Goal: Information Seeking & Learning: Compare options

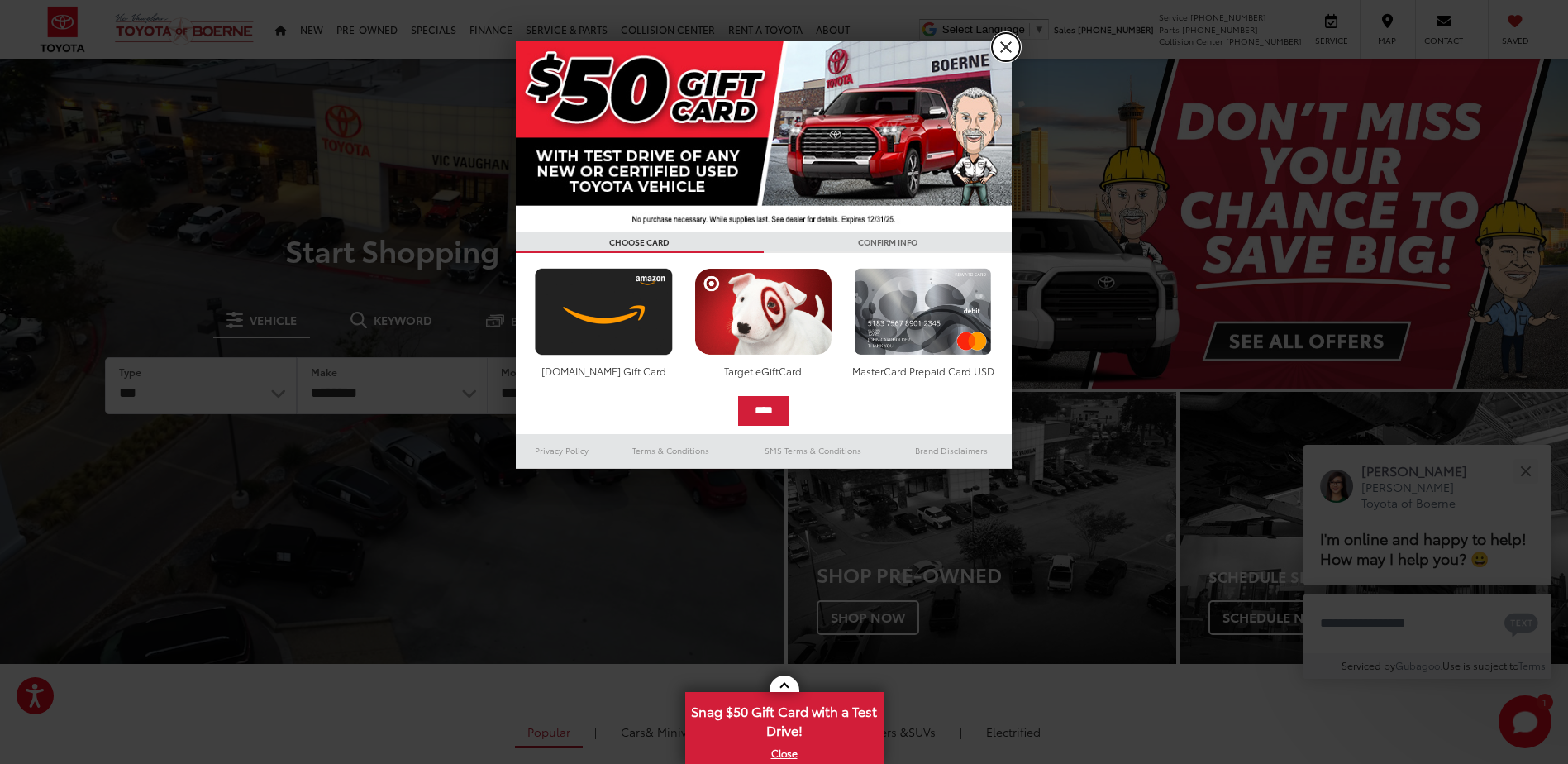
click at [1000, 38] on link "X" at bounding box center [1006, 47] width 28 height 28
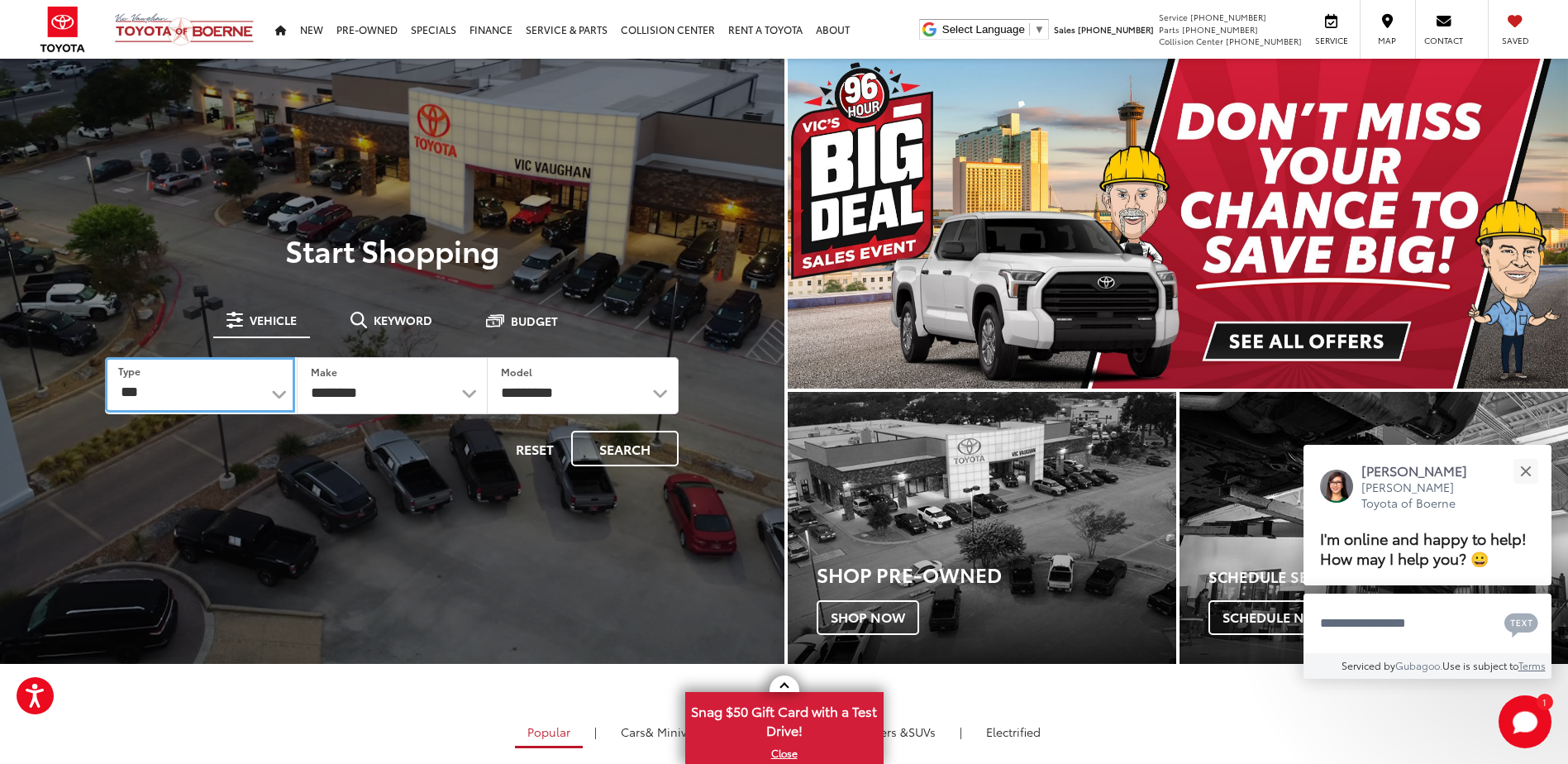
click at [275, 398] on select "*** *** **** *********" at bounding box center [199, 385] width 189 height 55
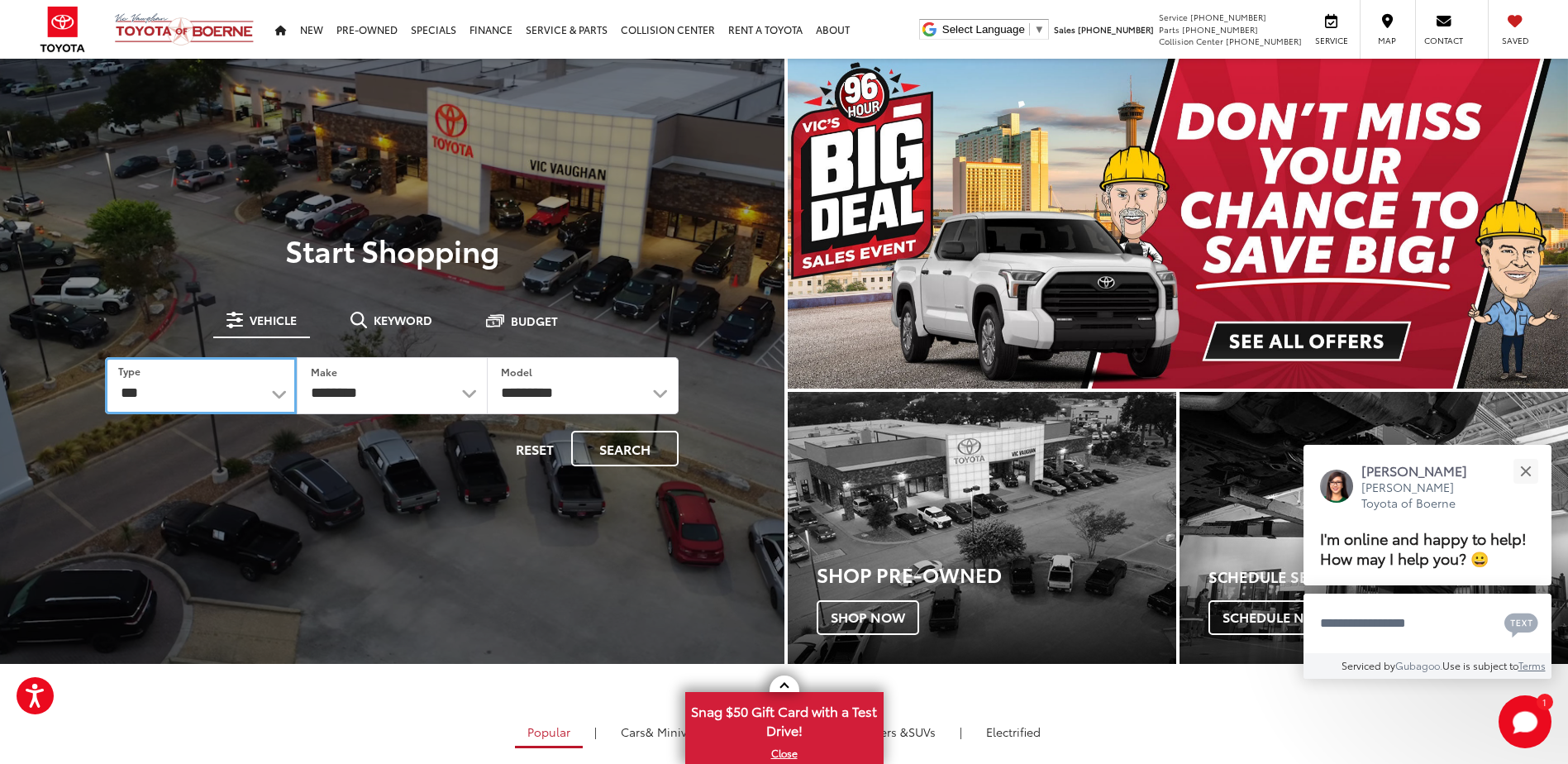
select select "******"
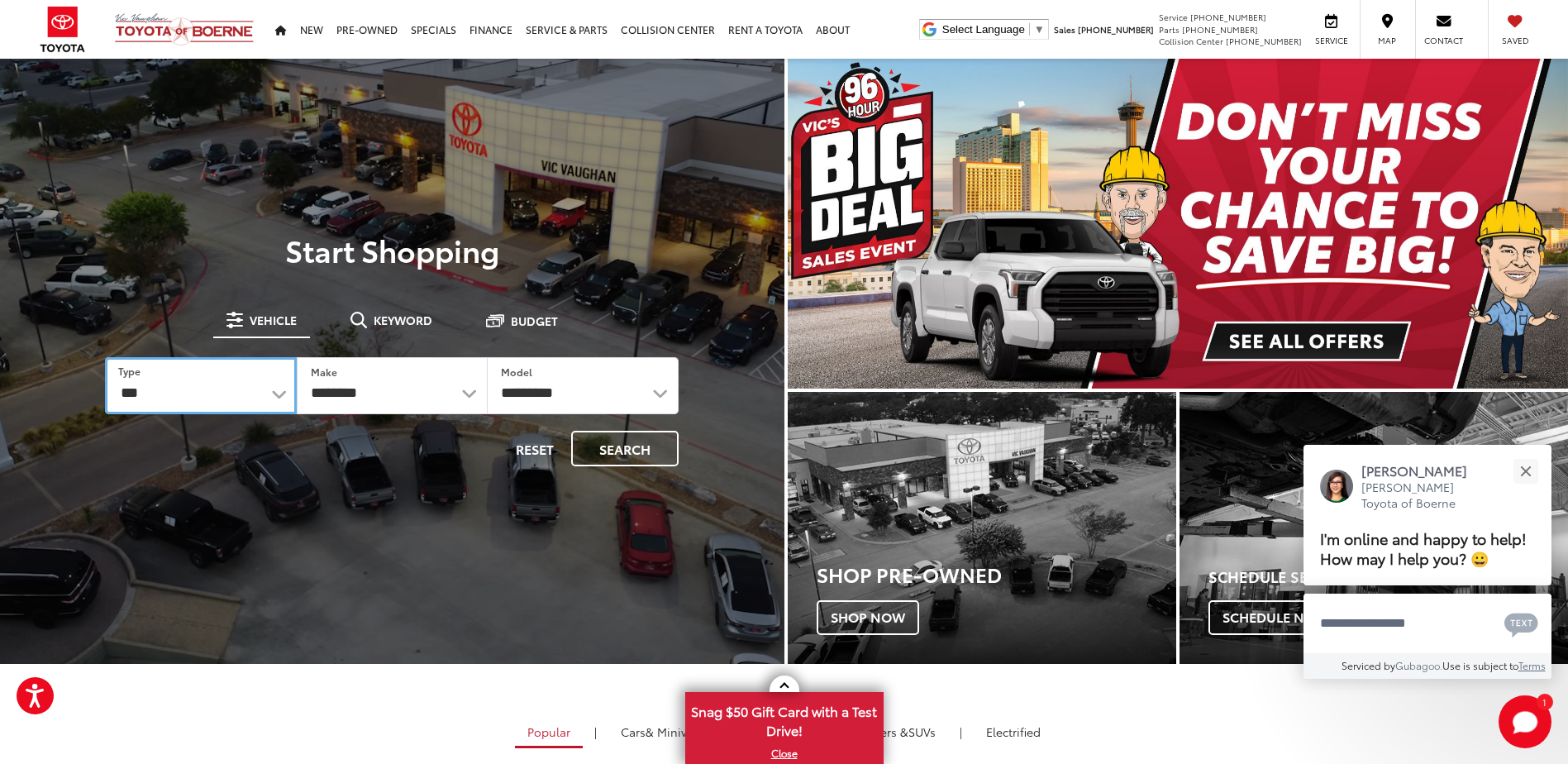
click at [105, 357] on select "*** *** **** *********" at bounding box center [200, 386] width 191 height 57
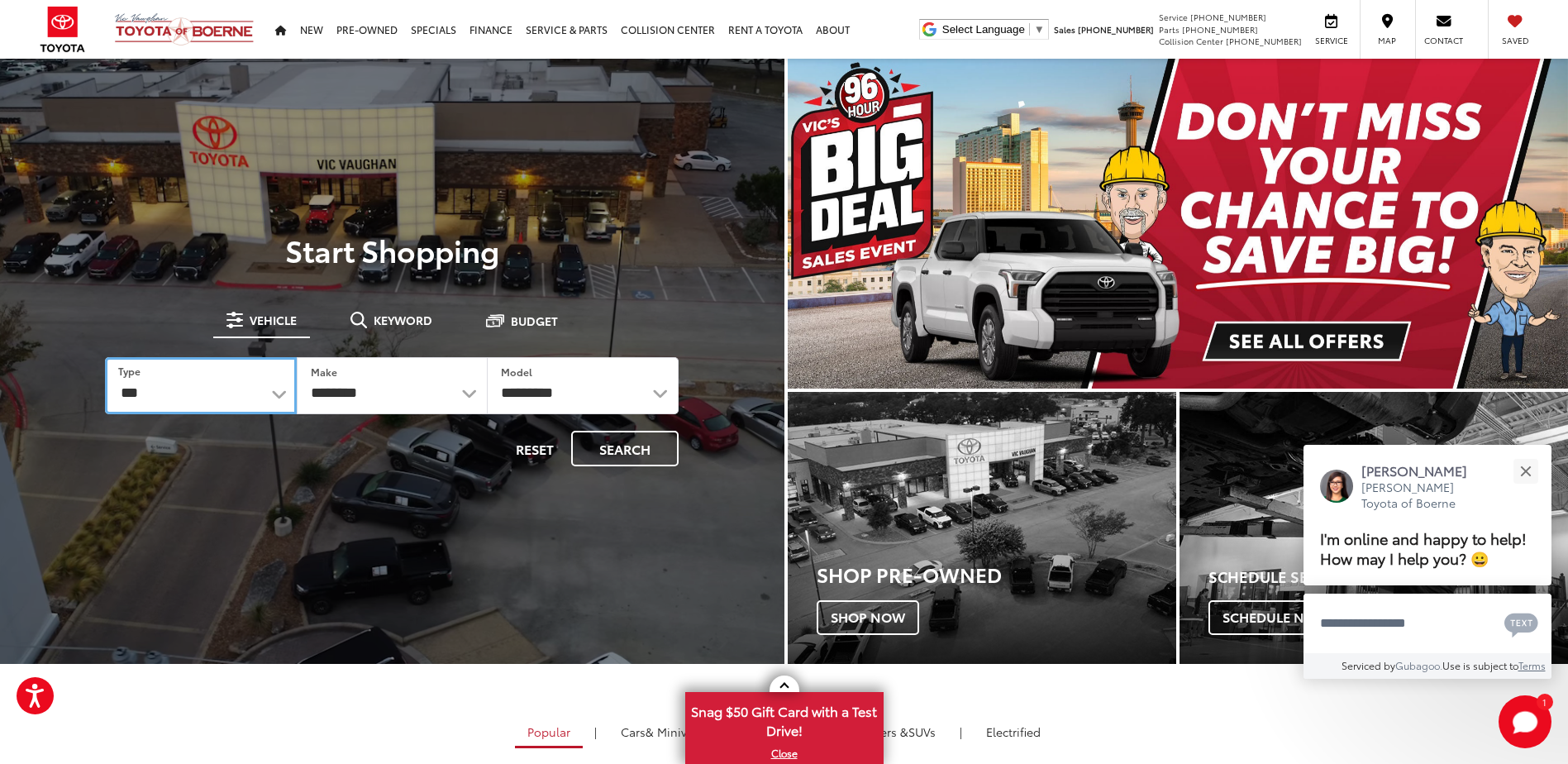
select select "******"
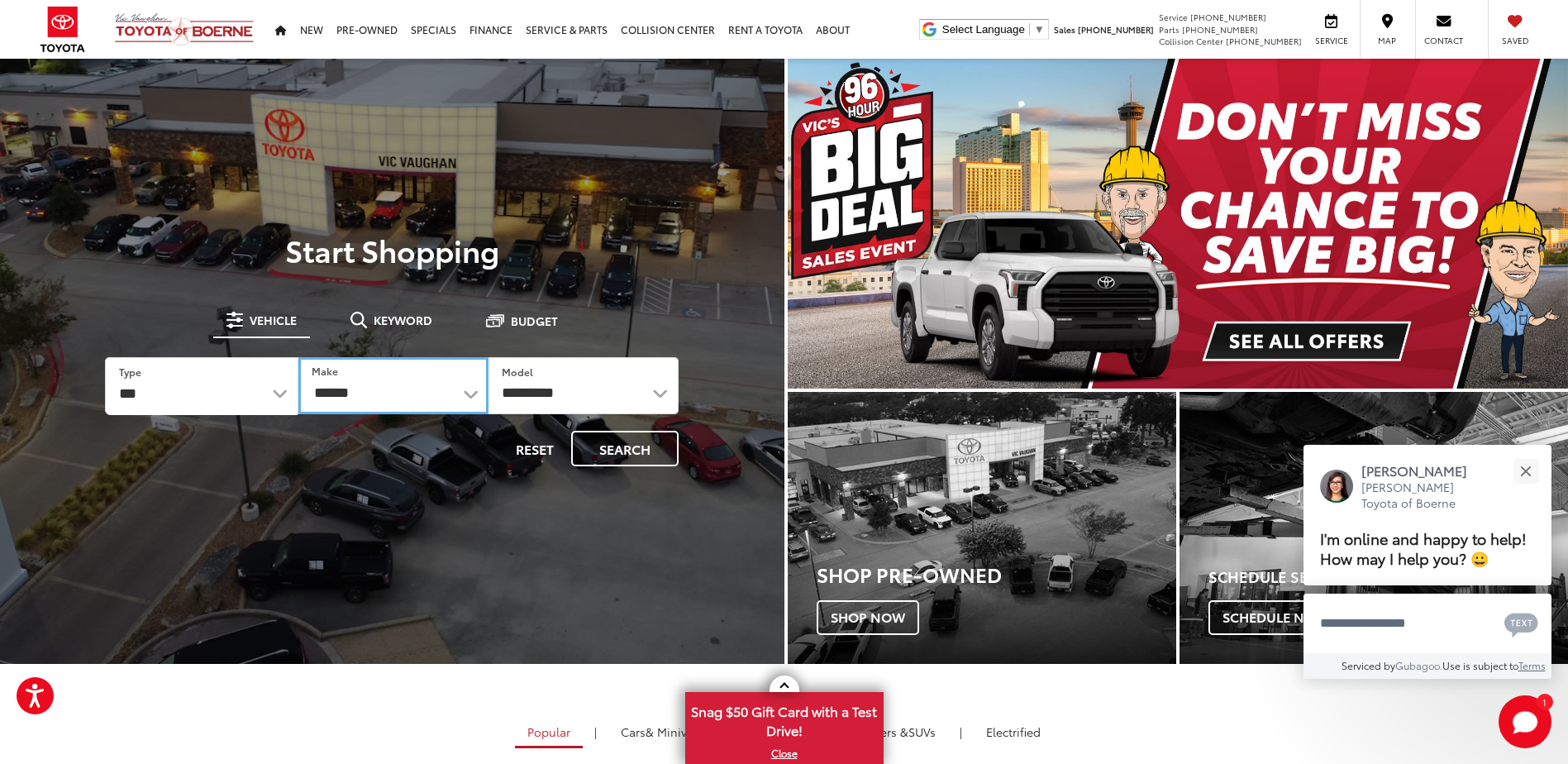
click at [410, 390] on select "******** ******" at bounding box center [393, 386] width 190 height 57
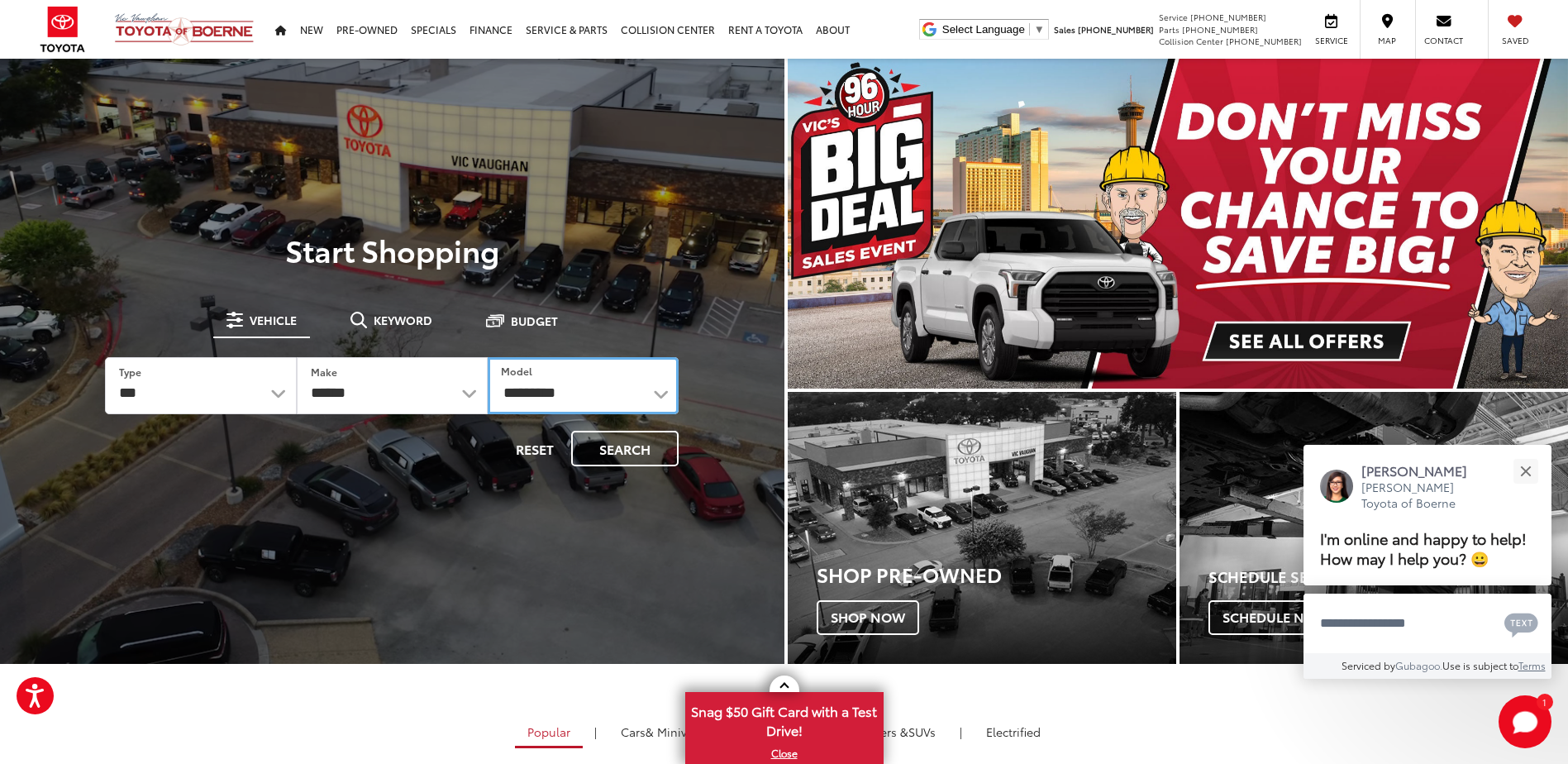
click at [571, 406] on select "**********" at bounding box center [583, 386] width 191 height 57
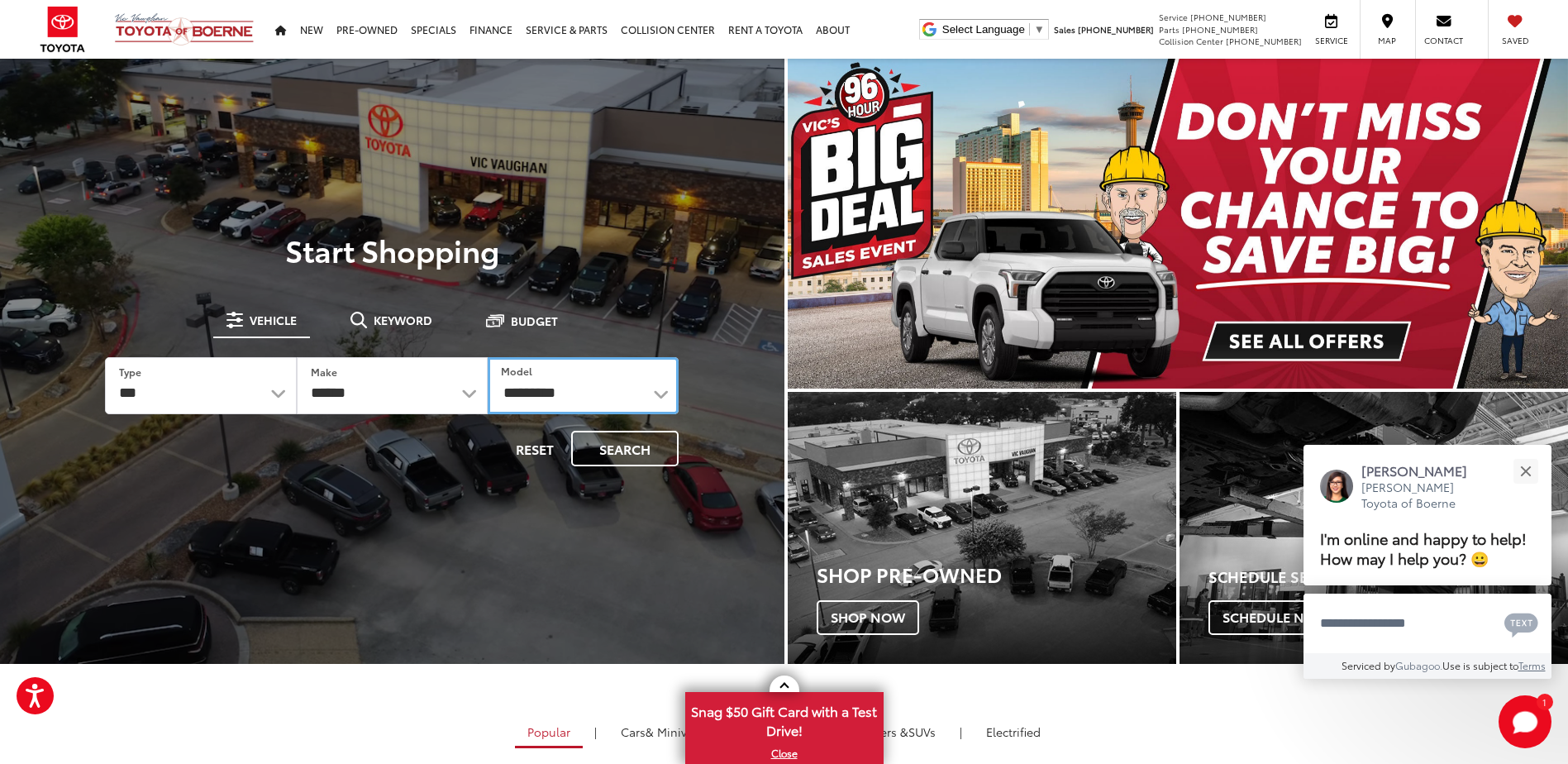
select select "**********"
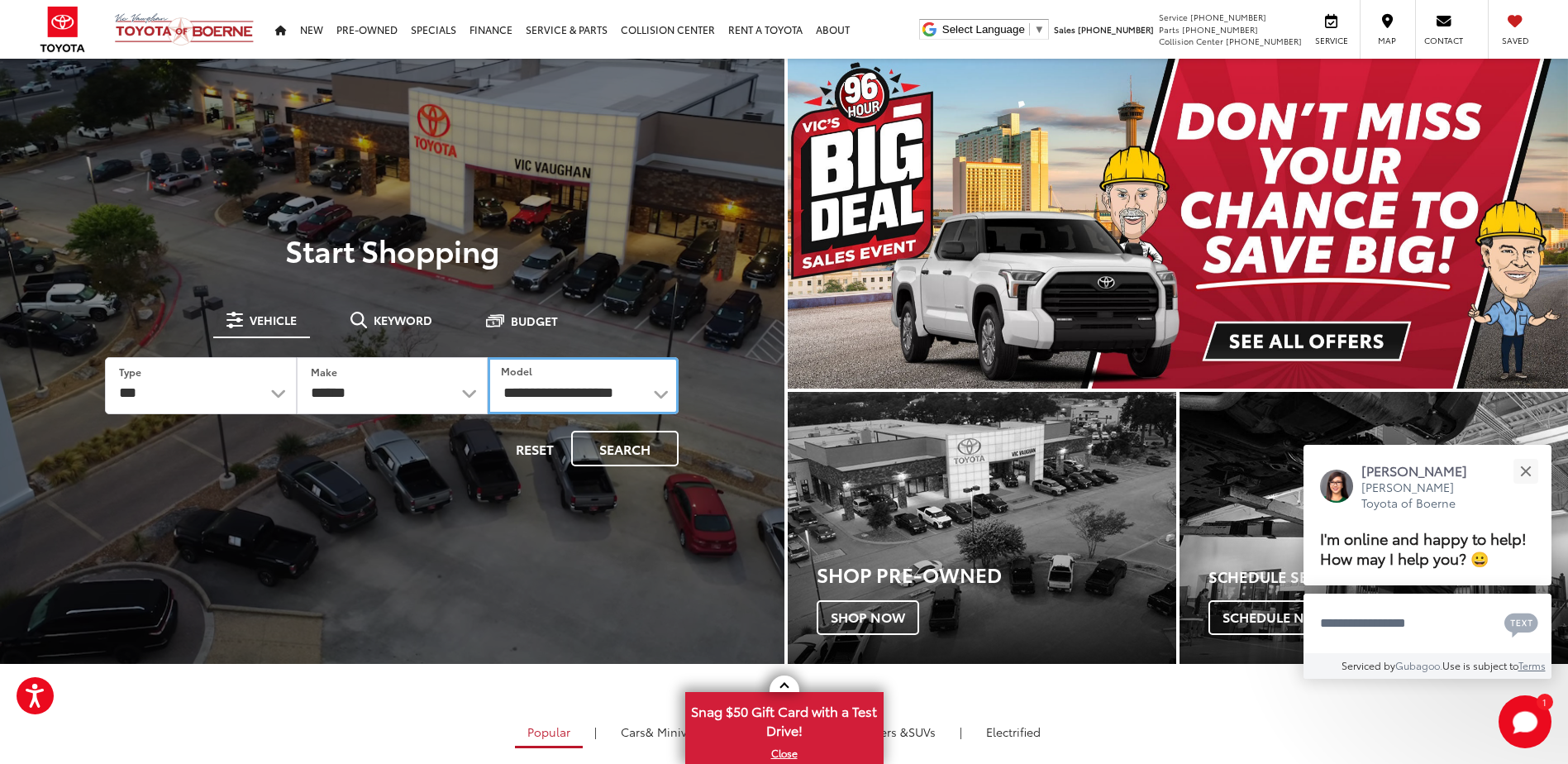
click at [487, 357] on select "**********" at bounding box center [583, 386] width 191 height 57
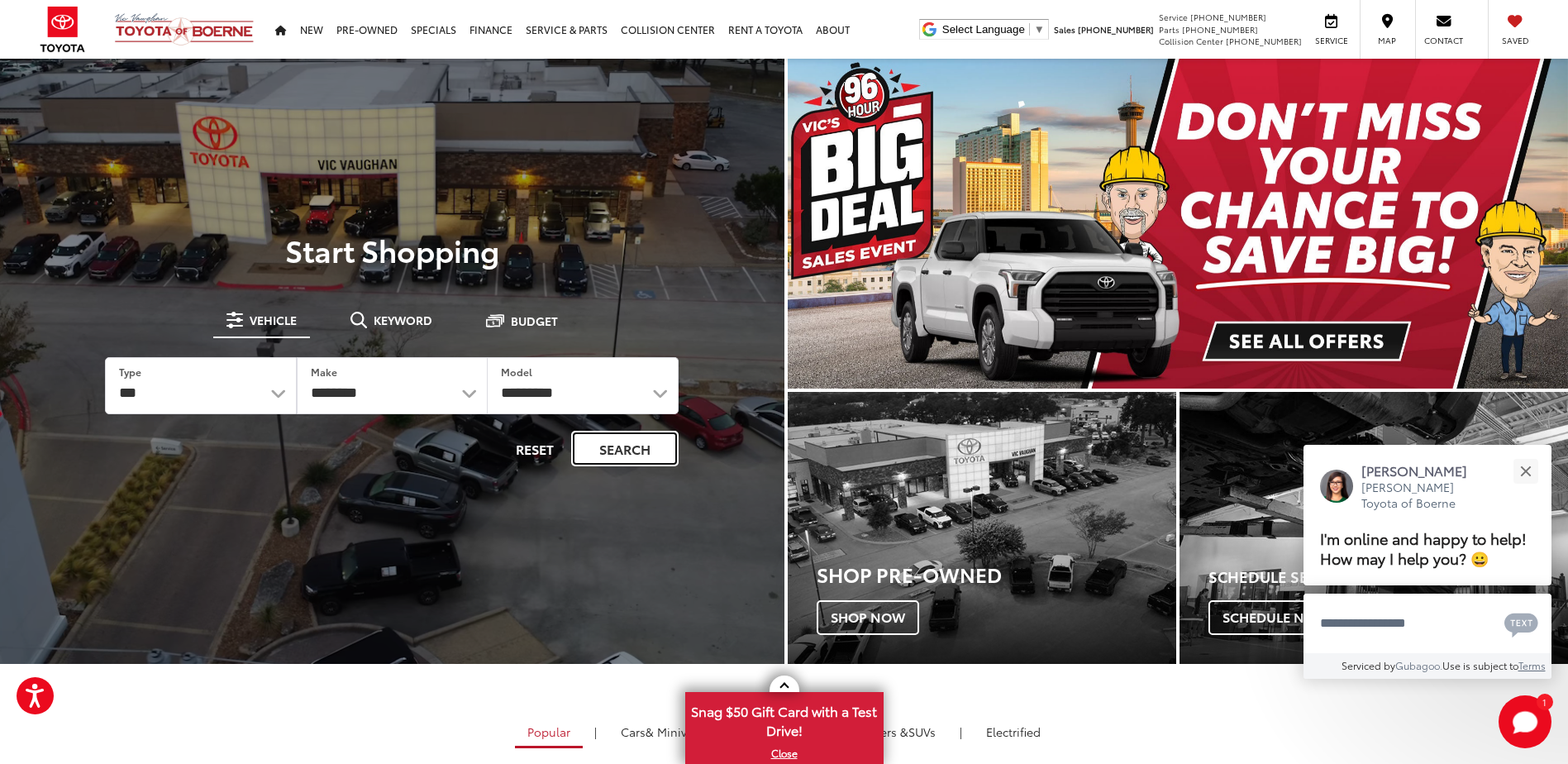
click at [620, 446] on button "Search" at bounding box center [625, 449] width 108 height 36
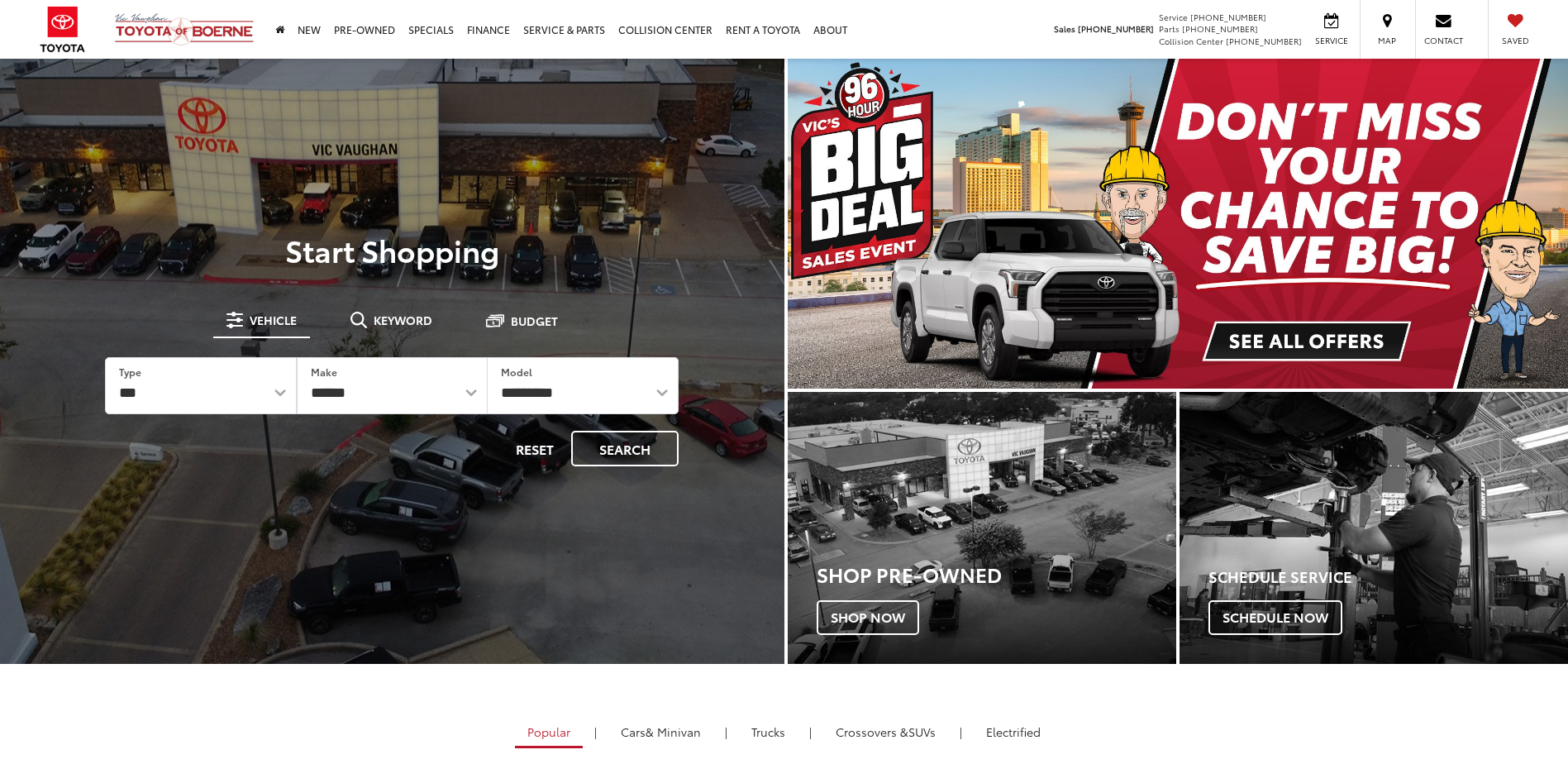
select select "******"
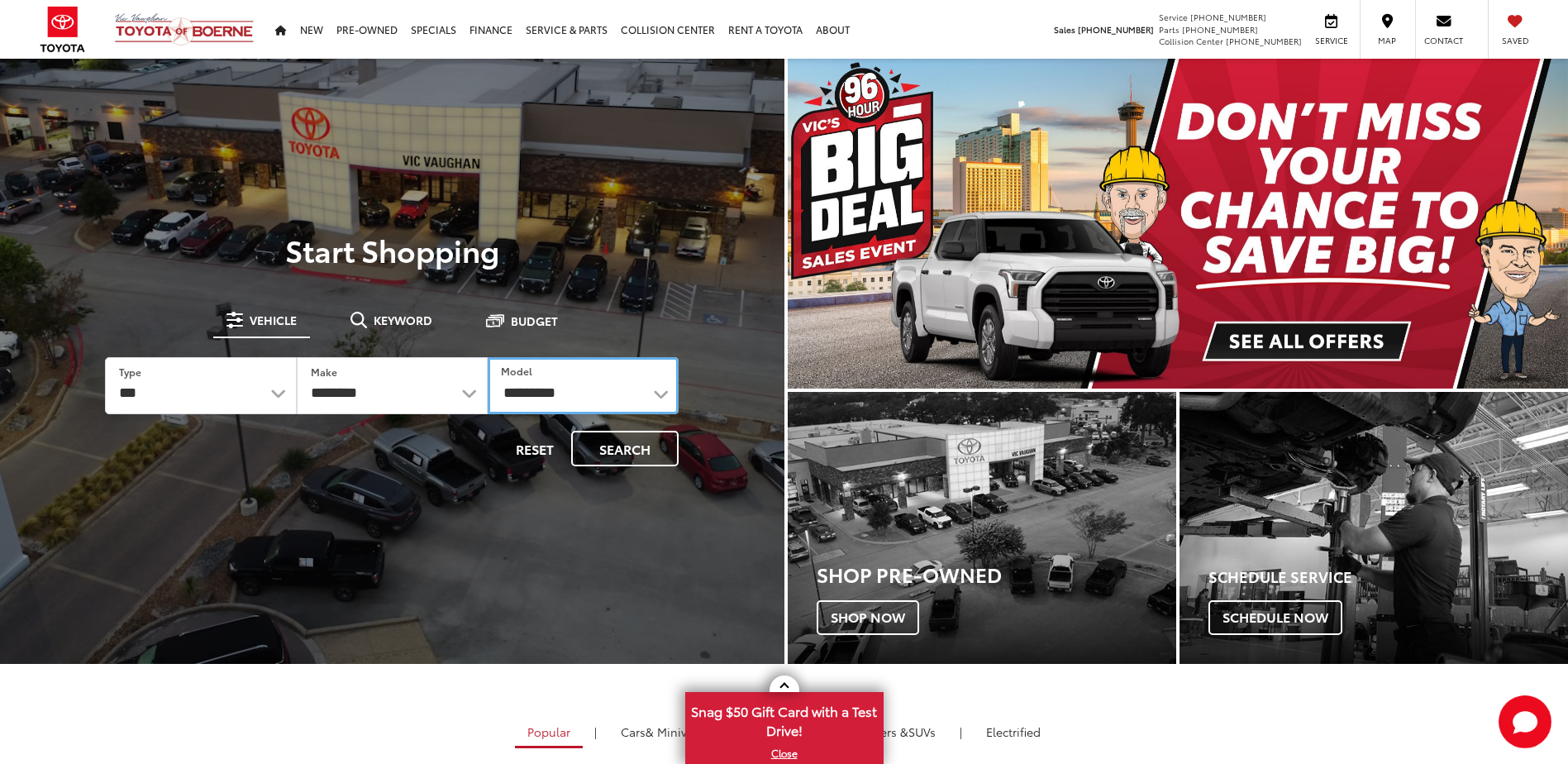
click at [568, 396] on select "**********" at bounding box center [583, 386] width 191 height 57
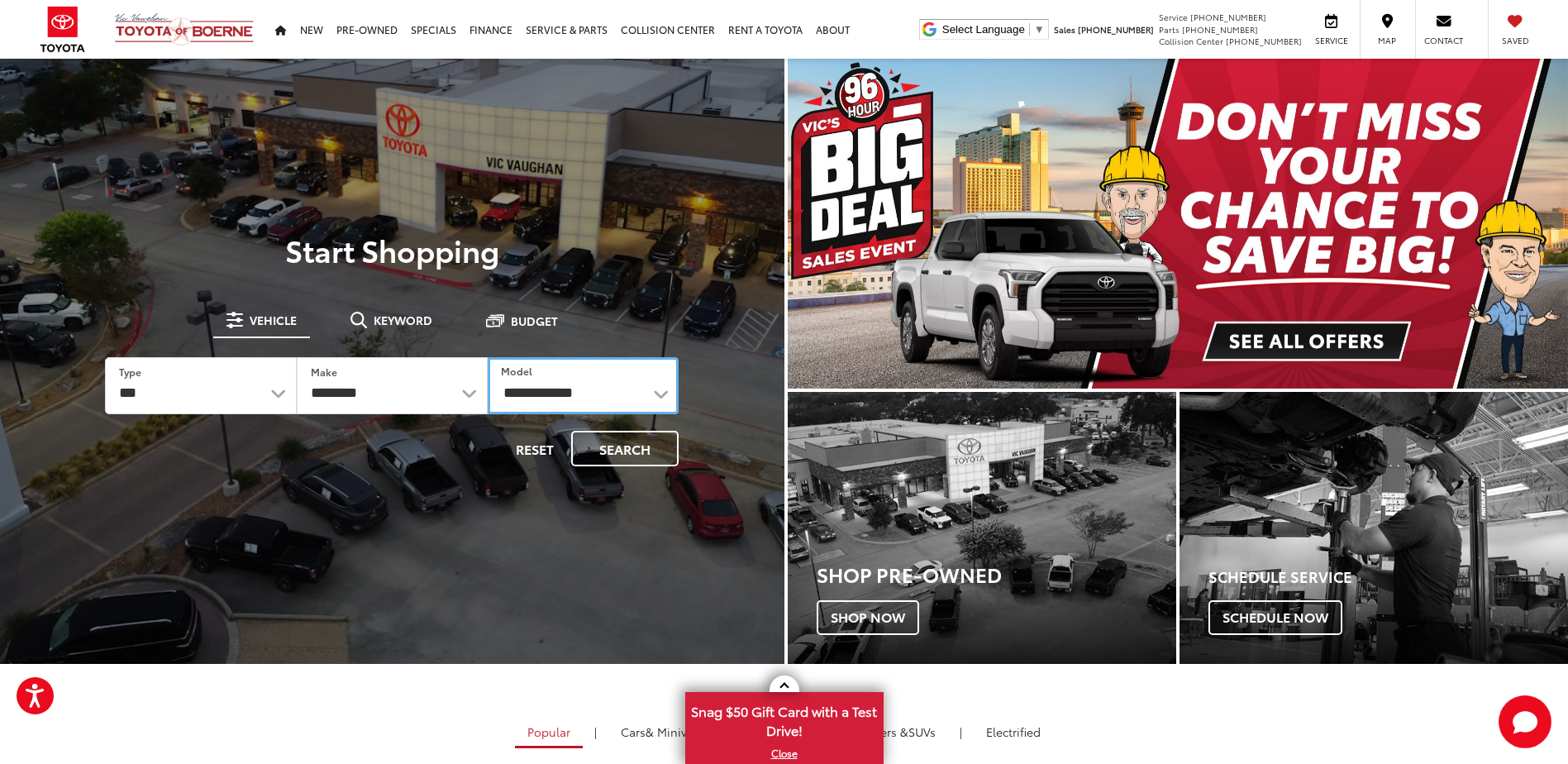
click at [487, 357] on select "**********" at bounding box center [583, 386] width 191 height 57
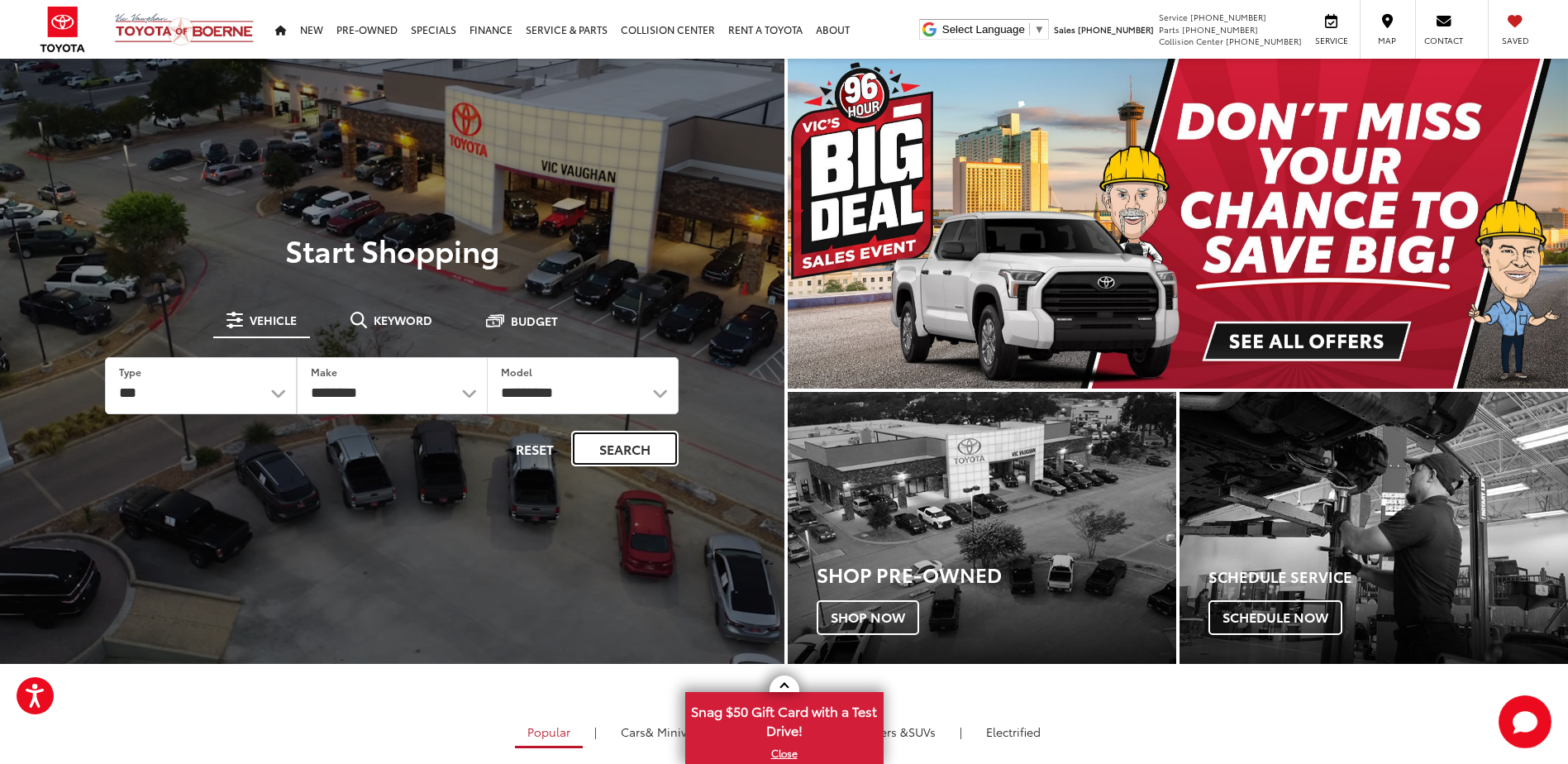
click at [620, 441] on button "Search" at bounding box center [625, 449] width 108 height 36
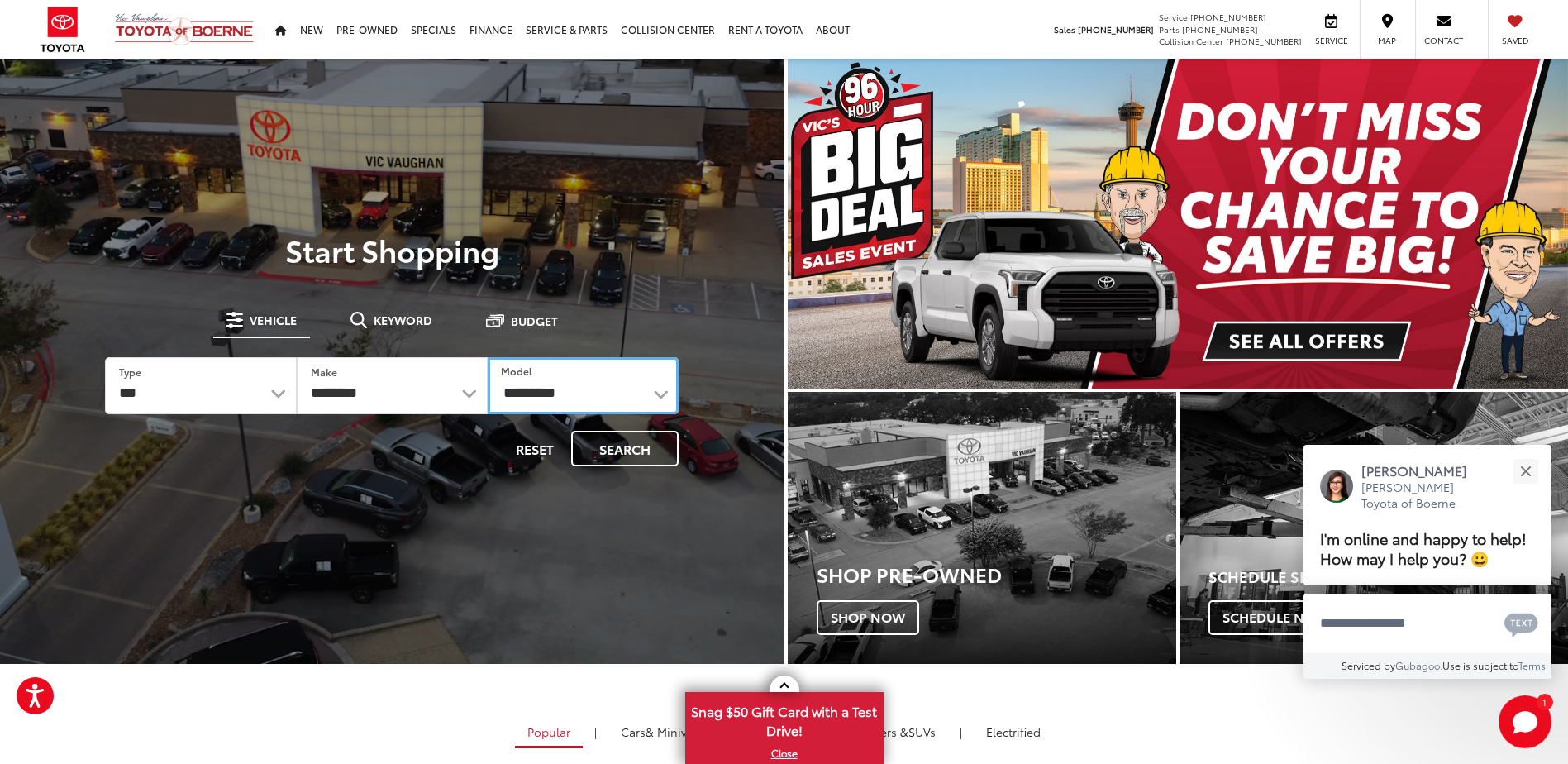
click at [573, 397] on select "**********" at bounding box center [583, 386] width 191 height 57
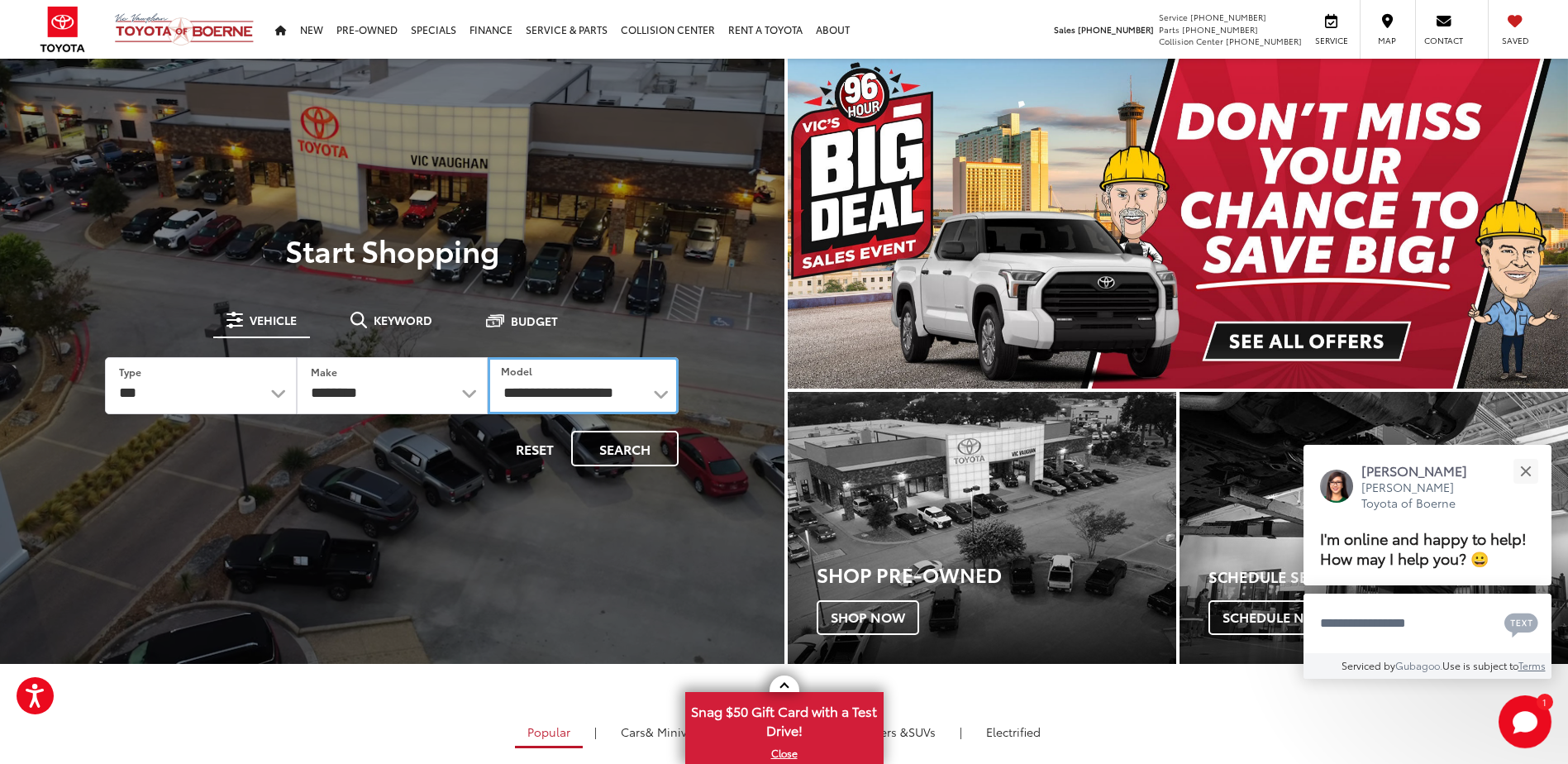
click at [487, 357] on select "**********" at bounding box center [583, 386] width 191 height 57
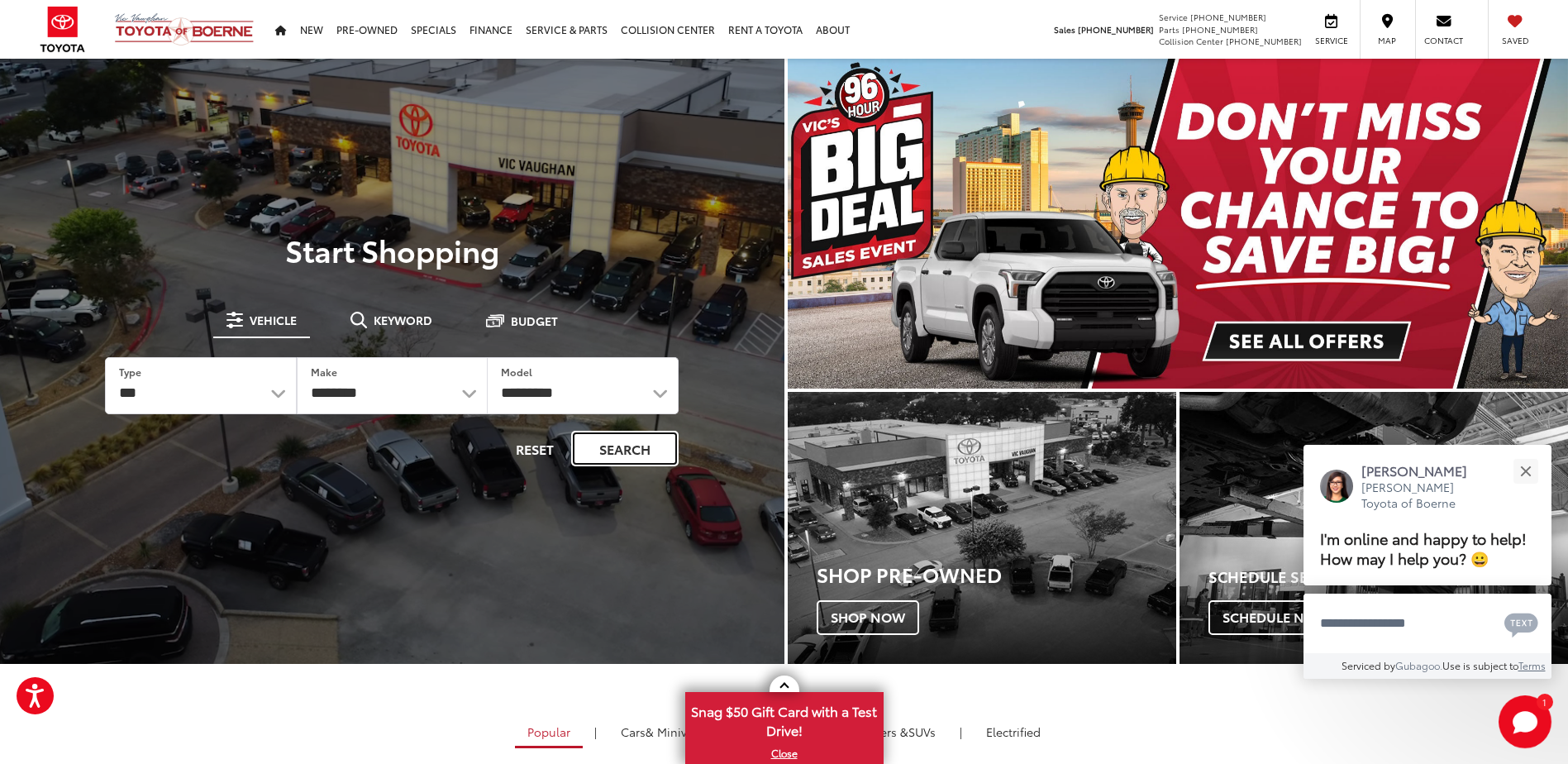
click at [620, 438] on button "Search" at bounding box center [625, 449] width 108 height 36
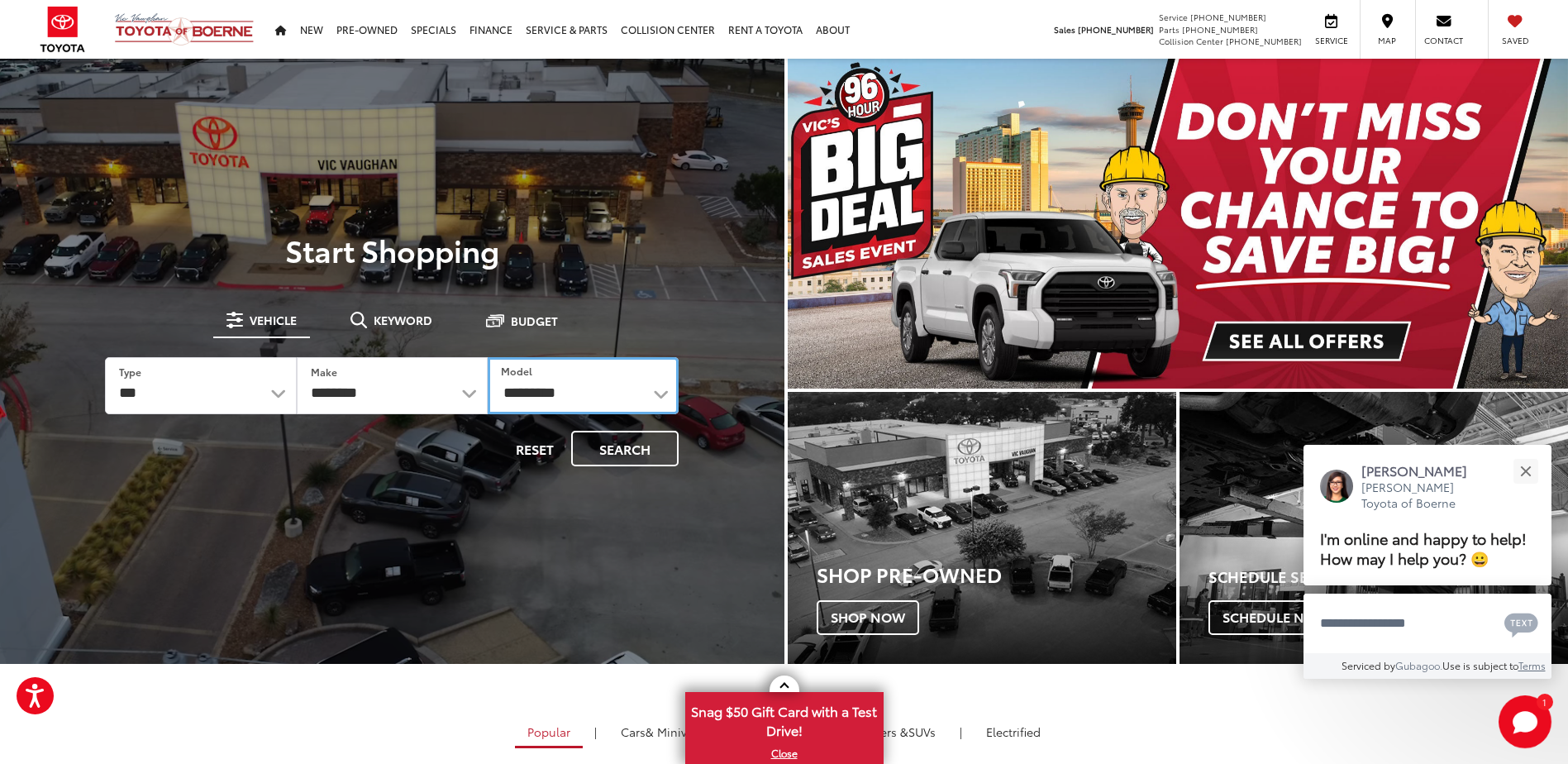
click at [530, 402] on select "**********" at bounding box center [583, 386] width 191 height 57
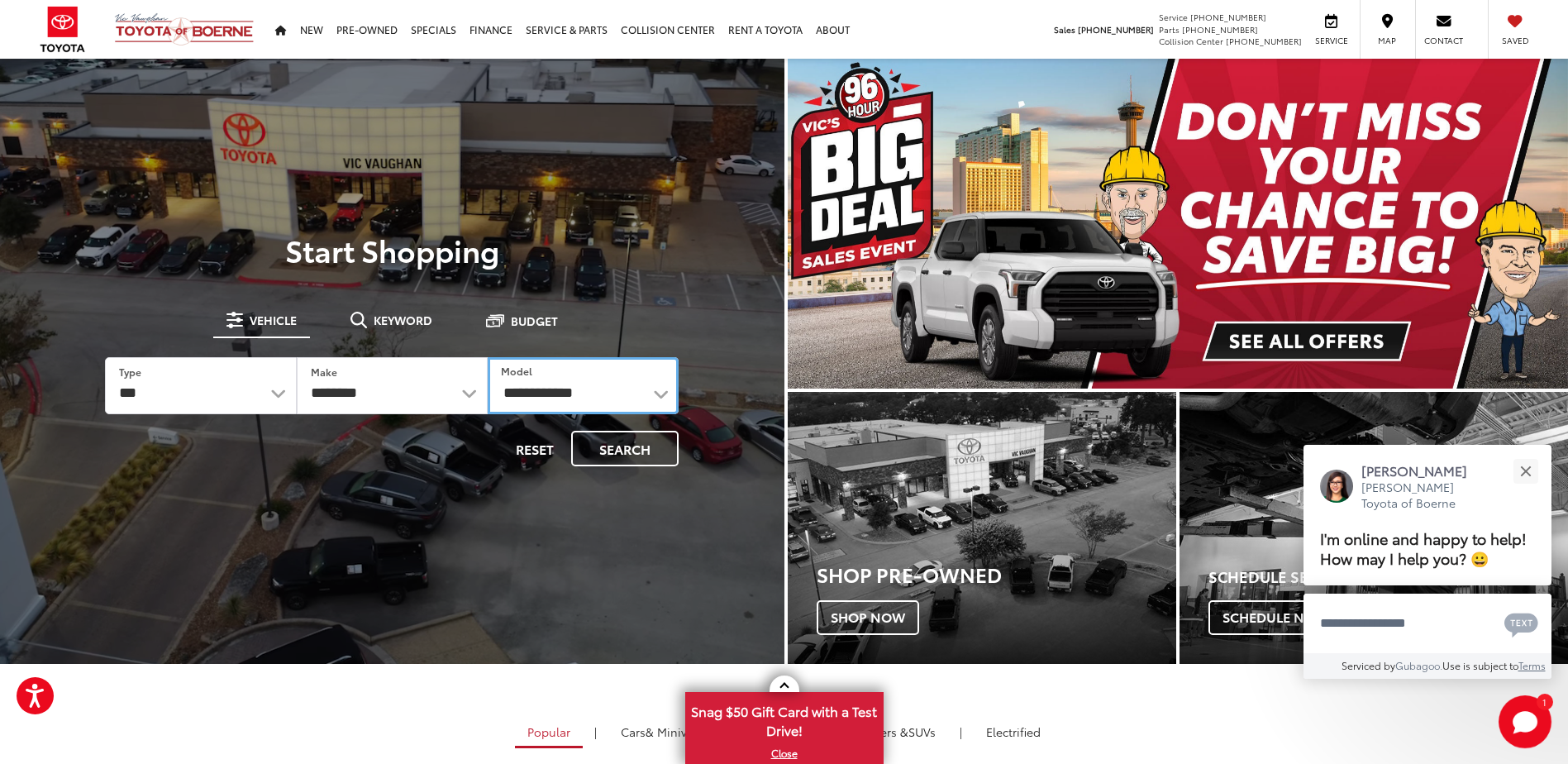
click at [487, 357] on select "**********" at bounding box center [583, 386] width 191 height 57
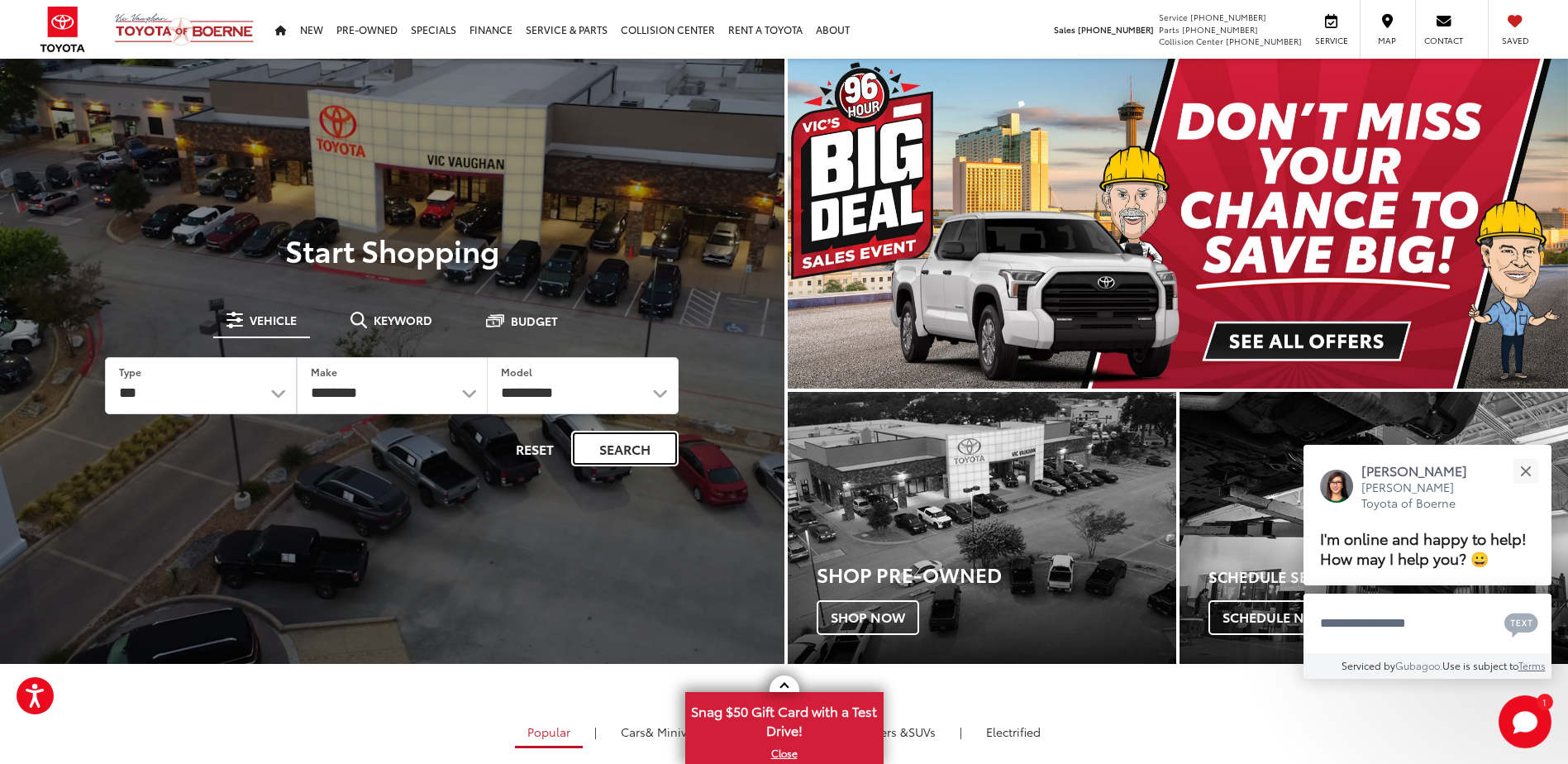
click at [617, 449] on button "Search" at bounding box center [625, 449] width 108 height 36
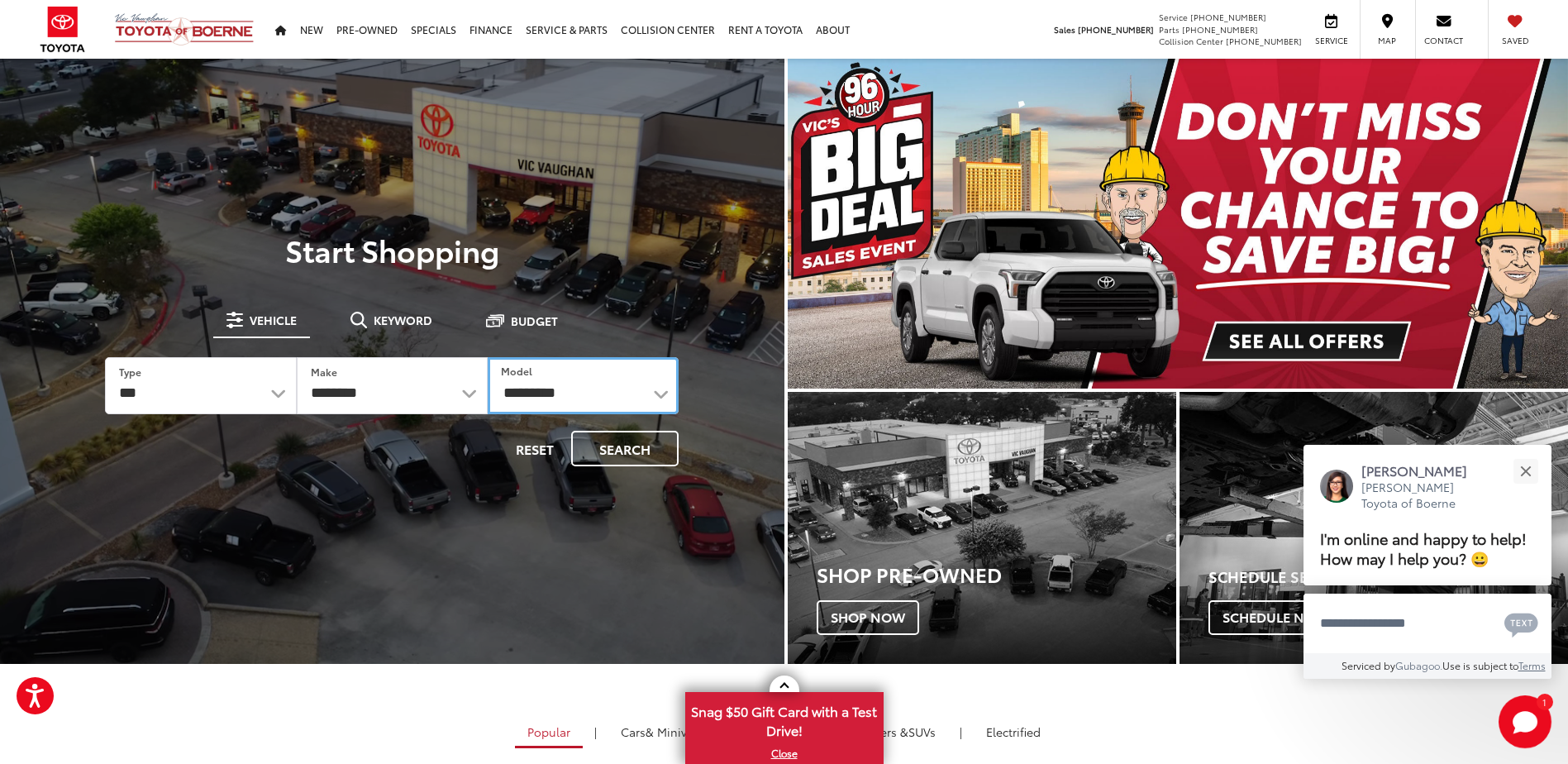
click at [557, 385] on select "**********" at bounding box center [583, 386] width 191 height 57
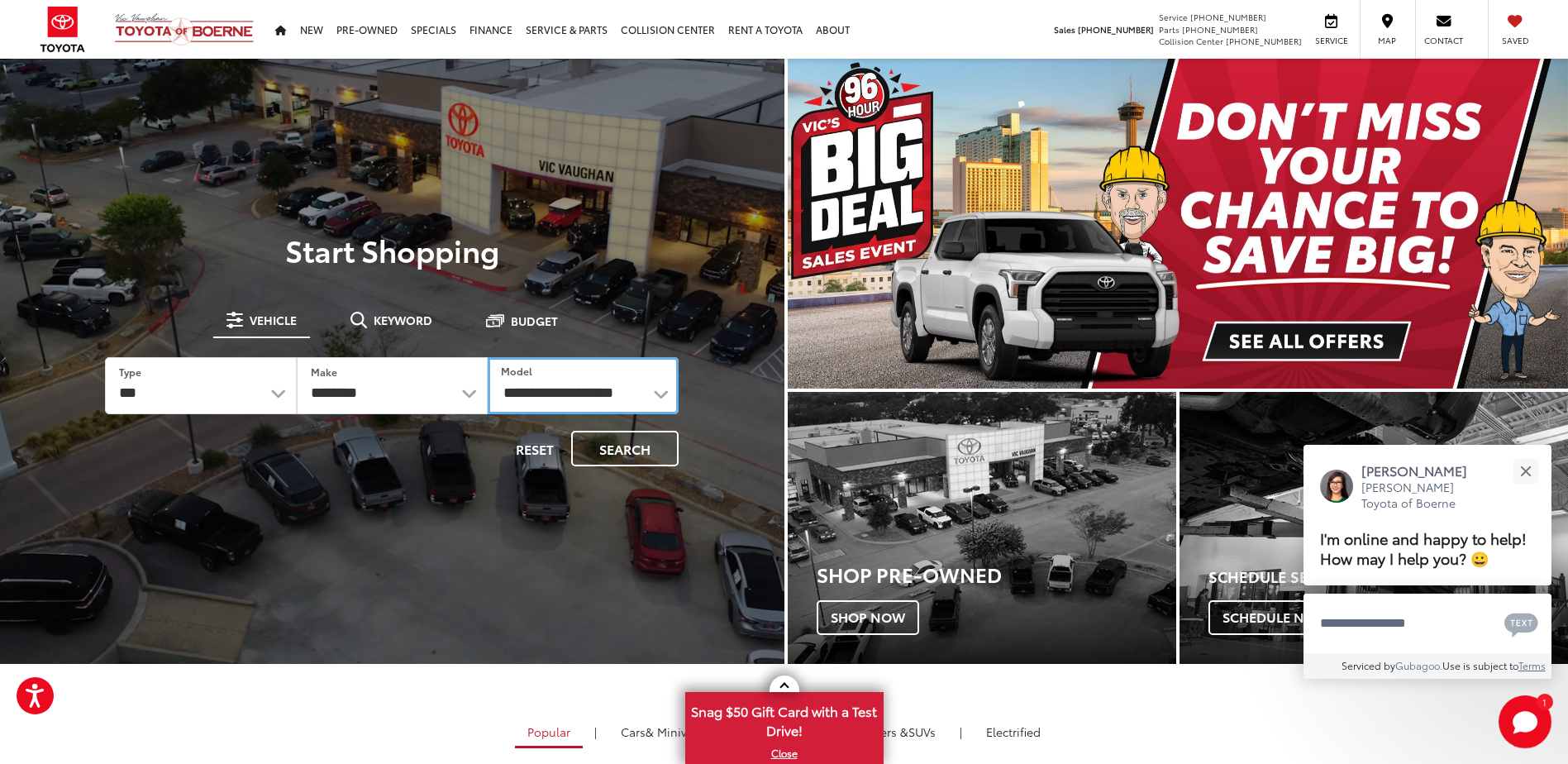
click at [487, 357] on select "**********" at bounding box center [583, 386] width 191 height 57
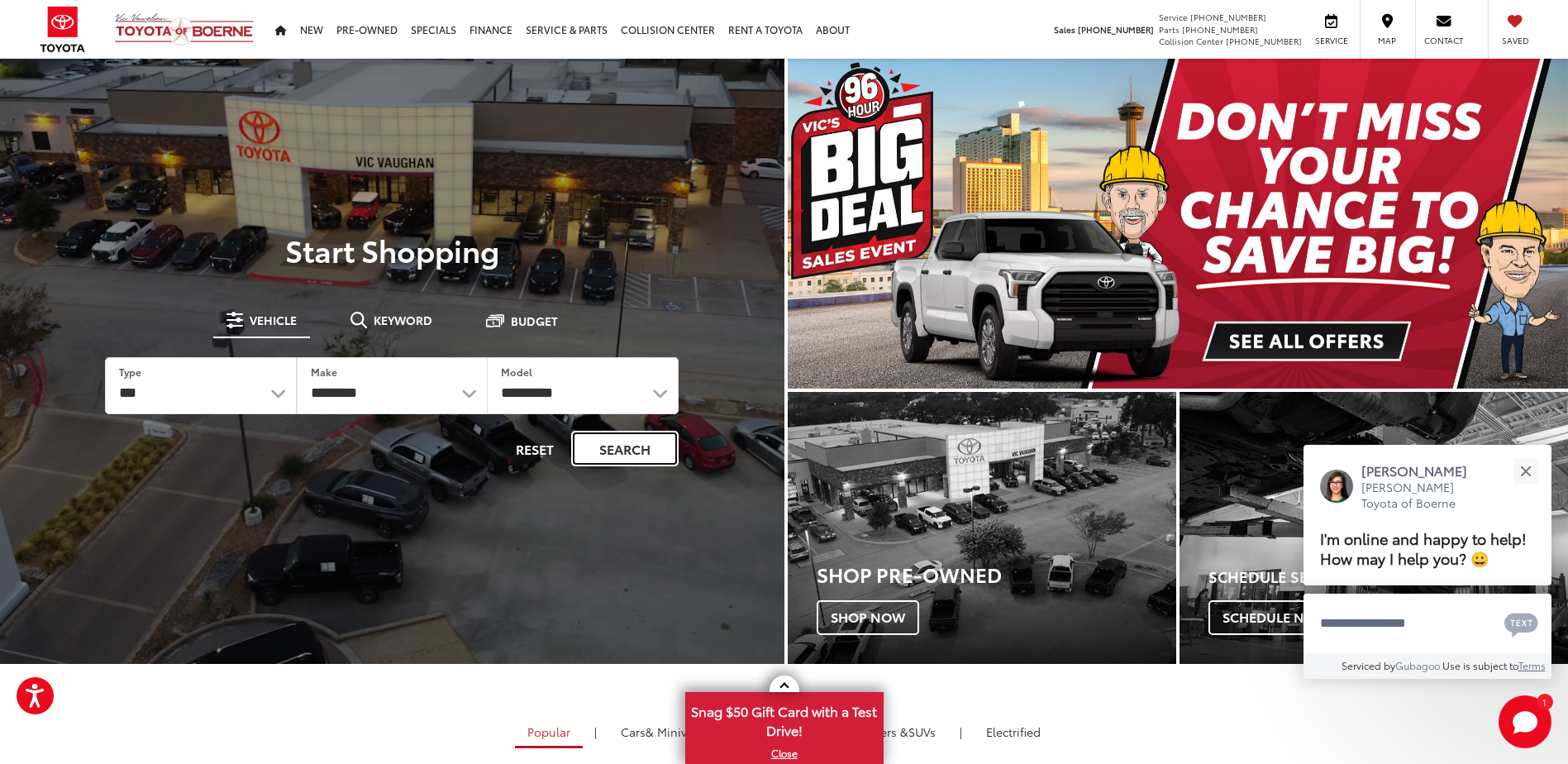
click at [640, 451] on button "Search" at bounding box center [625, 449] width 108 height 36
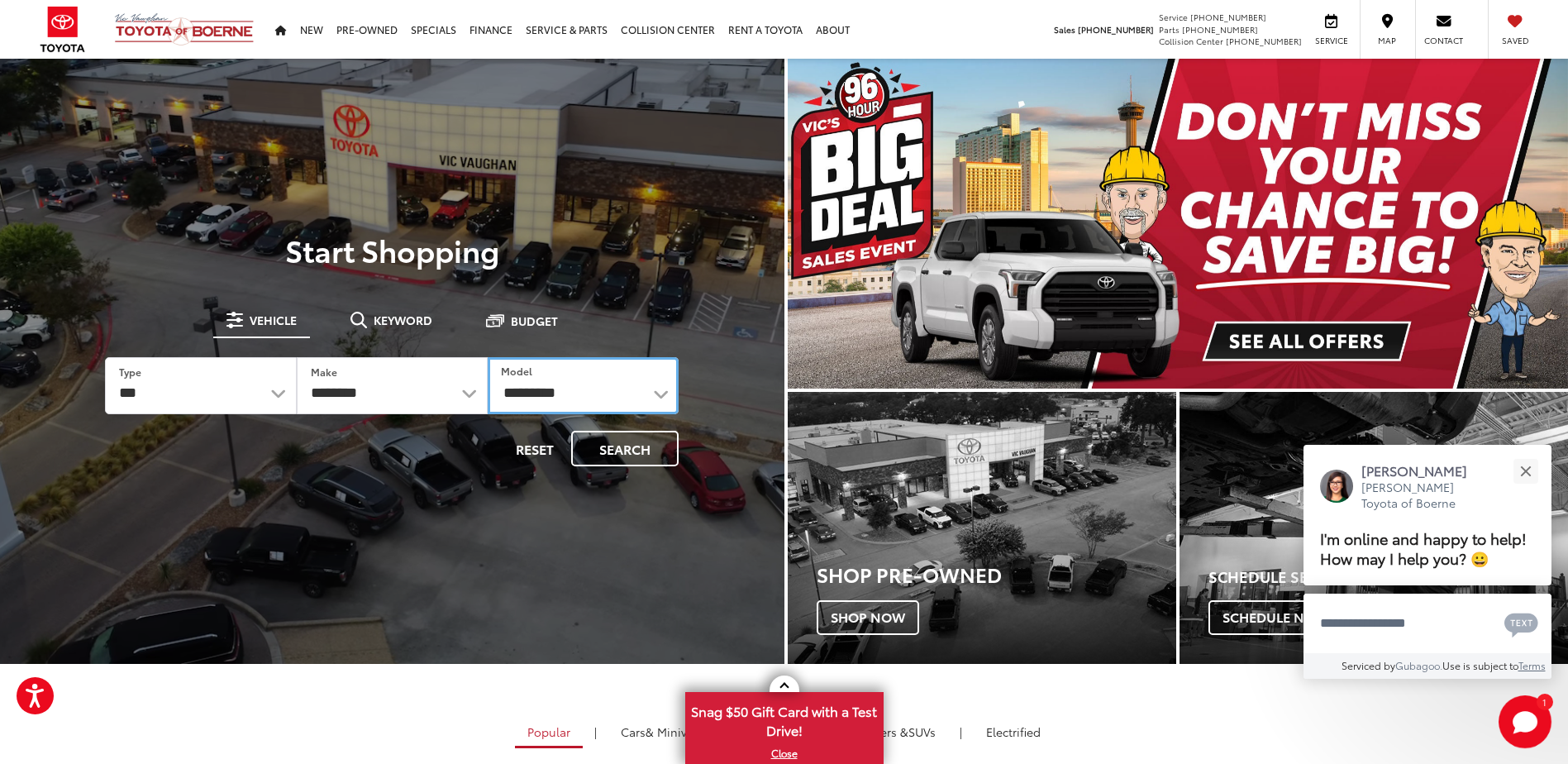
click at [567, 389] on select "**********" at bounding box center [583, 386] width 191 height 57
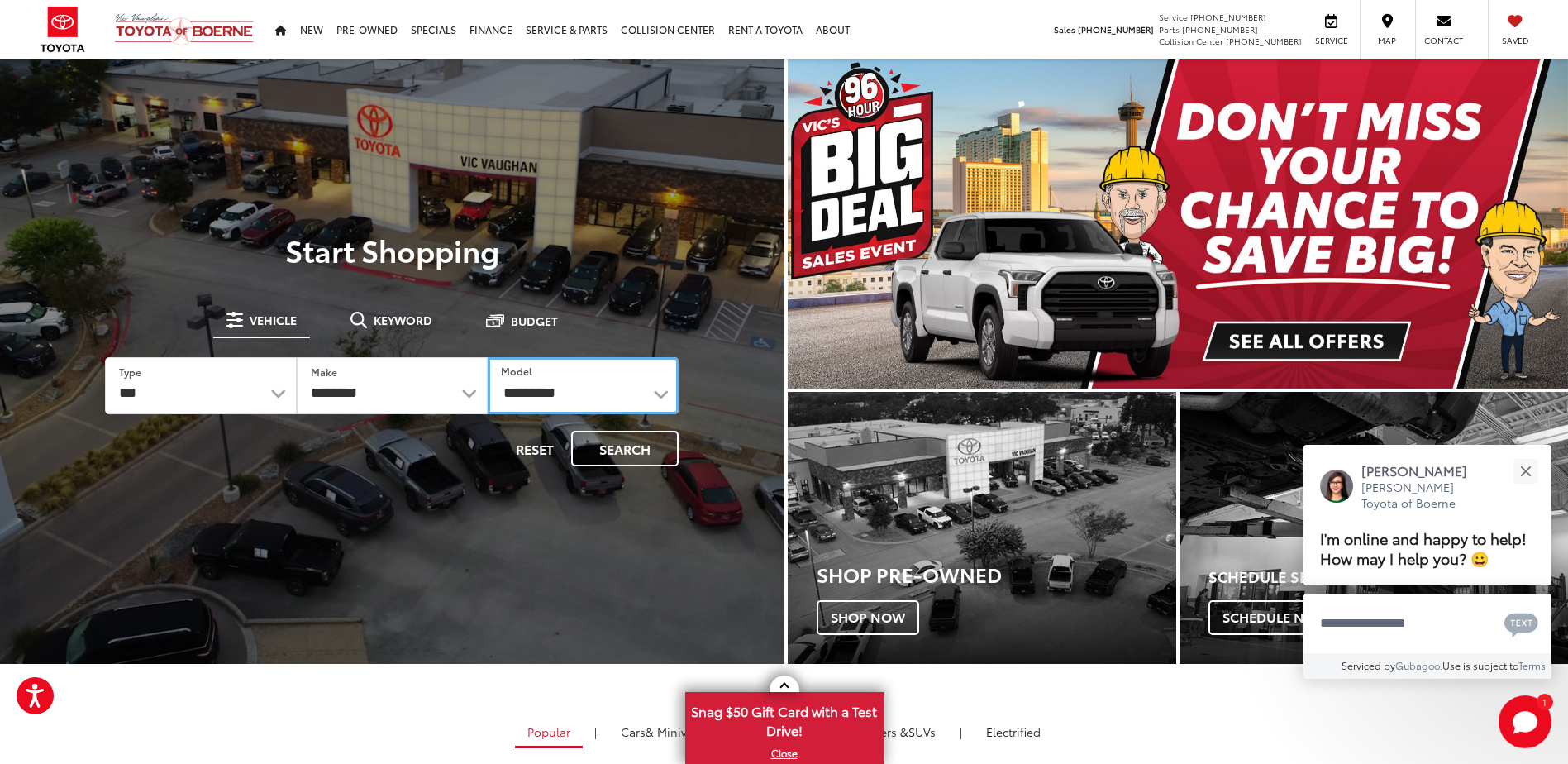
select select "*******"
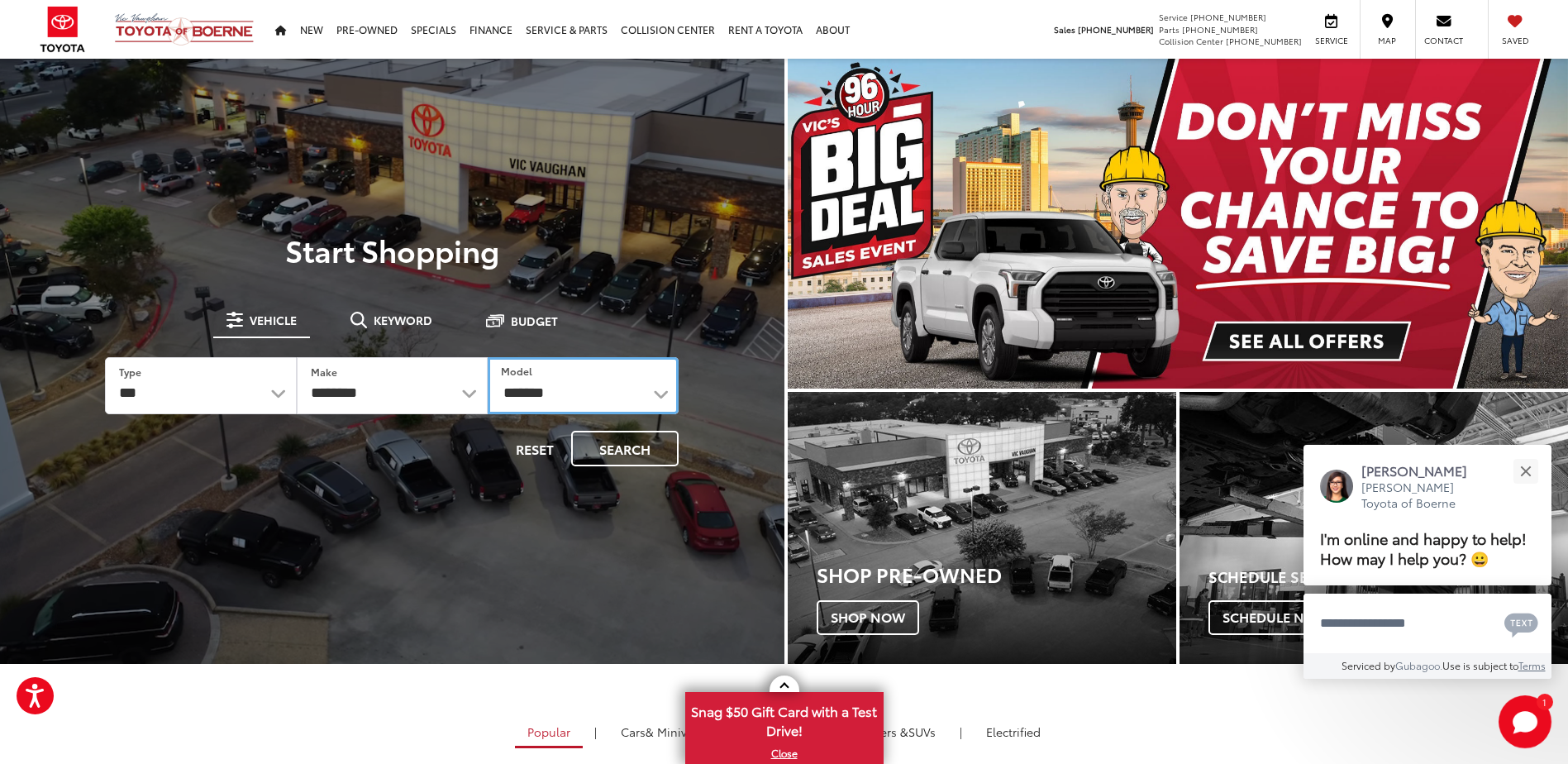
click at [487, 357] on select "**********" at bounding box center [583, 386] width 191 height 57
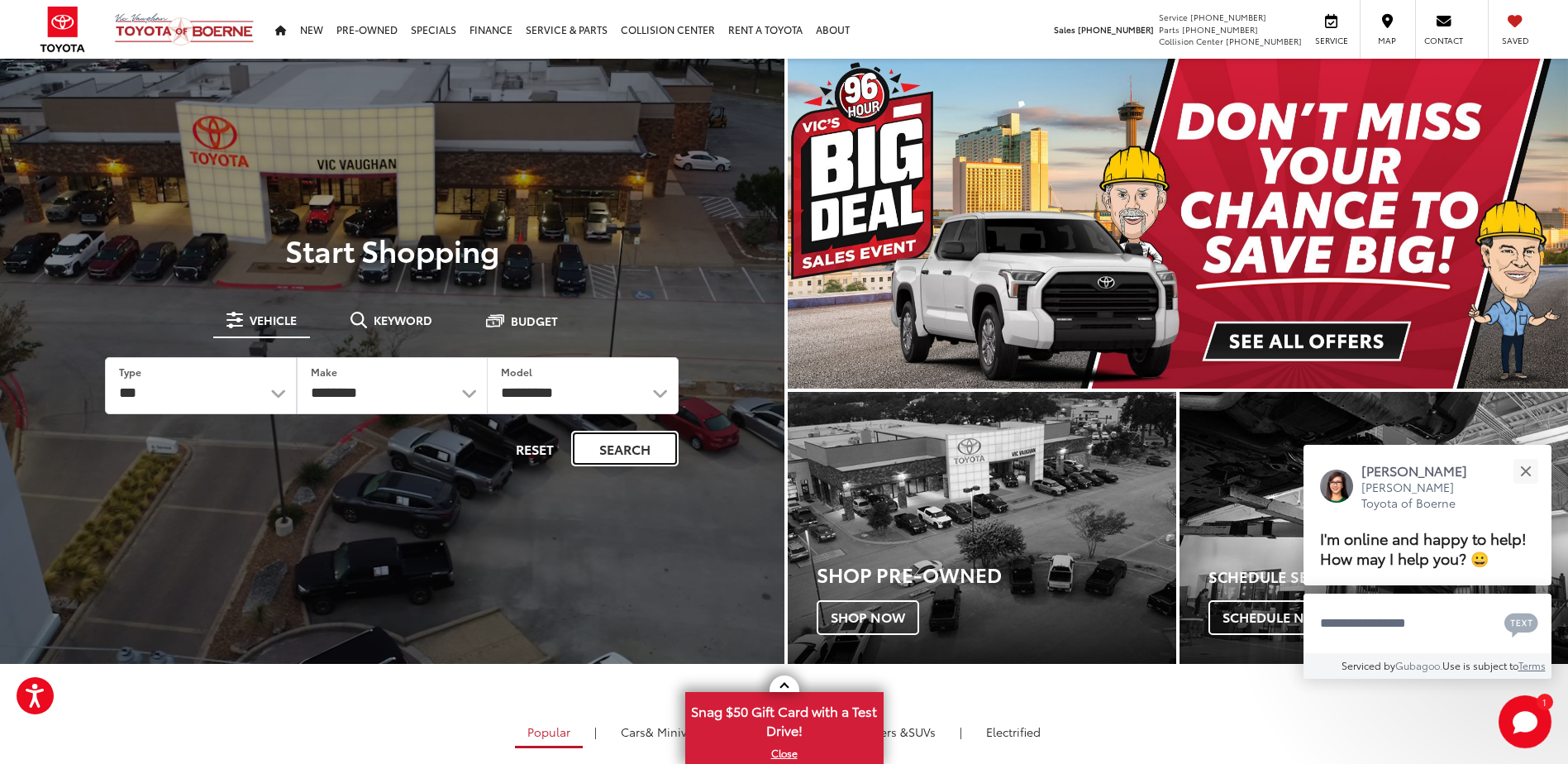
click at [640, 436] on button "Search" at bounding box center [625, 449] width 108 height 36
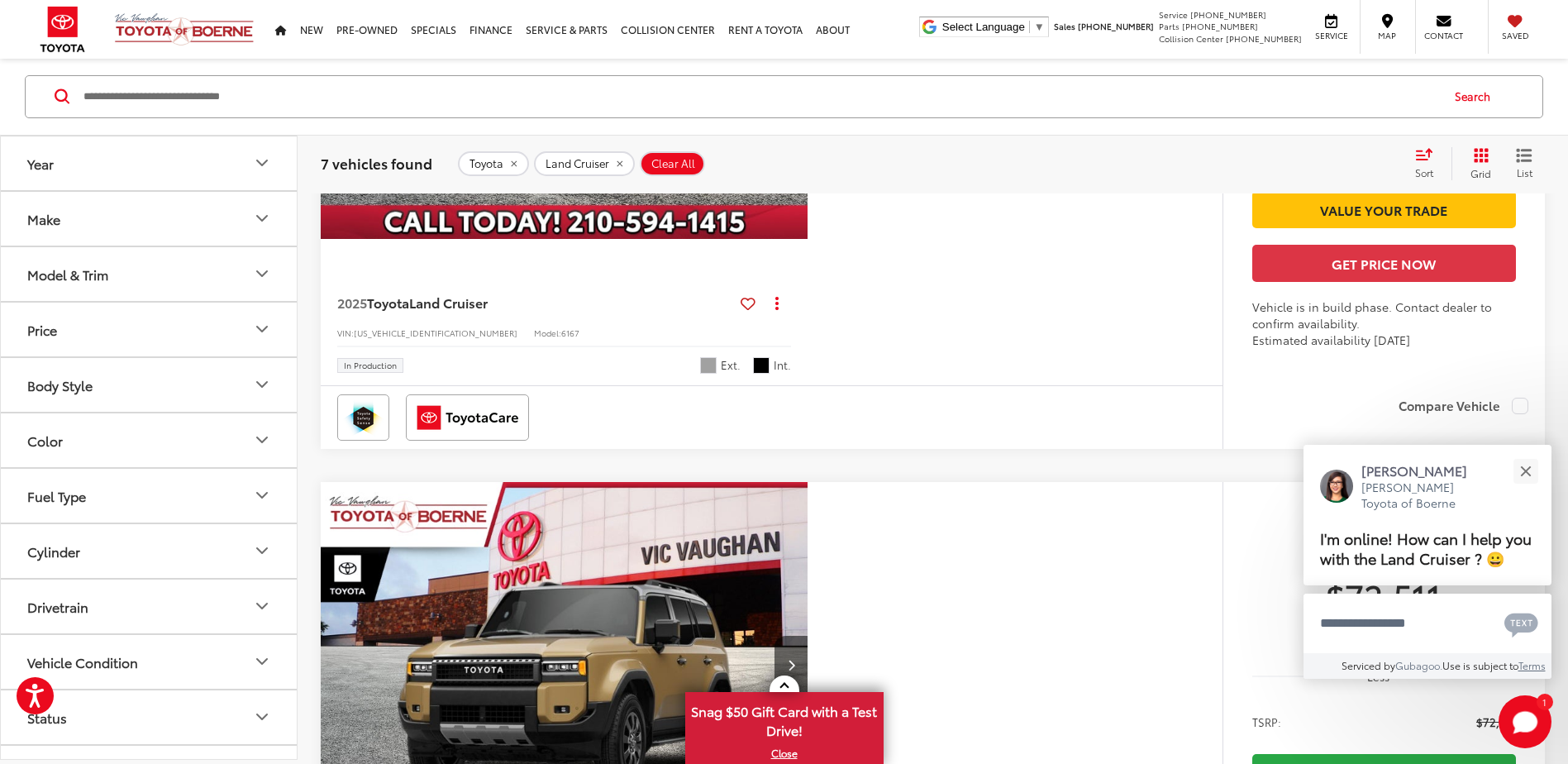
scroll to position [3391, 0]
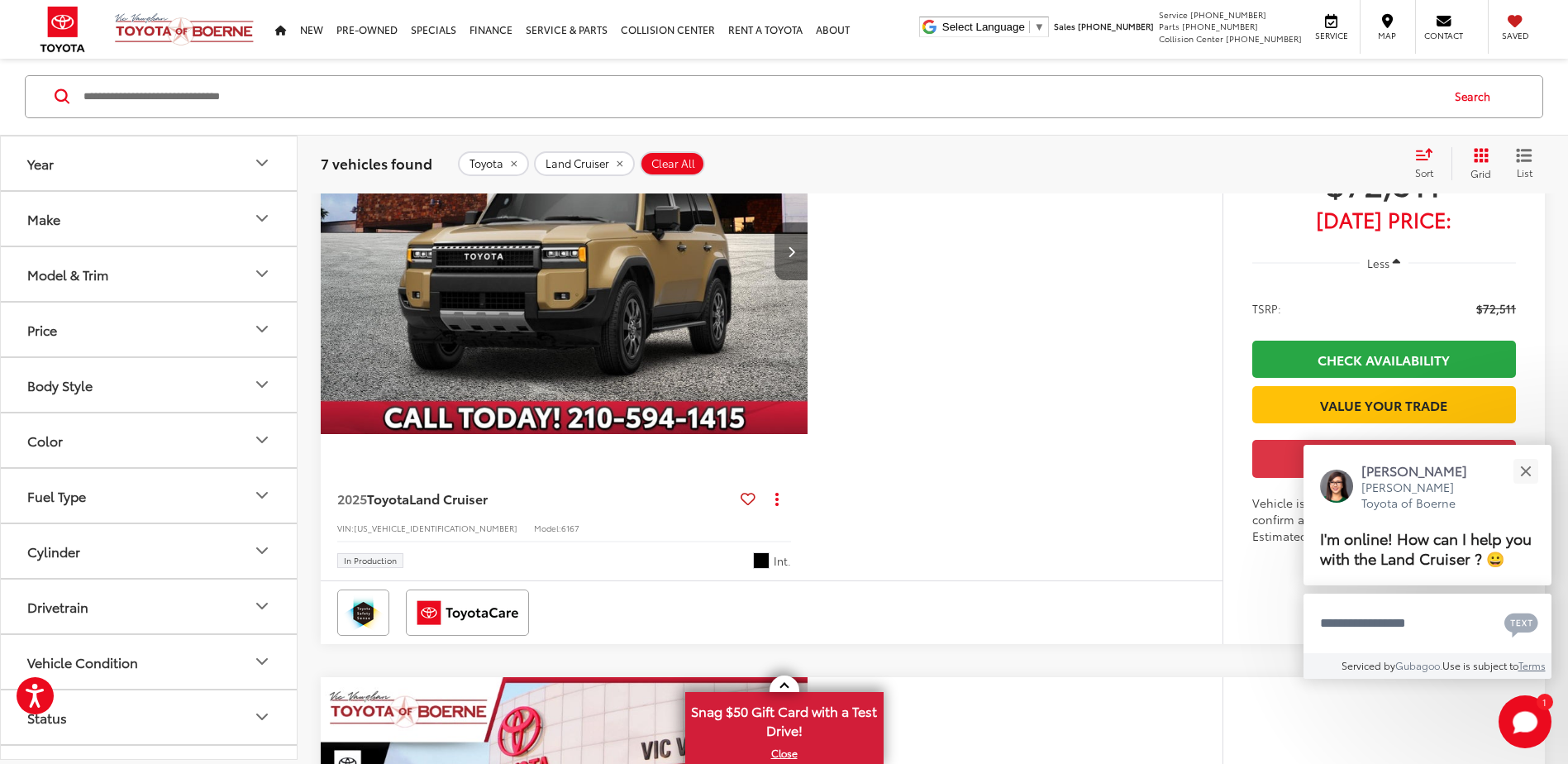
click at [790, 280] on button "Next image" at bounding box center [791, 251] width 34 height 58
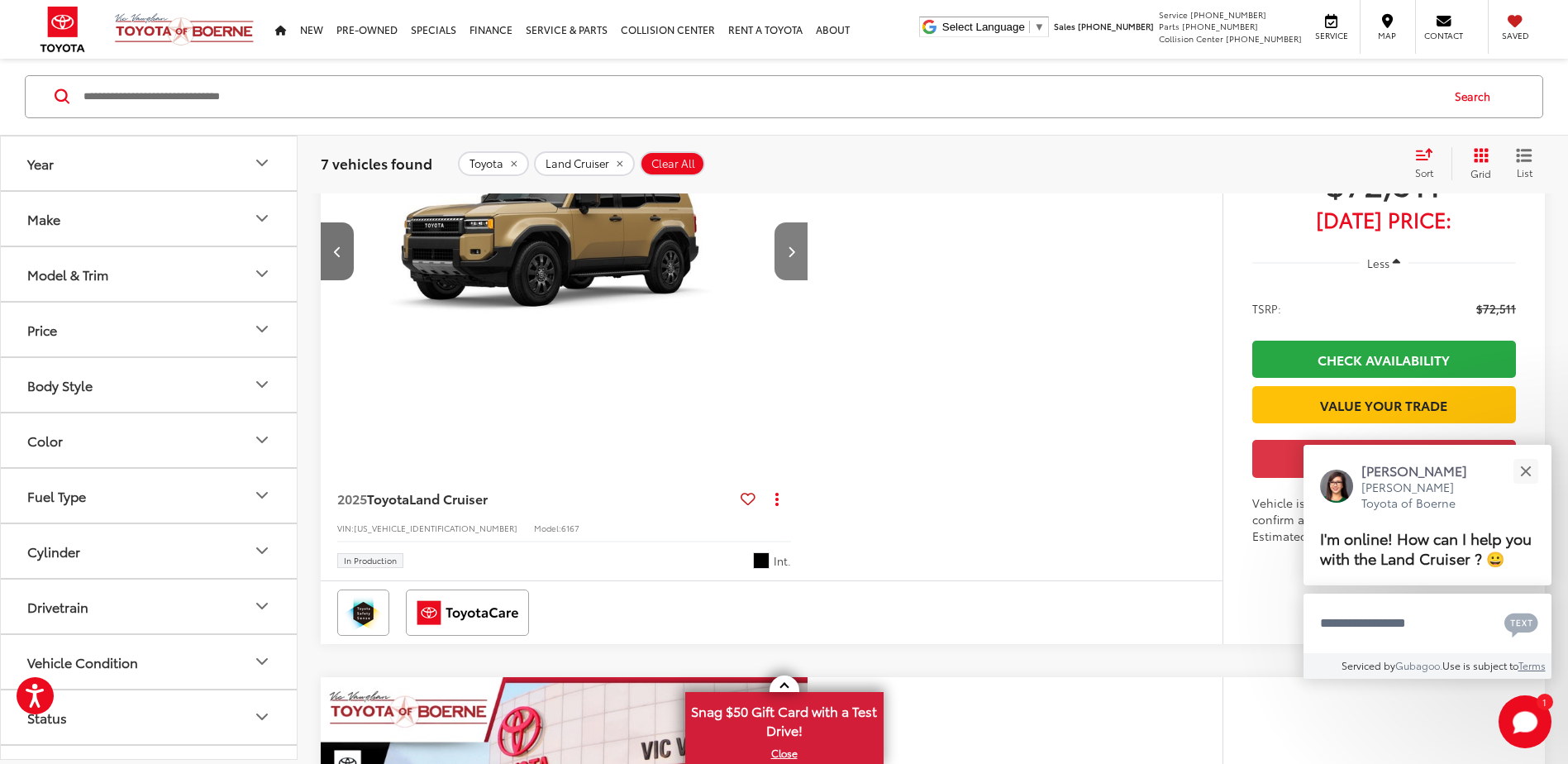
click at [790, 280] on button "Next image" at bounding box center [791, 251] width 34 height 58
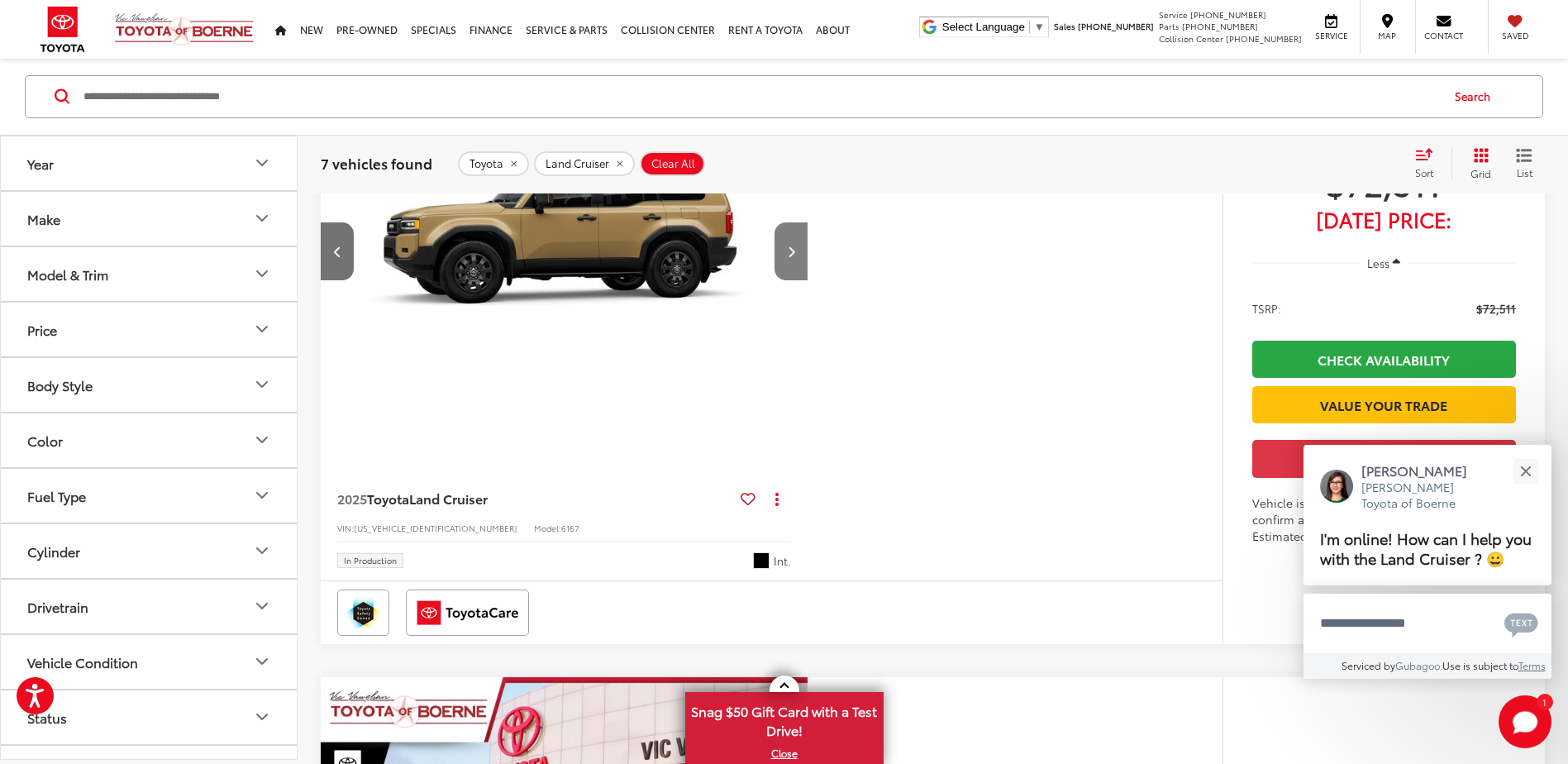
click at [790, 280] on button "Next image" at bounding box center [791, 251] width 34 height 58
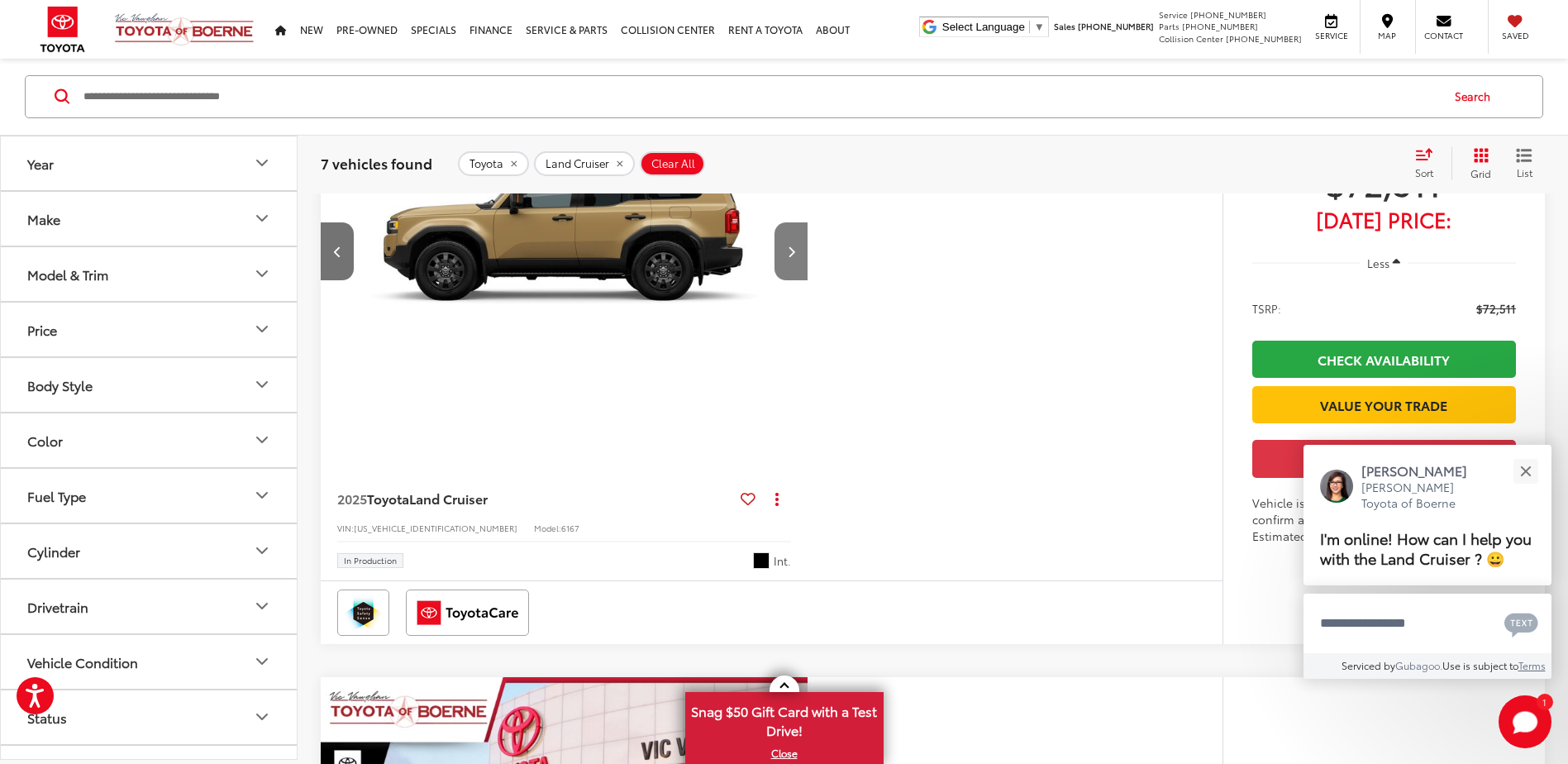
click at [790, 280] on button "Next image" at bounding box center [791, 251] width 34 height 58
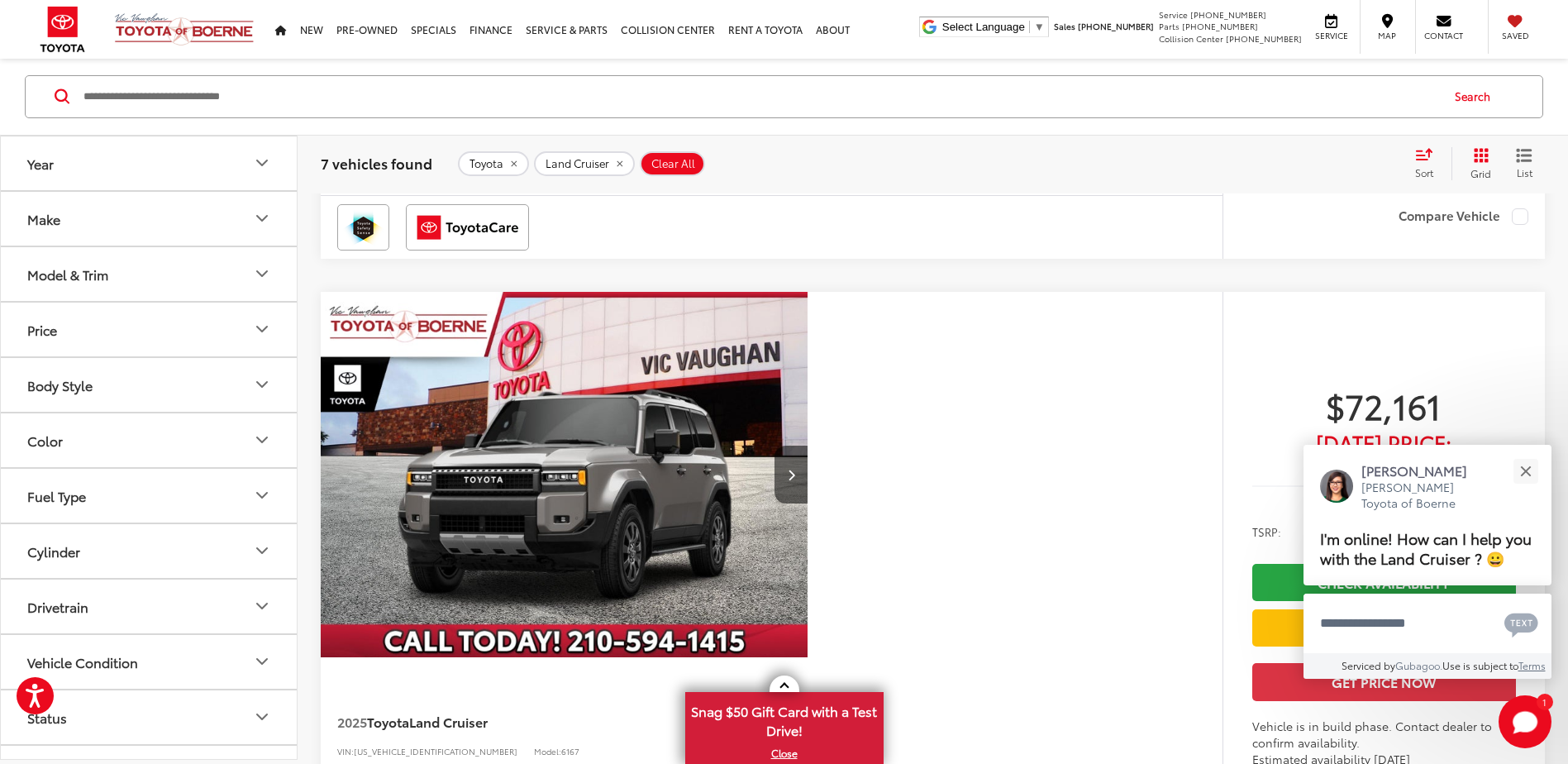
scroll to position [2150, 0]
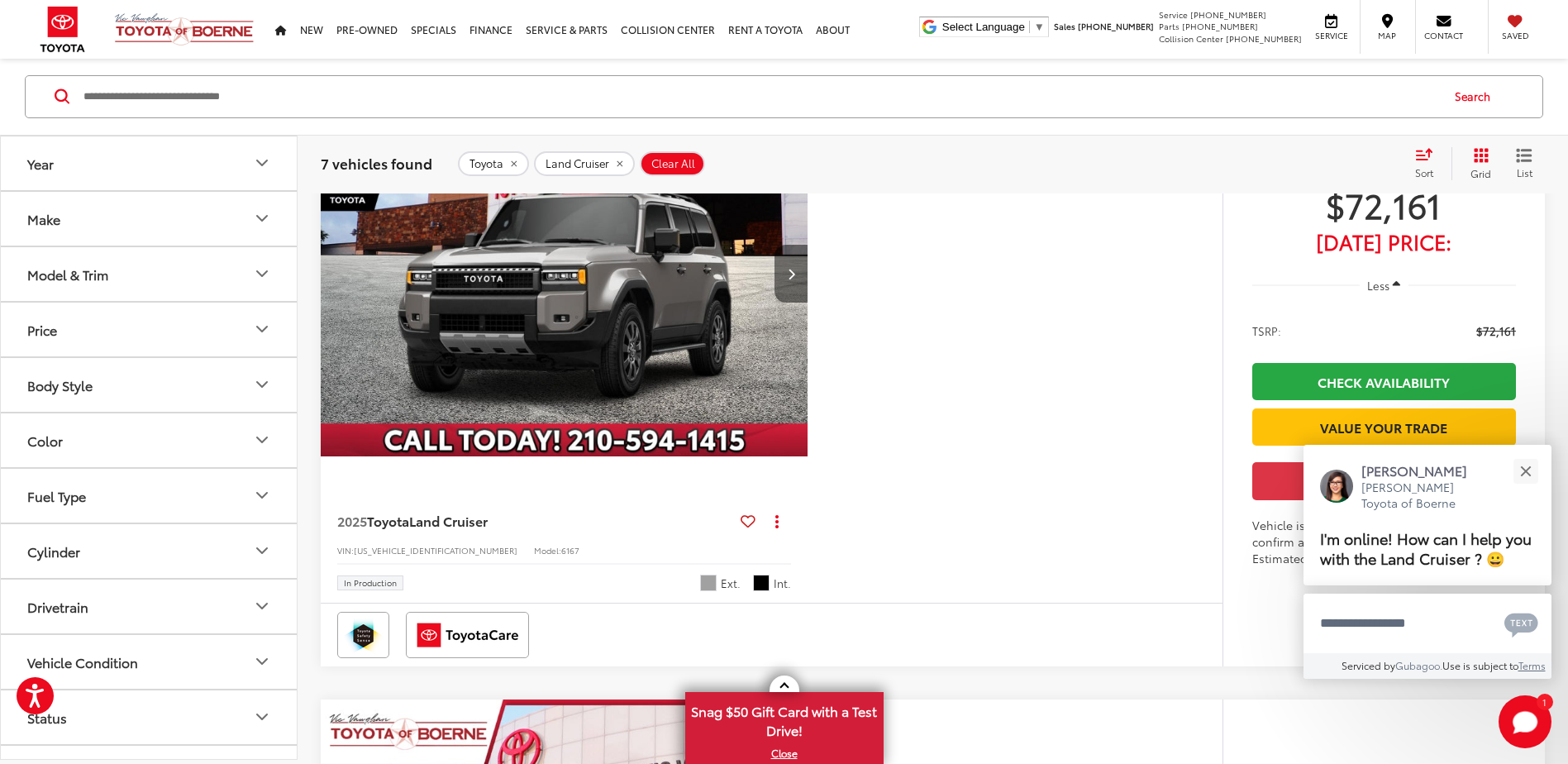
click at [780, 303] on button "Next image" at bounding box center [791, 273] width 34 height 58
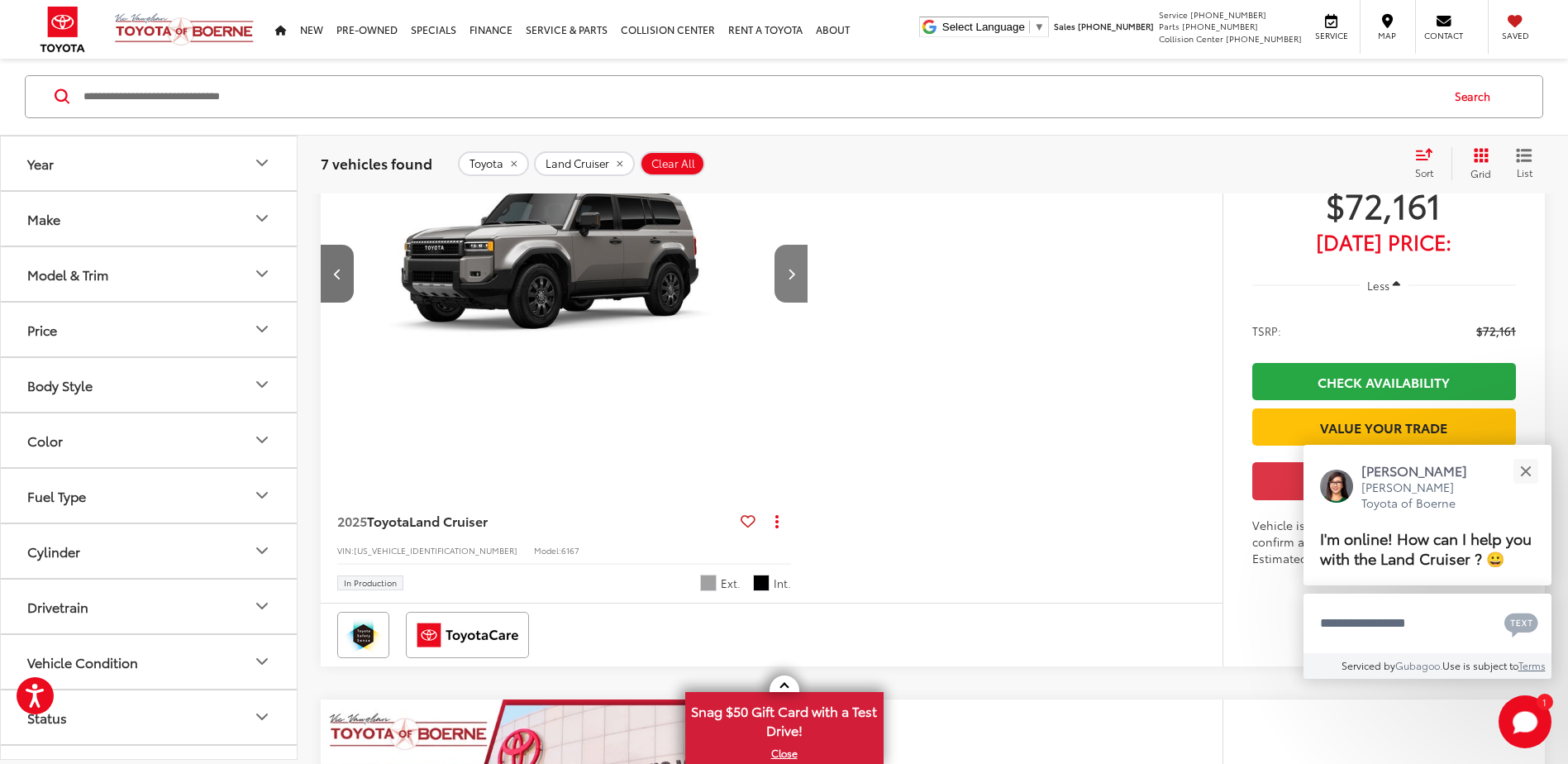
click at [781, 303] on button "Next image" at bounding box center [791, 273] width 34 height 58
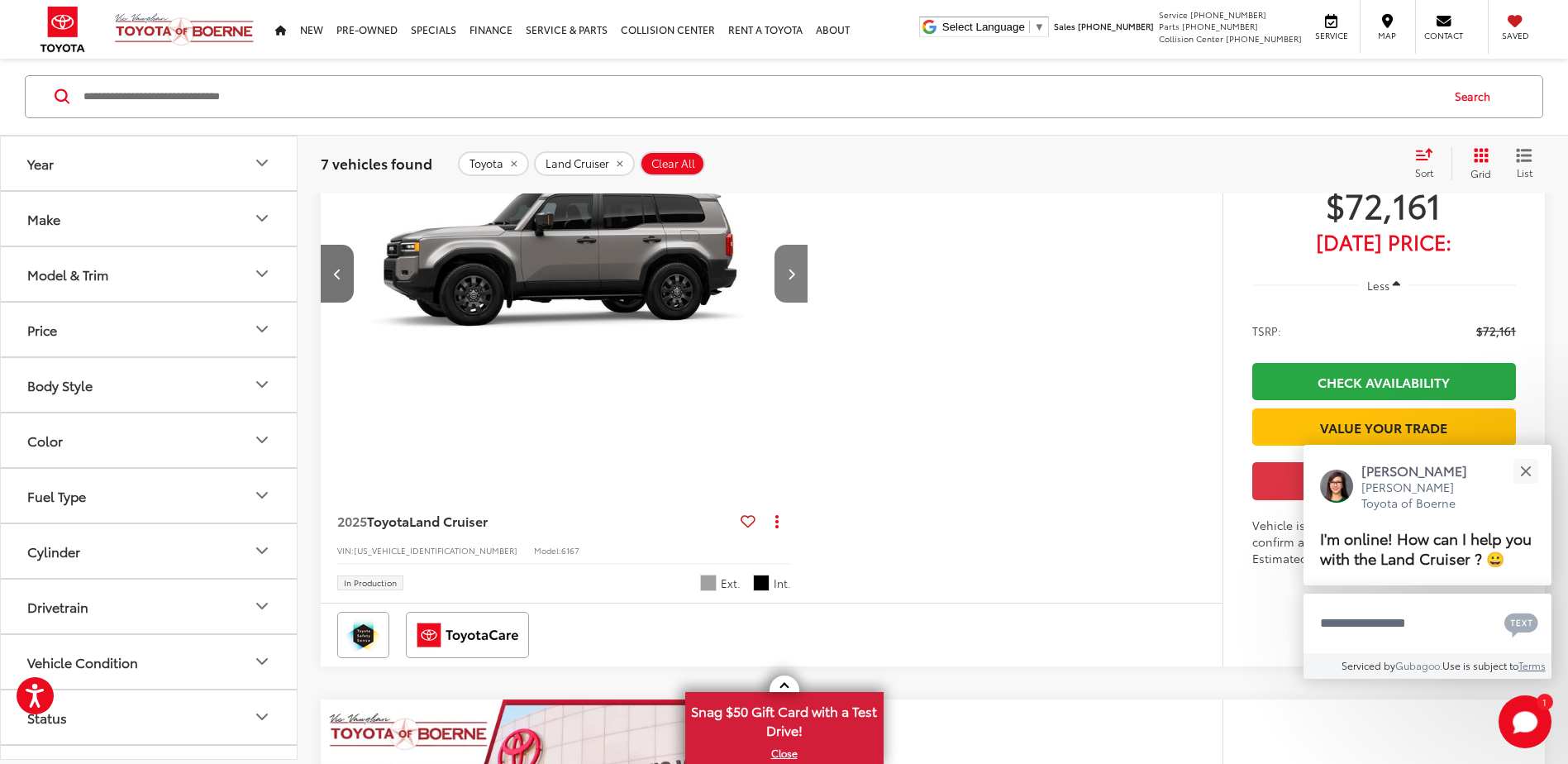
click at [781, 303] on button "Next image" at bounding box center [791, 273] width 34 height 58
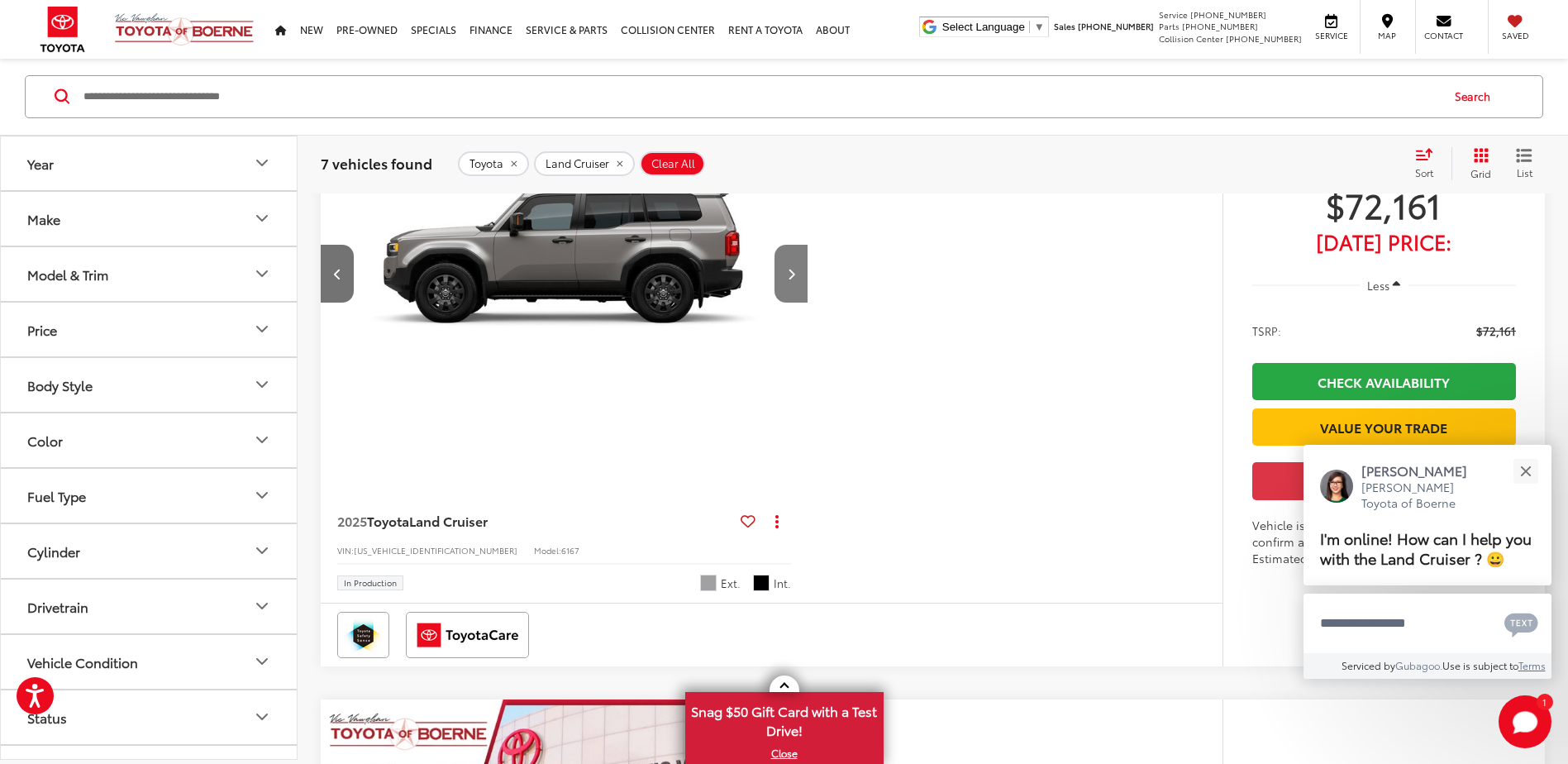
click at [781, 303] on button "Next image" at bounding box center [791, 273] width 34 height 58
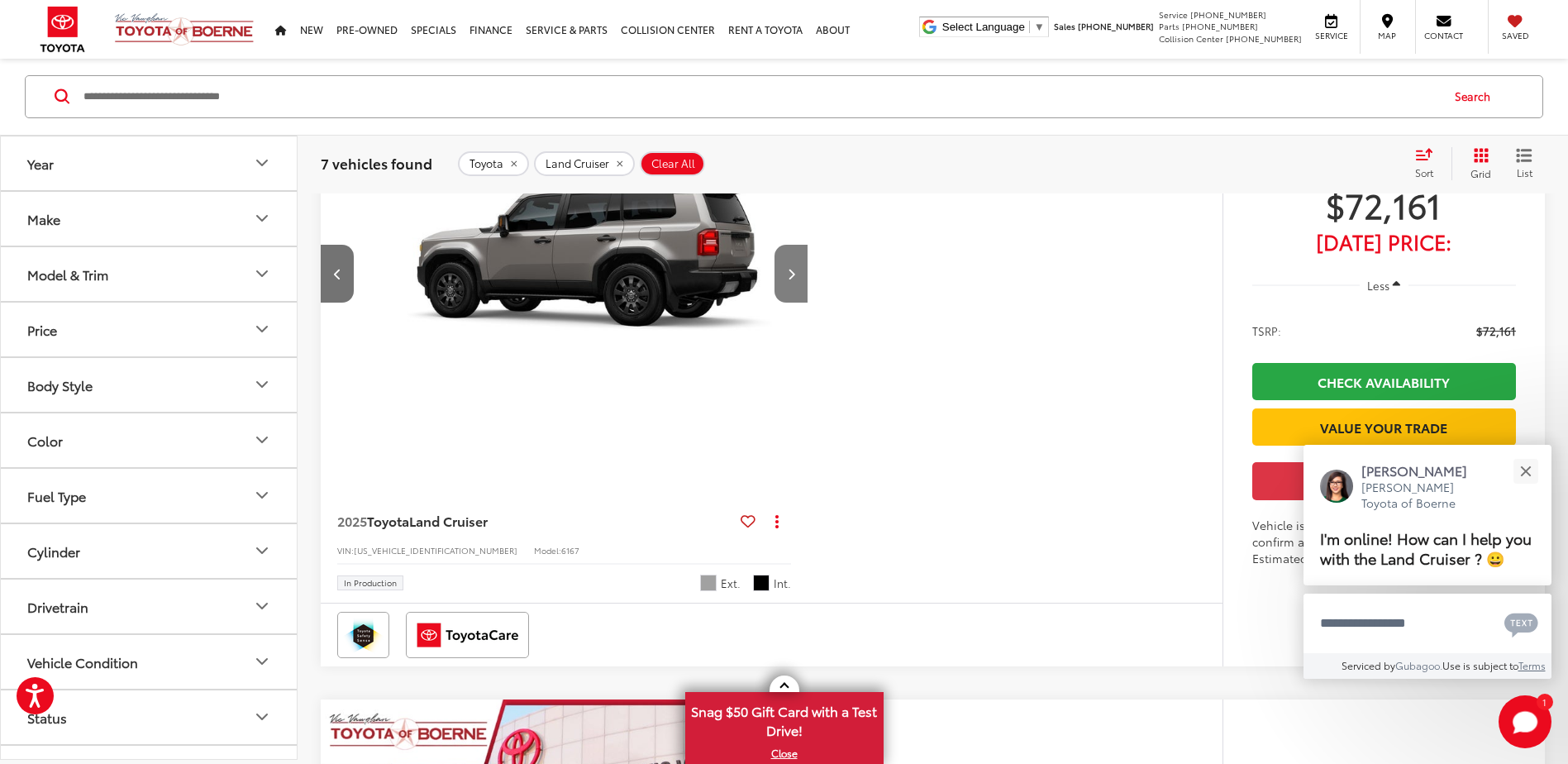
click at [781, 303] on button "Next image" at bounding box center [791, 273] width 34 height 58
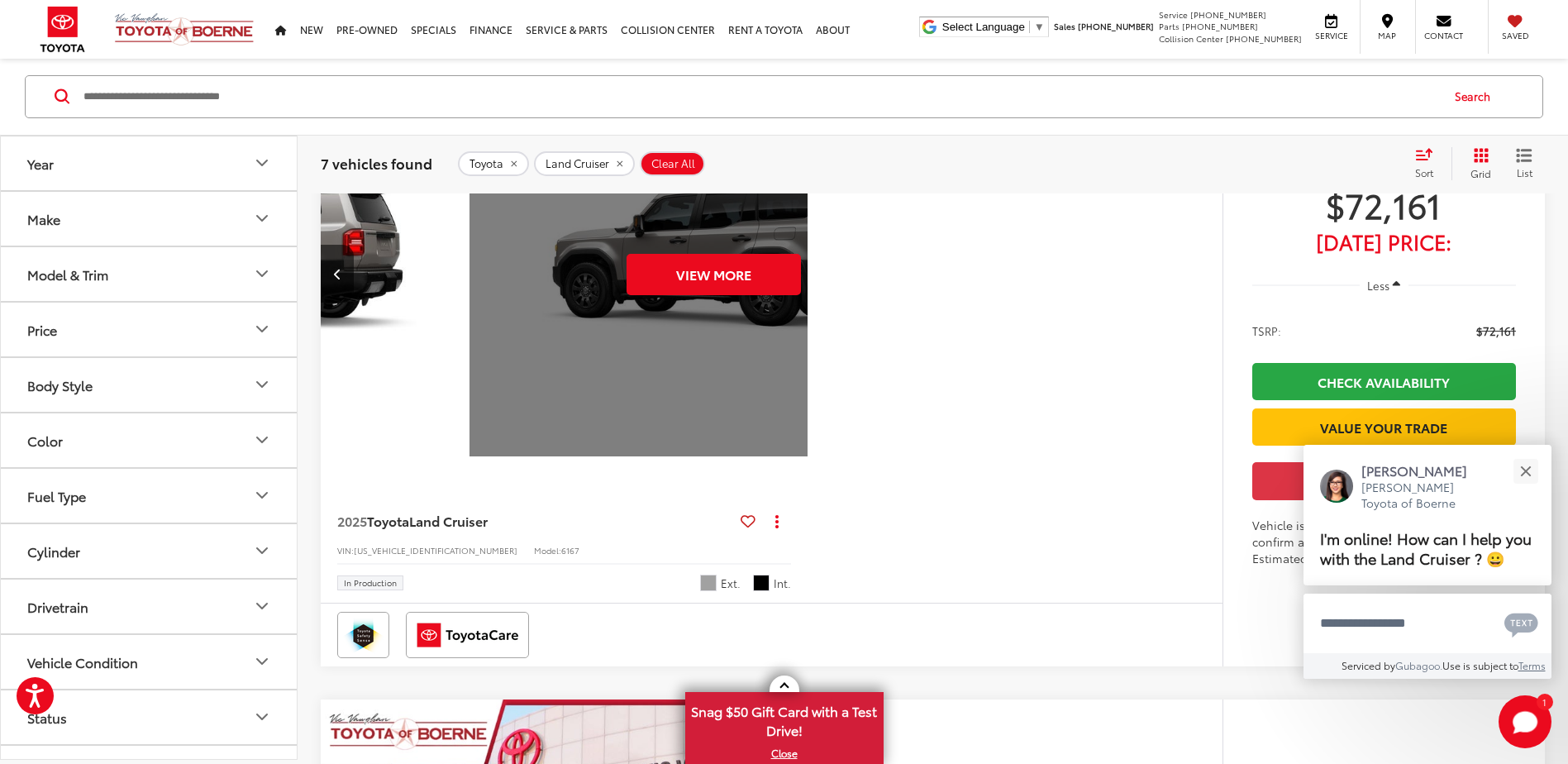
scroll to position [0, 2448]
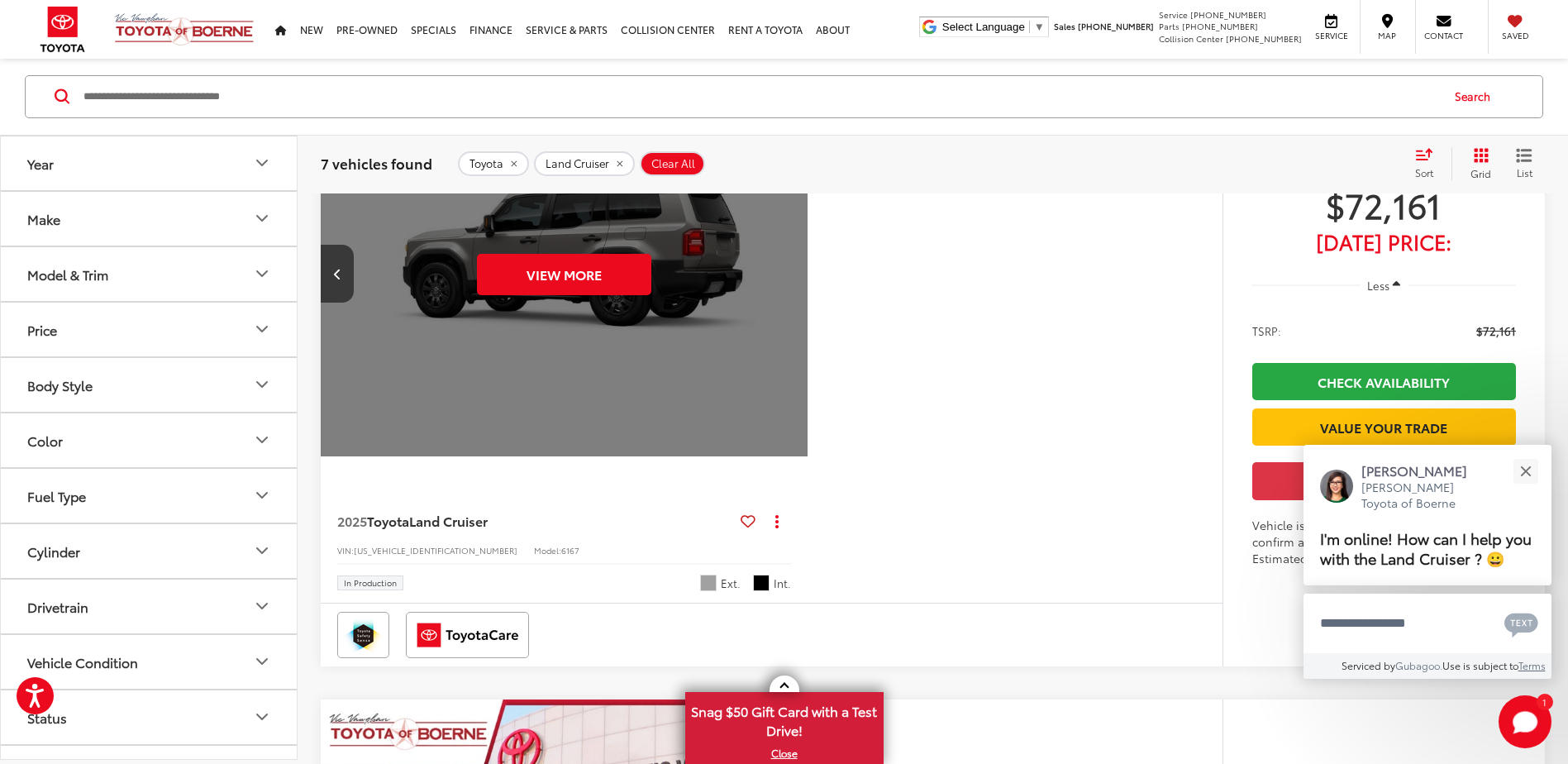
click at [781, 339] on div "View More" at bounding box center [564, 274] width 489 height 367
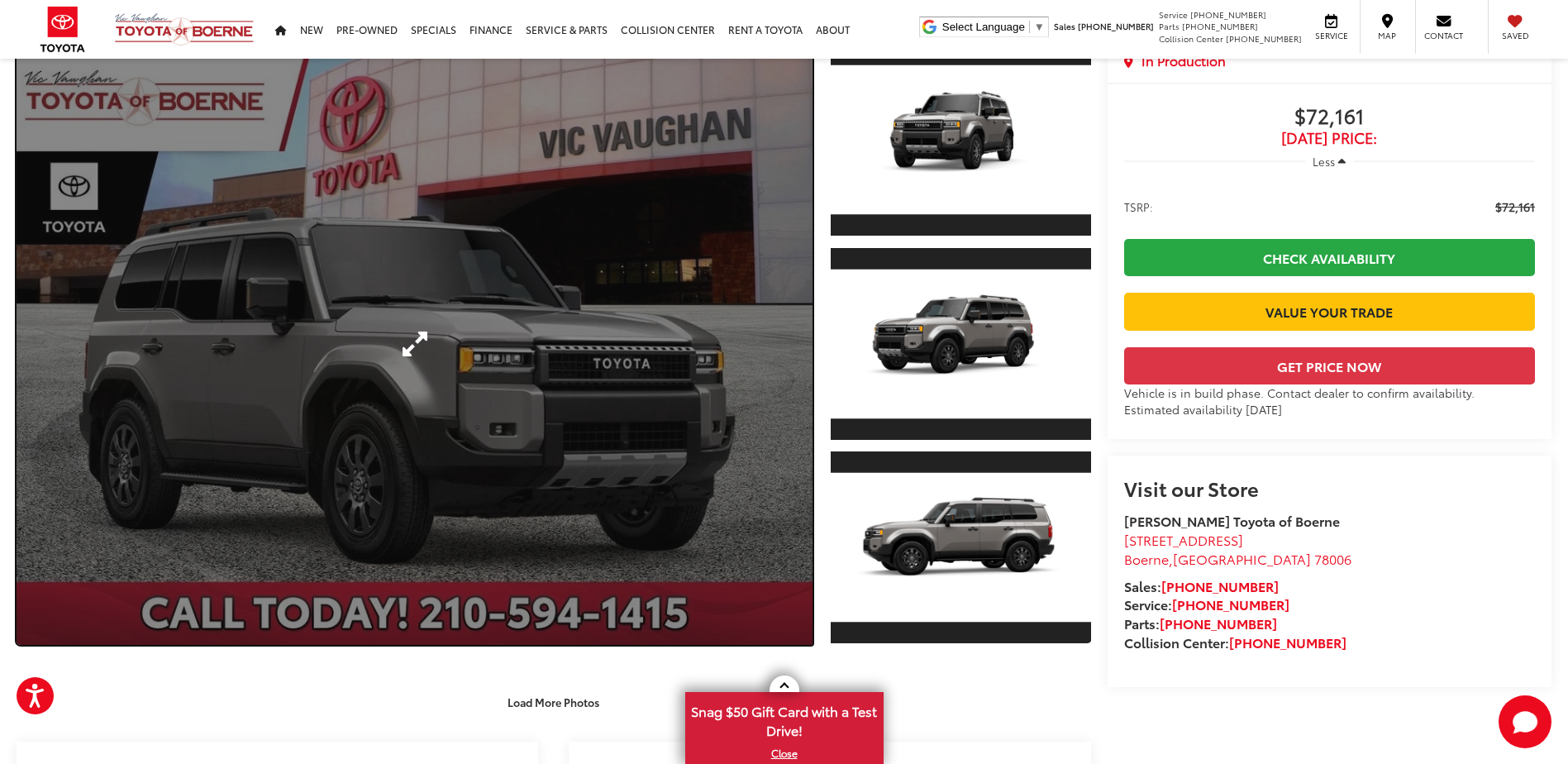
click at [618, 340] on link "Expand Photo 0" at bounding box center [414, 344] width 796 height 603
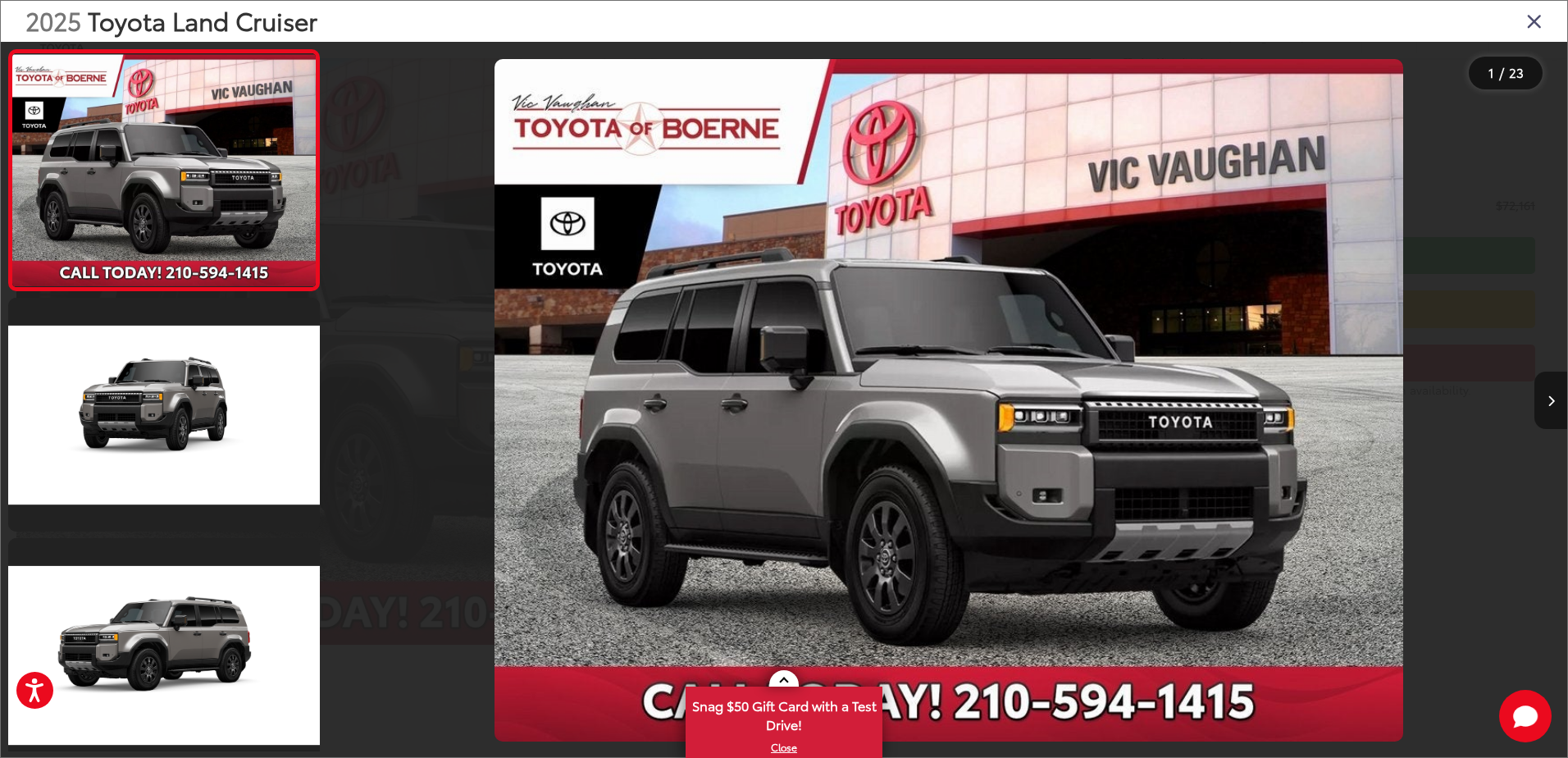
click at [1547, 400] on icon "Next image" at bounding box center [1551, 402] width 8 height 12
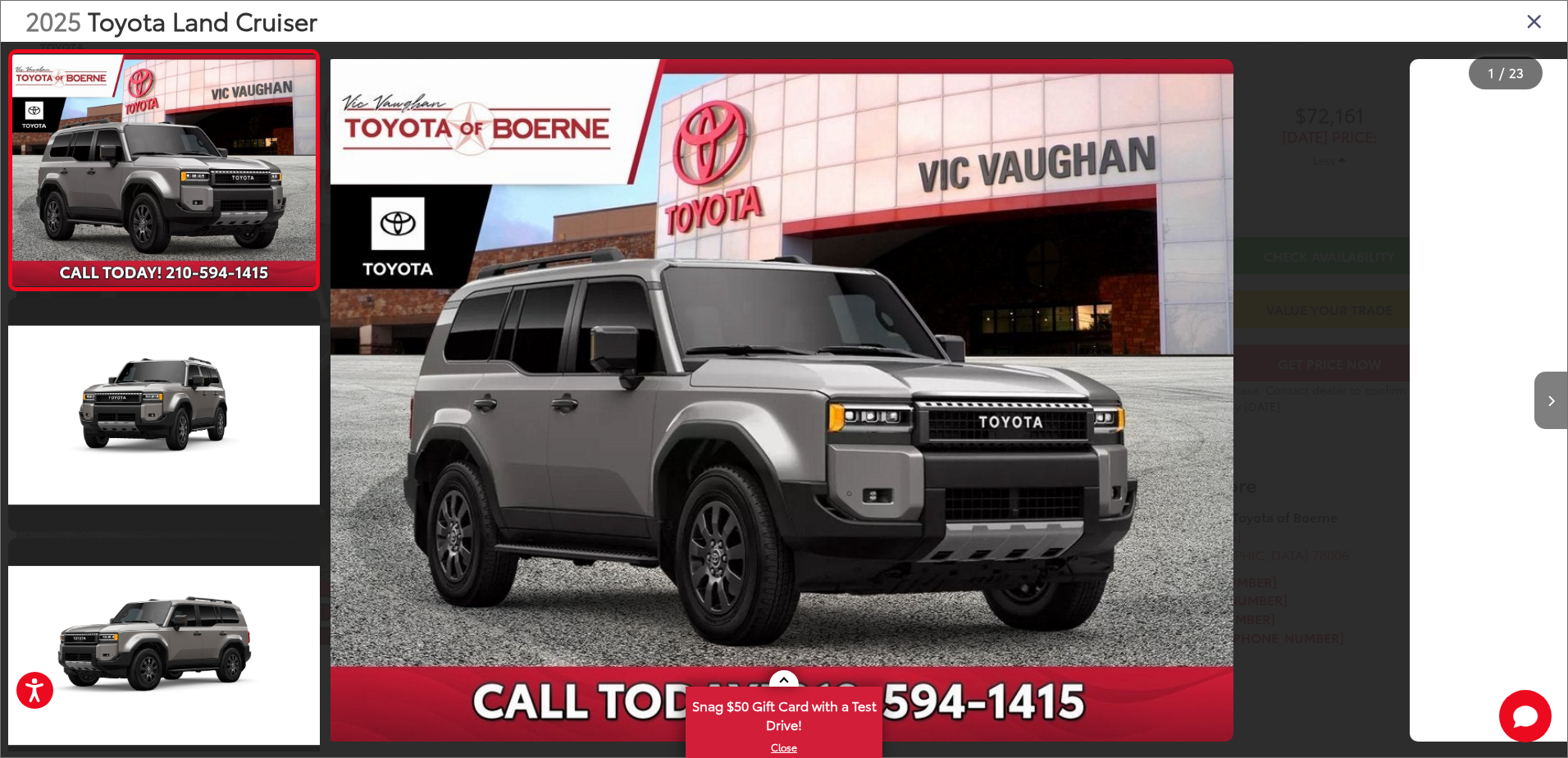
scroll to position [58, 0]
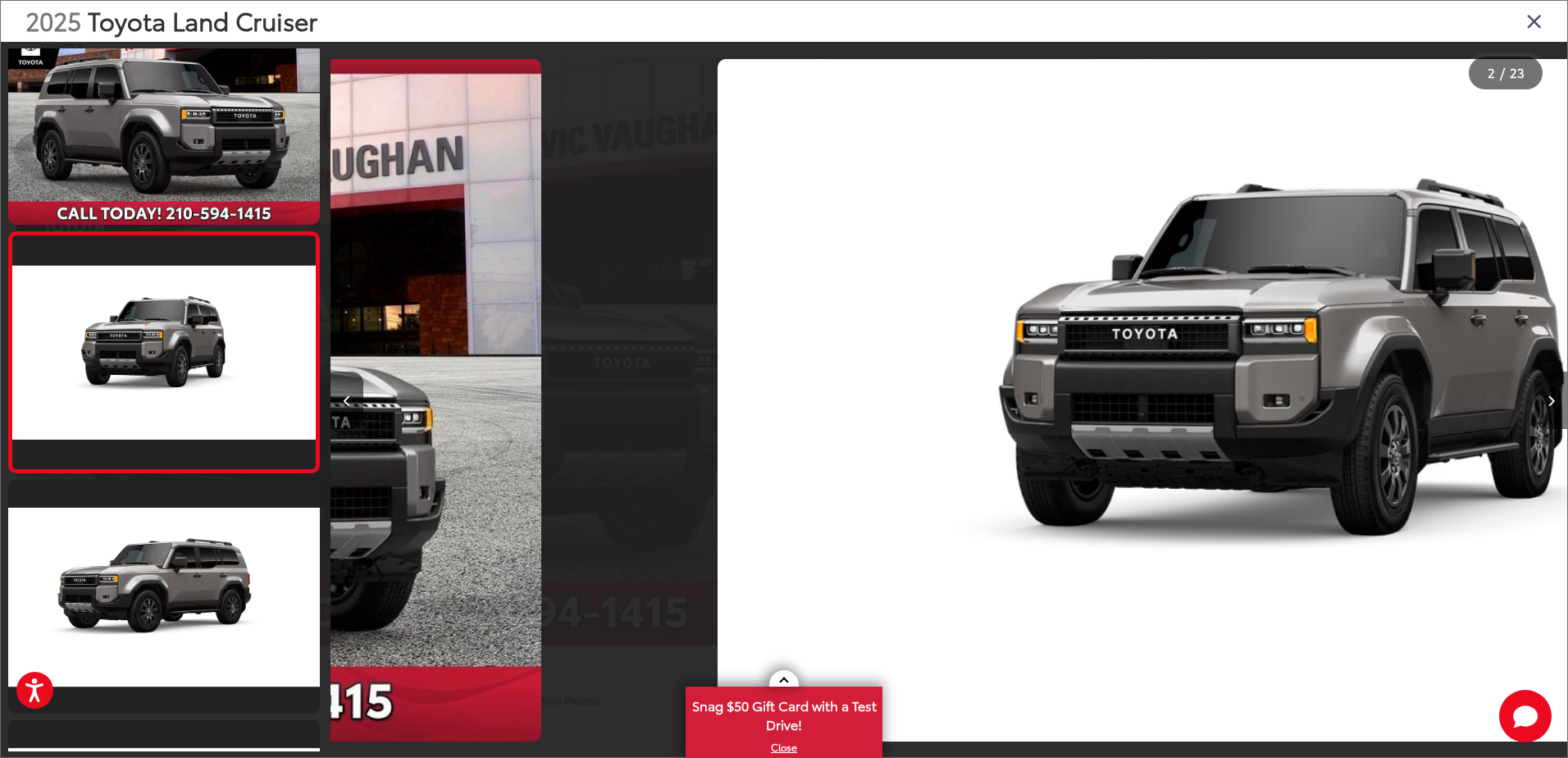
click at [1547, 400] on icon "Next image" at bounding box center [1551, 402] width 8 height 12
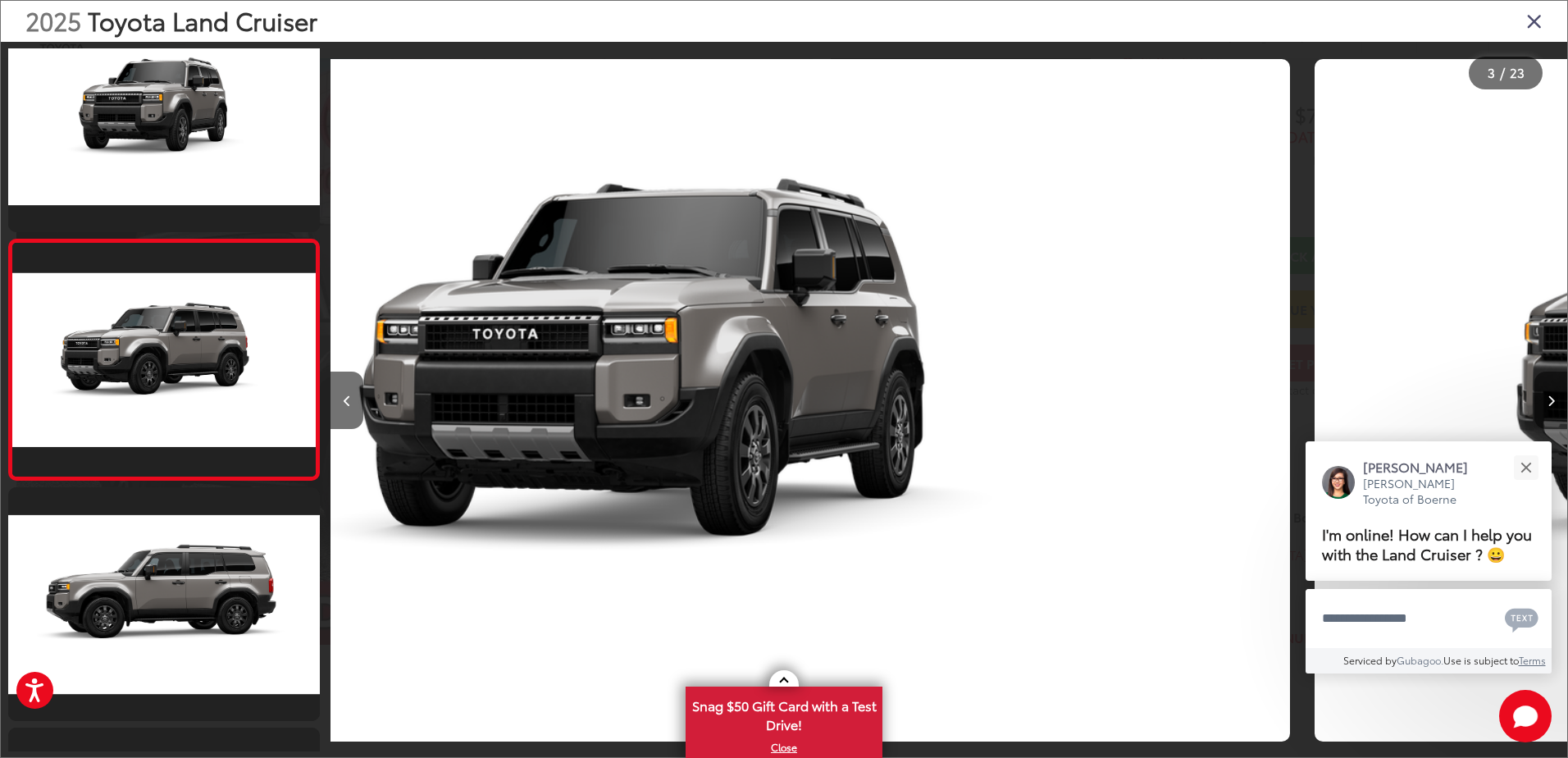
scroll to position [299, 0]
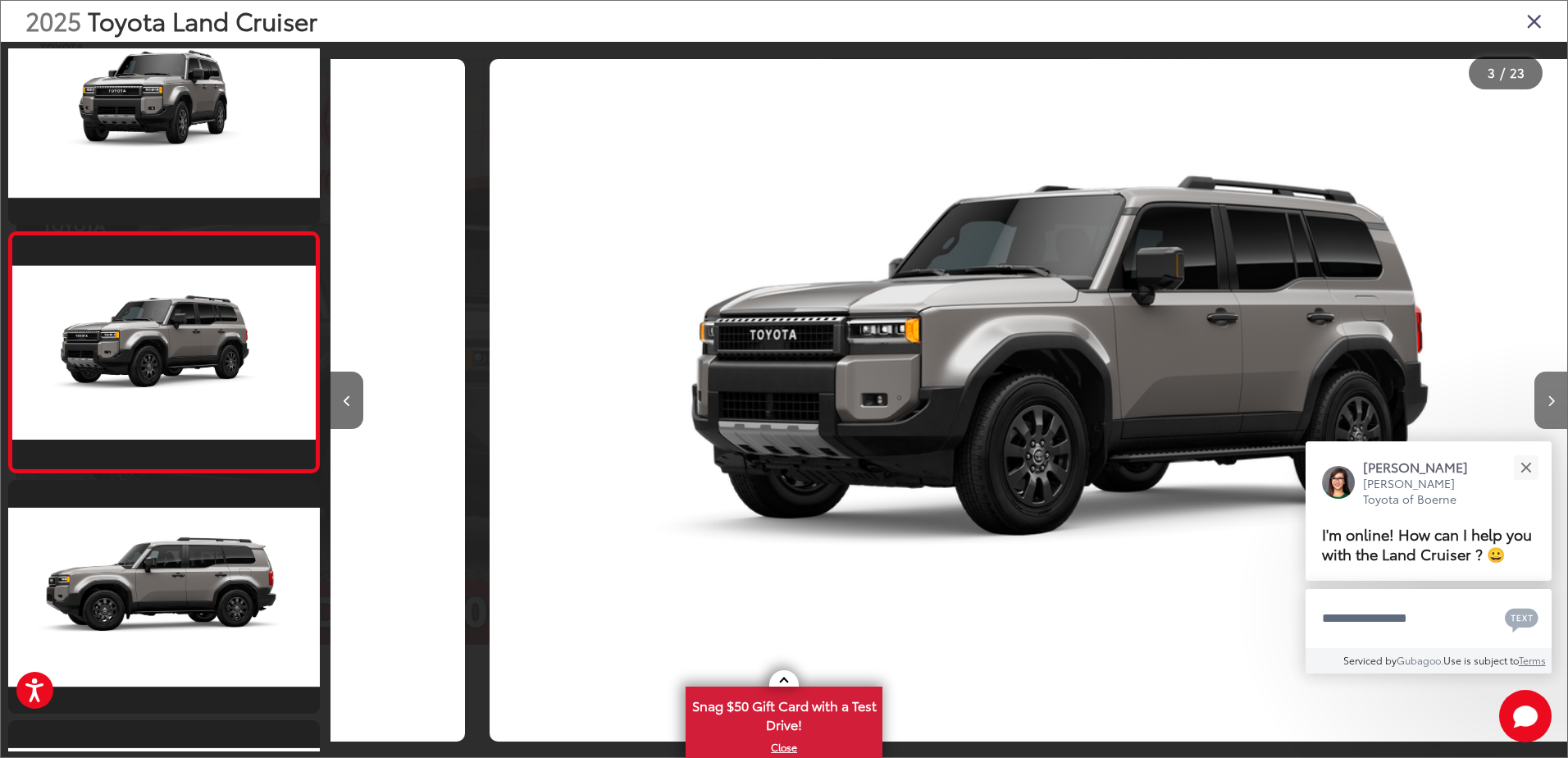
click at [1547, 400] on icon "Next image" at bounding box center [1551, 402] width 8 height 12
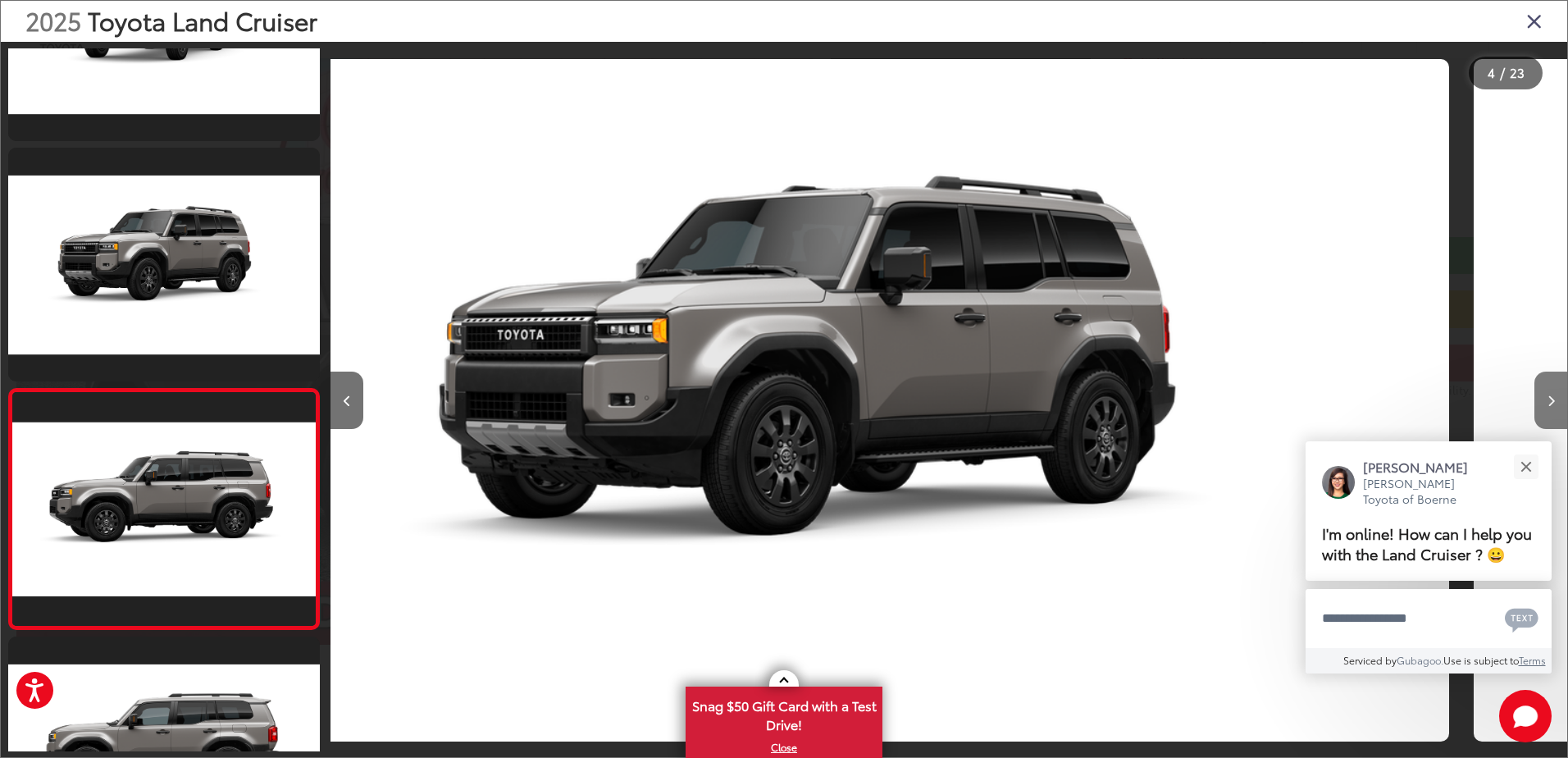
scroll to position [0, 0]
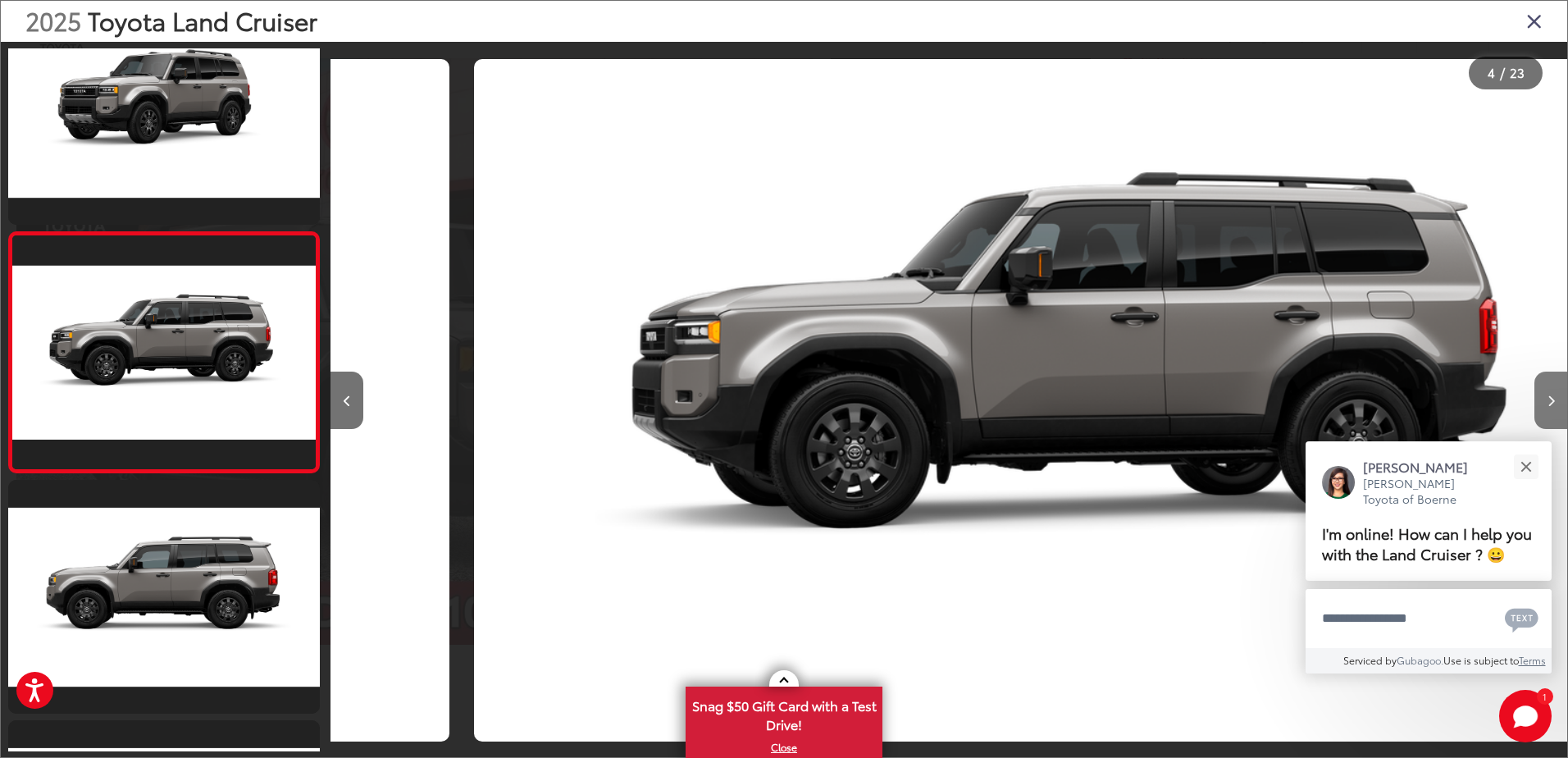
click at [1547, 400] on icon "Next image" at bounding box center [1551, 402] width 8 height 12
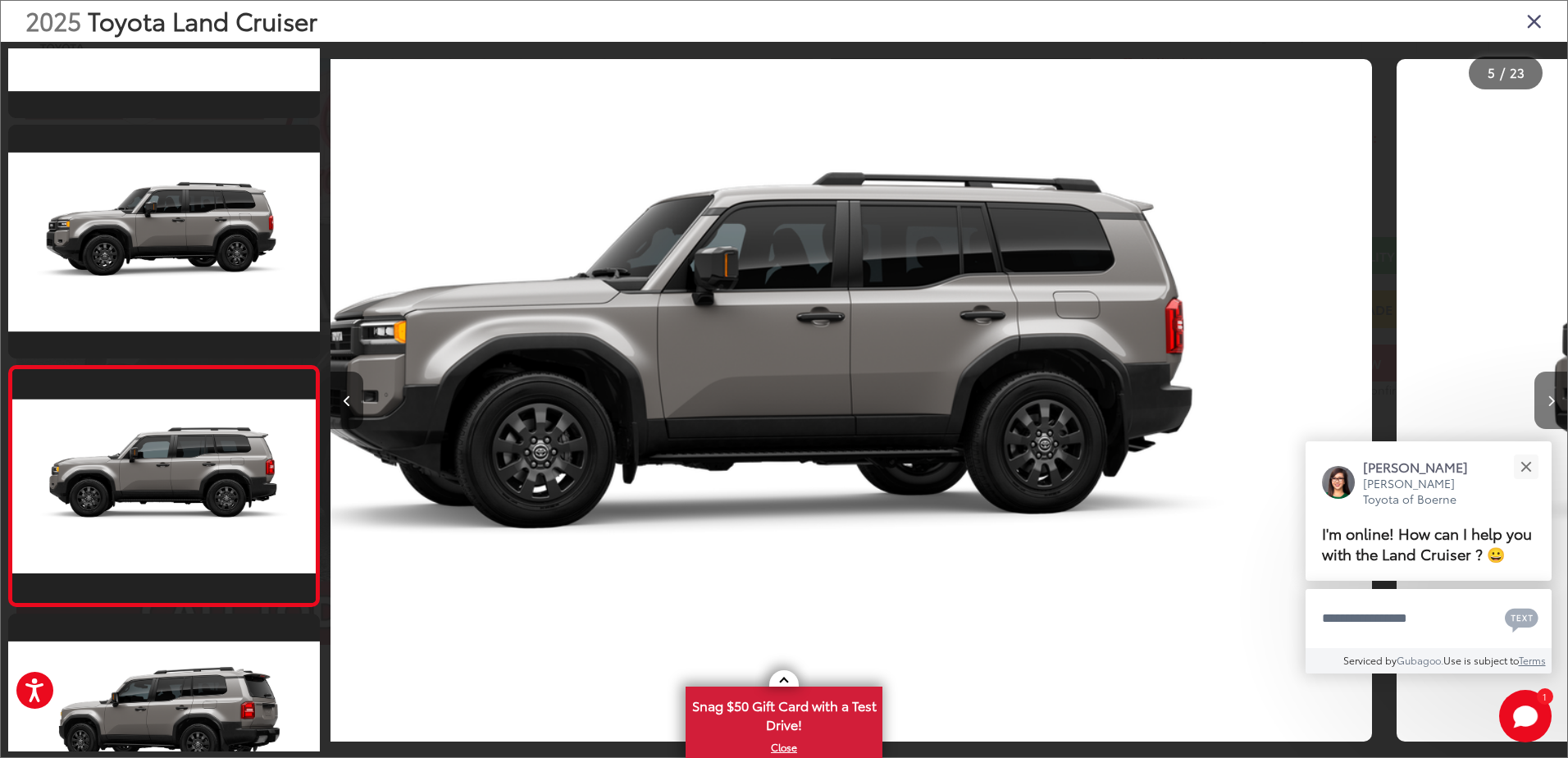
scroll to position [780, 0]
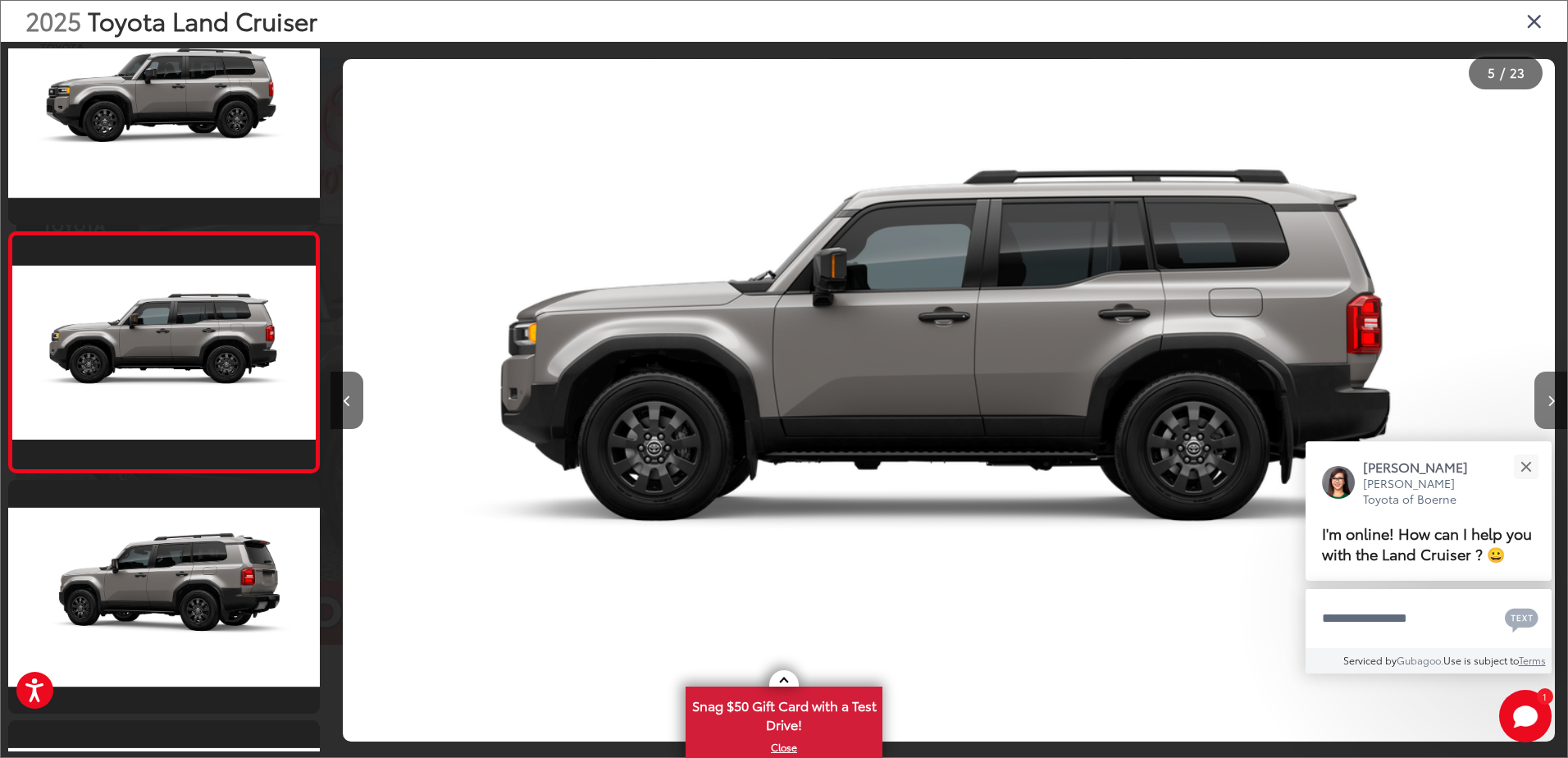
click at [1545, 400] on button "Next image" at bounding box center [1551, 401] width 33 height 58
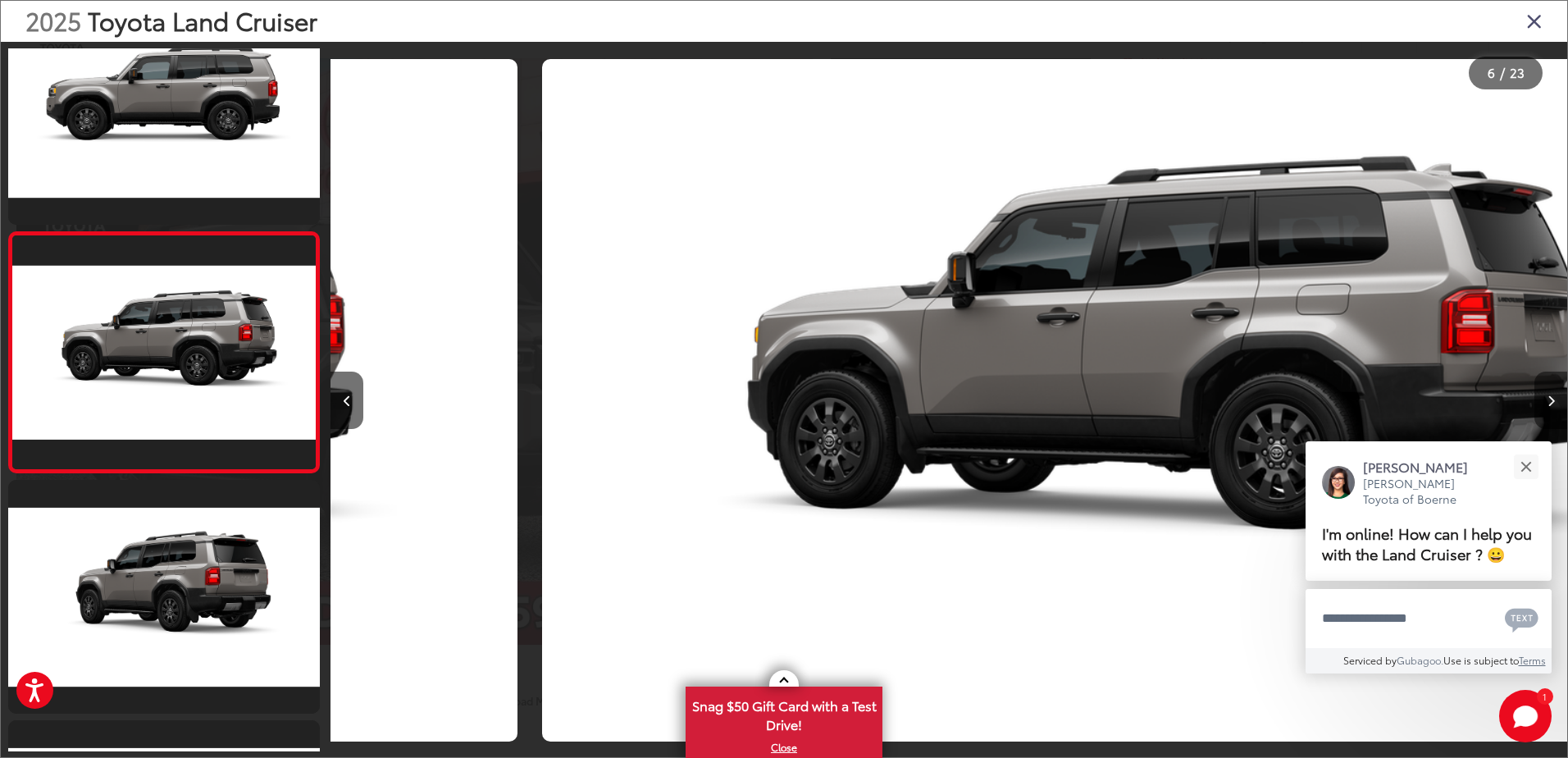
scroll to position [0, 6183]
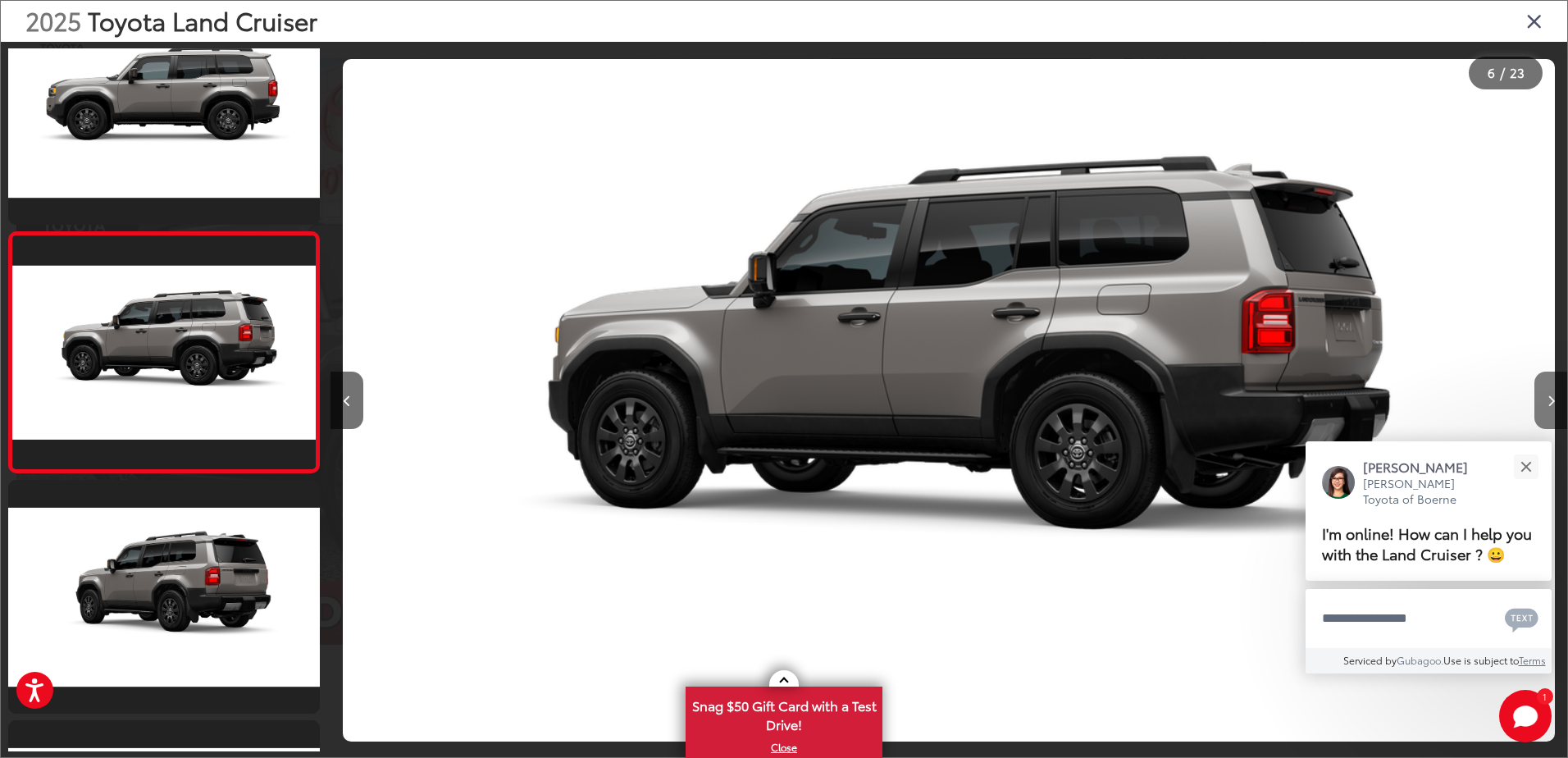
click at [1545, 400] on button "Next image" at bounding box center [1551, 401] width 33 height 58
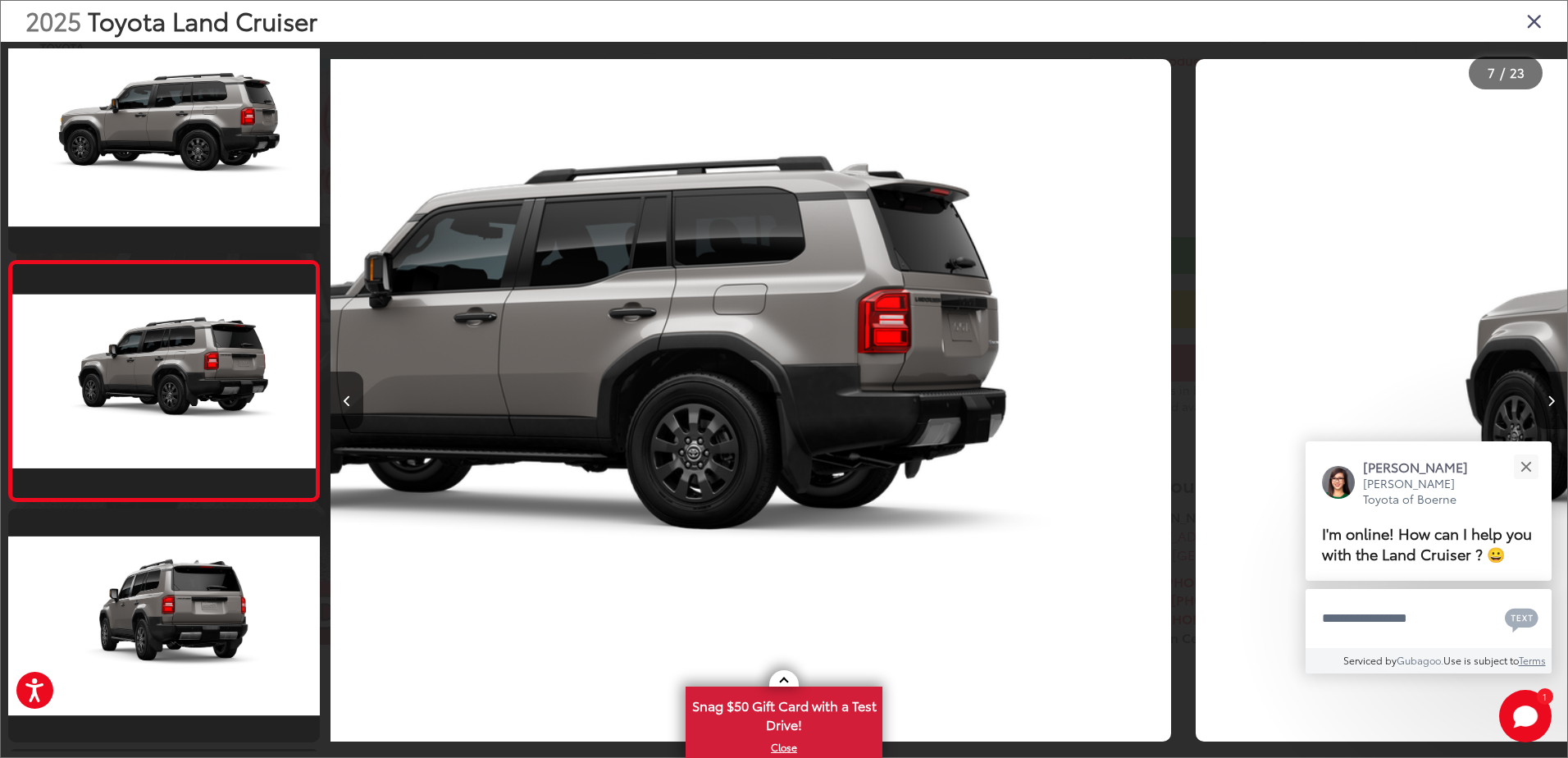
scroll to position [1260, 0]
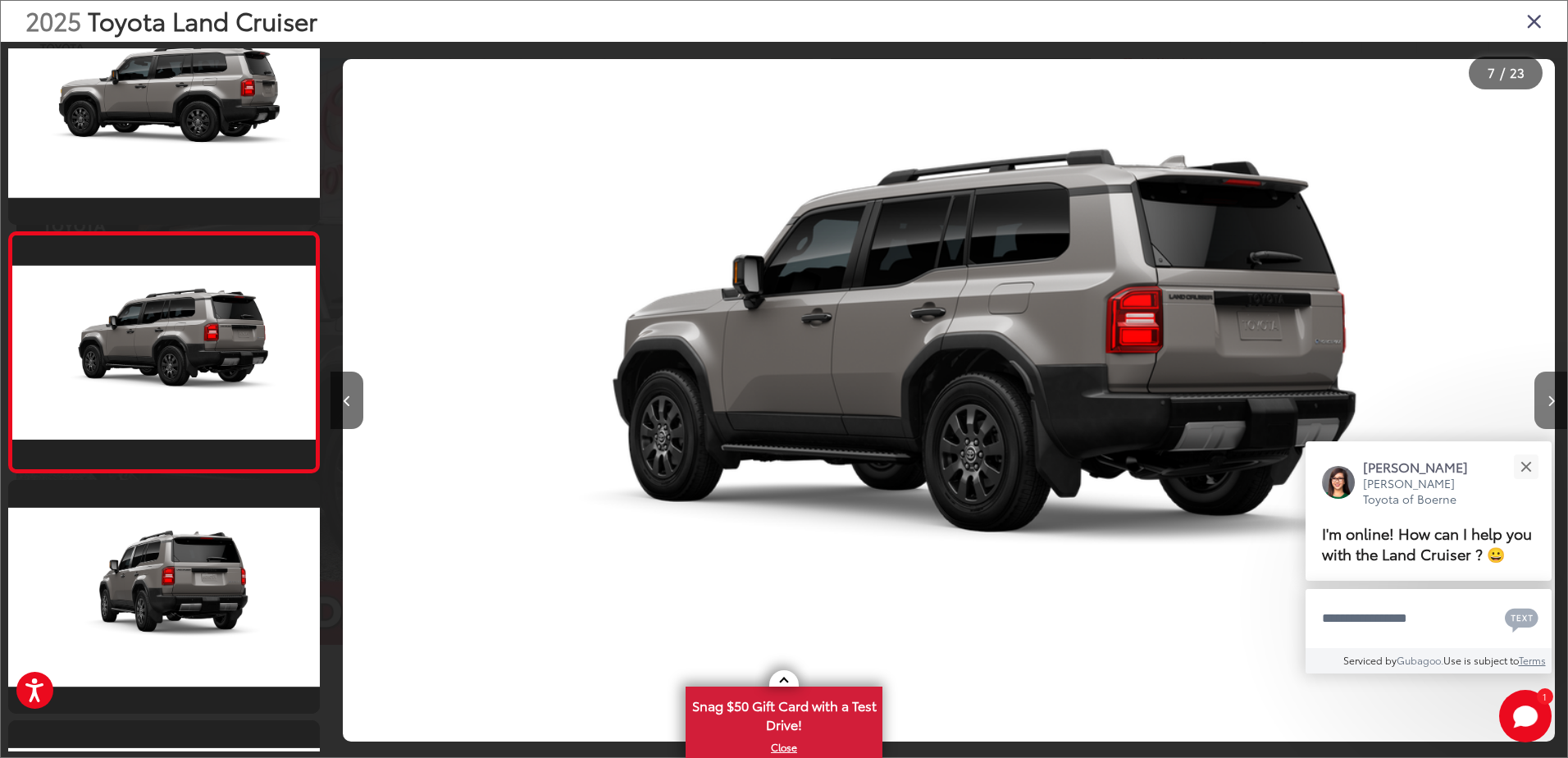
click at [1545, 400] on button "Next image" at bounding box center [1551, 401] width 33 height 58
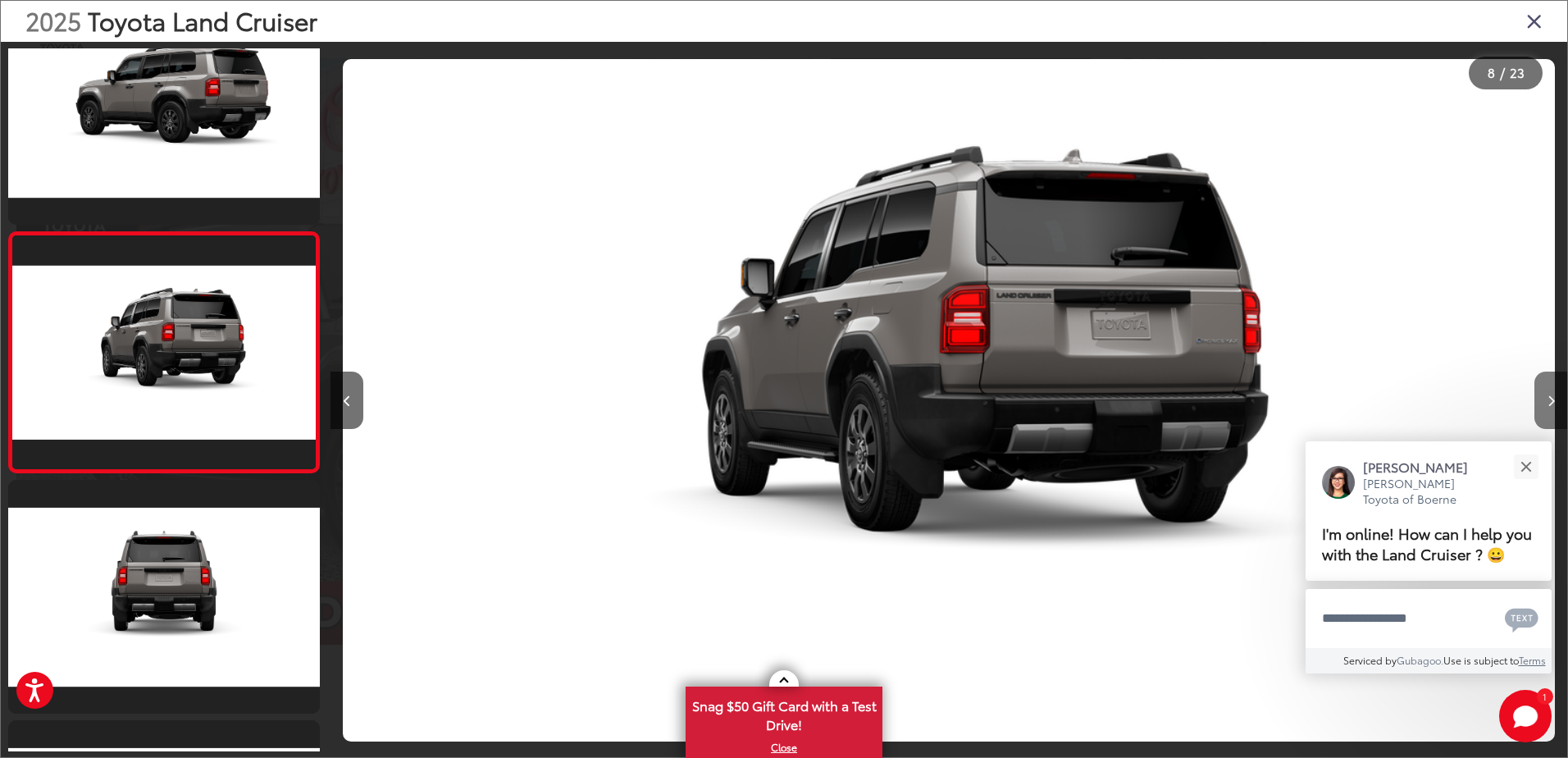
click at [1545, 400] on button "Next image" at bounding box center [1551, 401] width 33 height 58
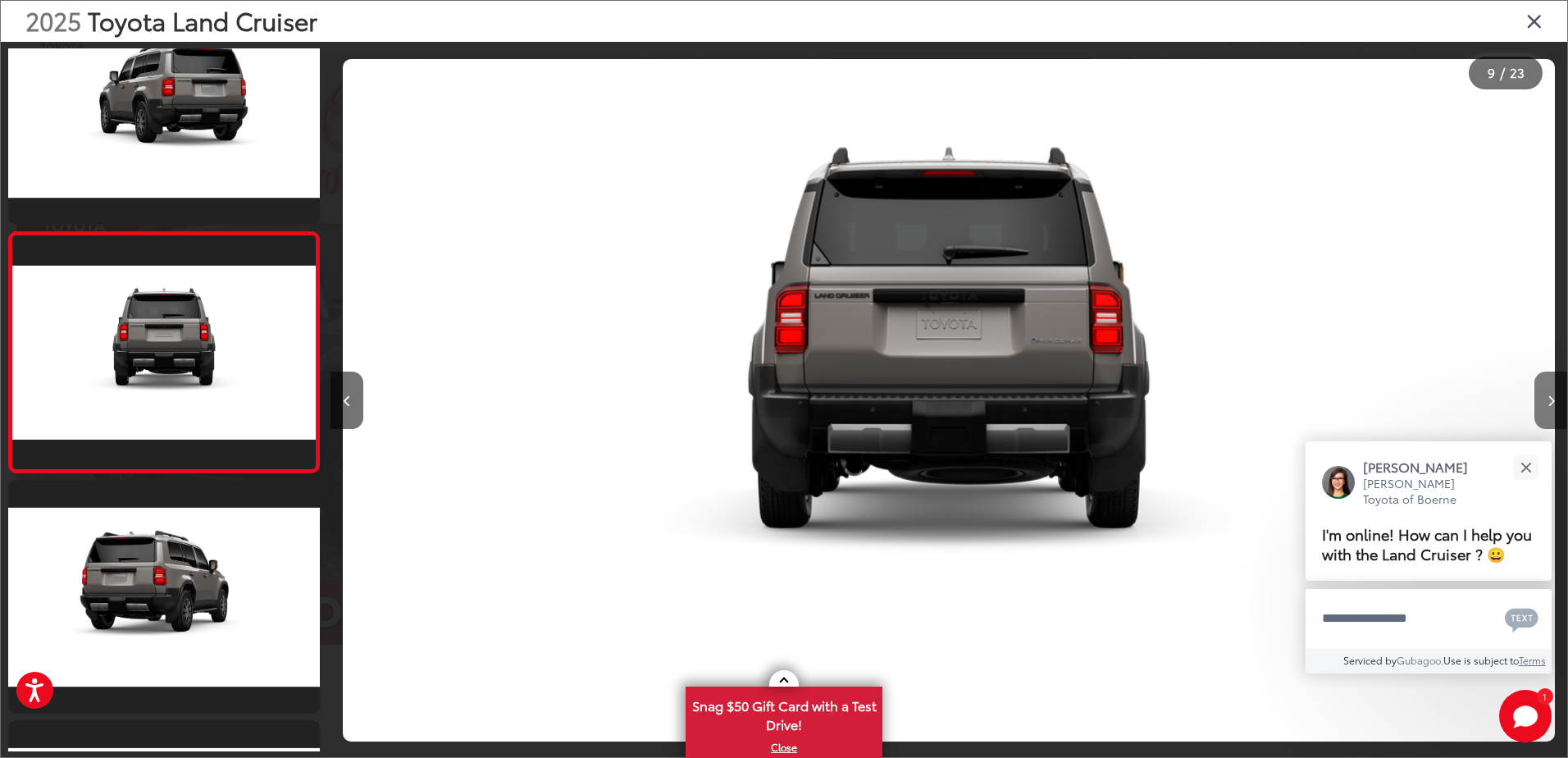
click at [1543, 398] on button "Next image" at bounding box center [1551, 401] width 33 height 58
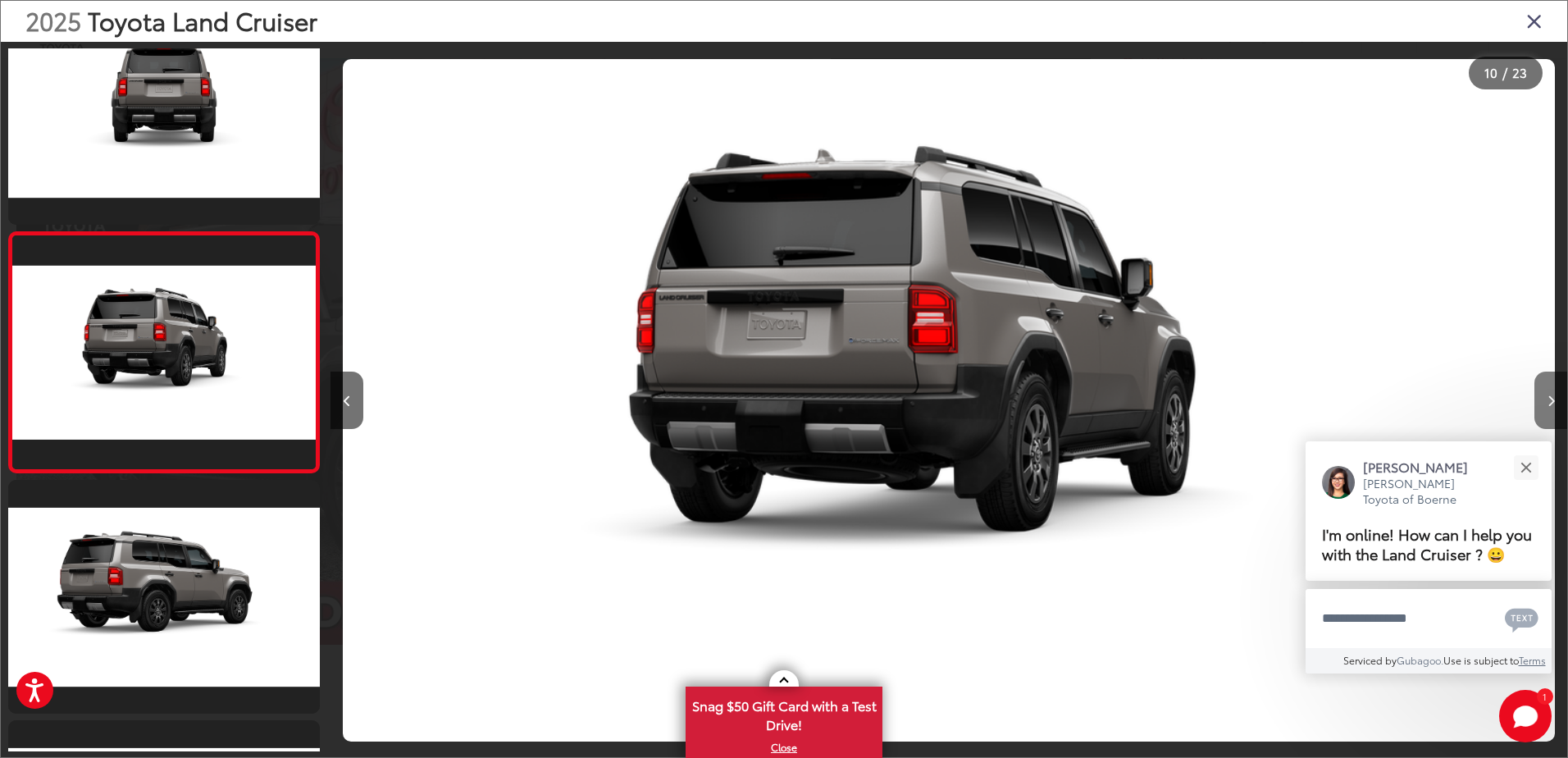
click at [1543, 398] on button "Next image" at bounding box center [1551, 401] width 33 height 58
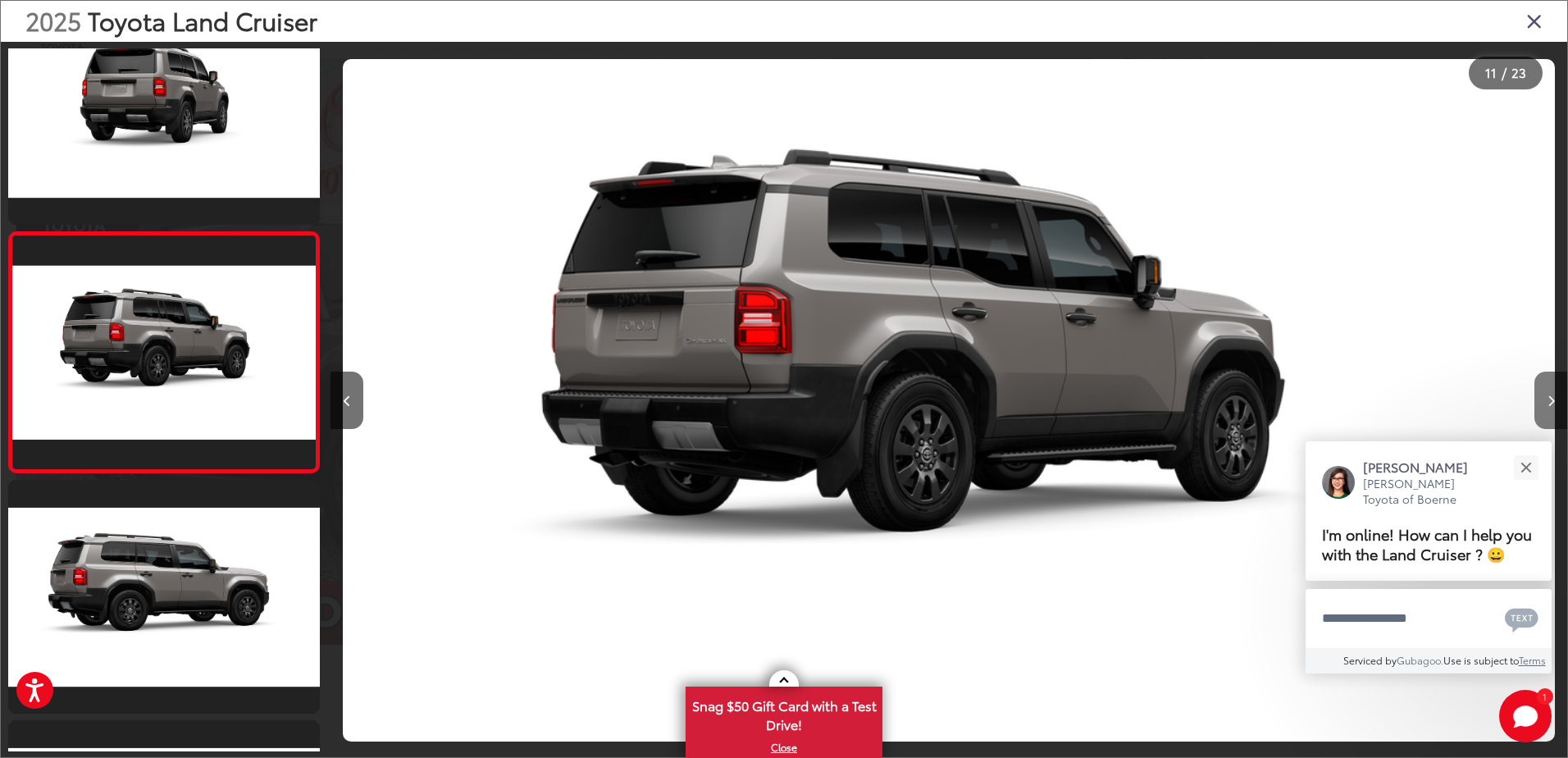
click at [1542, 398] on button "Next image" at bounding box center [1551, 401] width 33 height 58
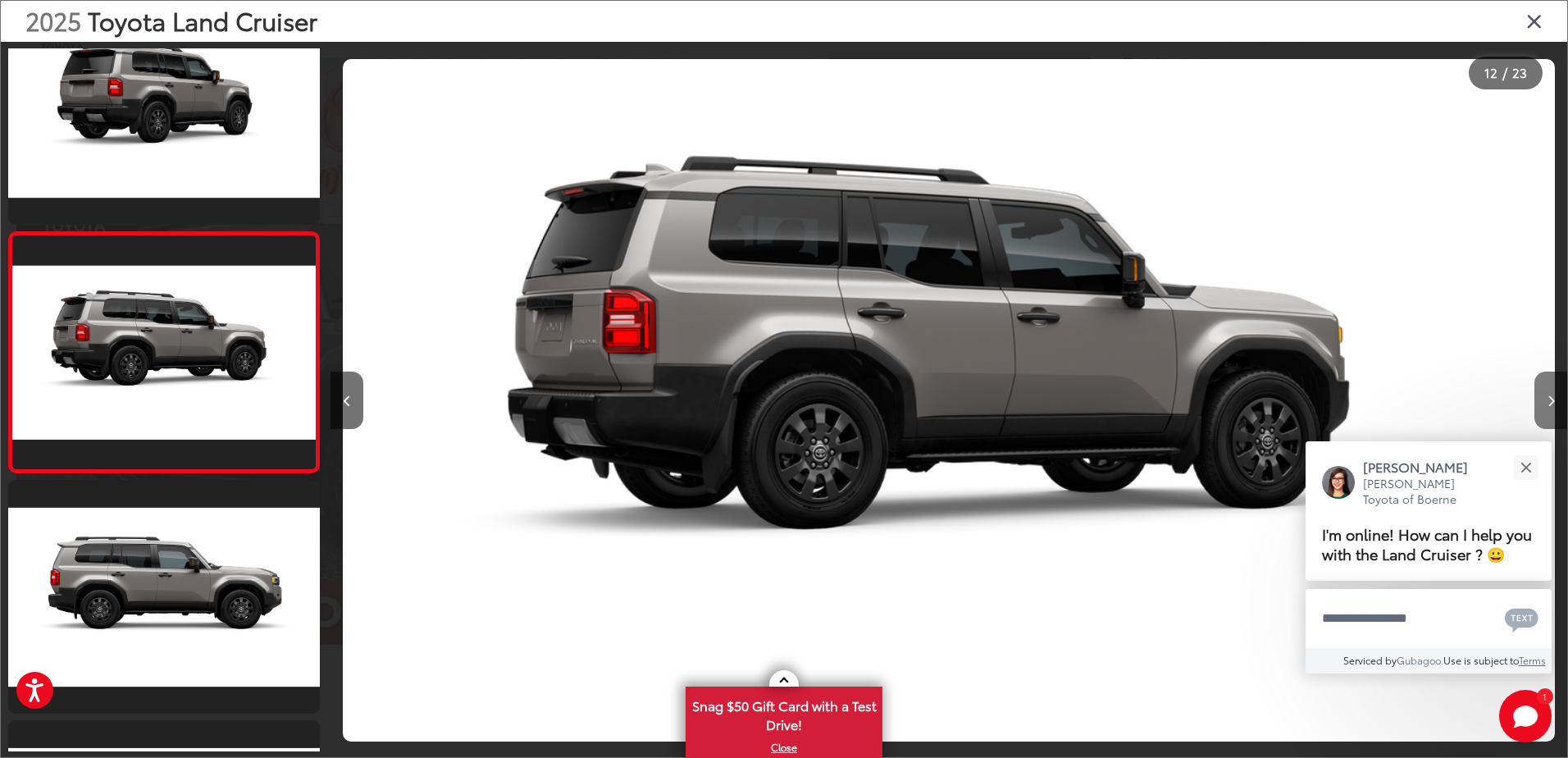
click at [1549, 398] on icon "Next image" at bounding box center [1551, 402] width 8 height 12
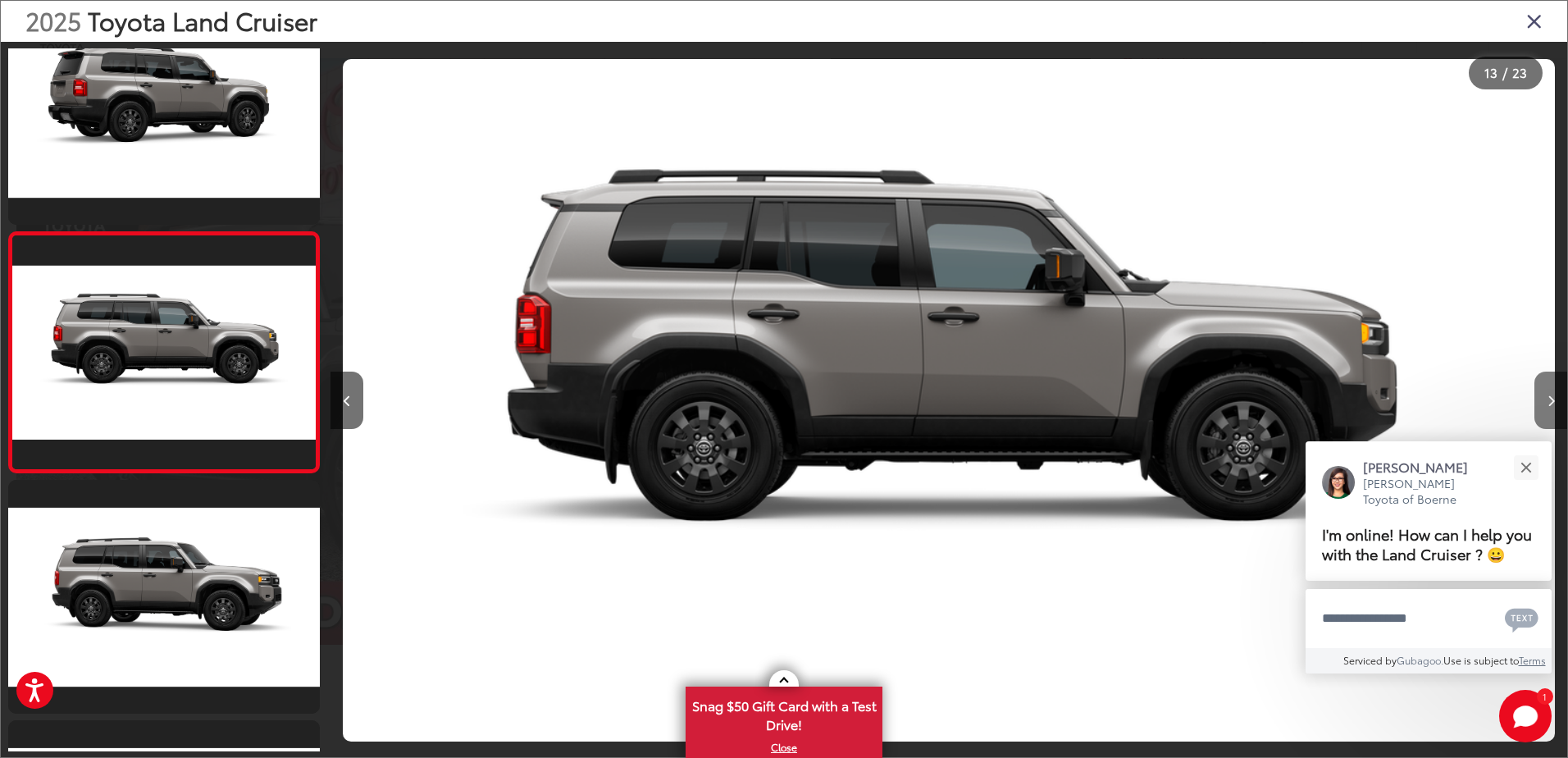
click at [1549, 398] on icon "Next image" at bounding box center [1551, 402] width 8 height 12
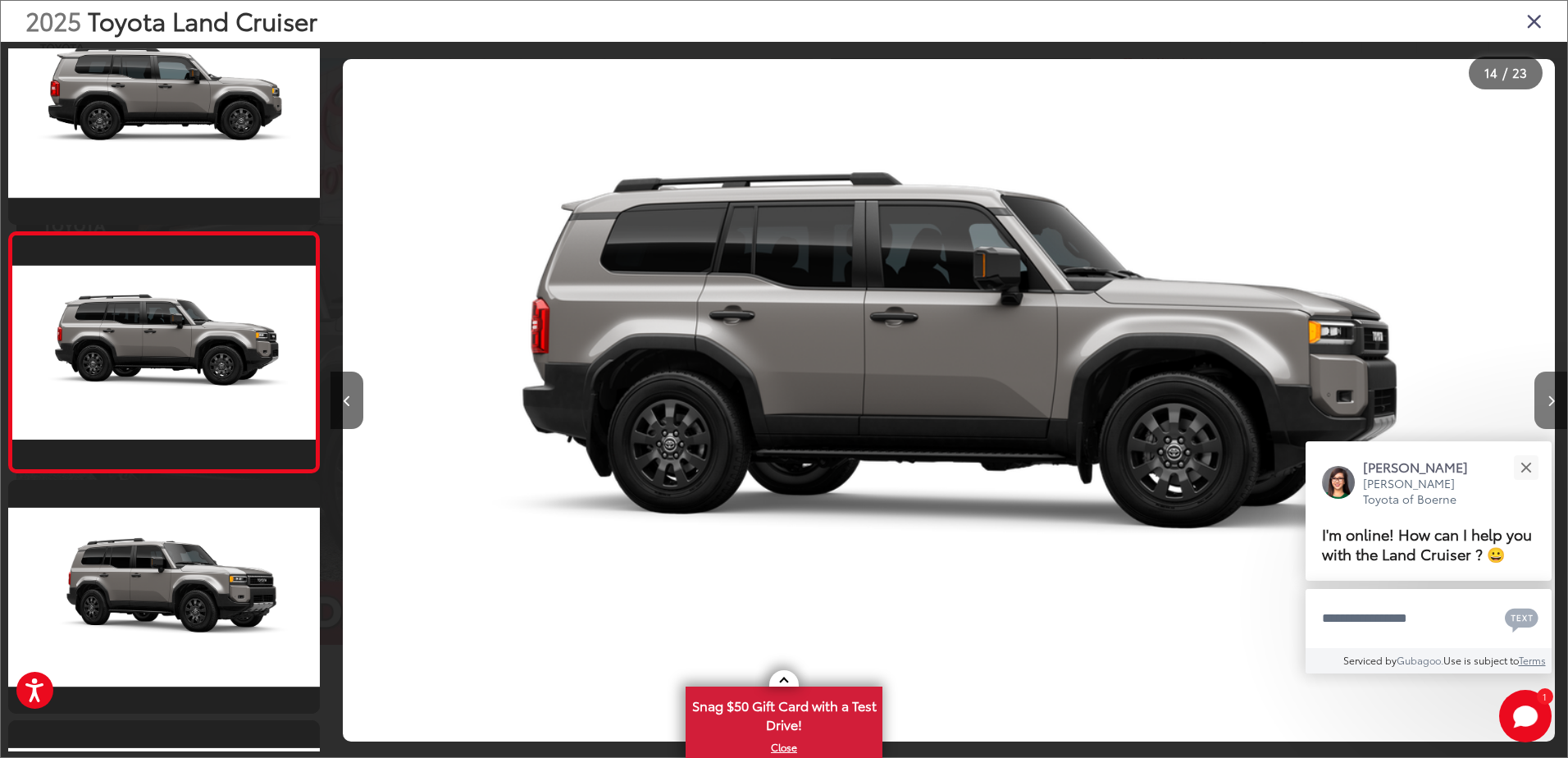
click at [1549, 398] on icon "Next image" at bounding box center [1551, 402] width 8 height 12
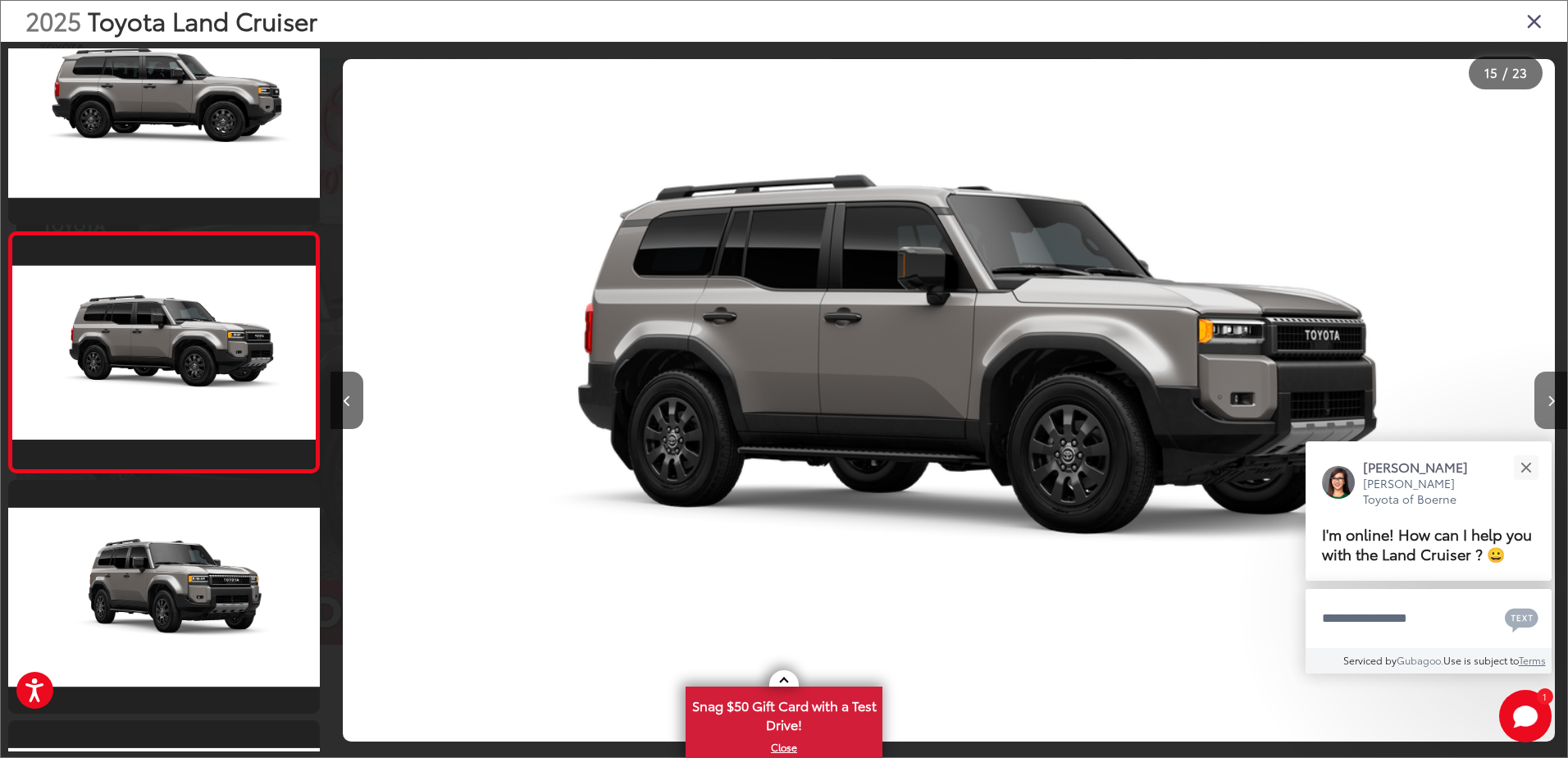
click at [1549, 398] on icon "Next image" at bounding box center [1551, 402] width 8 height 12
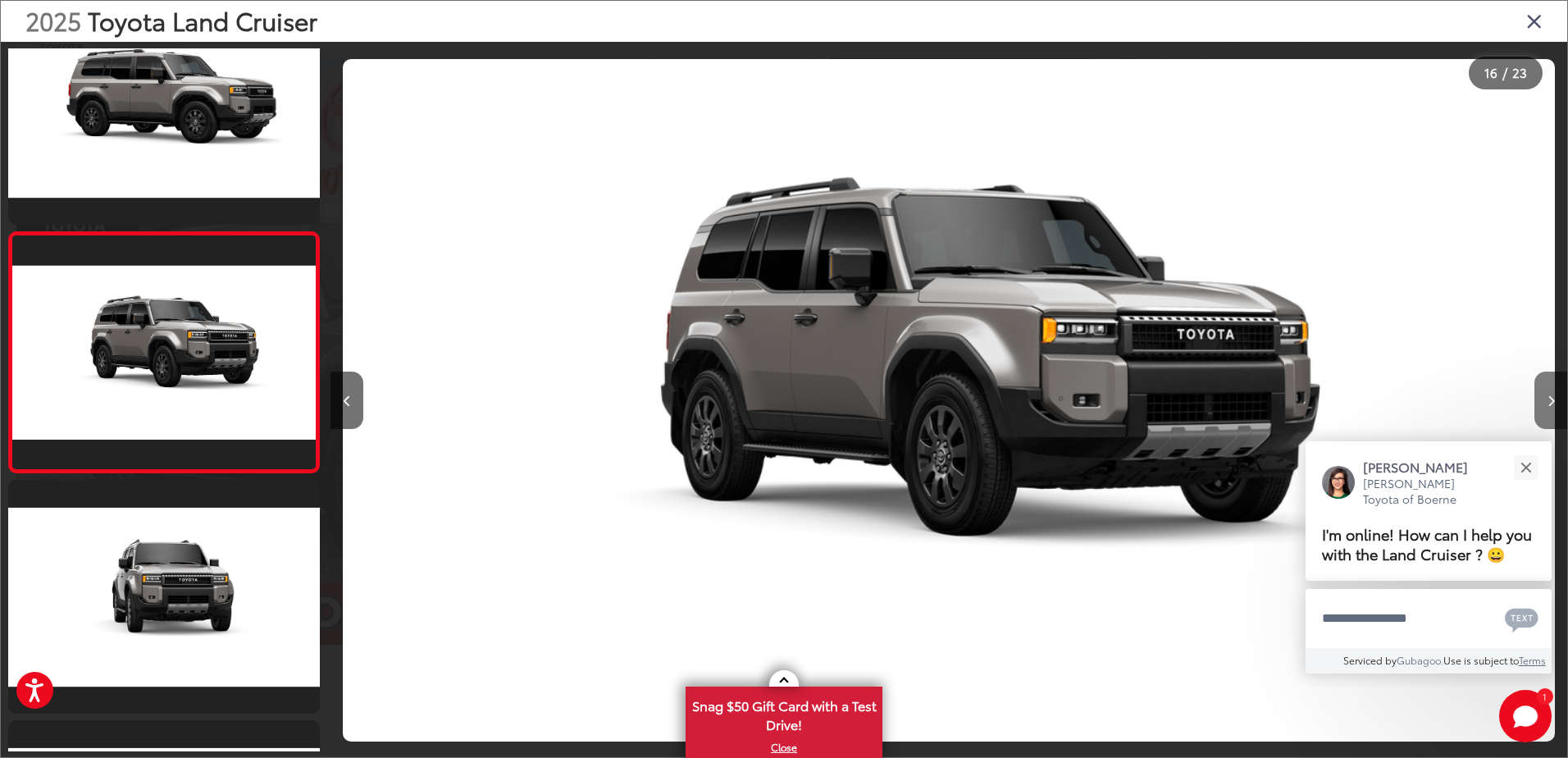
click at [1549, 398] on icon "Next image" at bounding box center [1551, 402] width 8 height 12
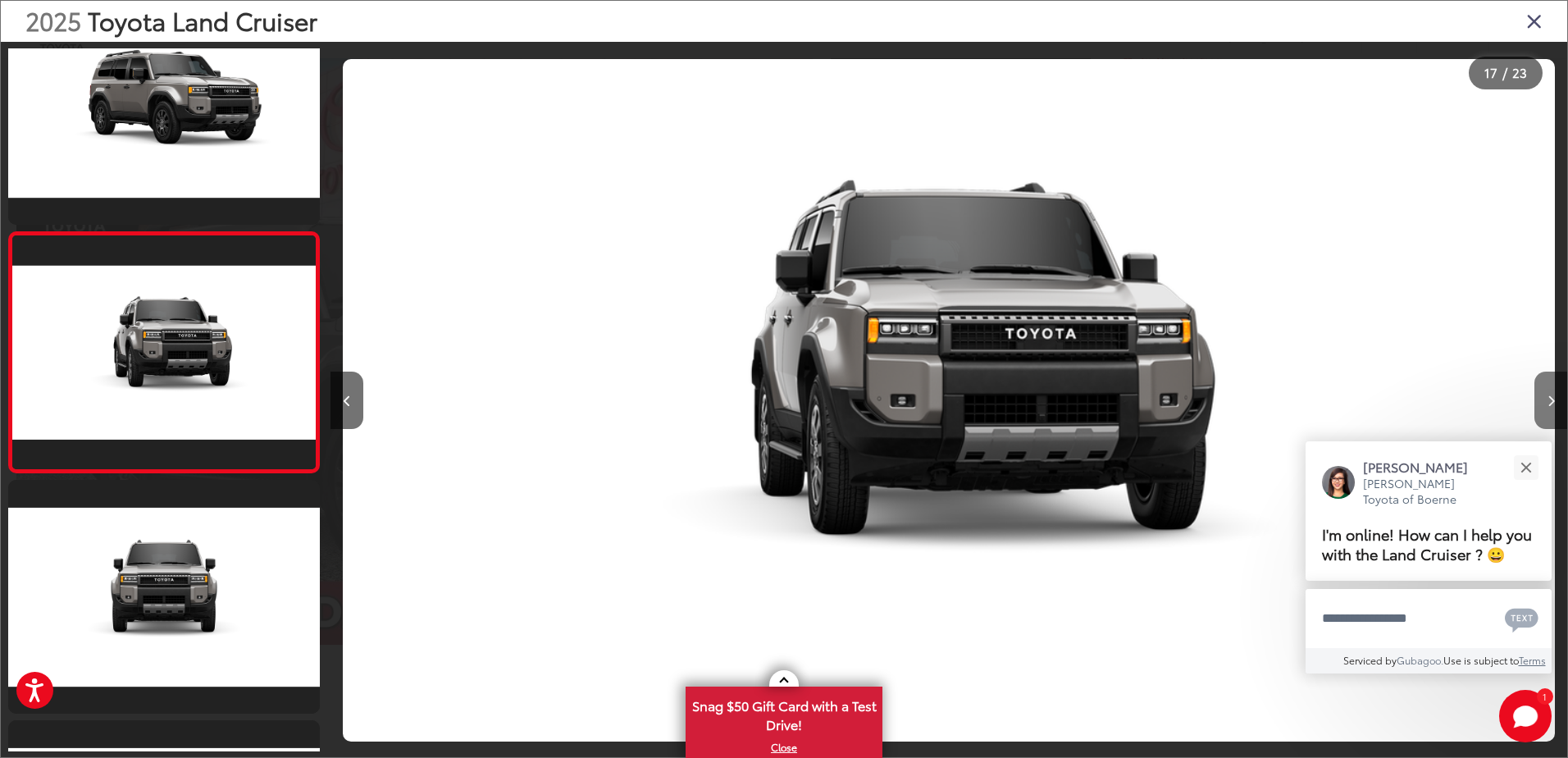
click at [1549, 398] on icon "Next image" at bounding box center [1551, 402] width 8 height 12
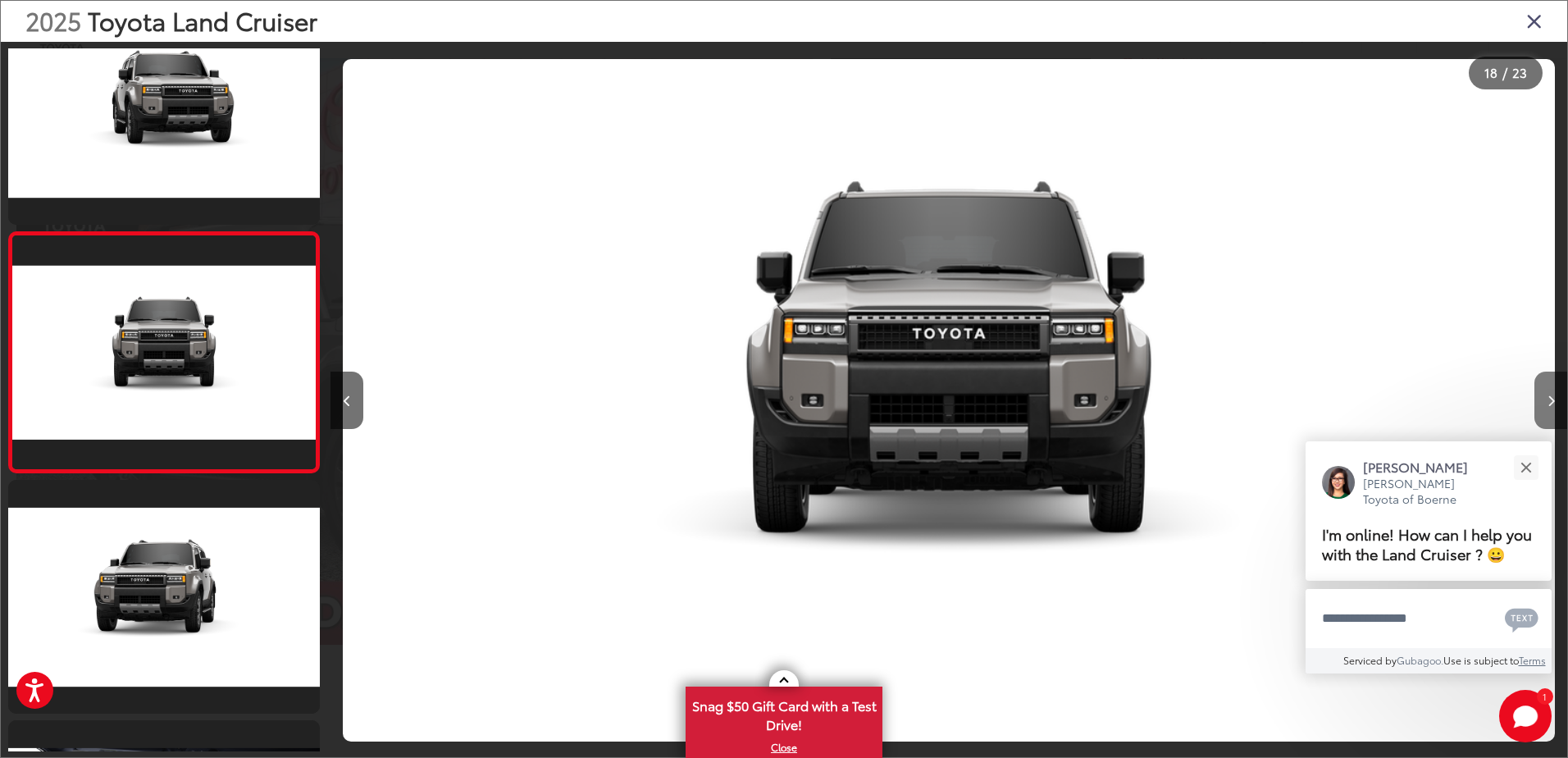
click at [1549, 398] on icon "Next image" at bounding box center [1551, 402] width 8 height 12
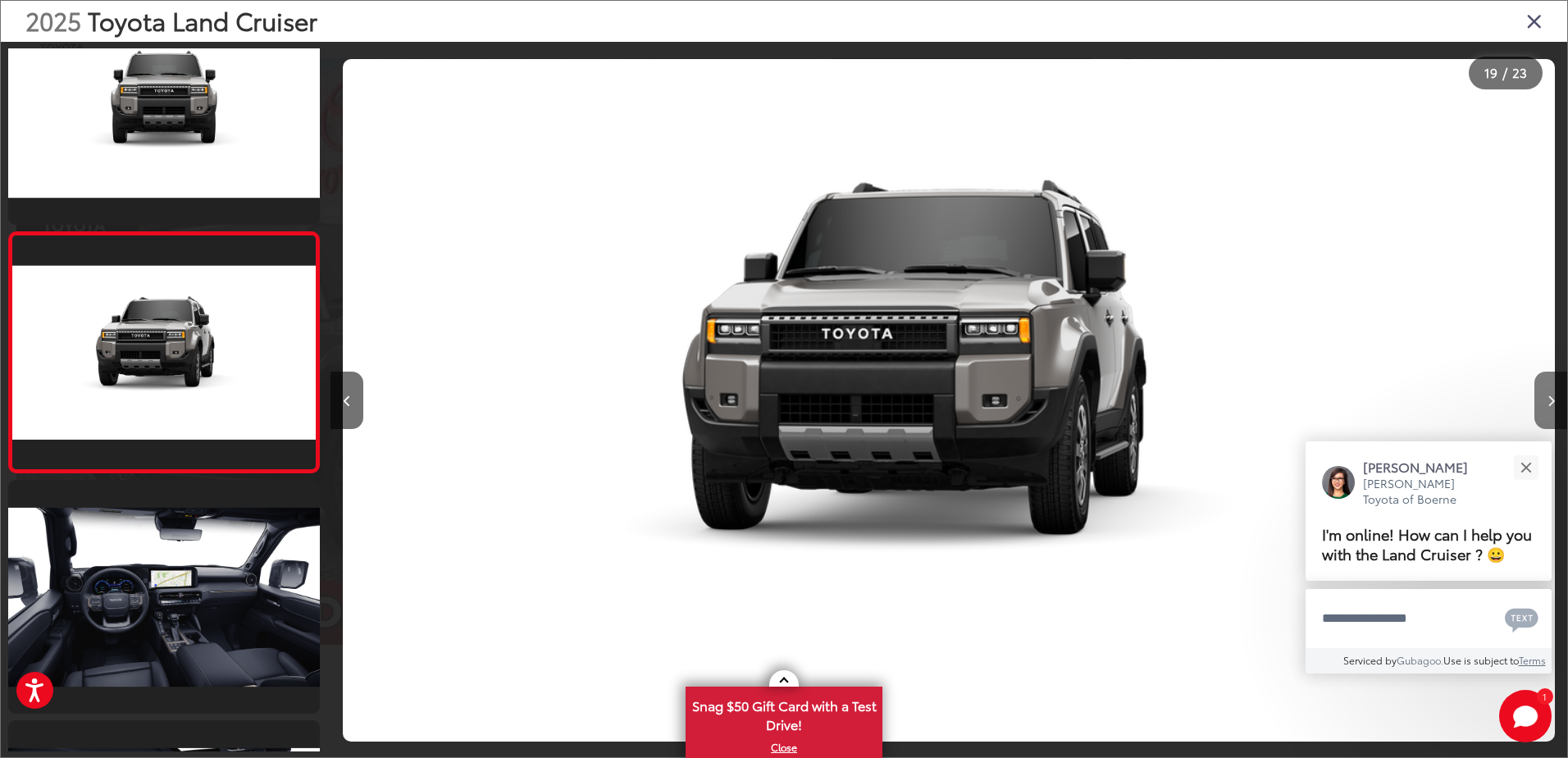
click at [1549, 398] on icon "Next image" at bounding box center [1551, 402] width 8 height 12
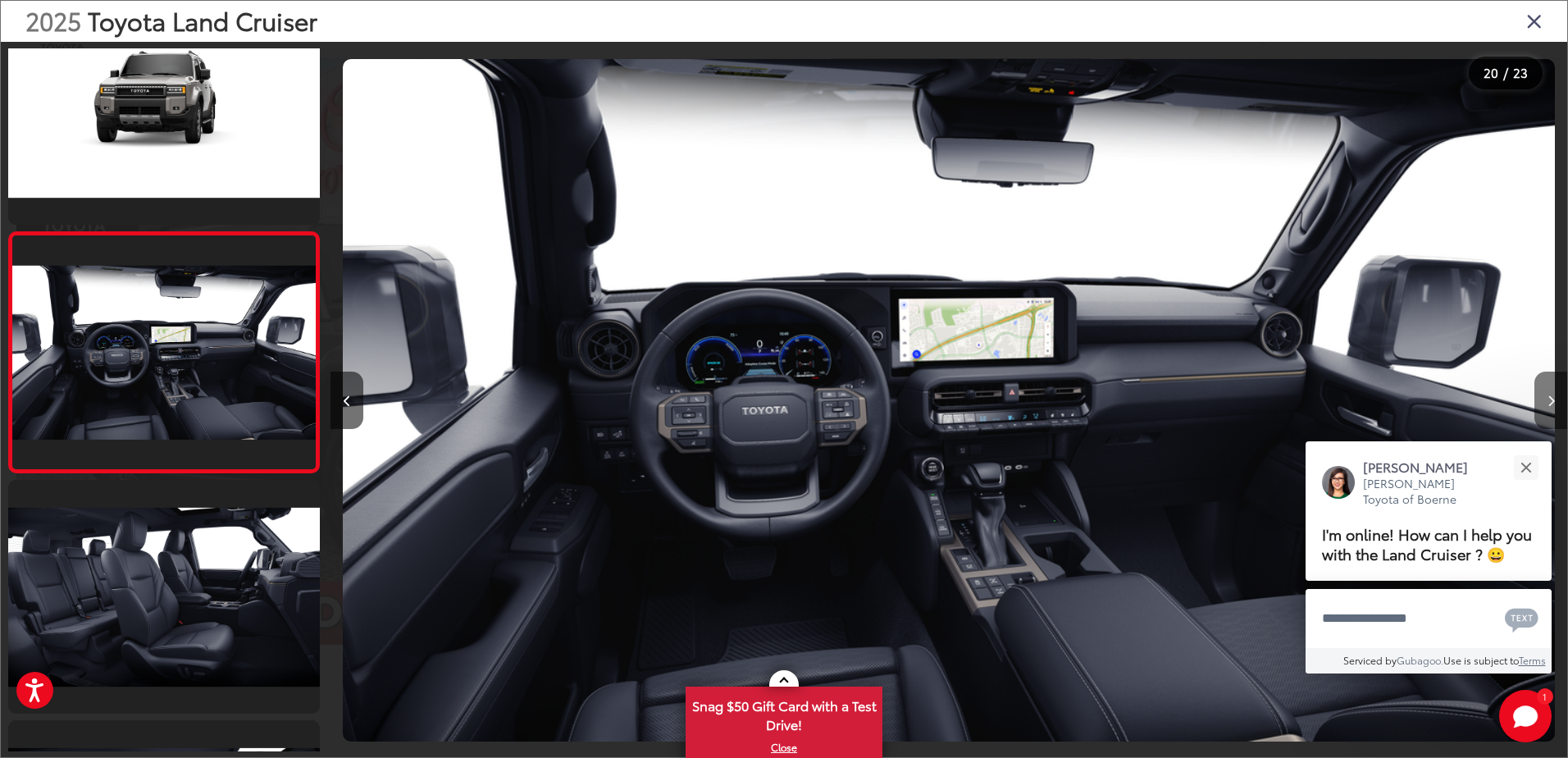
click at [1549, 398] on icon "Next image" at bounding box center [1551, 402] width 8 height 12
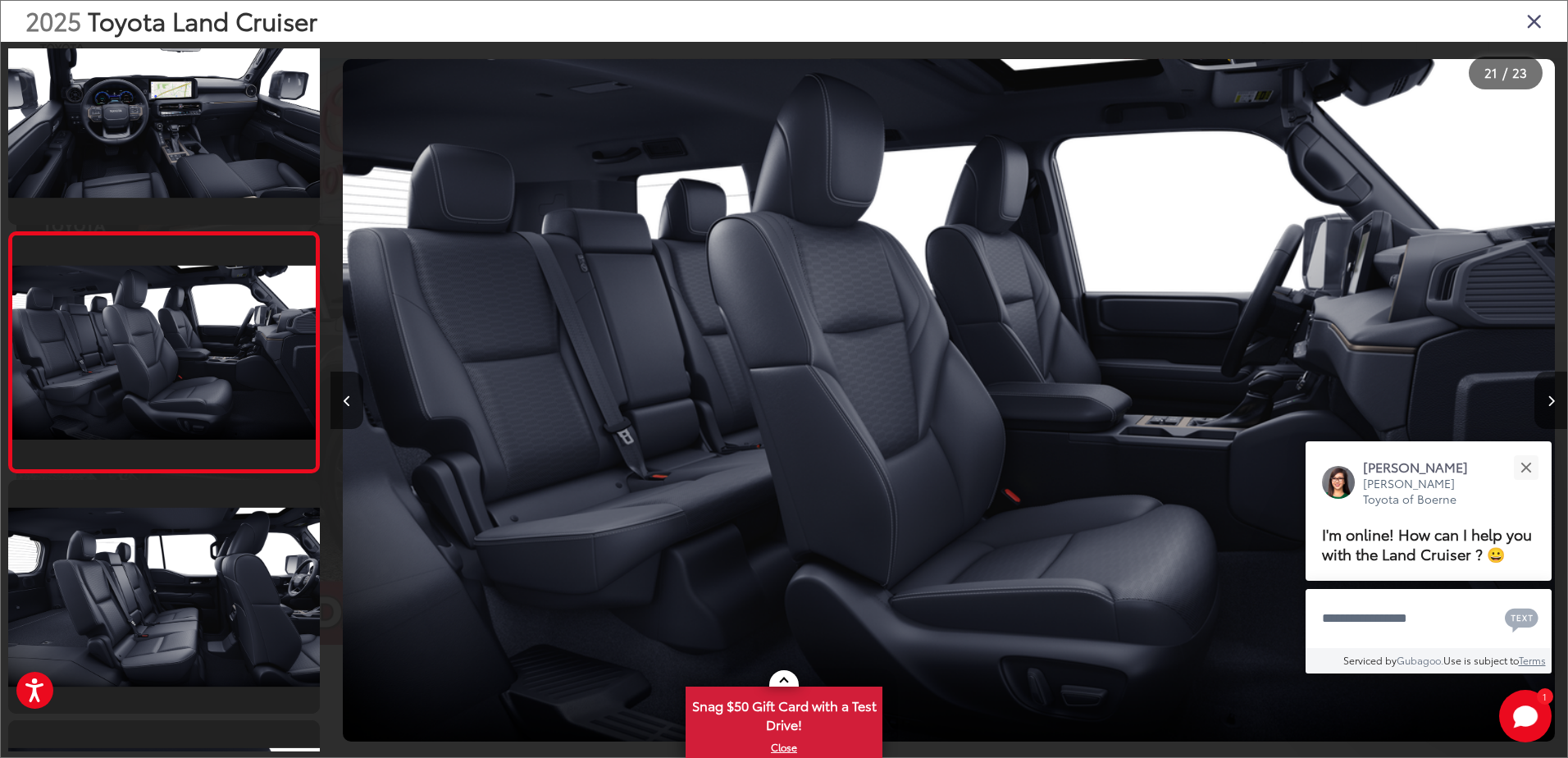
click at [1543, 27] on div "2025 Toyota Land Cruiser" at bounding box center [784, 22] width 1566 height 41
click at [1531, 27] on icon "Close gallery" at bounding box center [1534, 21] width 17 height 22
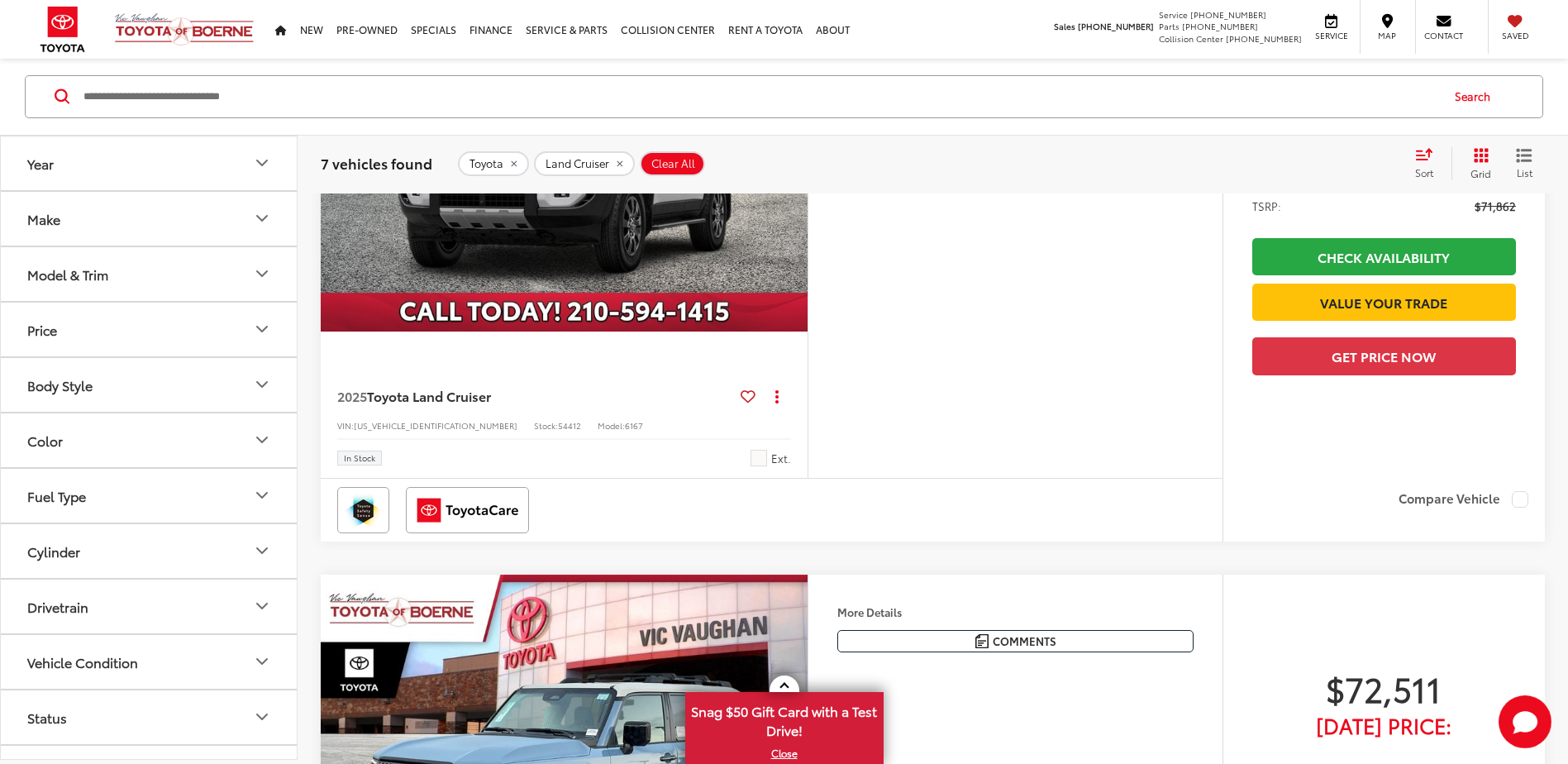
scroll to position [182, 0]
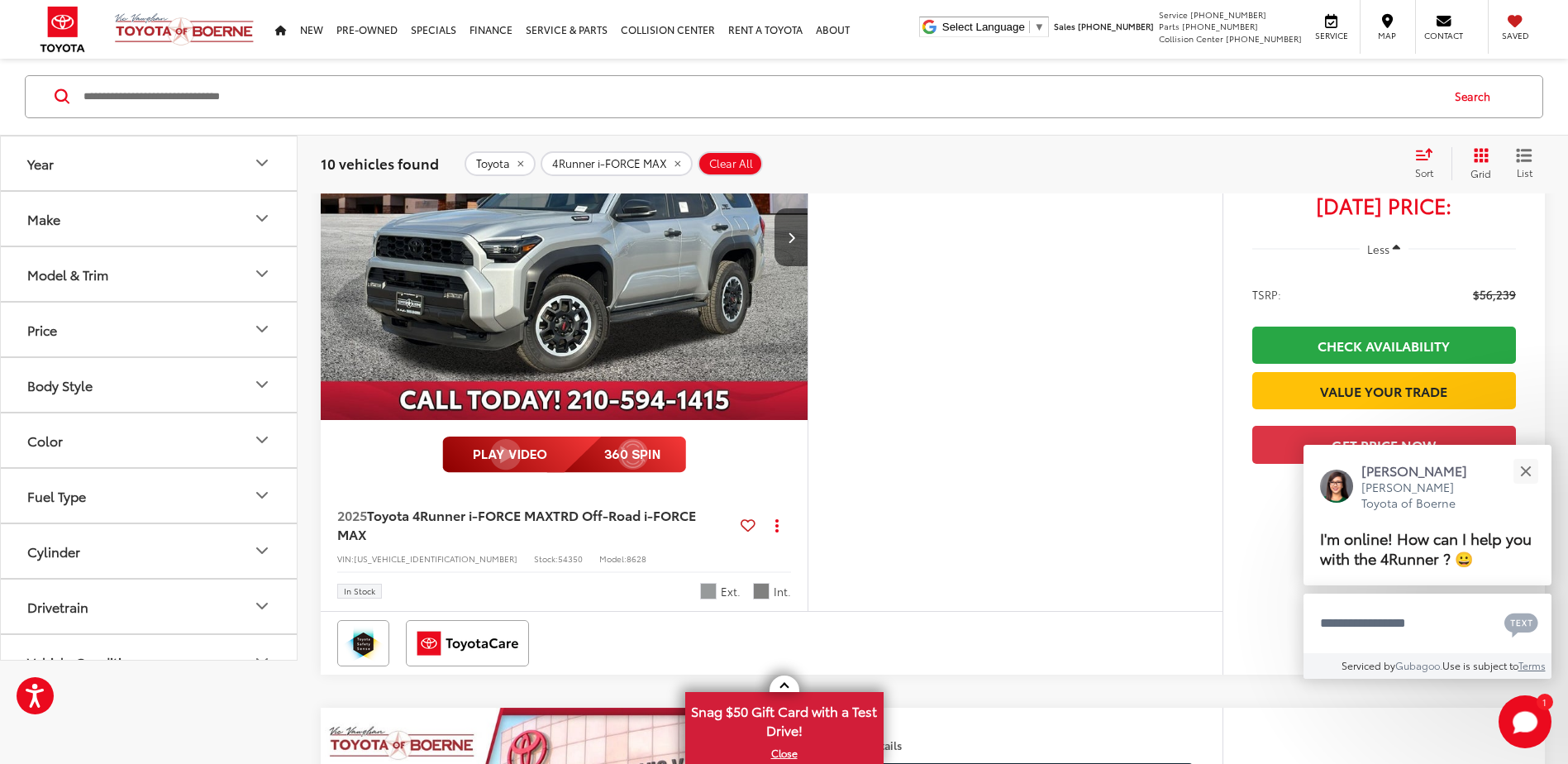
scroll to position [83, 0]
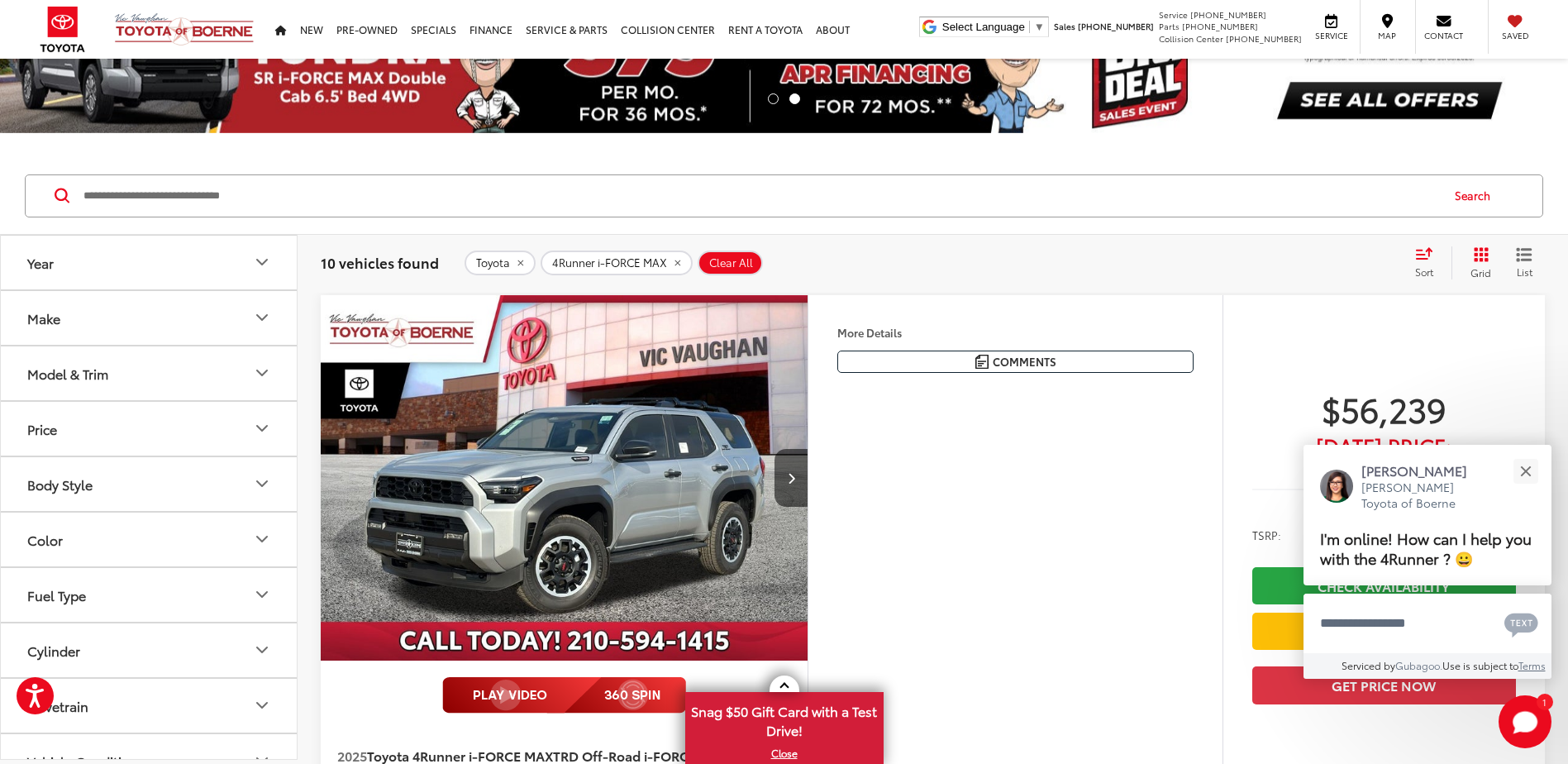
click at [667, 457] on img "2025 Toyota 4Runner i-FORCE MAX TRD Off-Road i-FORCE MAX 0" at bounding box center [564, 479] width 489 height 367
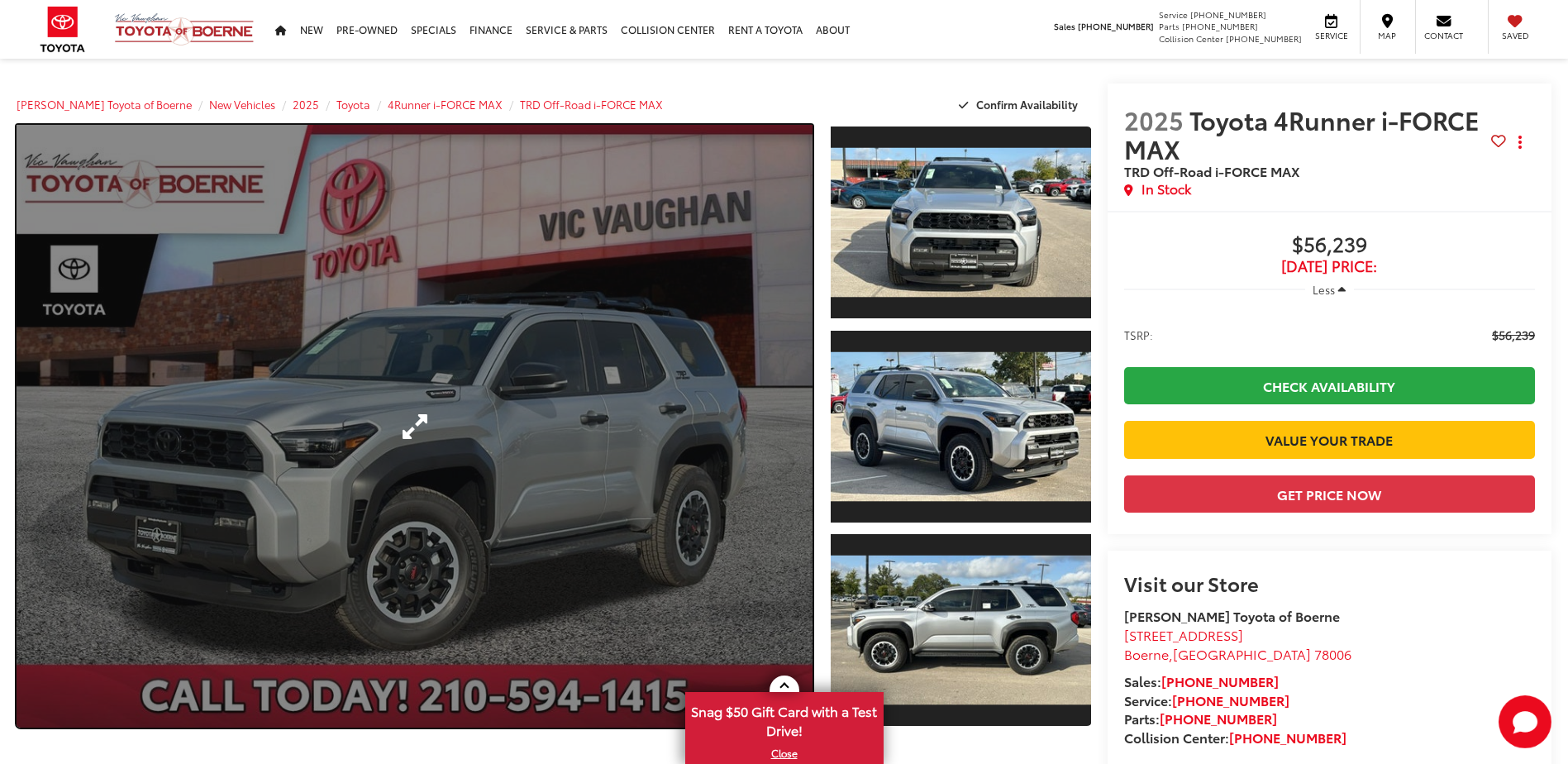
click at [676, 353] on link "Expand Photo 0" at bounding box center [414, 426] width 796 height 603
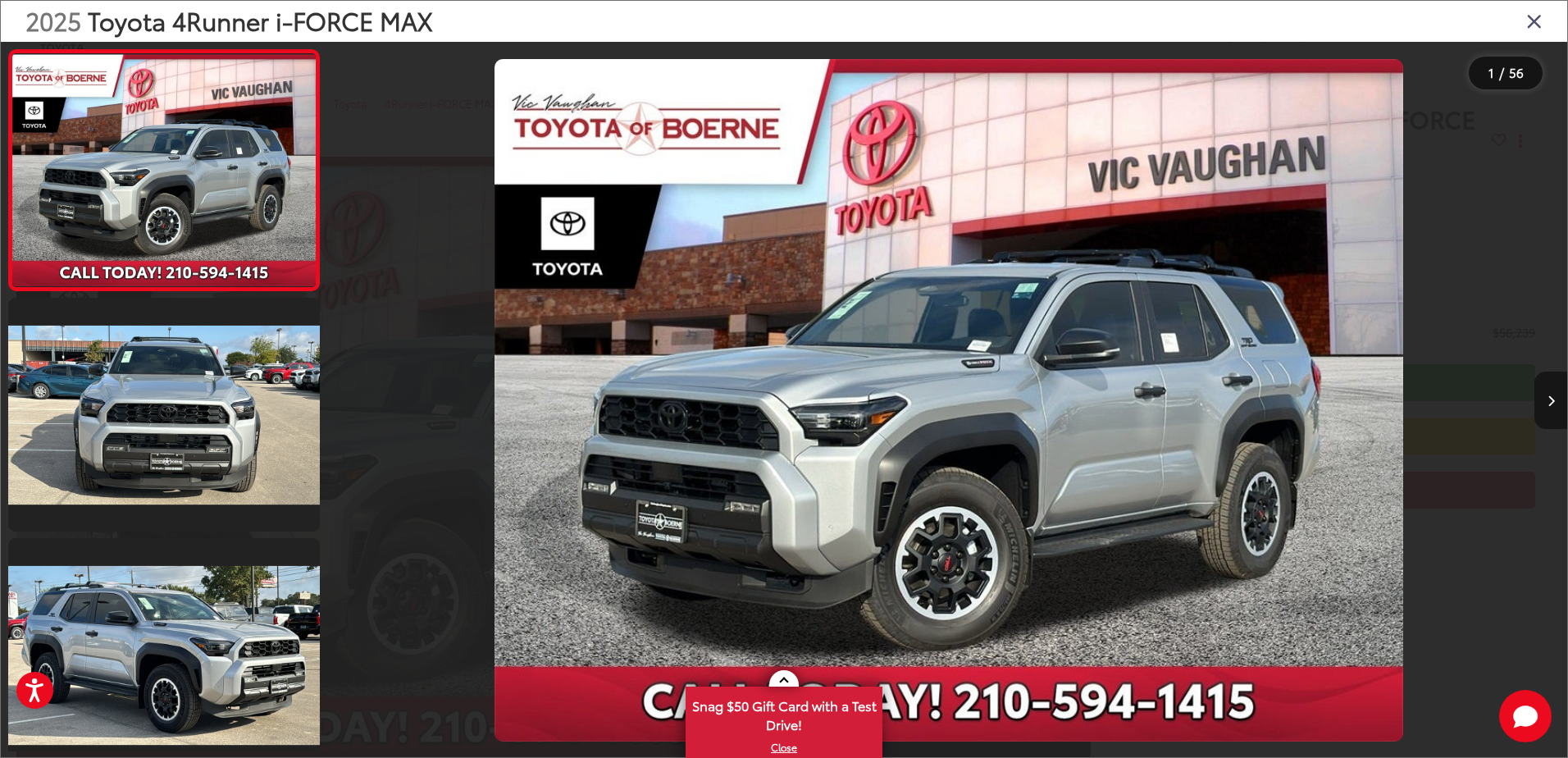
click at [1543, 398] on button "Next image" at bounding box center [1551, 401] width 33 height 58
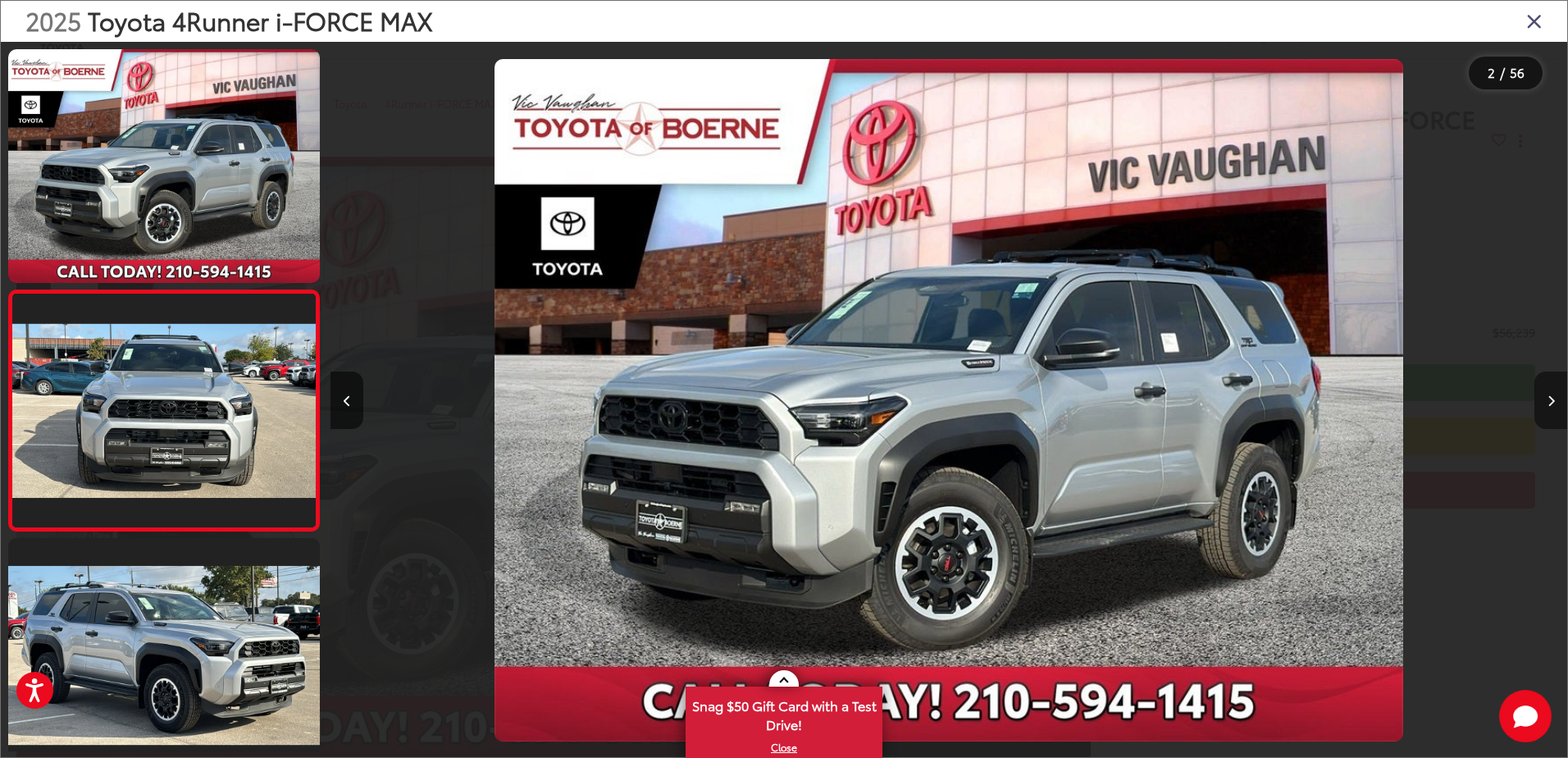
scroll to position [58, 0]
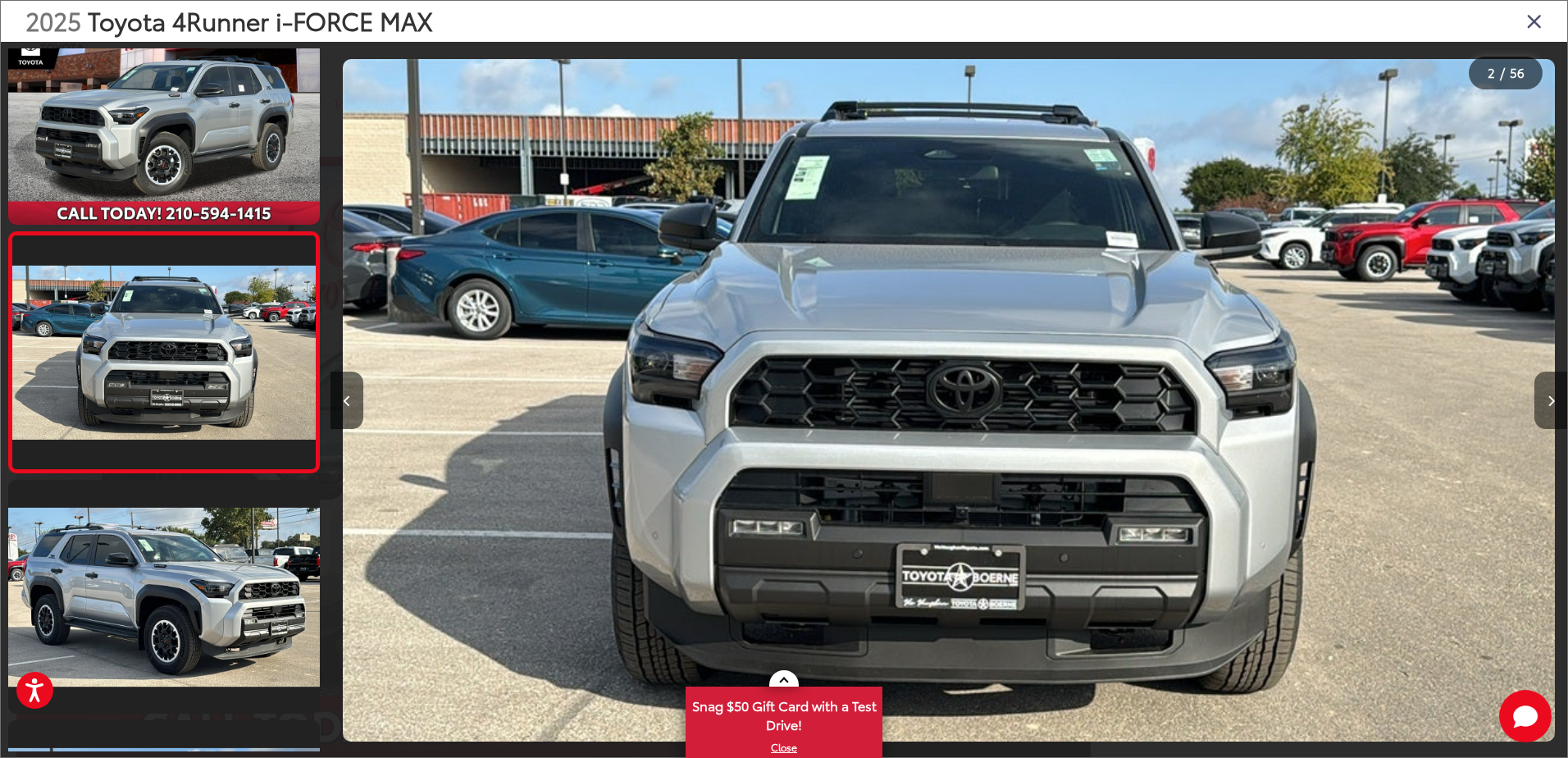
click at [1543, 398] on button "Next image" at bounding box center [1551, 401] width 33 height 58
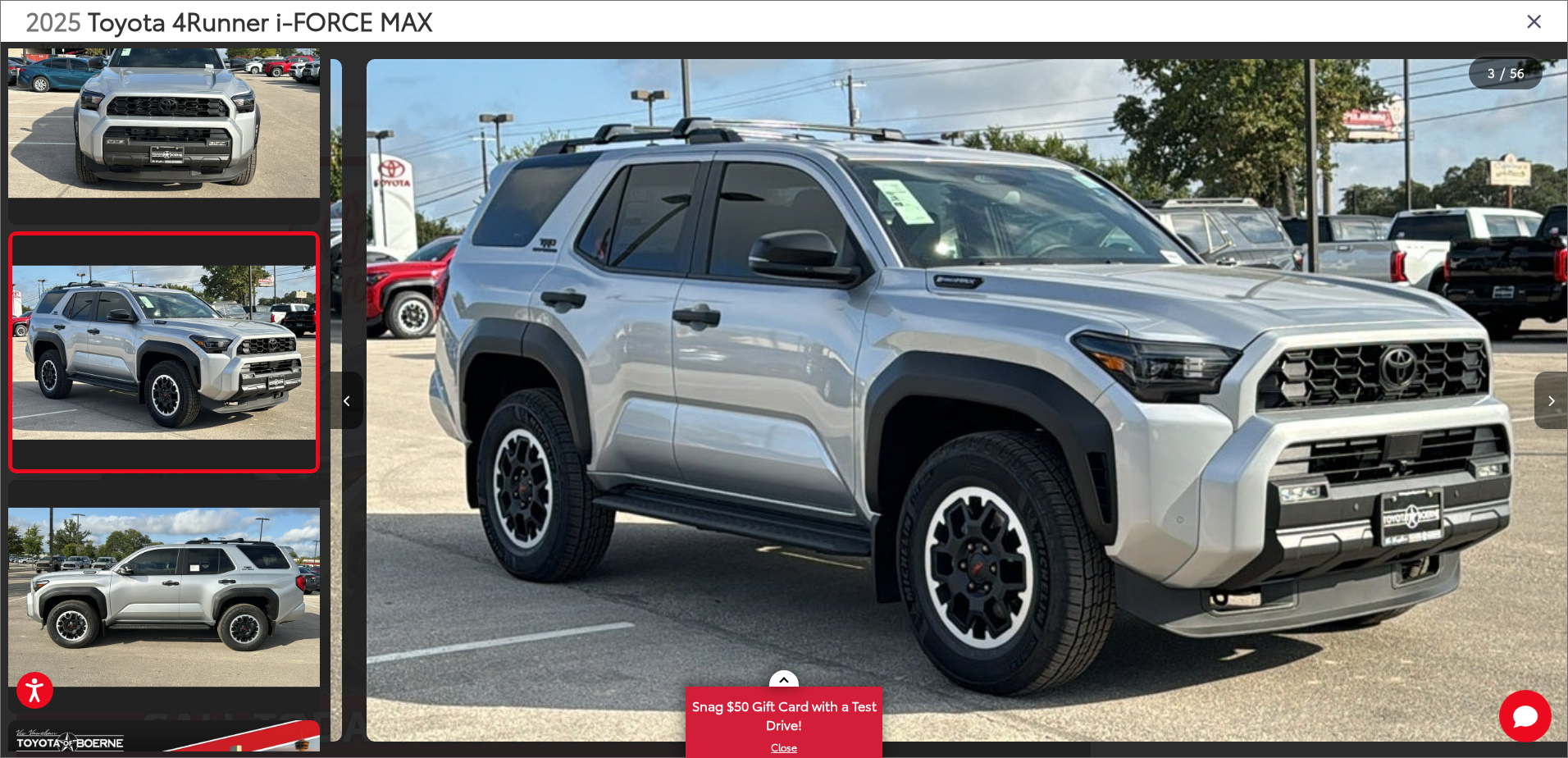
scroll to position [0, 2473]
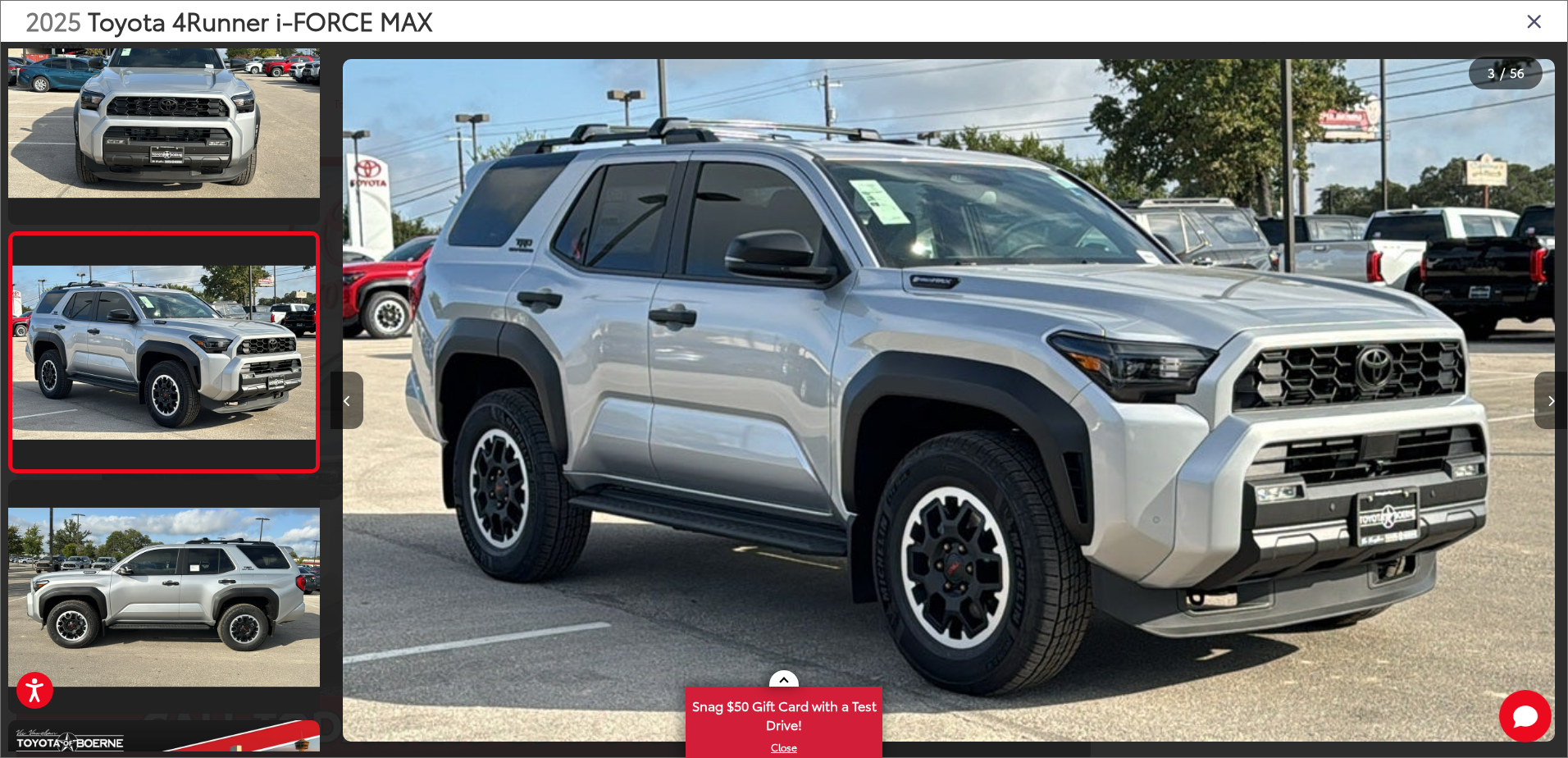
click at [1543, 398] on button "Next image" at bounding box center [1551, 401] width 33 height 58
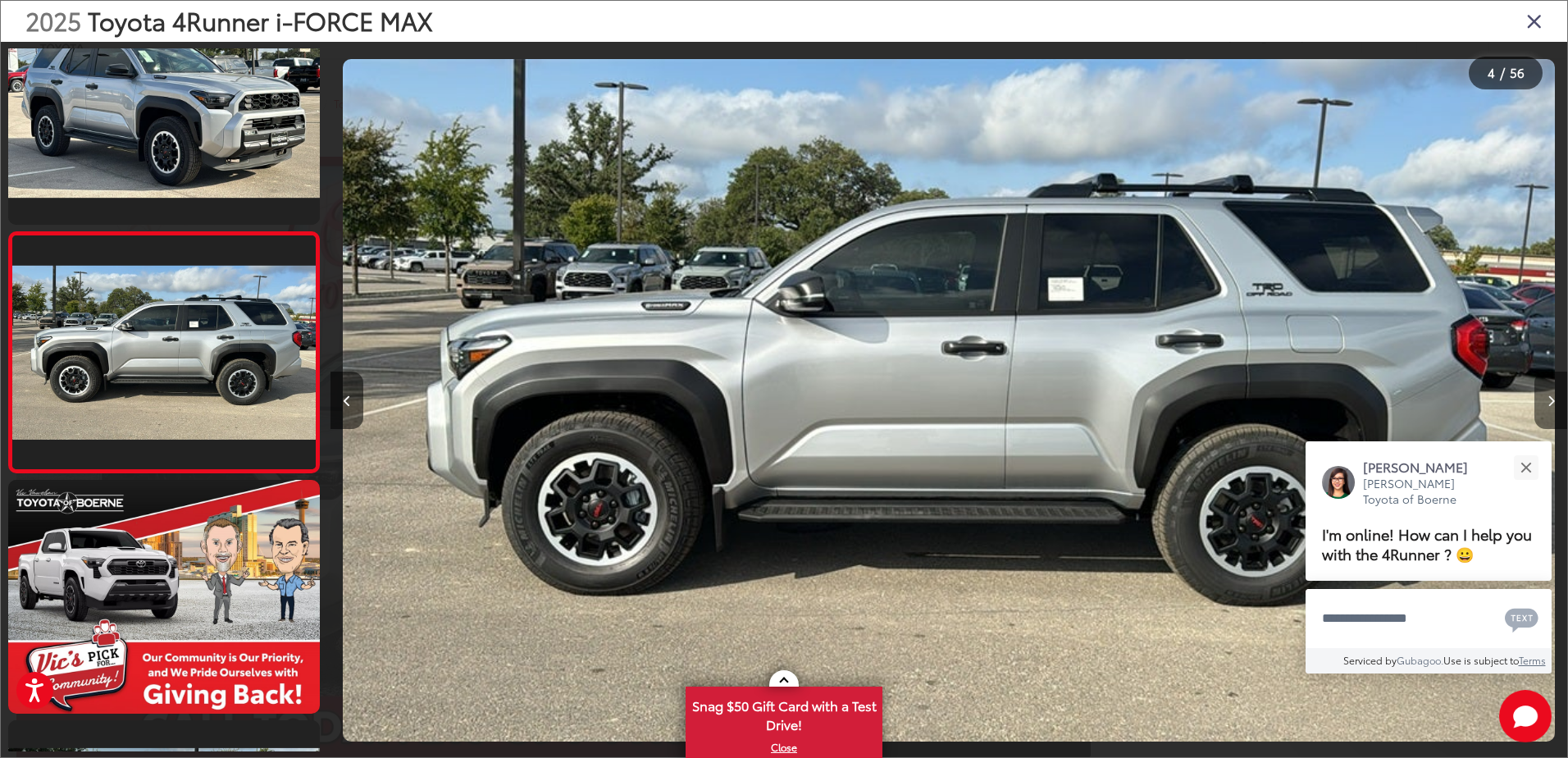
scroll to position [0, 0]
click at [1543, 398] on button "Next image" at bounding box center [1551, 401] width 33 height 58
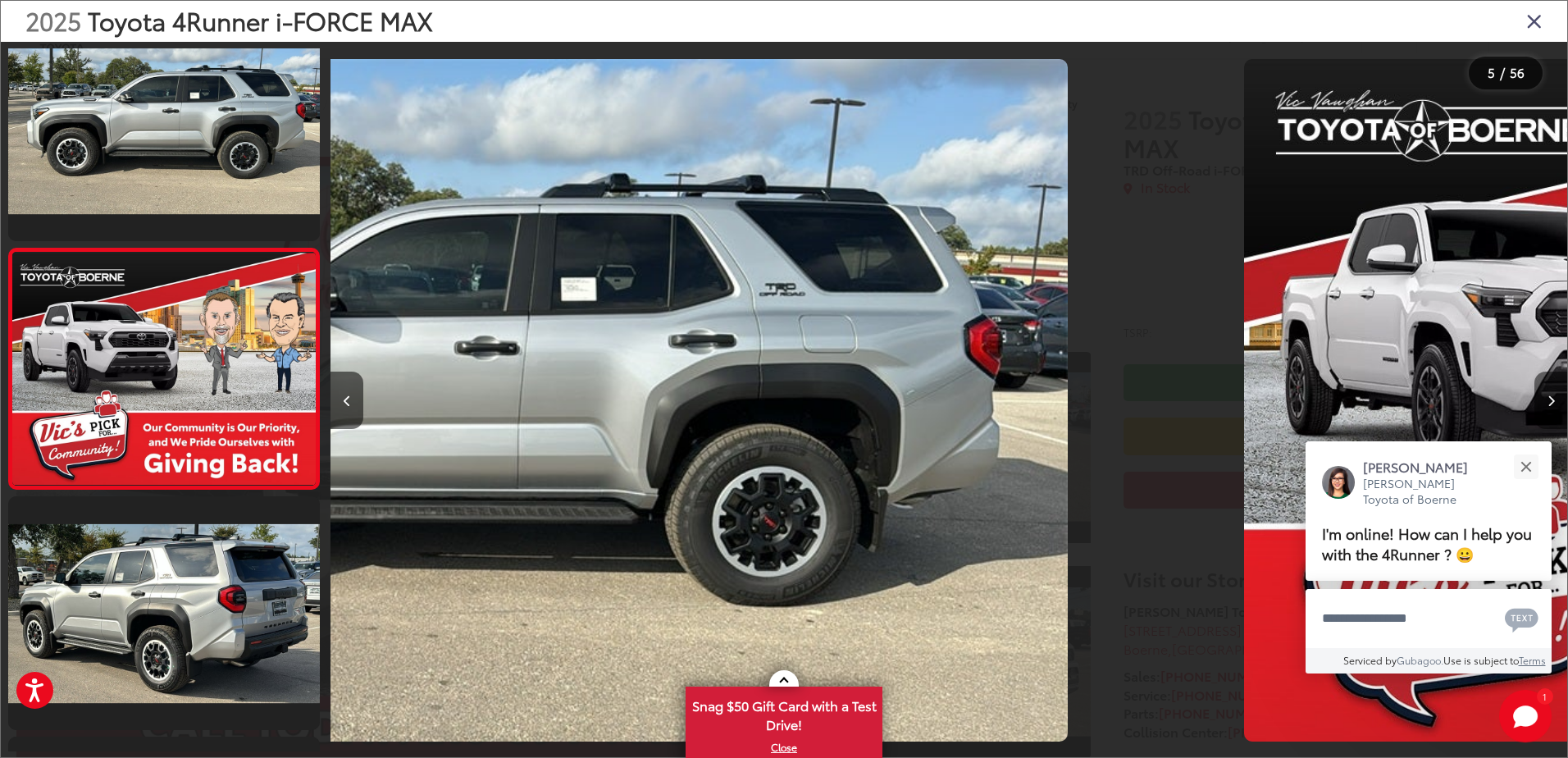
scroll to position [780, 0]
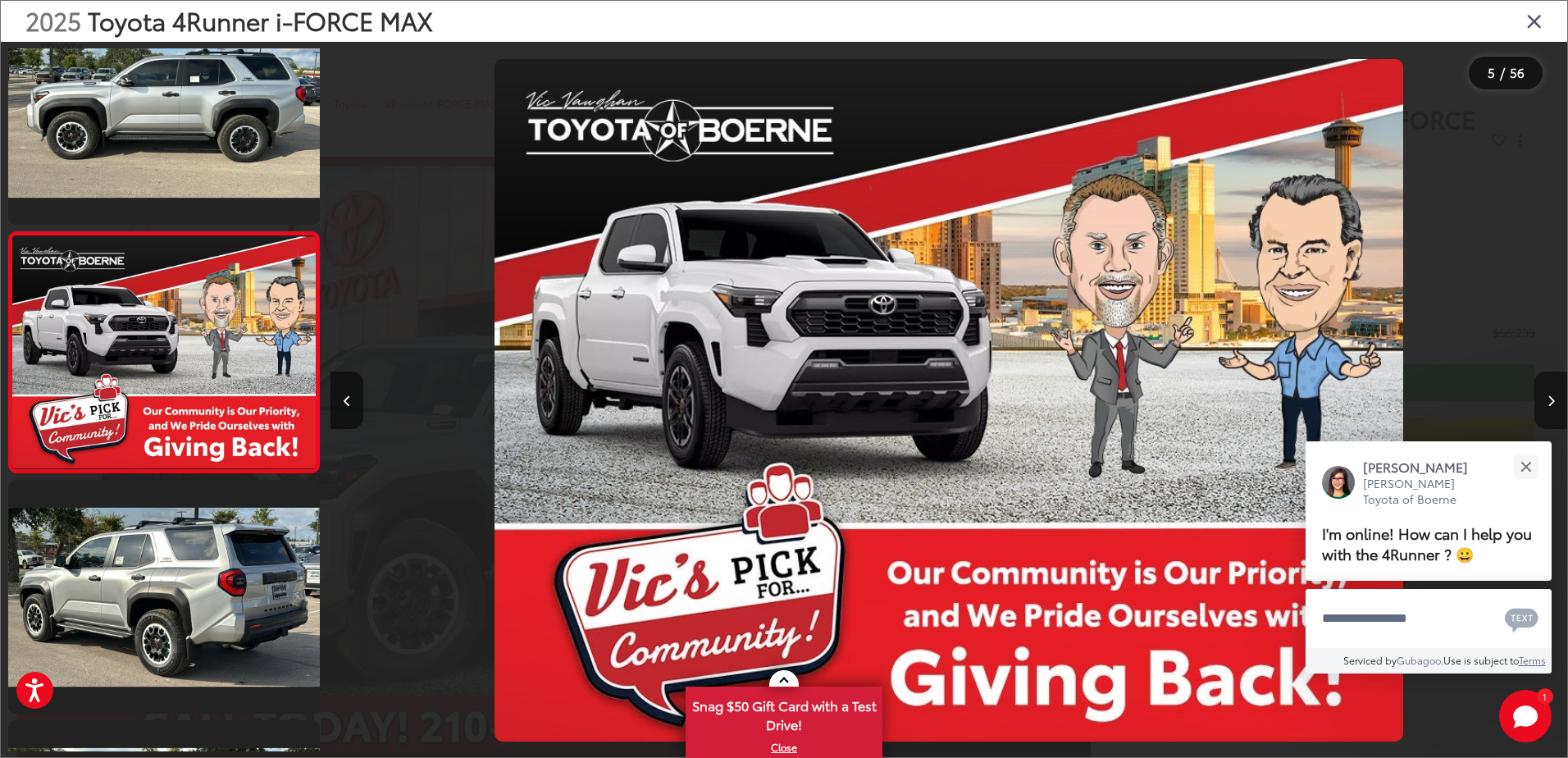
click at [1543, 398] on button "Next image" at bounding box center [1551, 401] width 33 height 58
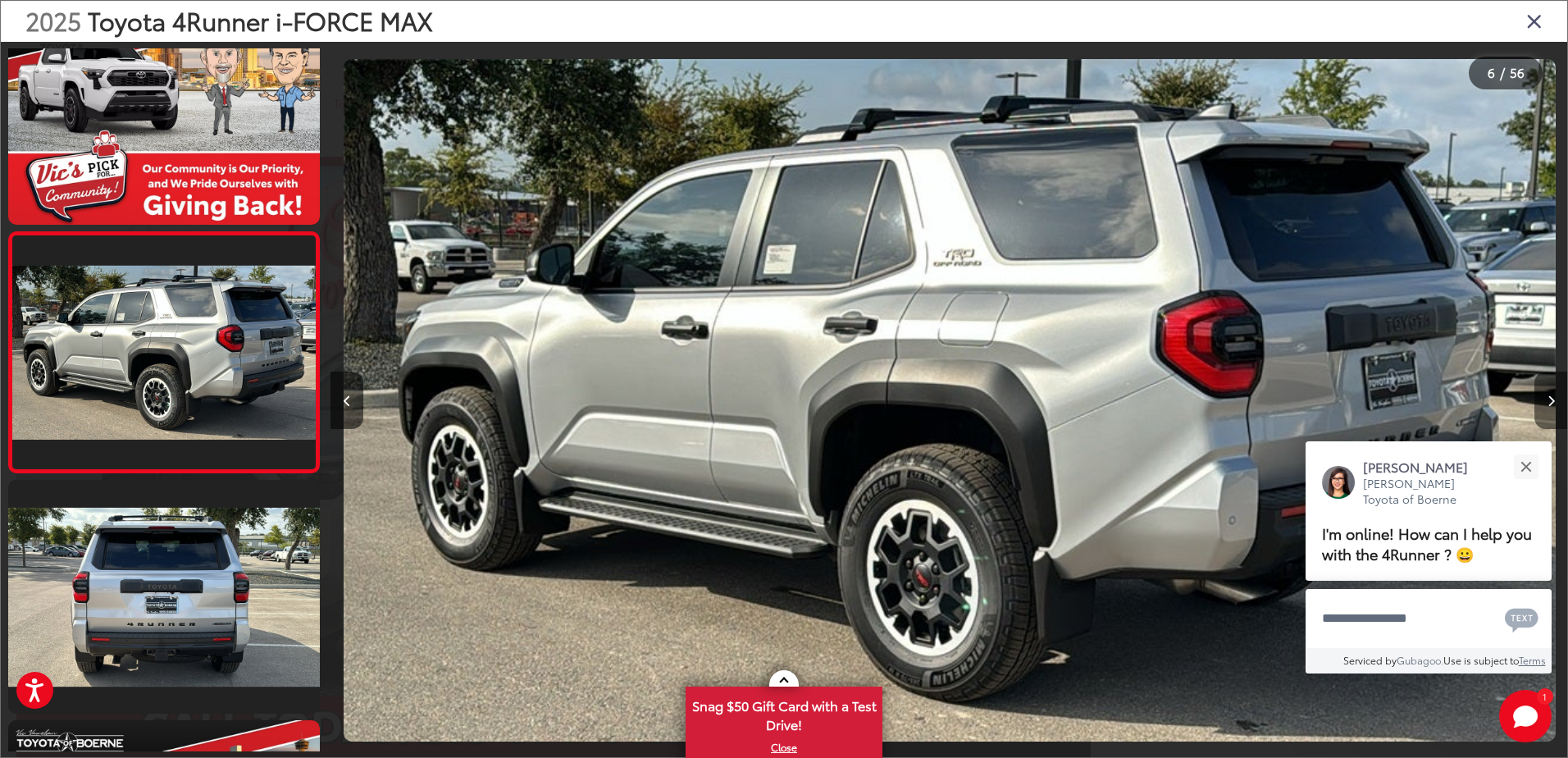
scroll to position [0, 6183]
click at [1543, 398] on button "Next image" at bounding box center [1551, 401] width 33 height 58
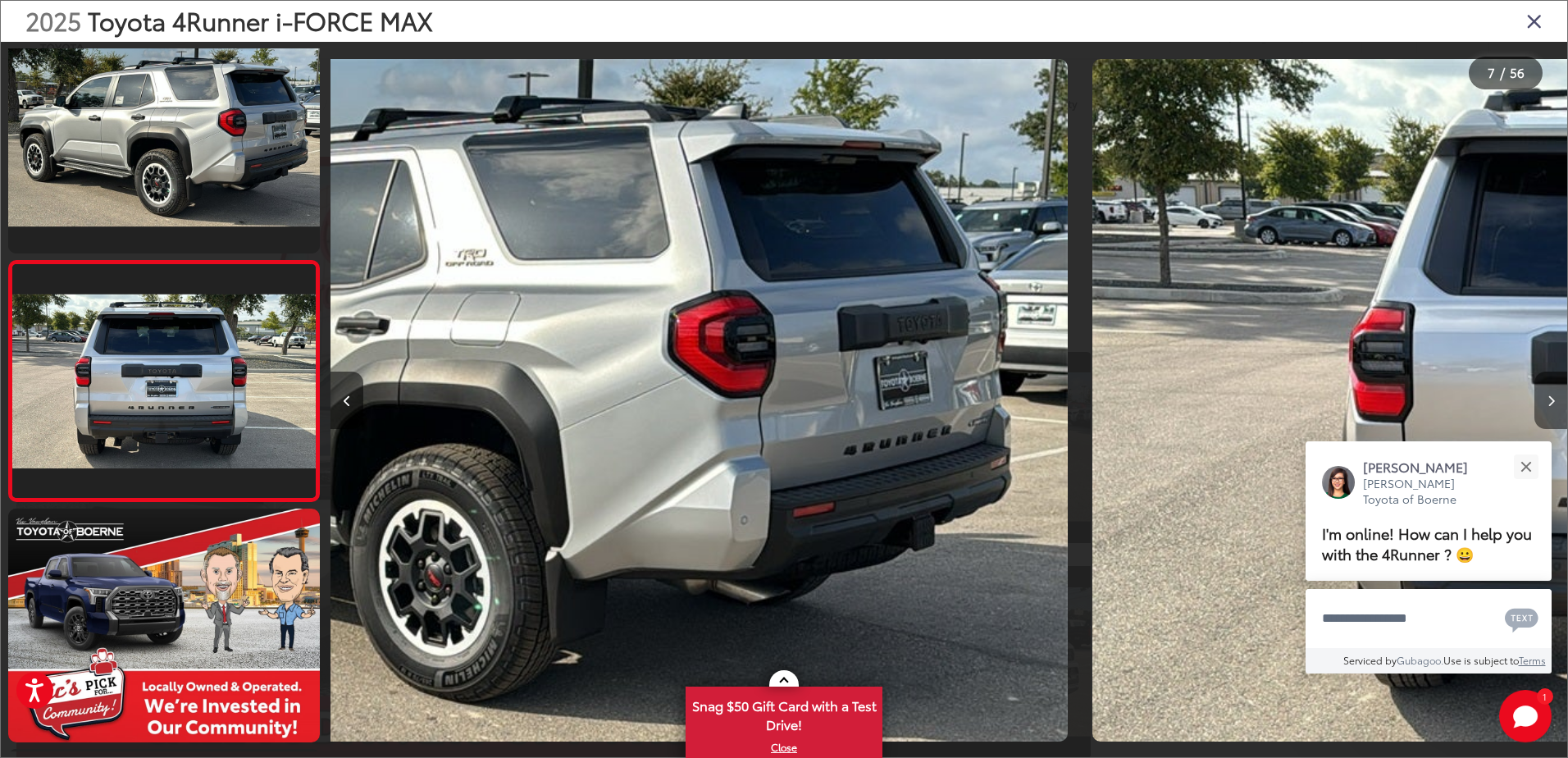
scroll to position [1260, 0]
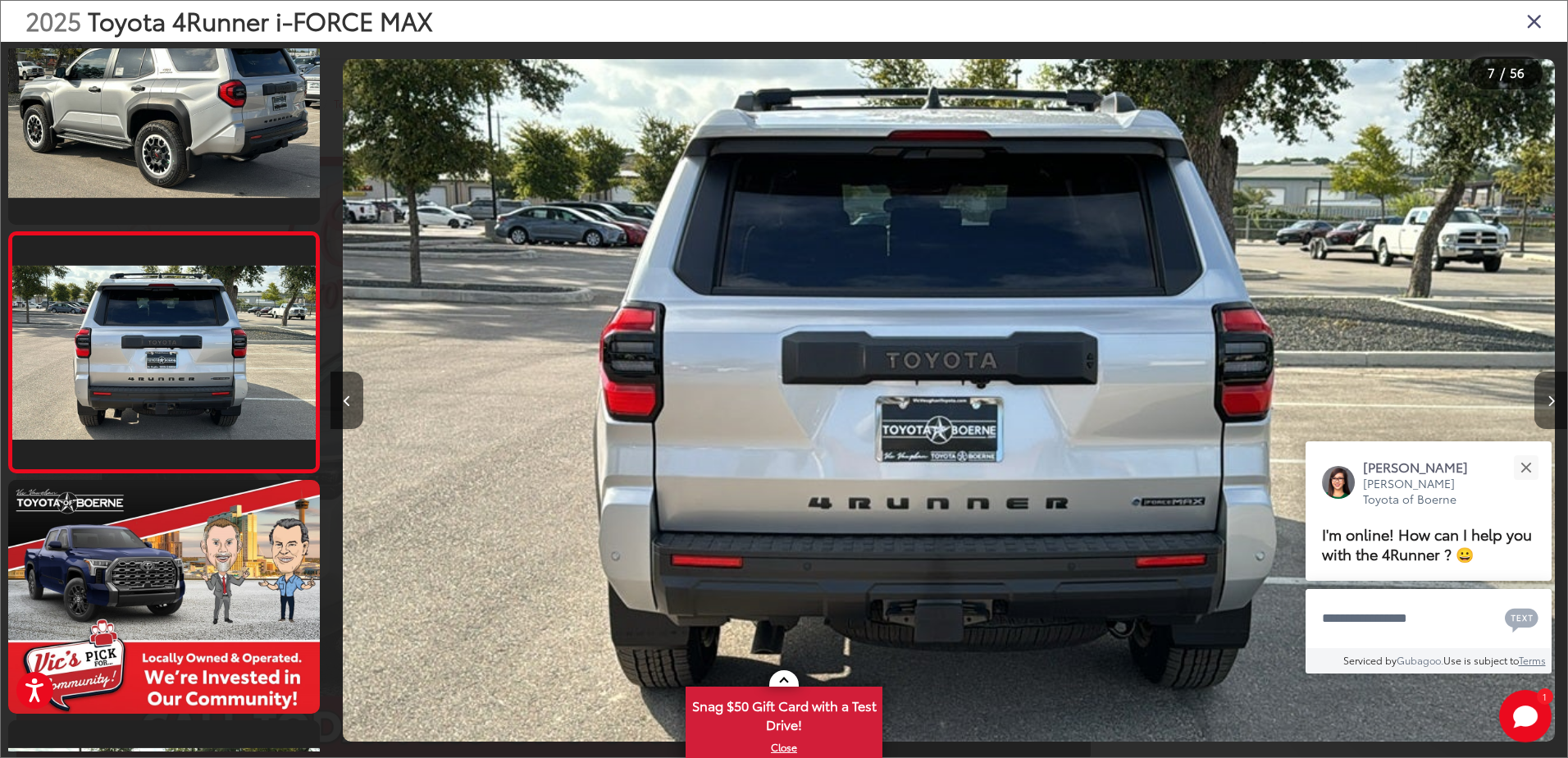
click at [1543, 398] on button "Next image" at bounding box center [1551, 401] width 33 height 58
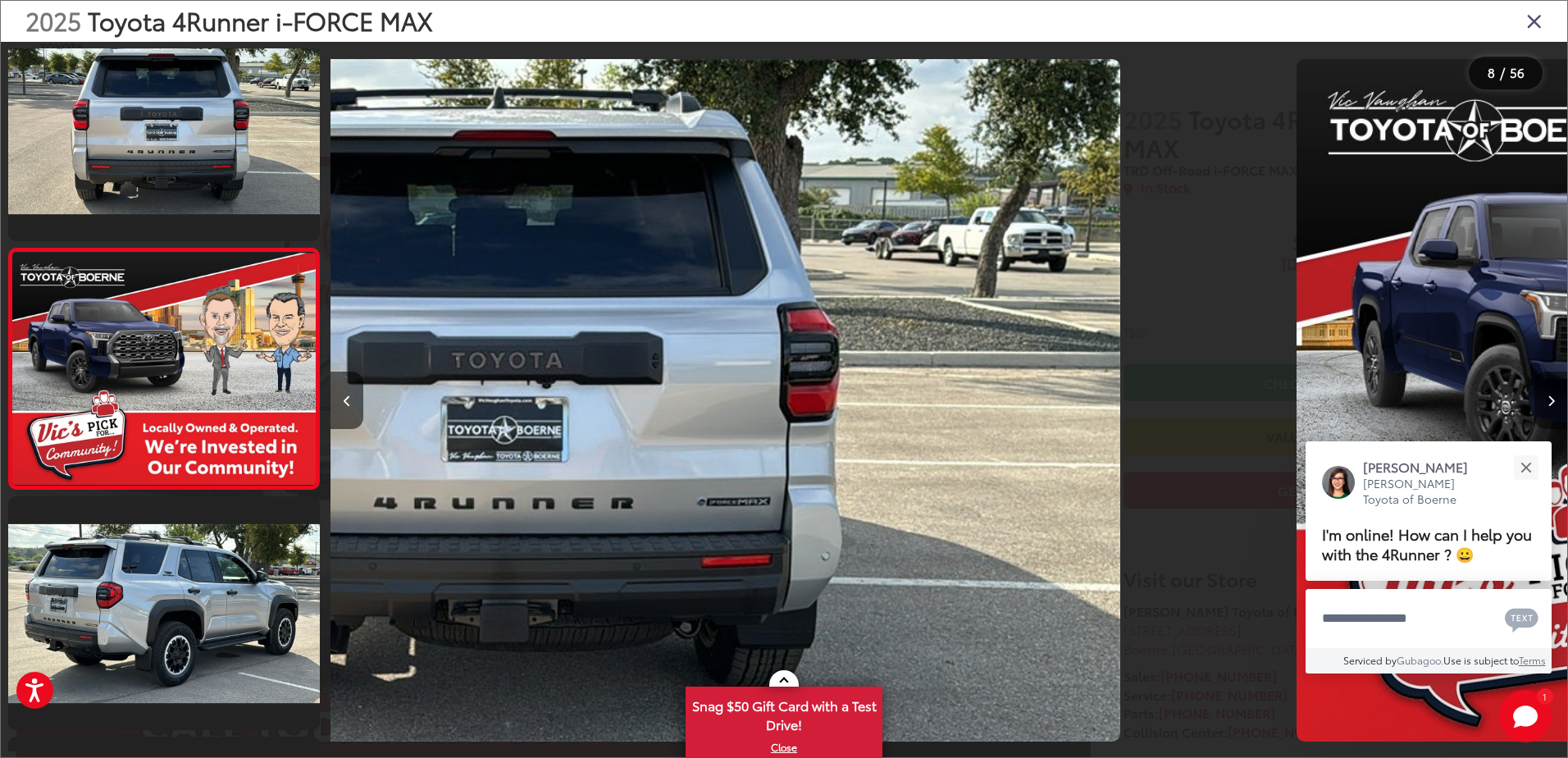
scroll to position [1500, 0]
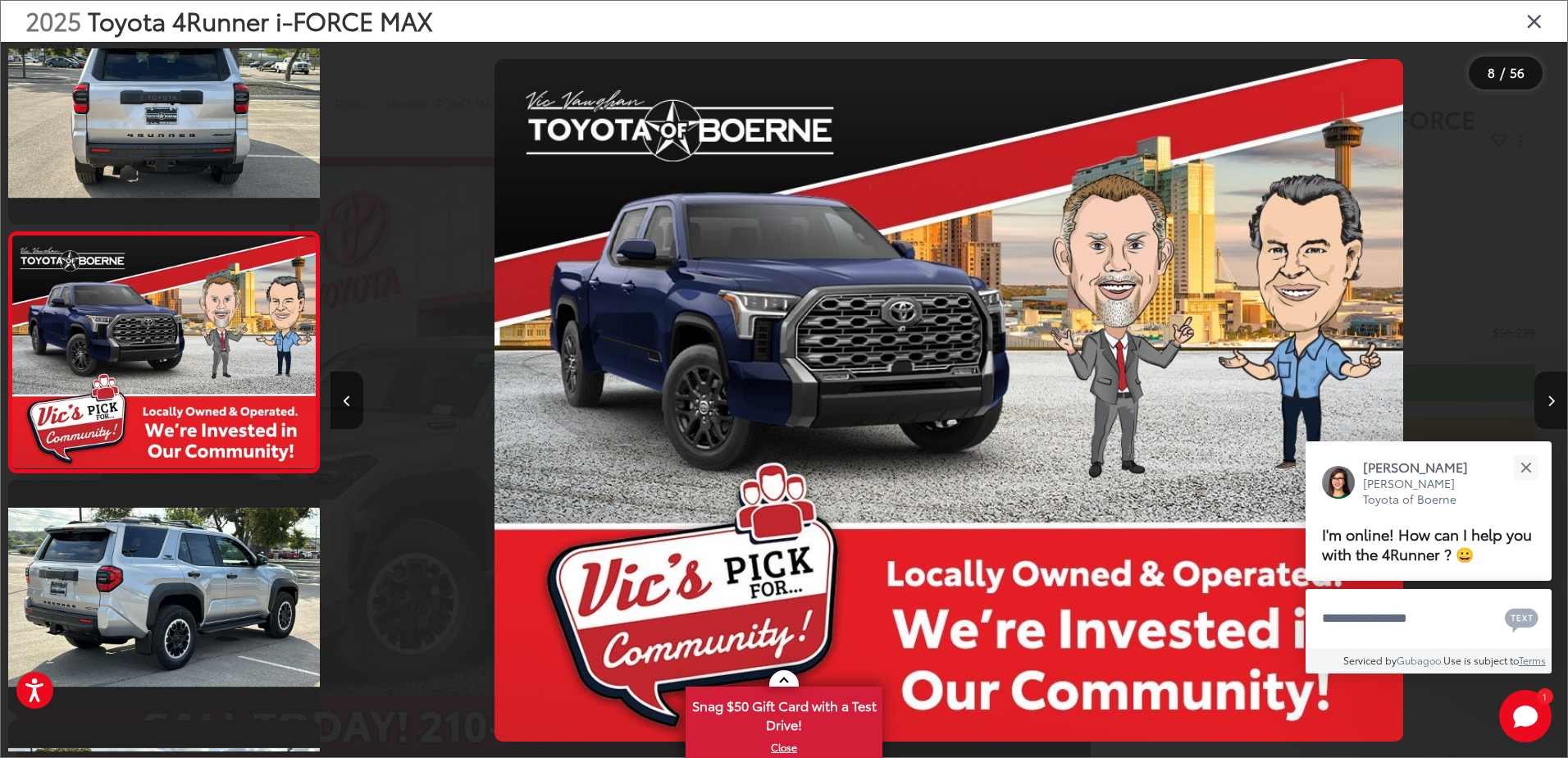
click at [1549, 398] on icon "Next image" at bounding box center [1551, 402] width 8 height 12
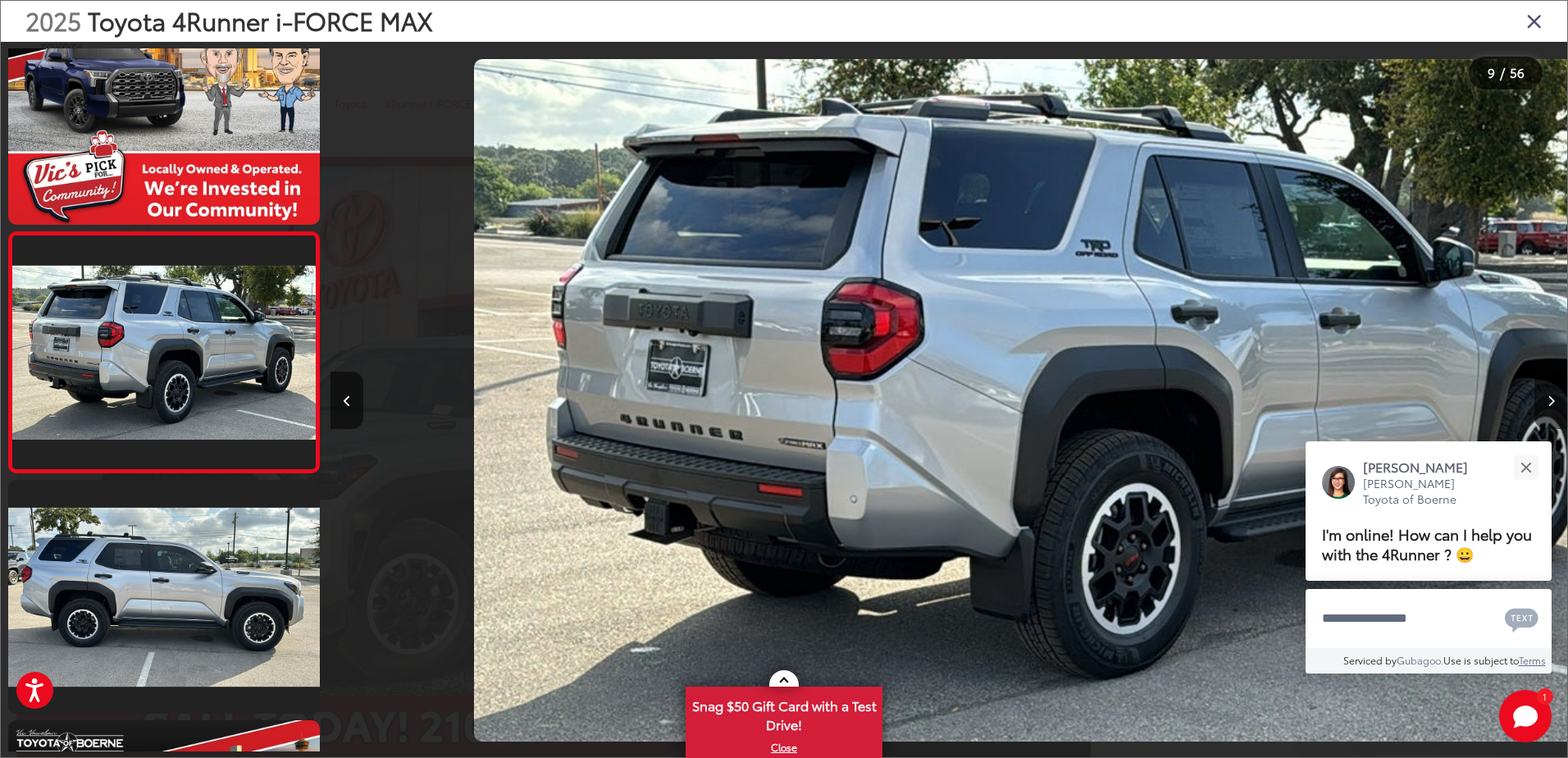
scroll to position [0, 9893]
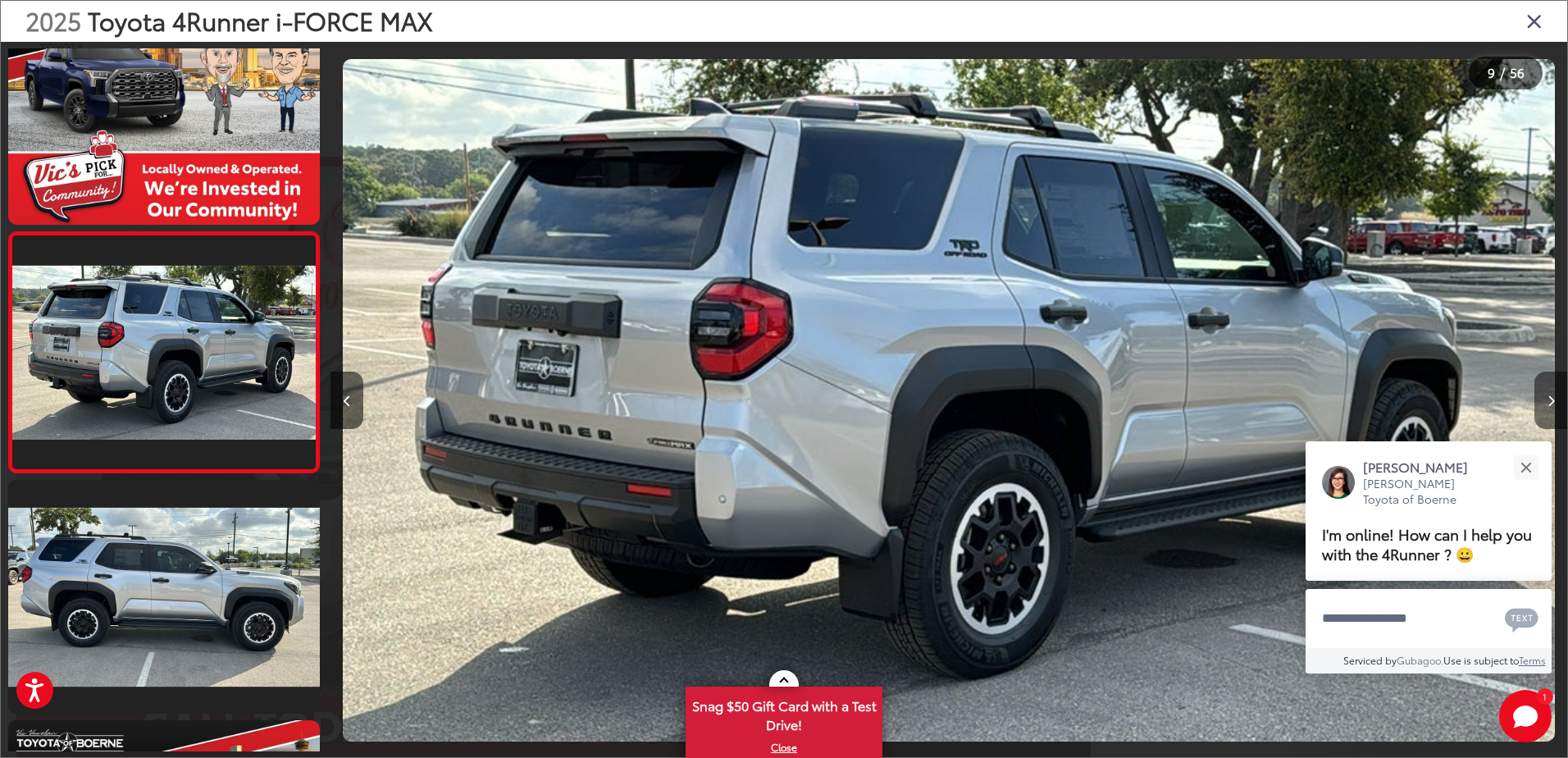
click at [1549, 398] on icon "Next image" at bounding box center [1551, 402] width 8 height 12
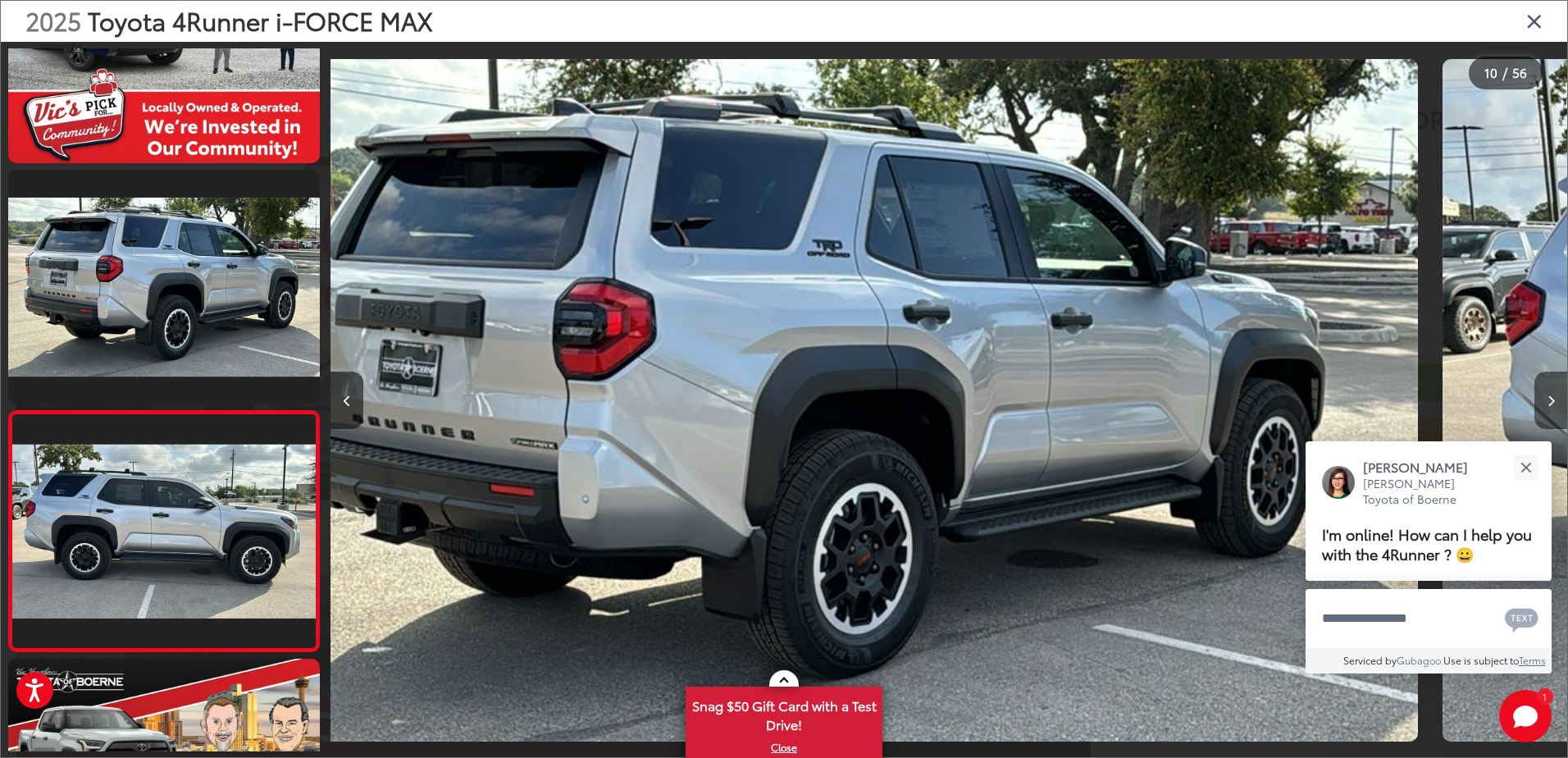
scroll to position [0, 0]
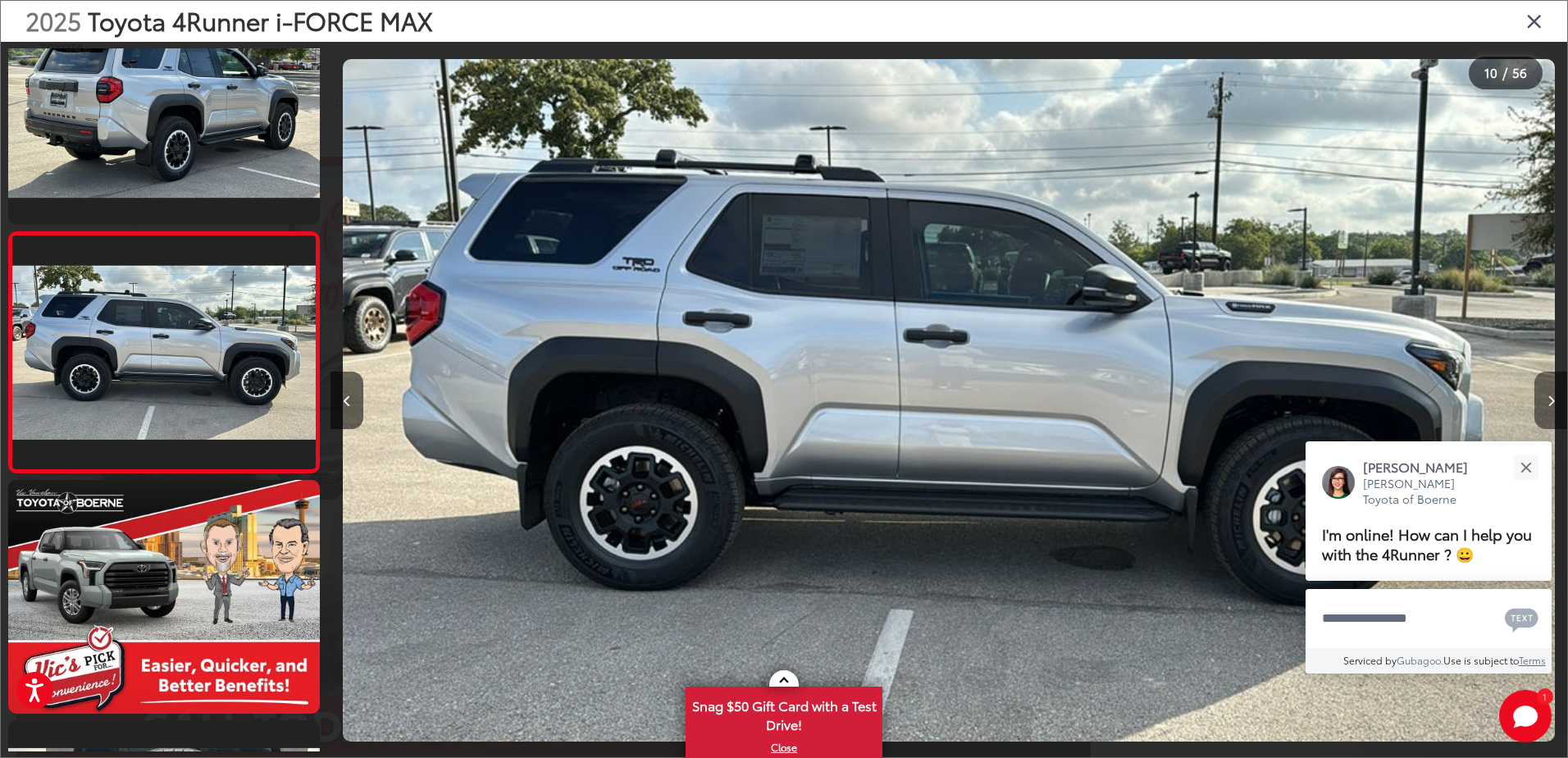
click at [1549, 398] on icon "Next image" at bounding box center [1551, 402] width 8 height 12
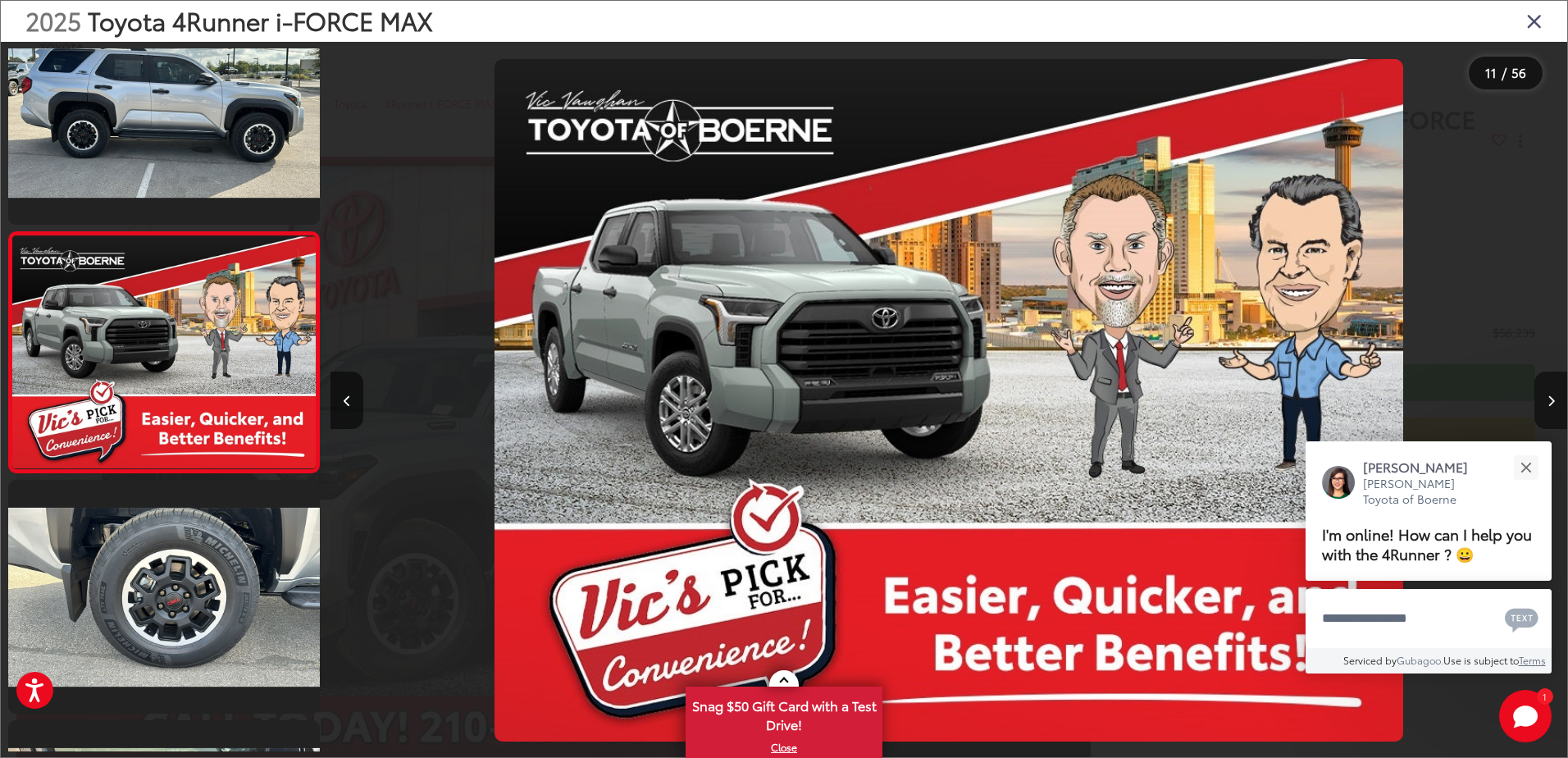
click at [1549, 398] on icon "Next image" at bounding box center [1551, 402] width 8 height 12
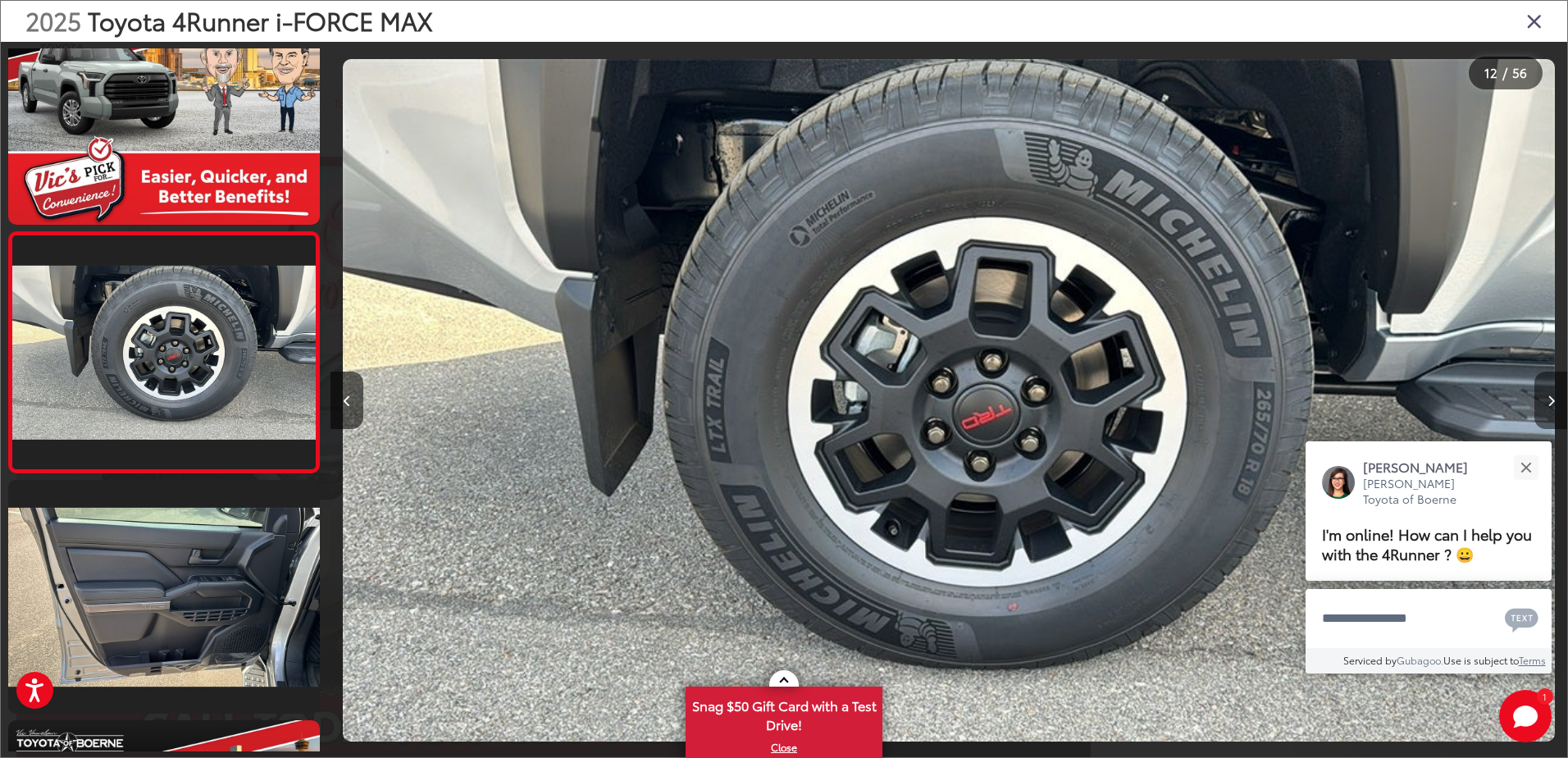
click at [1549, 398] on icon "Next image" at bounding box center [1551, 402] width 8 height 12
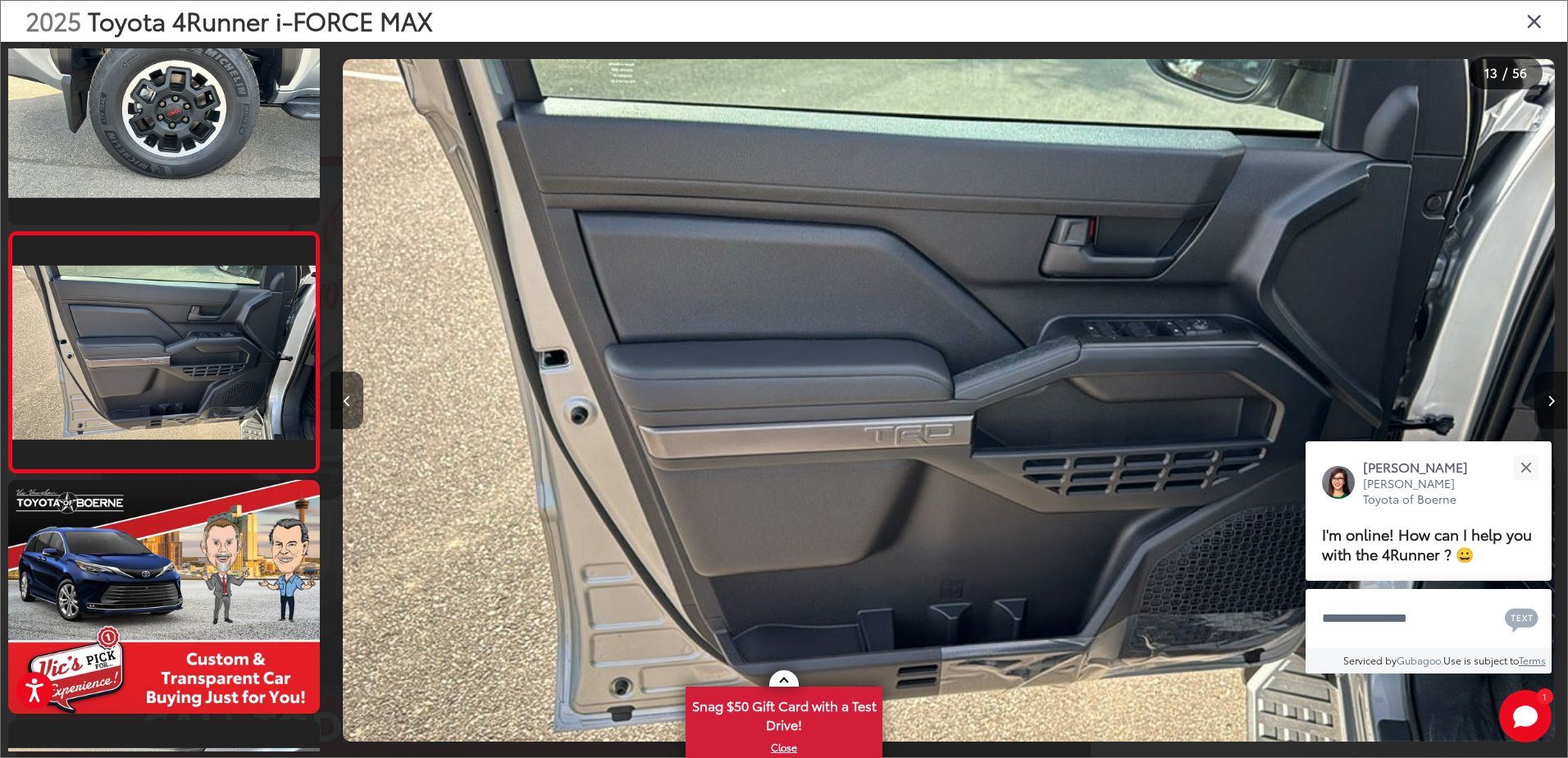
click at [1549, 403] on icon "Next image" at bounding box center [1551, 402] width 8 height 12
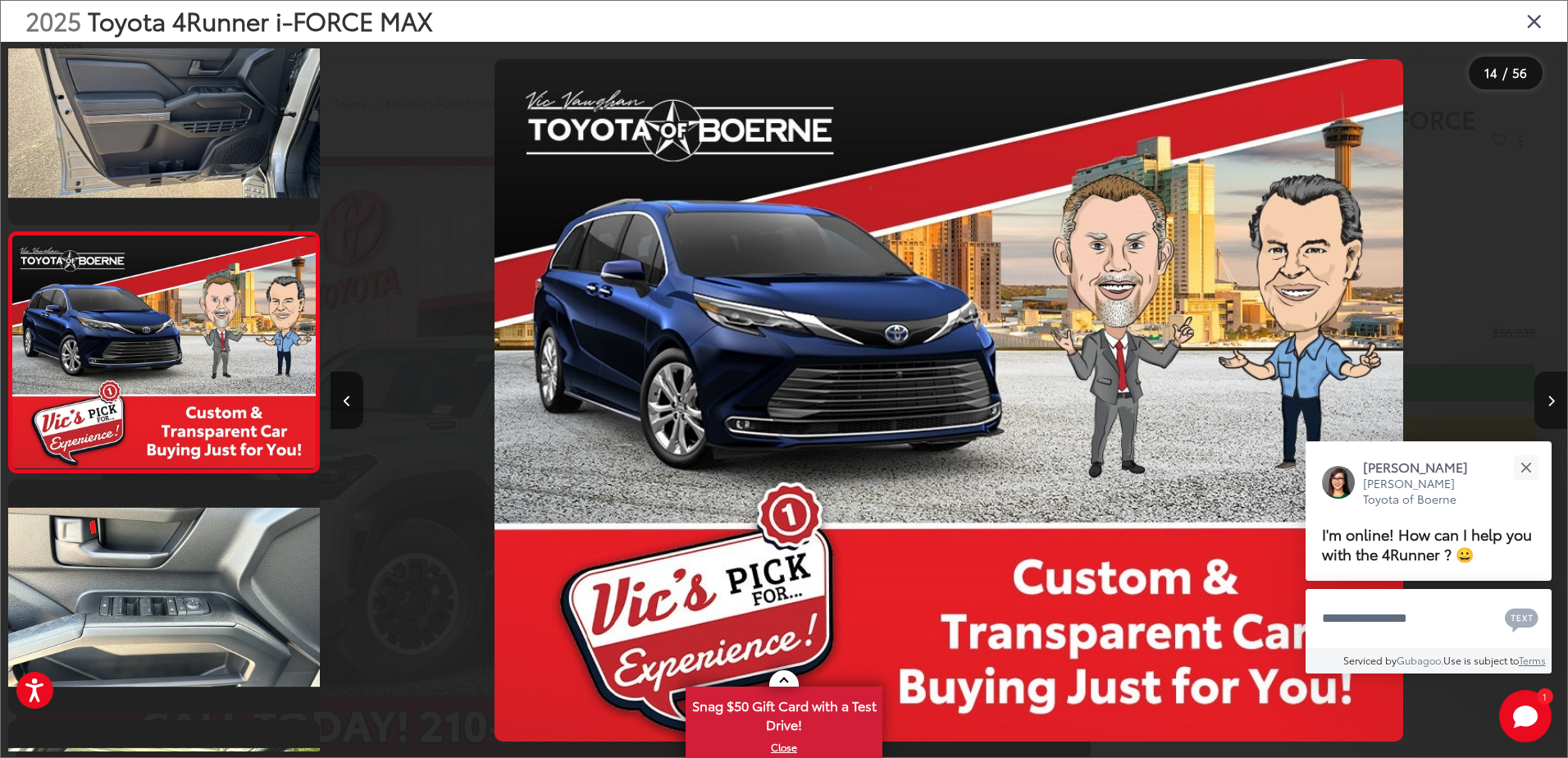
click at [1547, 404] on icon "Next image" at bounding box center [1551, 402] width 8 height 12
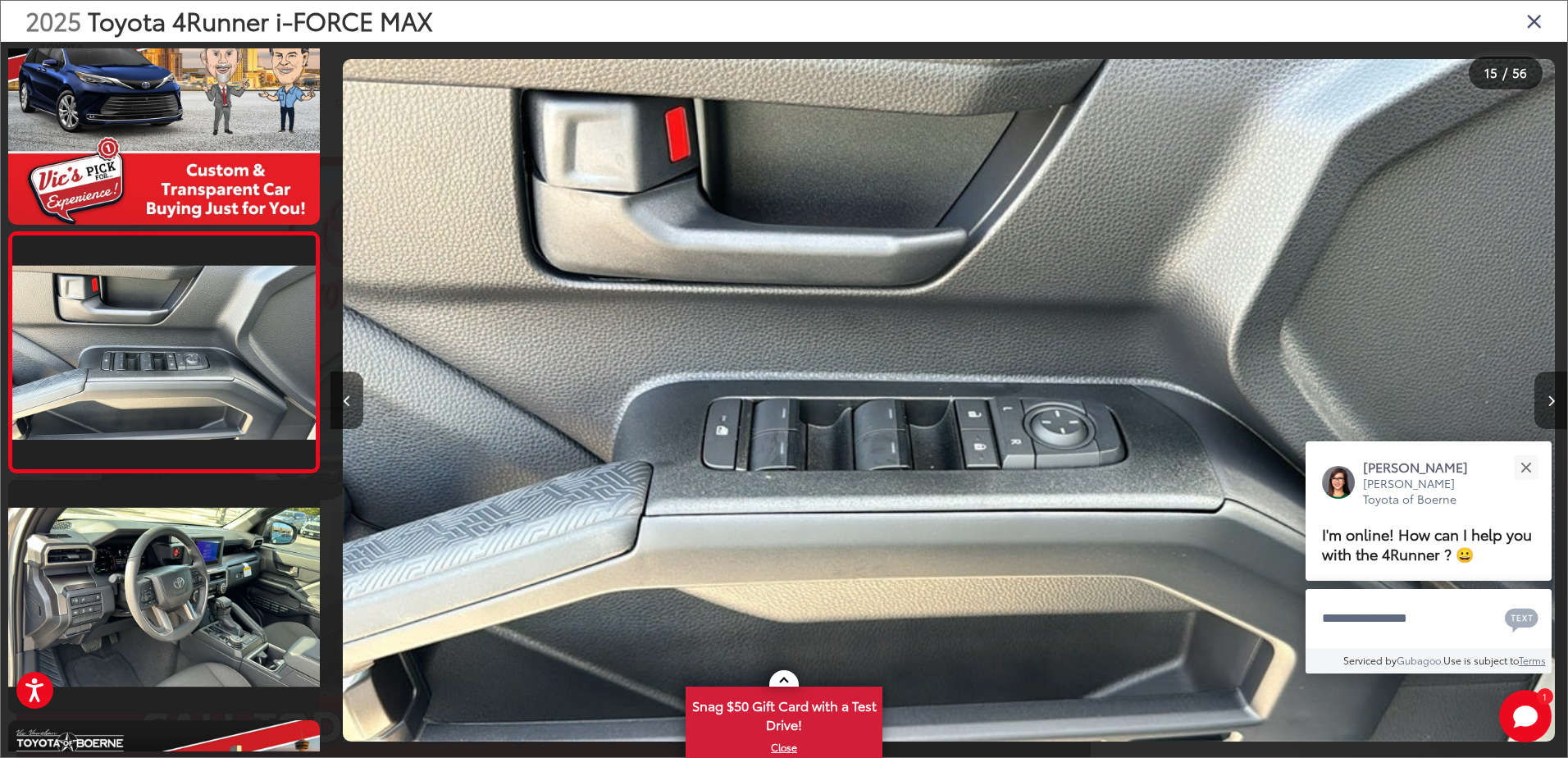
click at [1542, 403] on button "Next image" at bounding box center [1551, 401] width 33 height 58
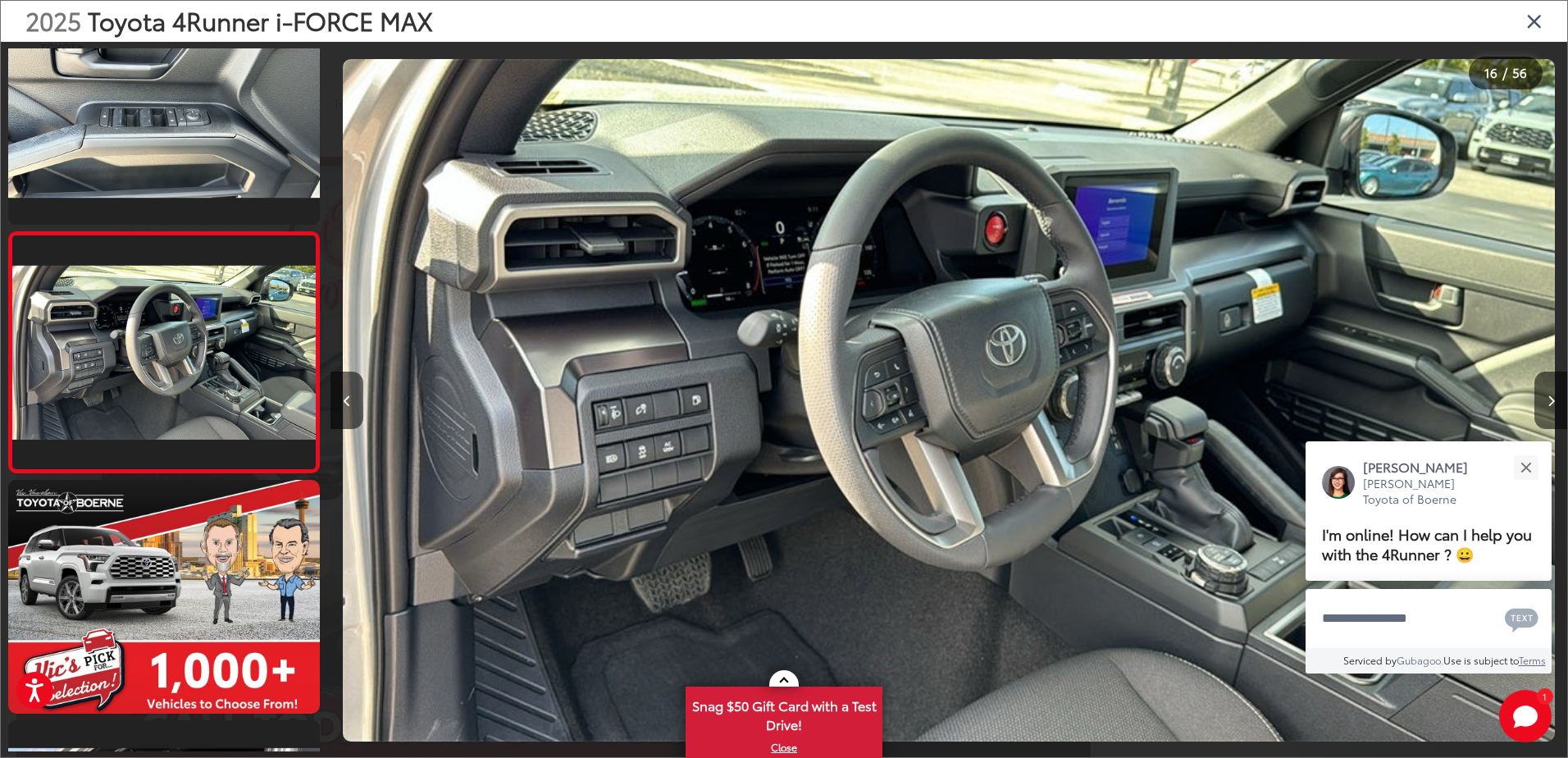
click at [1533, 403] on div at bounding box center [1412, 401] width 309 height 717
click at [1545, 414] on button "Next image" at bounding box center [1551, 401] width 33 height 58
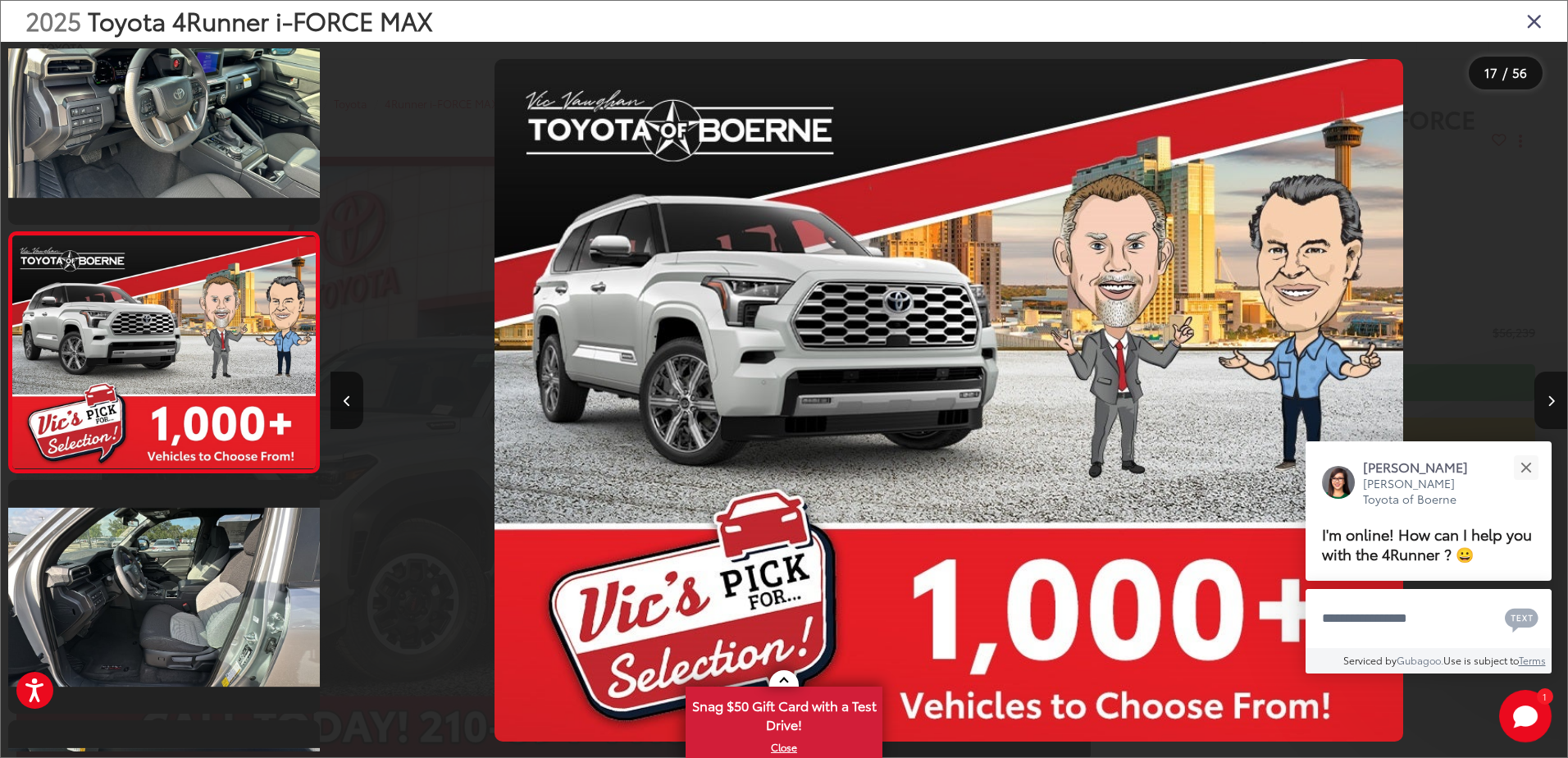
click at [1545, 413] on button "Next image" at bounding box center [1551, 401] width 33 height 58
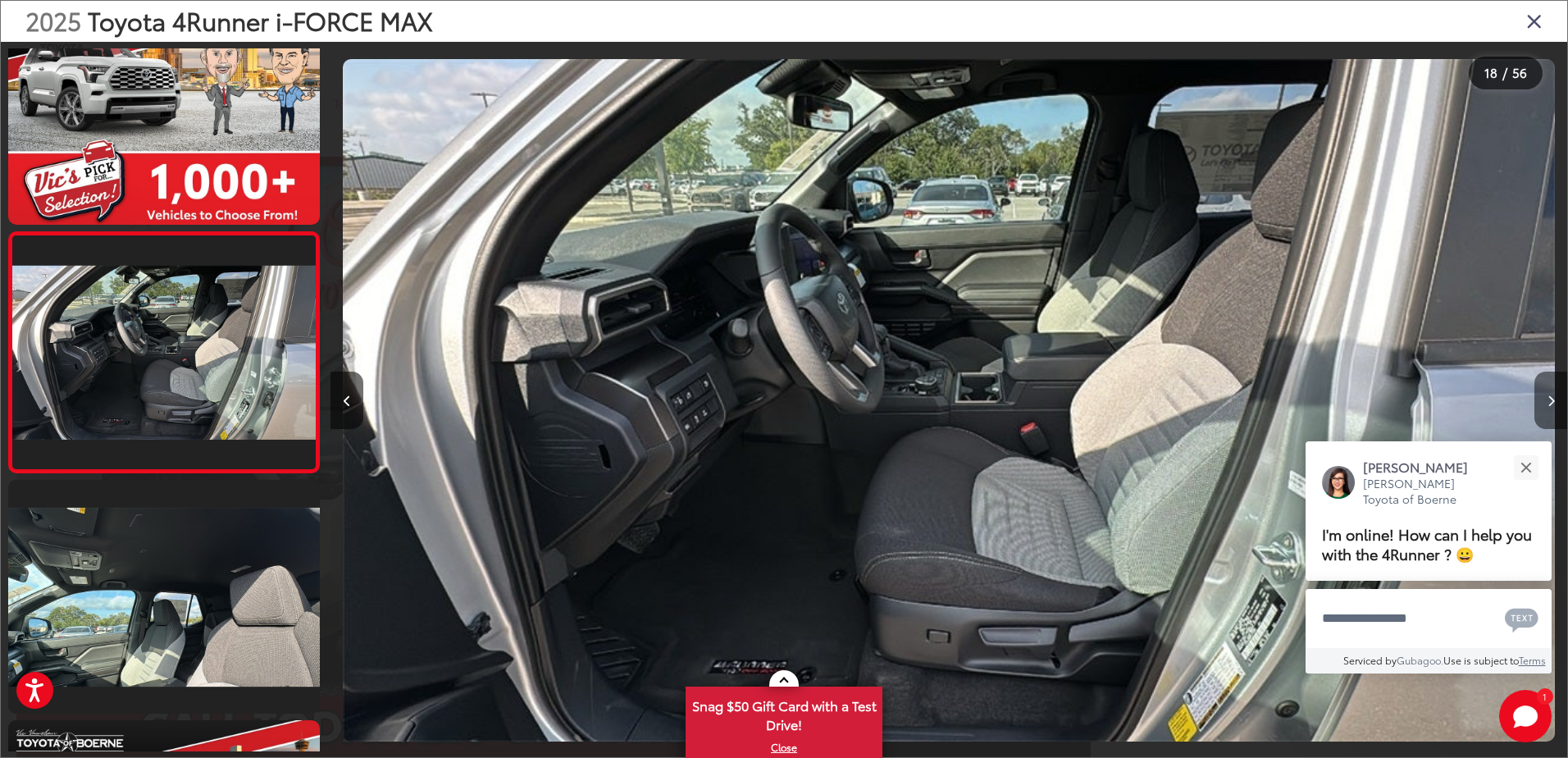
click at [1536, 408] on button "Next image" at bounding box center [1551, 401] width 33 height 58
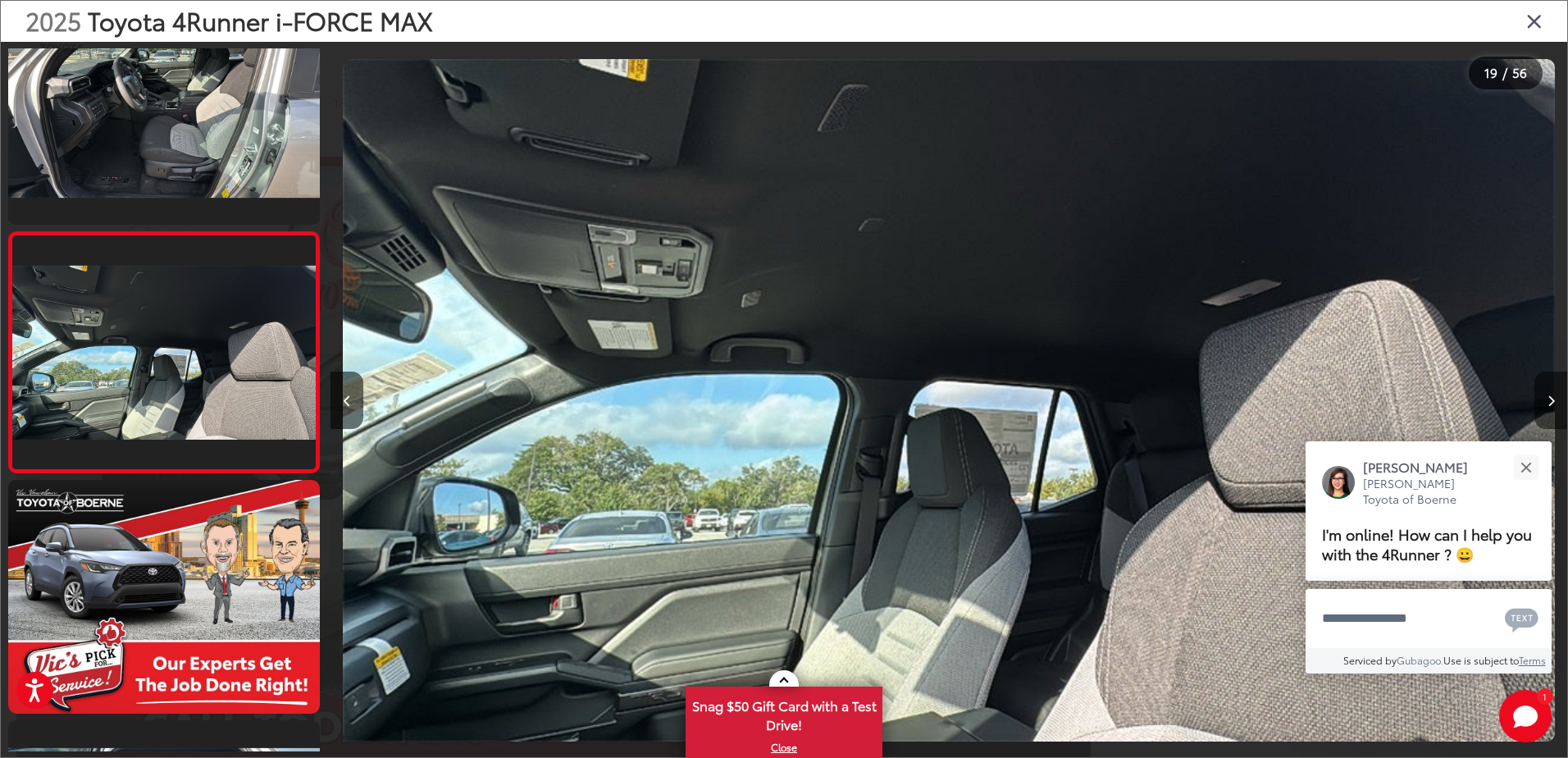
click at [1536, 408] on button "Next image" at bounding box center [1551, 401] width 33 height 58
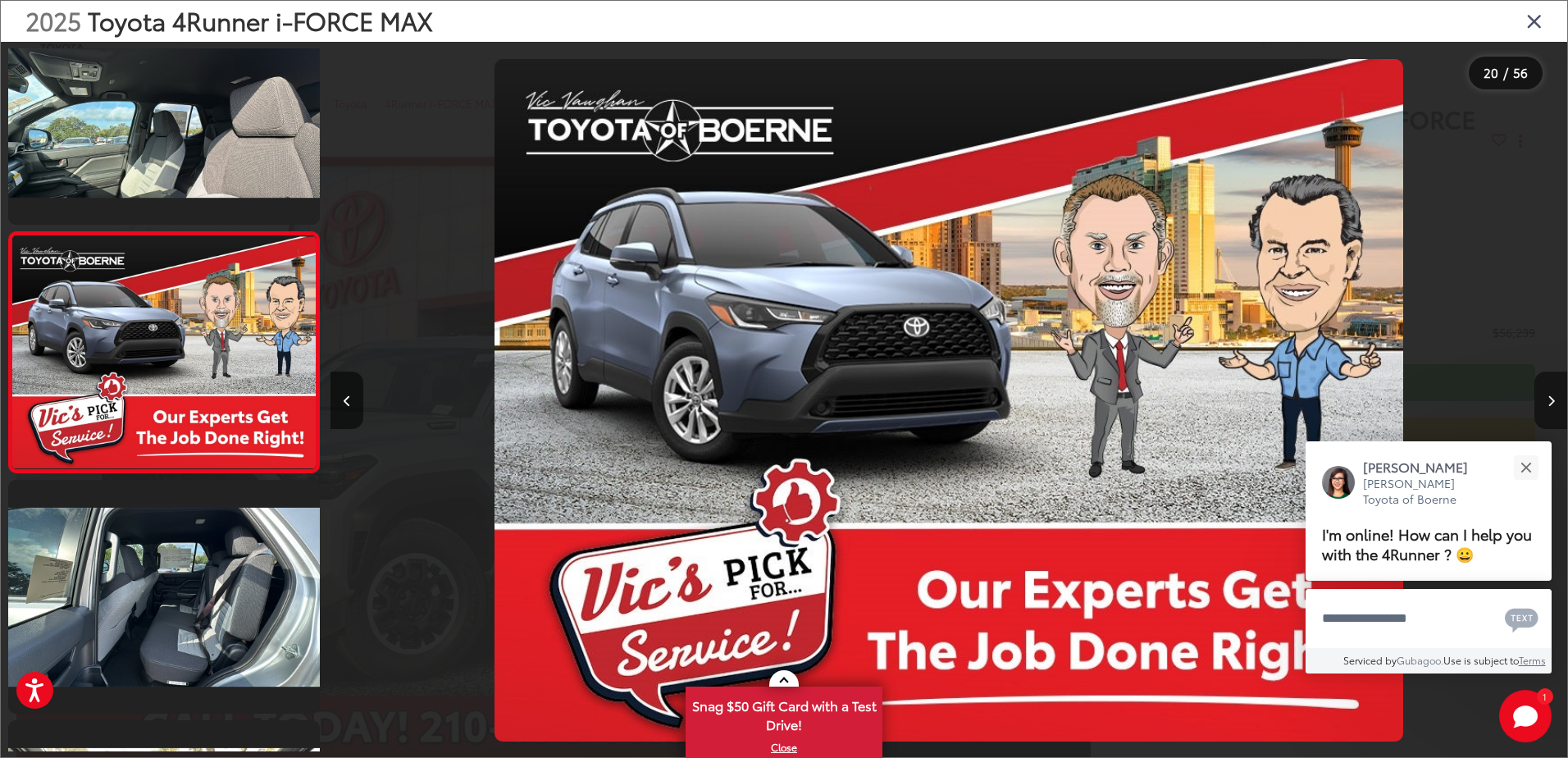
click at [1536, 408] on button "Next image" at bounding box center [1551, 401] width 33 height 58
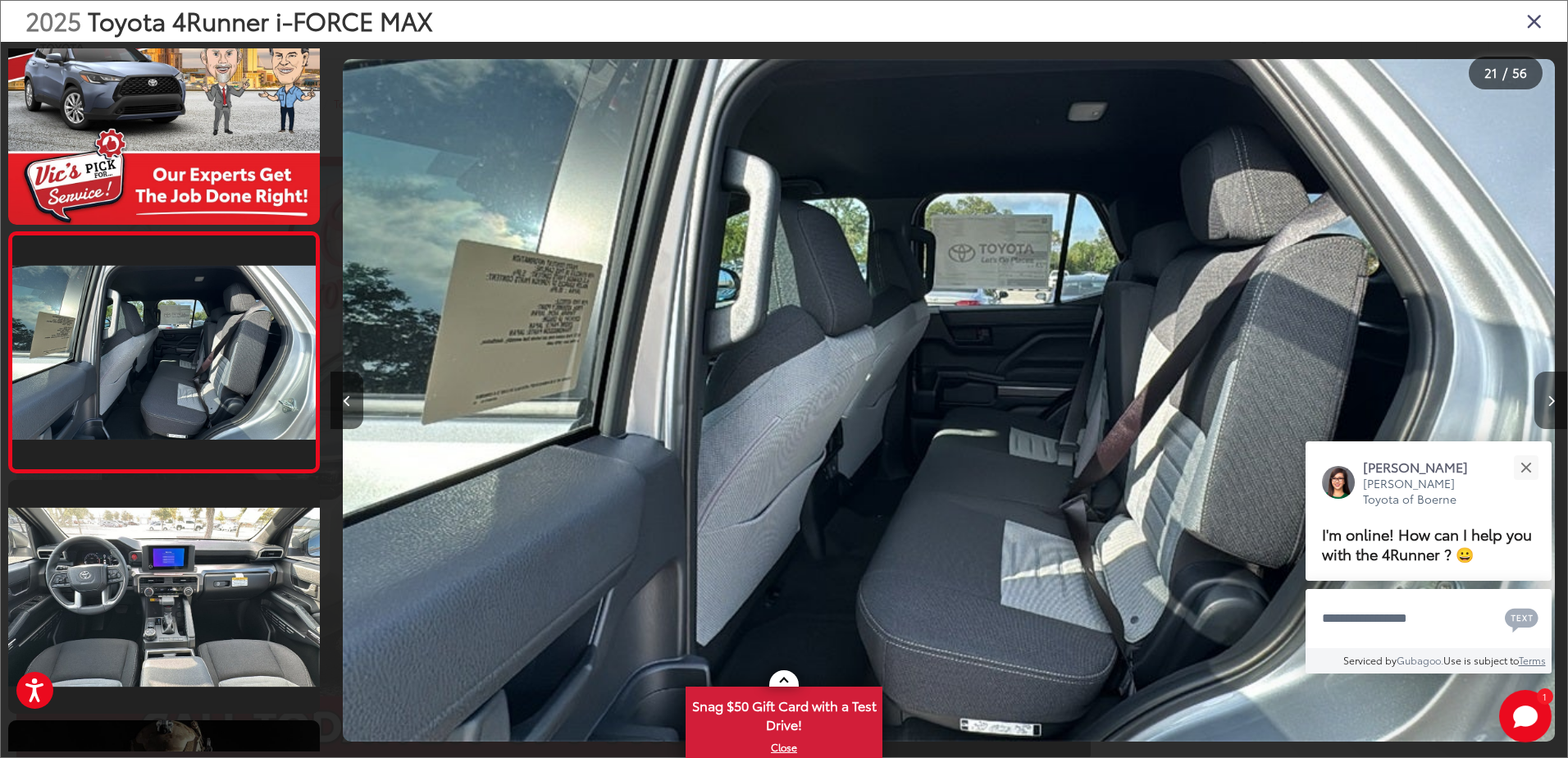
click at [1536, 408] on button "Next image" at bounding box center [1551, 401] width 33 height 58
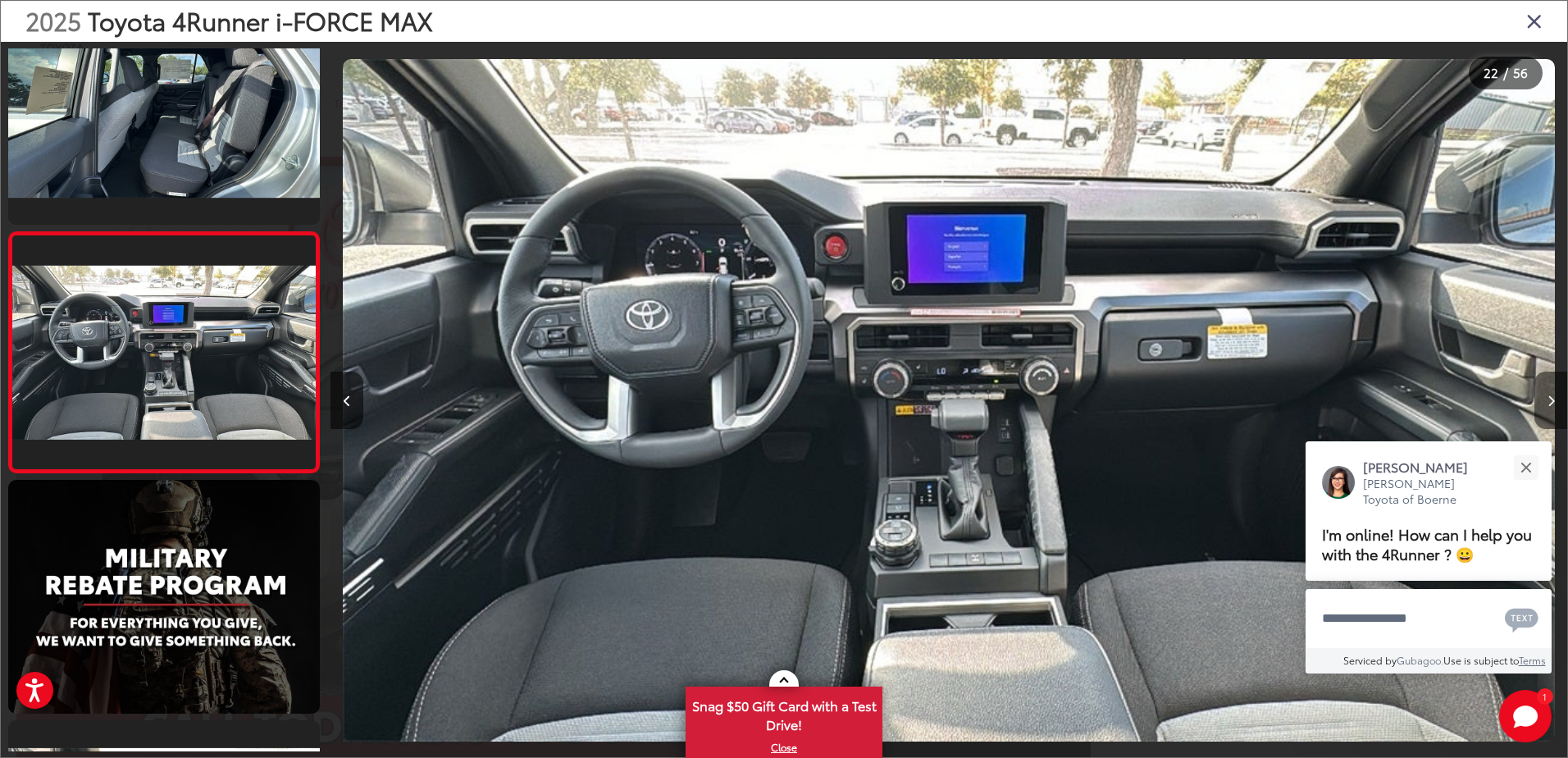
click at [1536, 408] on button "Next image" at bounding box center [1551, 401] width 33 height 58
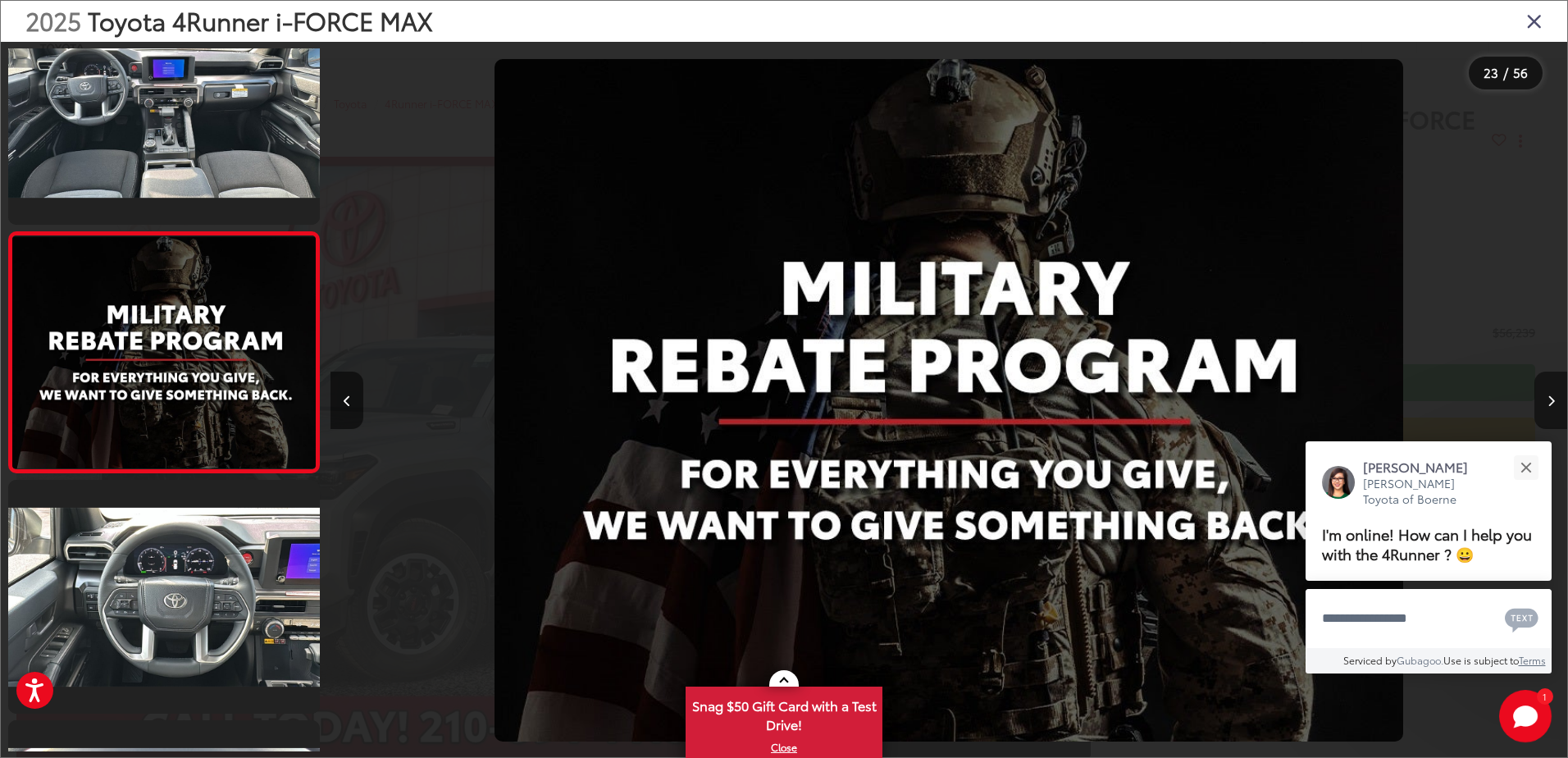
click at [1536, 408] on button "Next image" at bounding box center [1551, 401] width 33 height 58
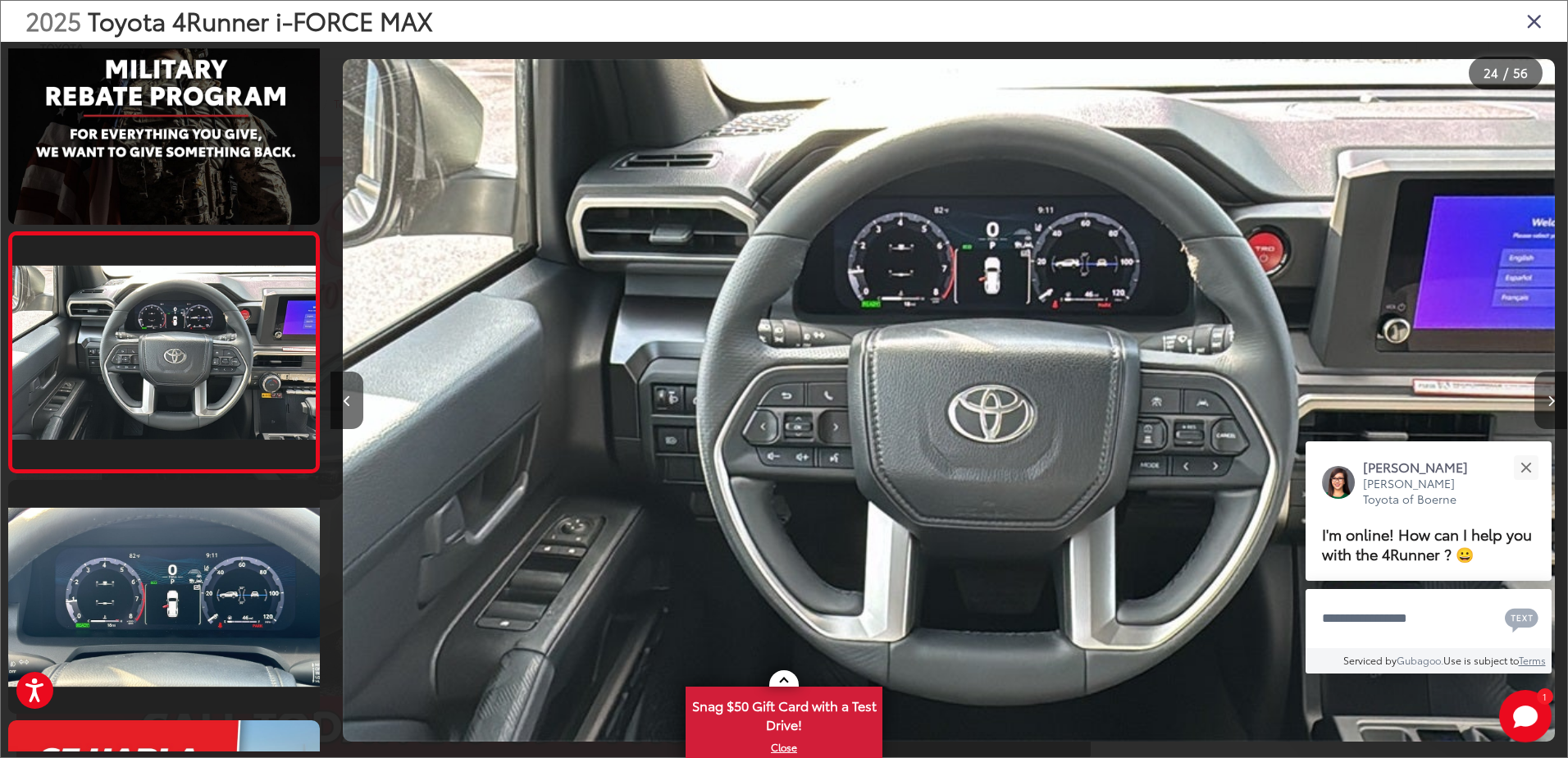
click at [1536, 408] on button "Next image" at bounding box center [1551, 401] width 33 height 58
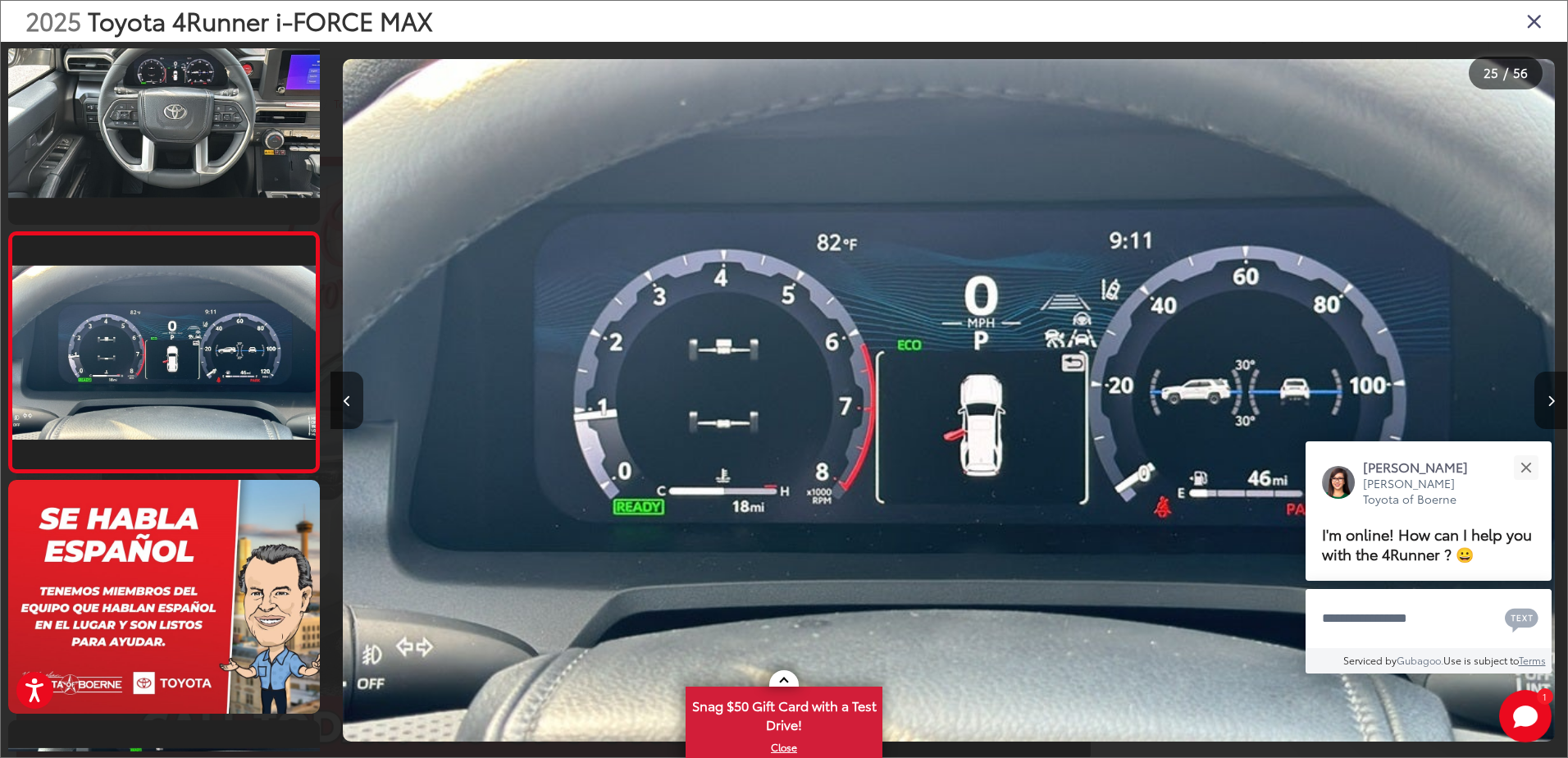
click at [1536, 408] on button "Next image" at bounding box center [1551, 401] width 33 height 58
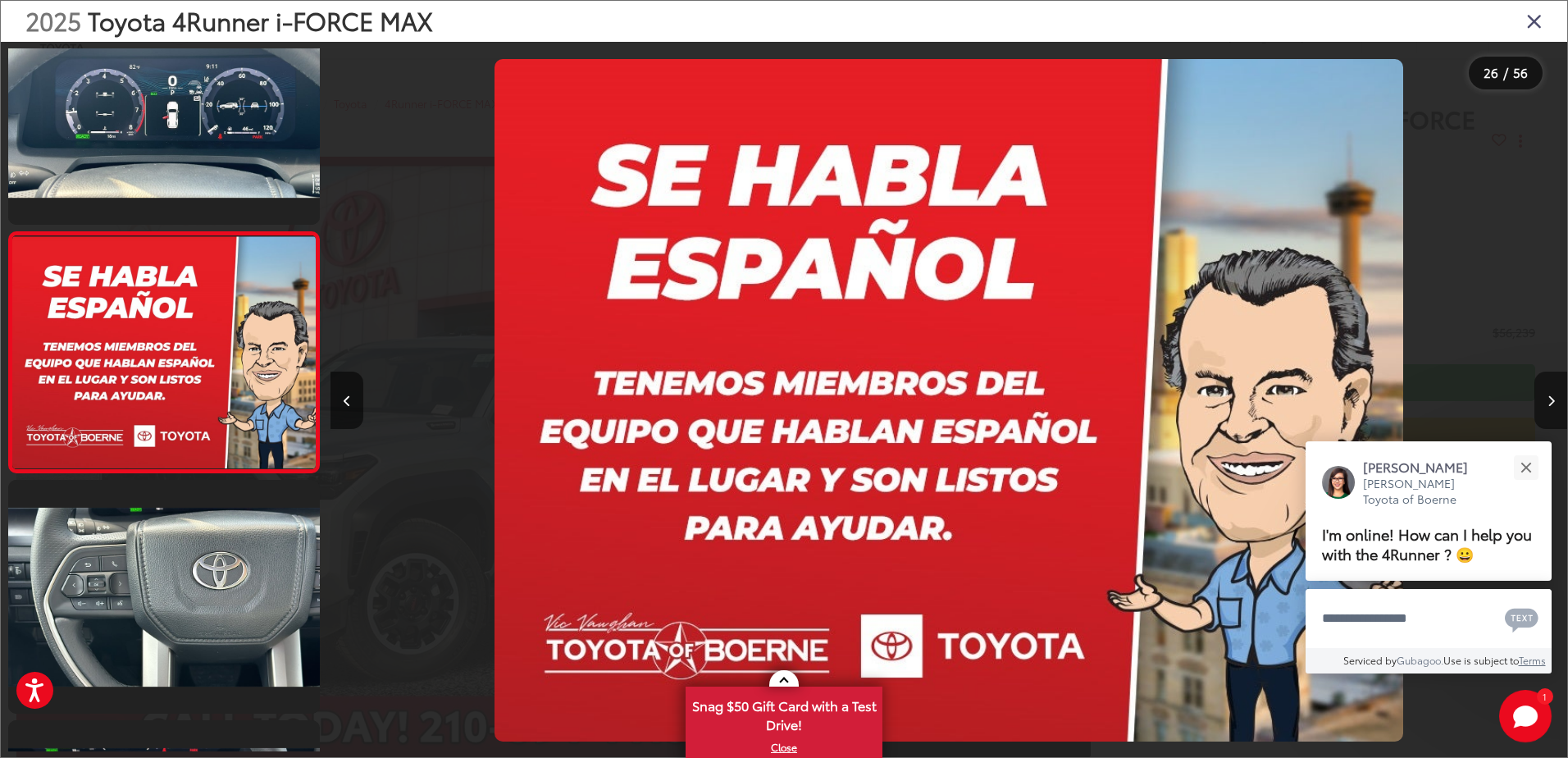
click at [1536, 408] on button "Next image" at bounding box center [1551, 401] width 33 height 58
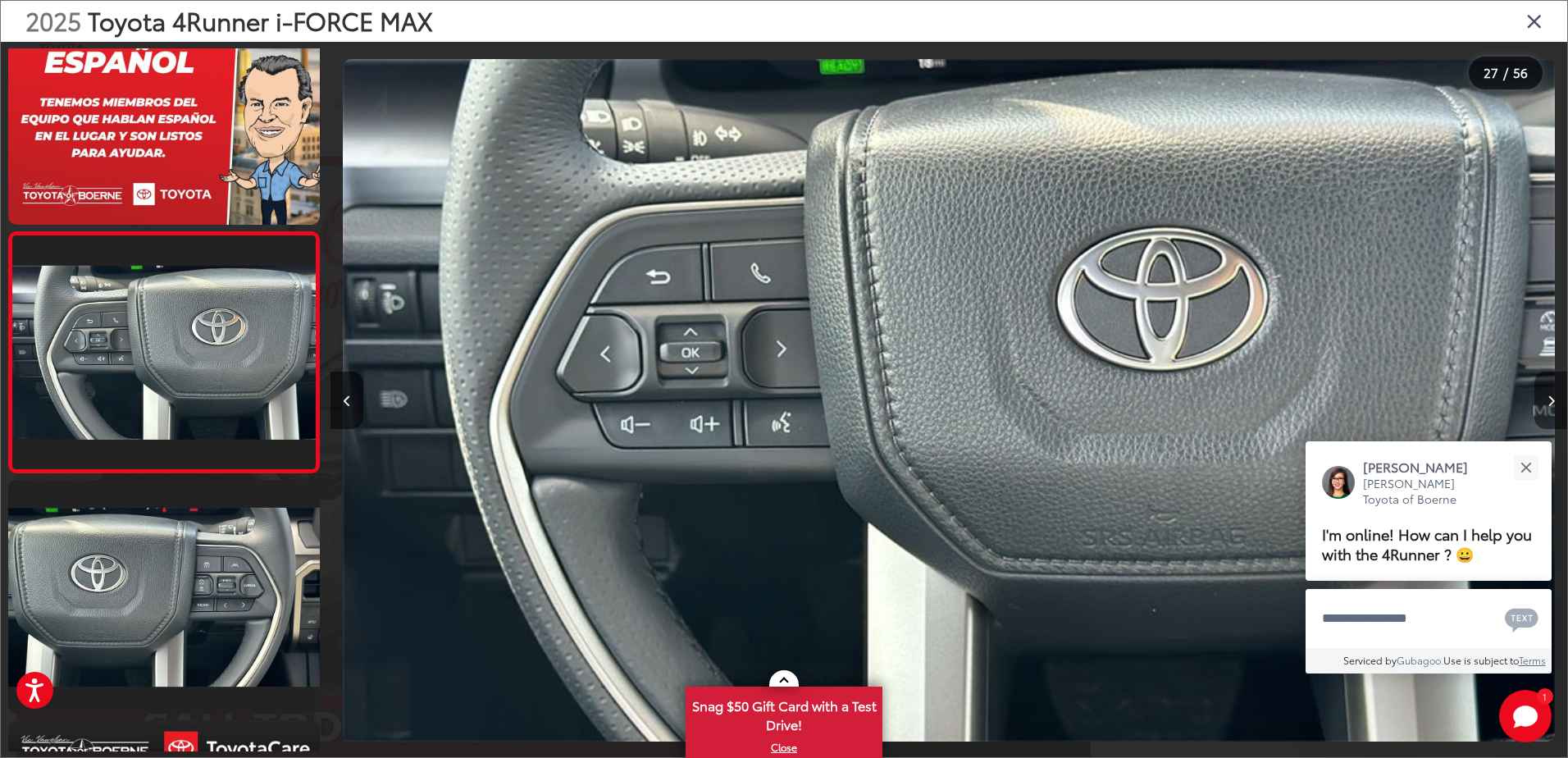
click at [1536, 408] on button "Next image" at bounding box center [1551, 401] width 33 height 58
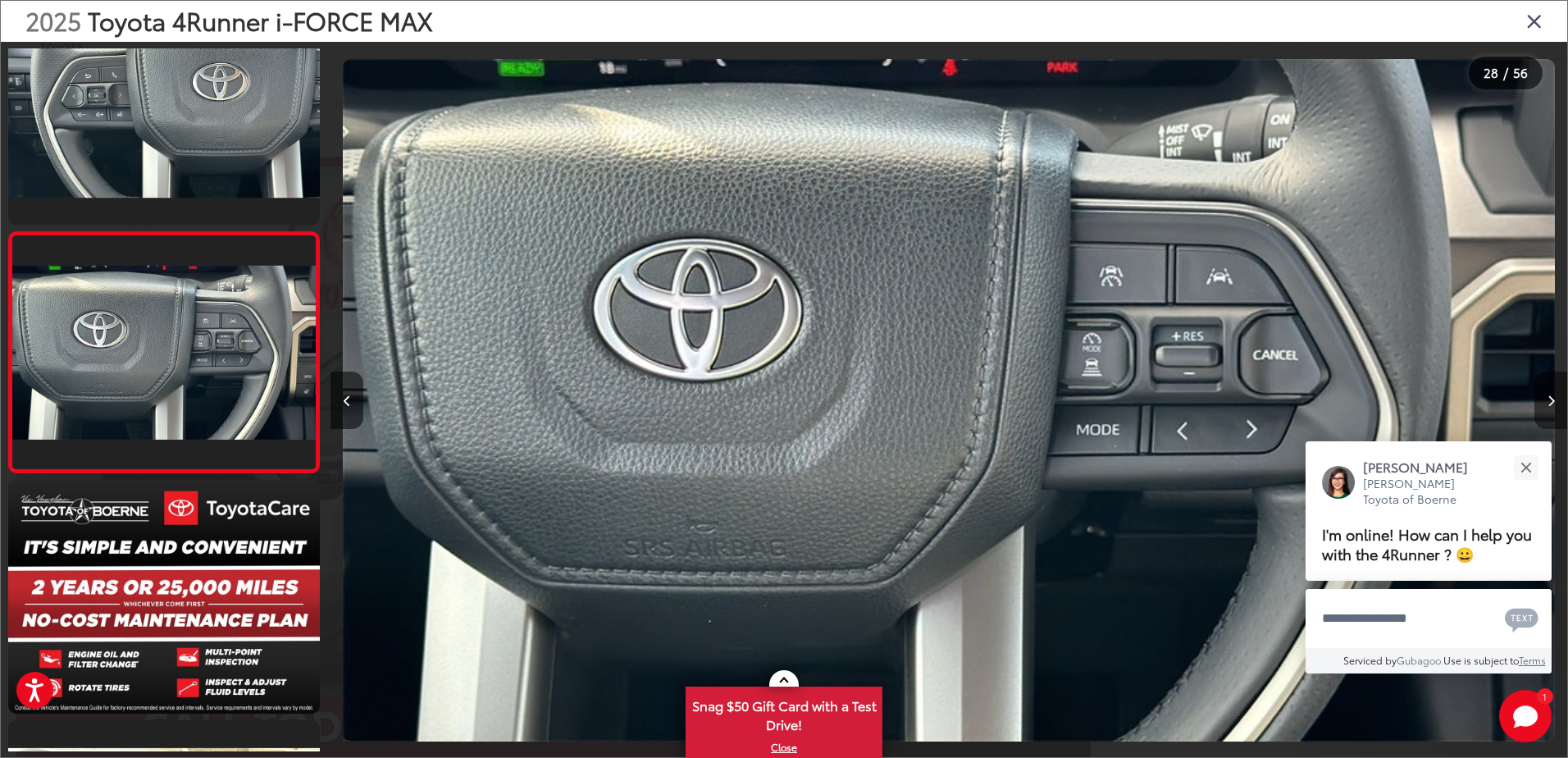
click at [1535, 408] on button "Next image" at bounding box center [1551, 401] width 33 height 58
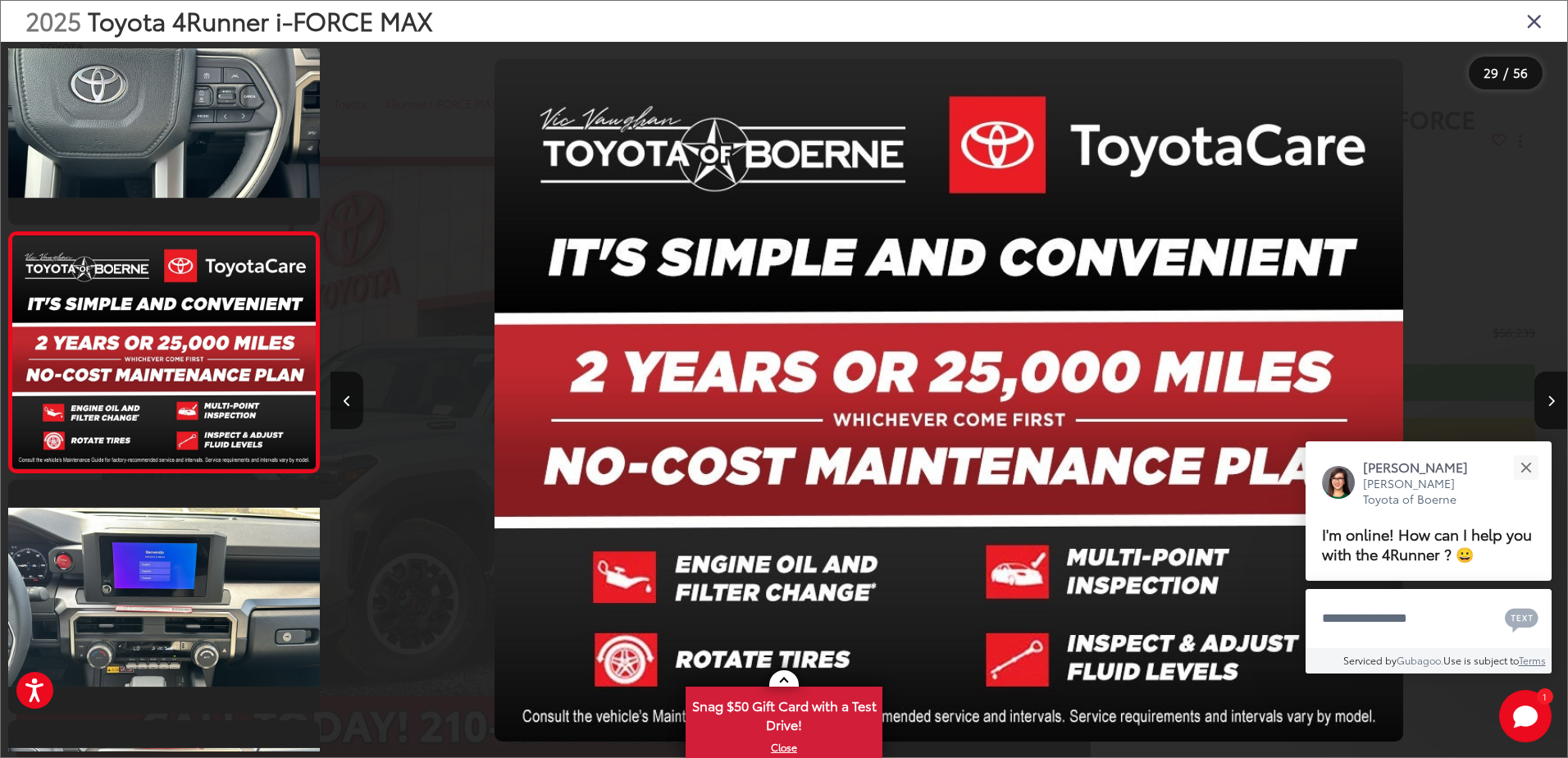
click at [1532, 408] on div at bounding box center [1412, 401] width 309 height 717
click at [1535, 407] on button "Next image" at bounding box center [1551, 401] width 33 height 58
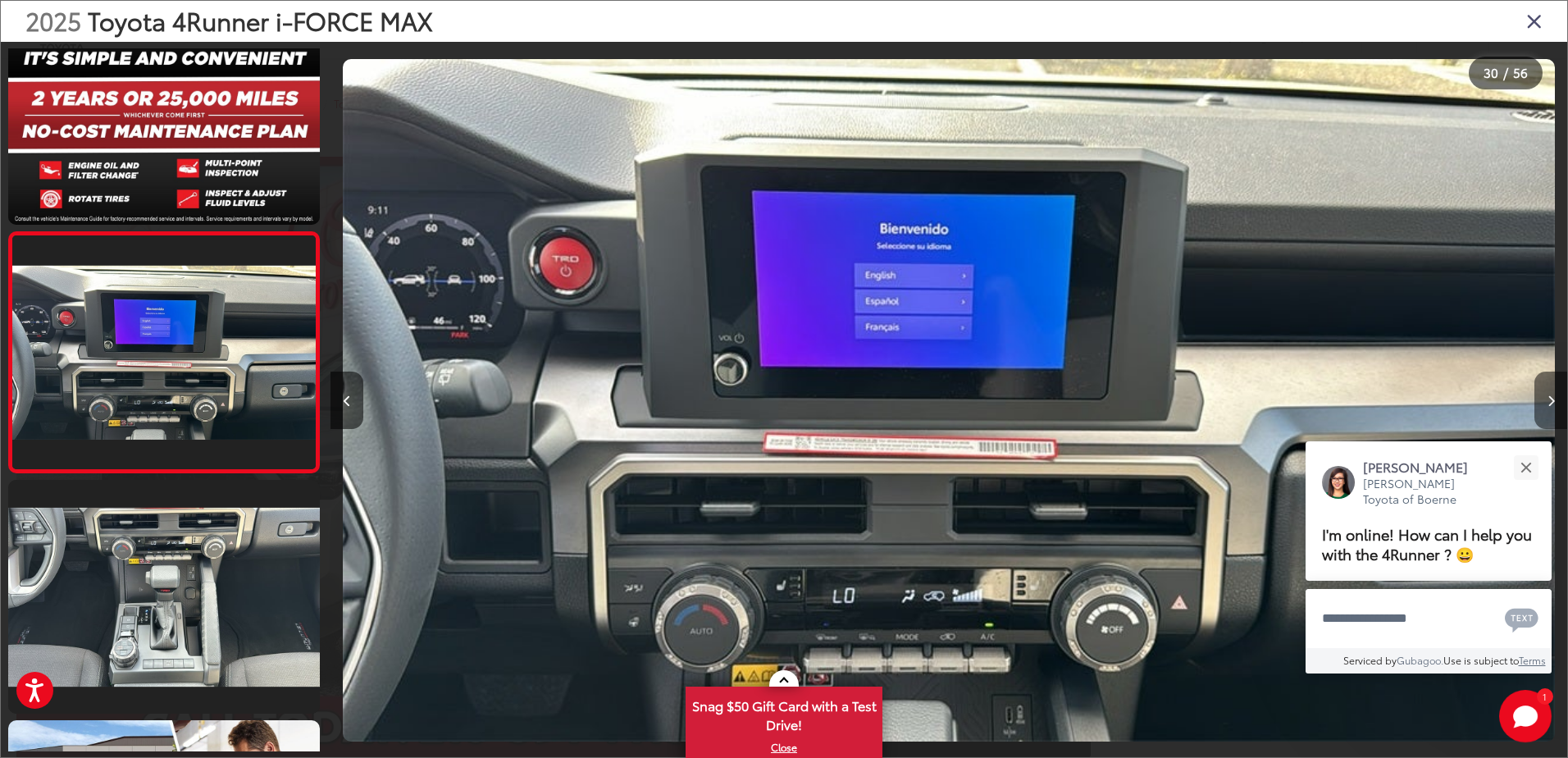
click at [1535, 407] on button "Next image" at bounding box center [1551, 401] width 33 height 58
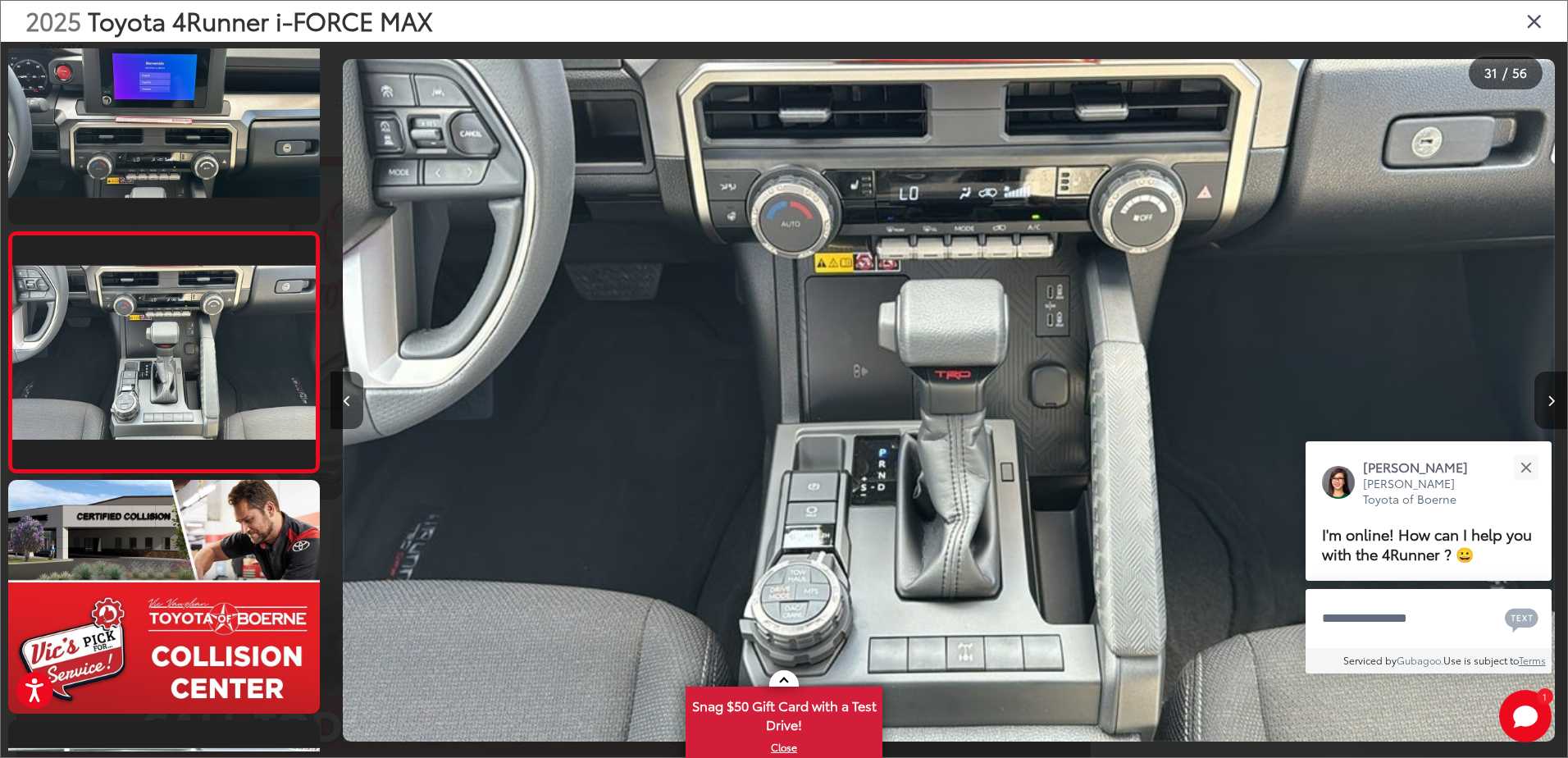
click at [1535, 407] on button "Next image" at bounding box center [1551, 401] width 33 height 58
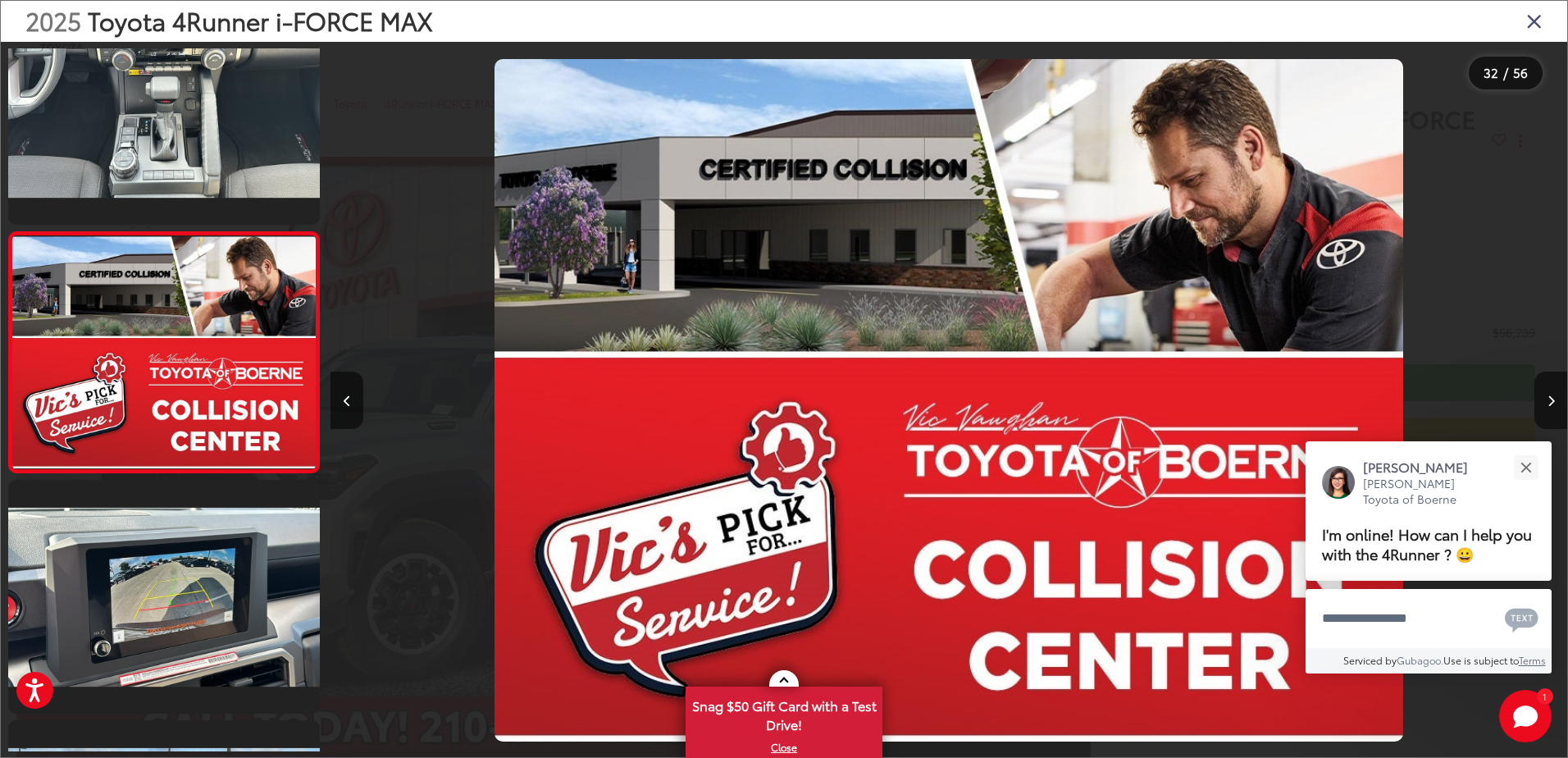
click at [1527, 22] on icon "Close gallery" at bounding box center [1534, 21] width 17 height 22
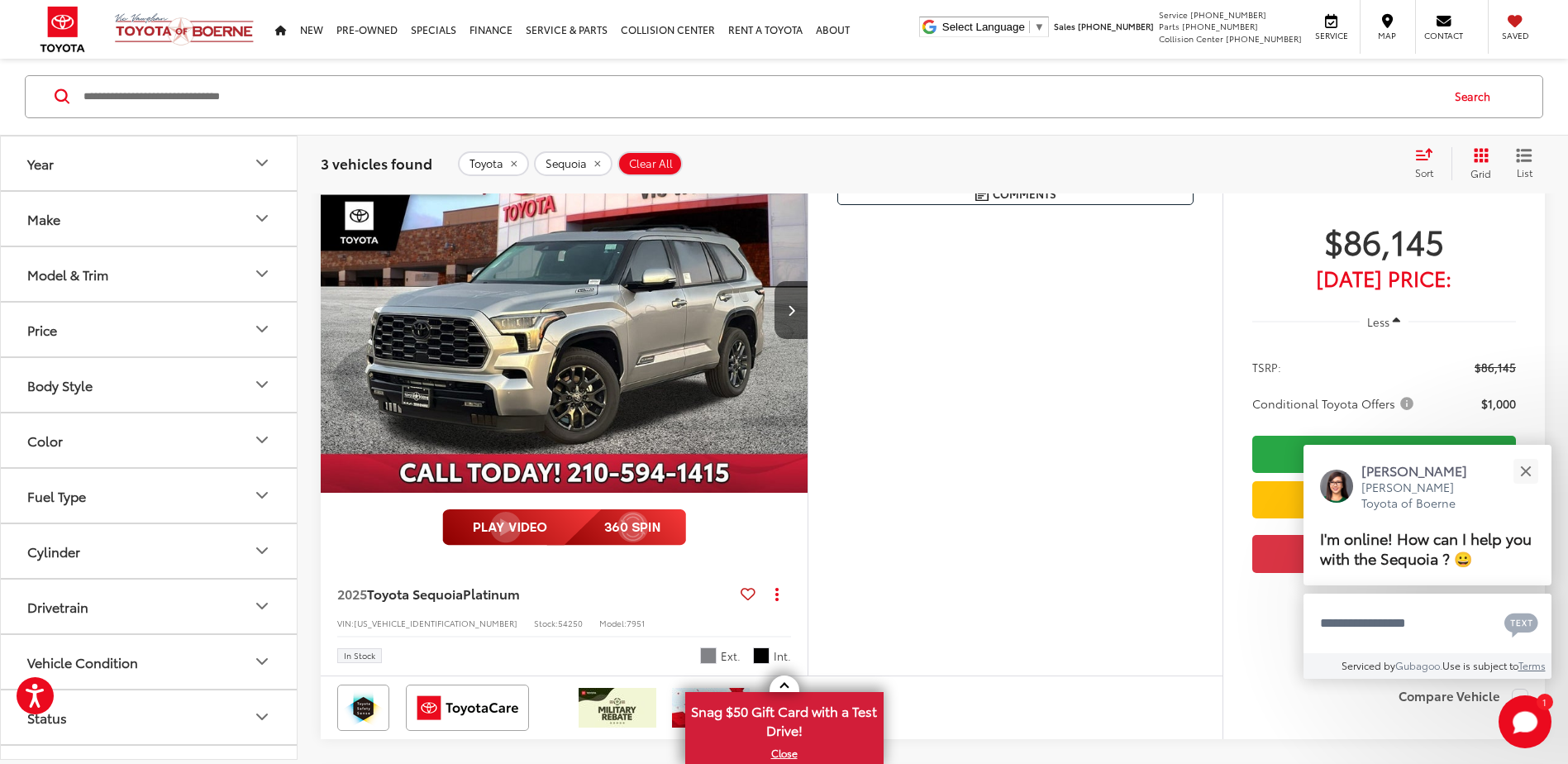
scroll to position [248, 0]
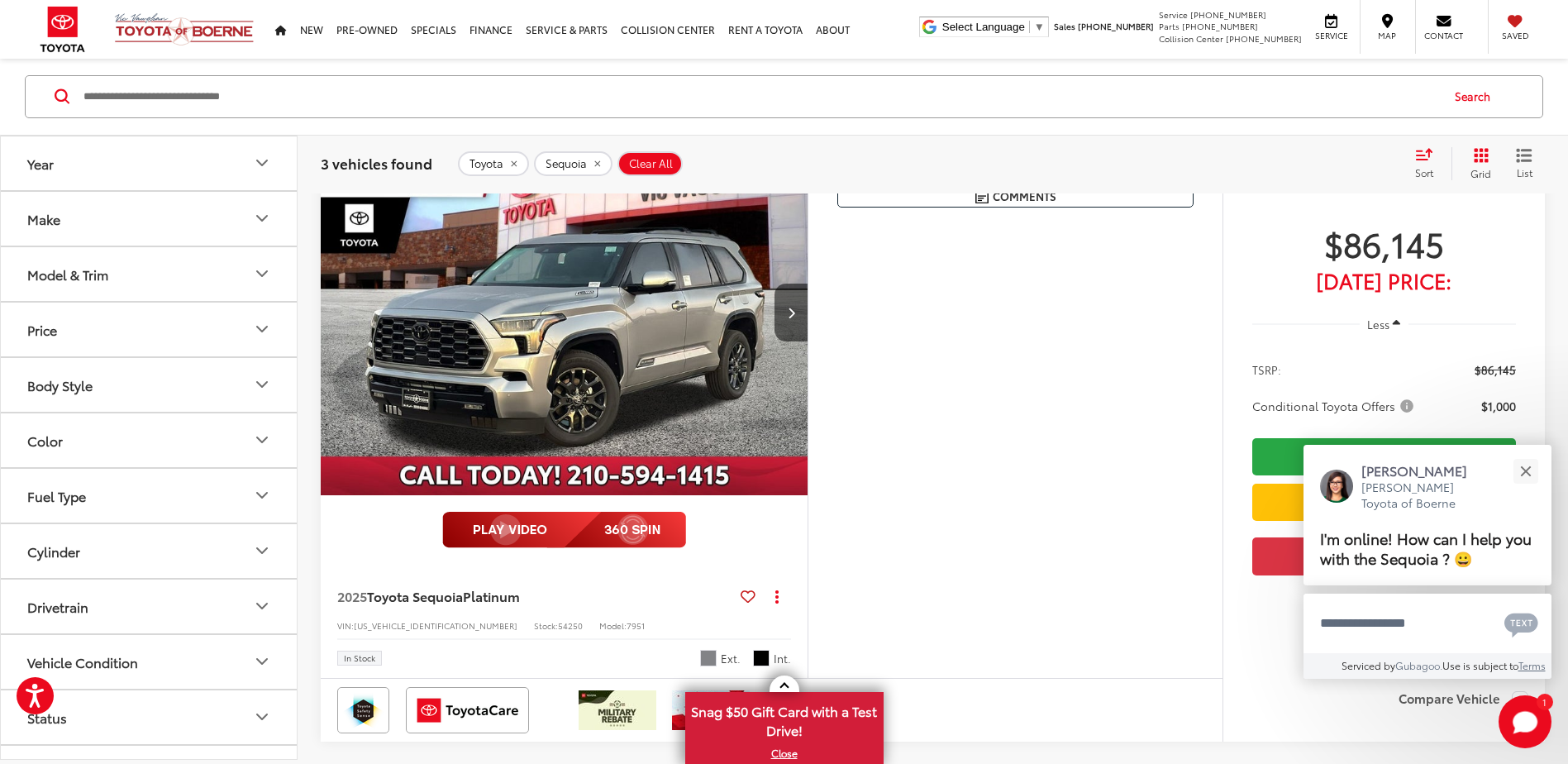
click at [574, 309] on img "2025 Toyota Sequoia Platinum 0" at bounding box center [564, 314] width 489 height 367
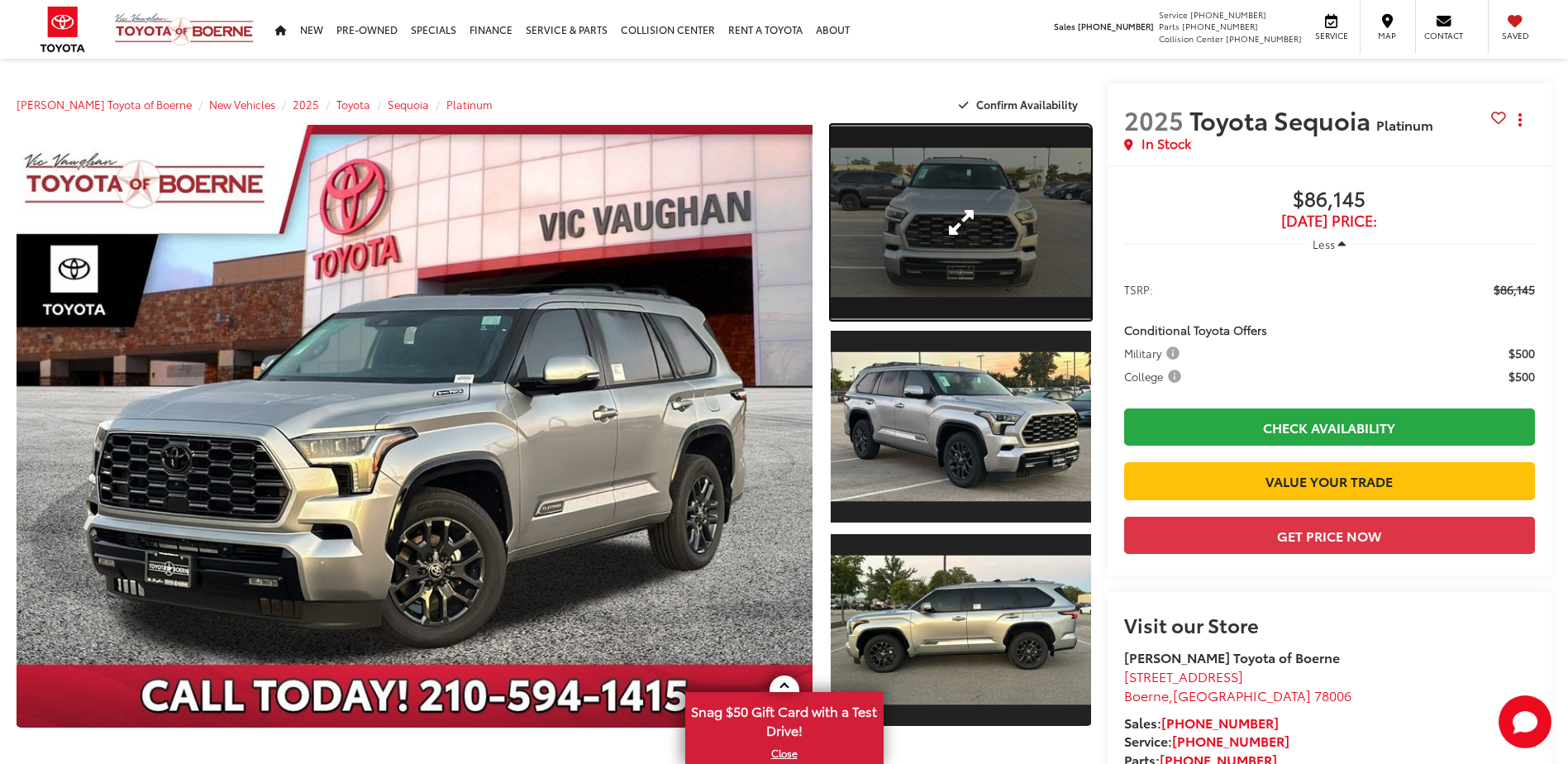
click at [862, 236] on link "Expand Photo 1" at bounding box center [960, 223] width 260 height 195
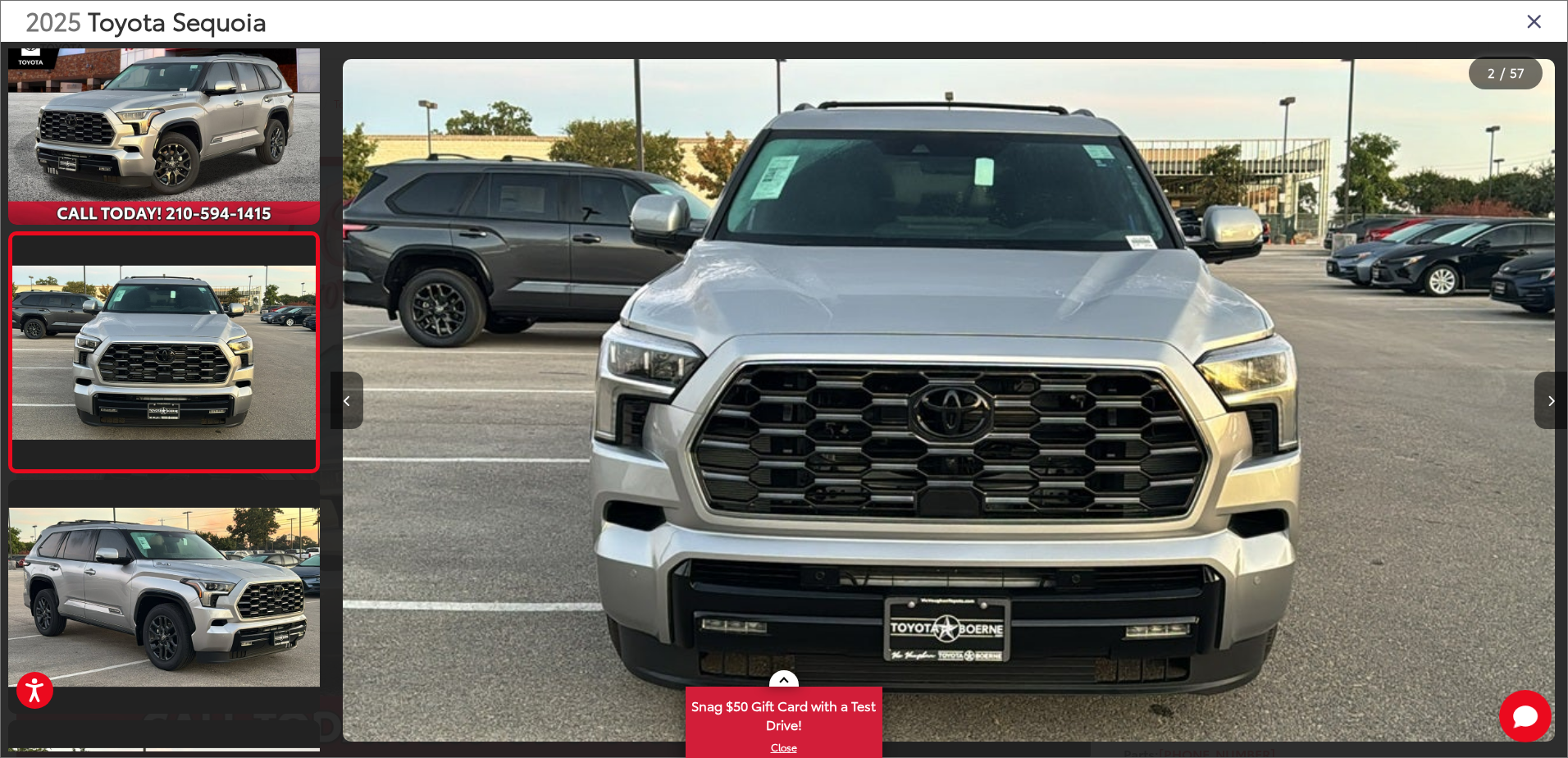
click at [1532, 400] on div at bounding box center [1412, 401] width 309 height 717
click at [1541, 400] on button "Next image" at bounding box center [1551, 401] width 33 height 58
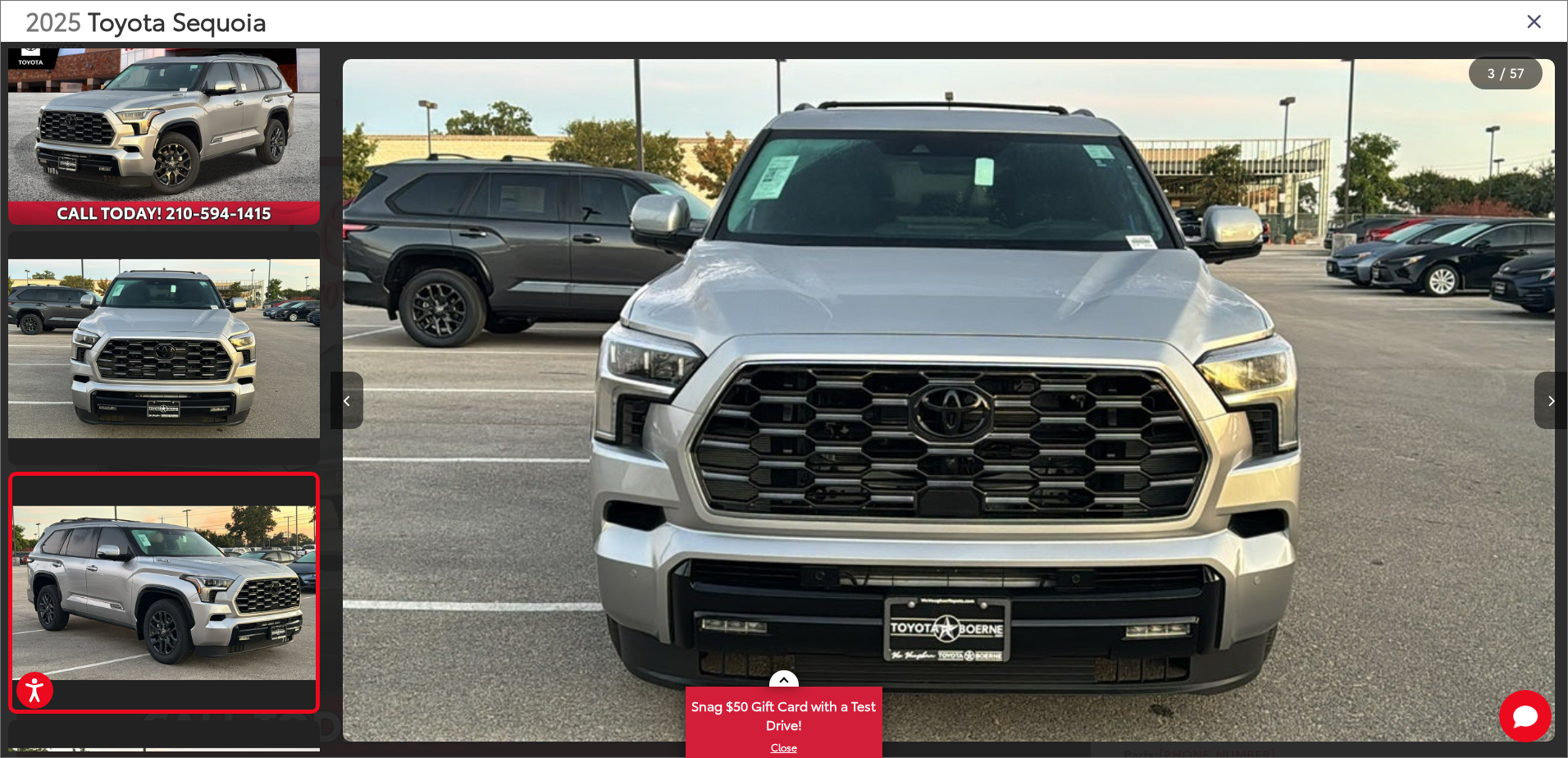
scroll to position [299, 0]
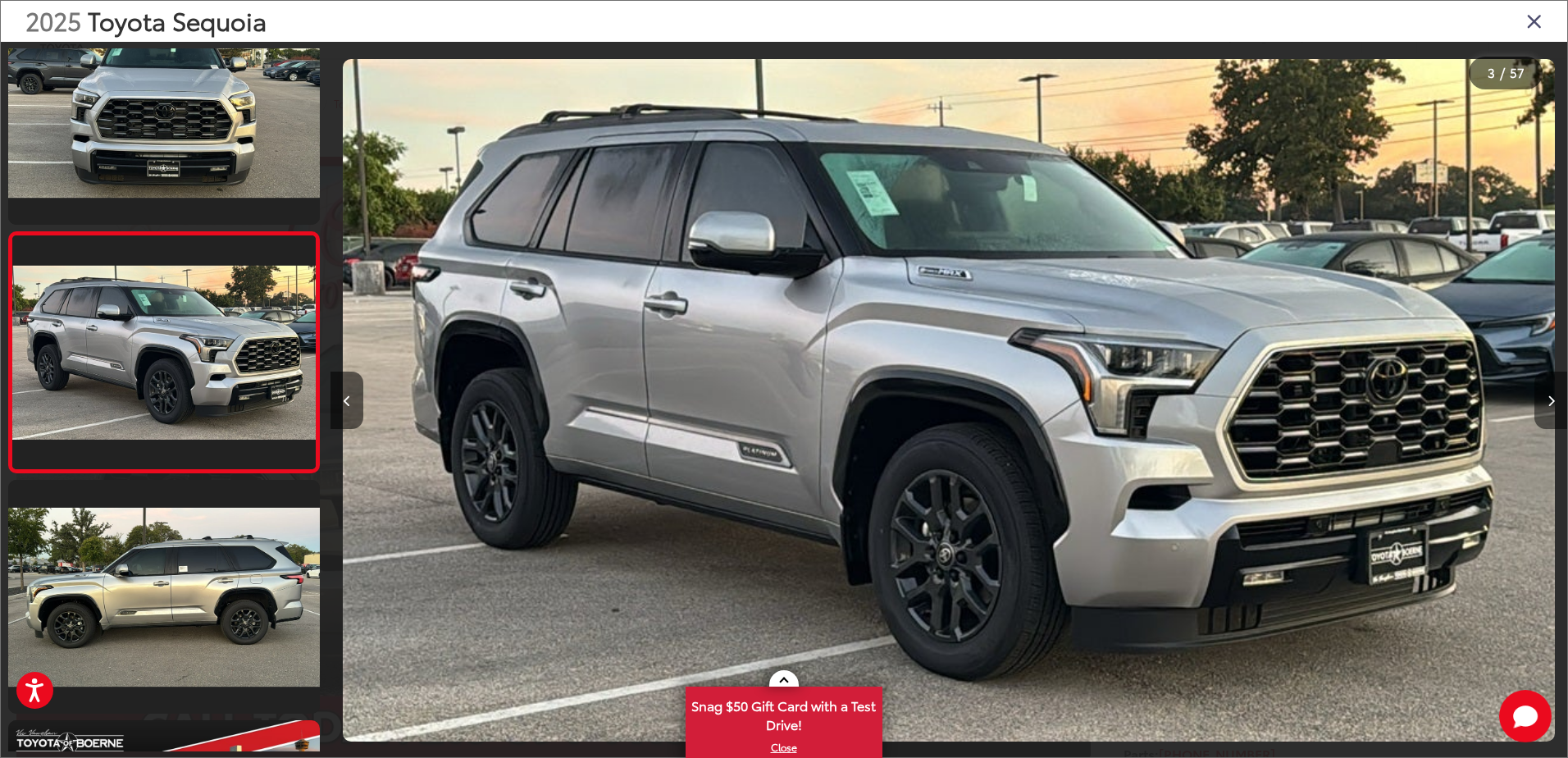
click at [1541, 398] on button "Next image" at bounding box center [1551, 401] width 33 height 58
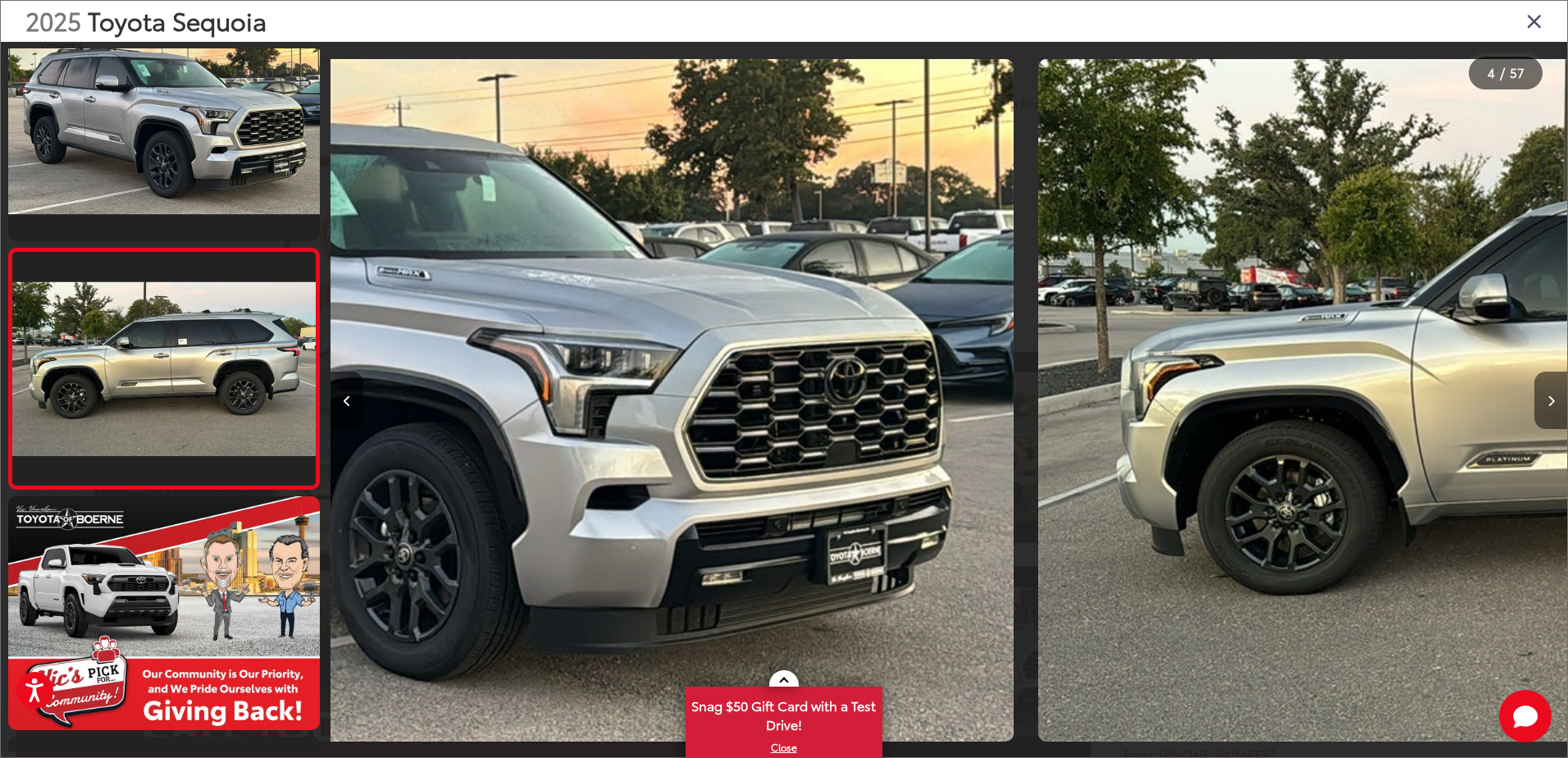
scroll to position [539, 0]
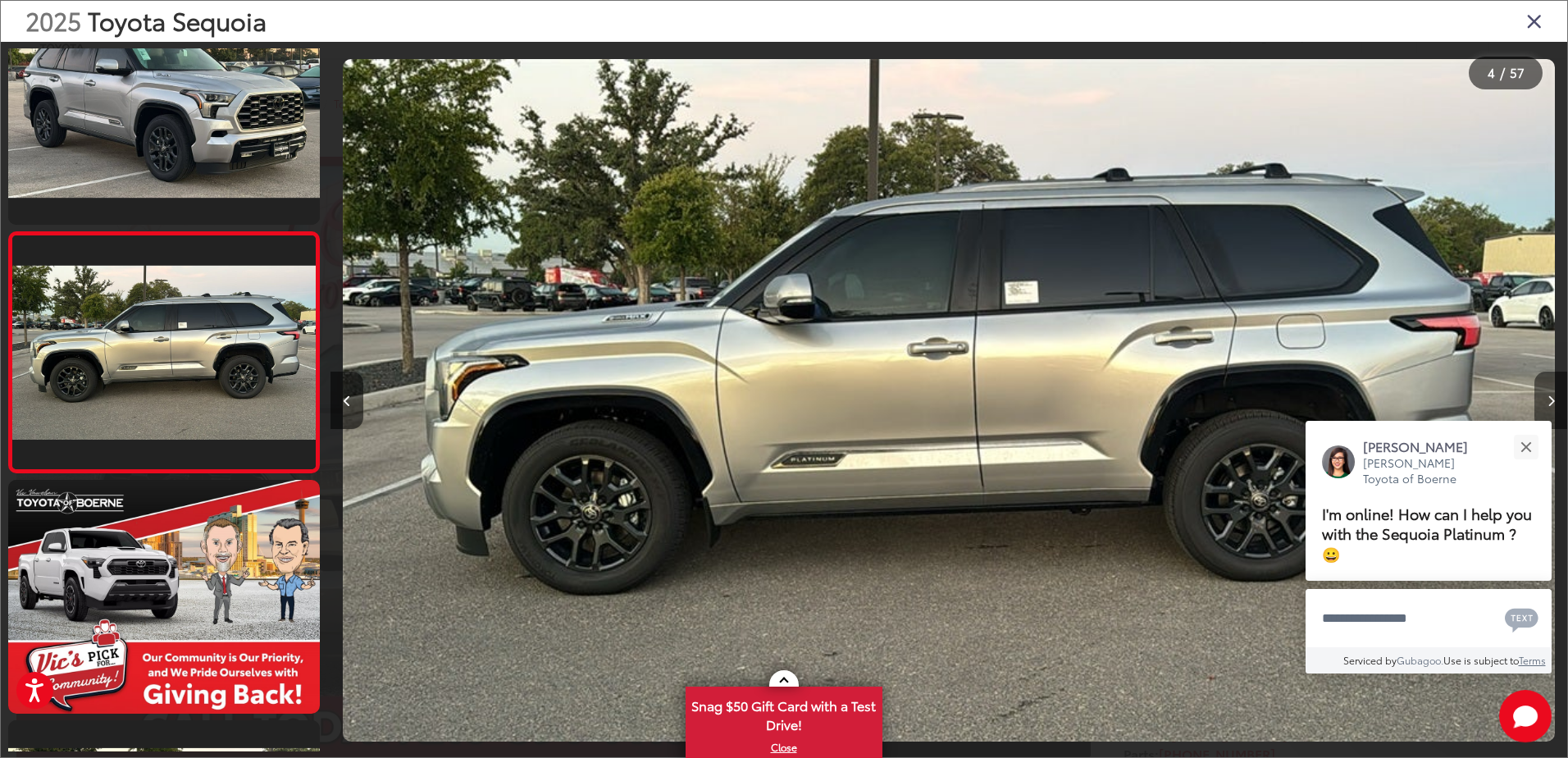
click at [1541, 398] on button "Next image" at bounding box center [1551, 401] width 33 height 58
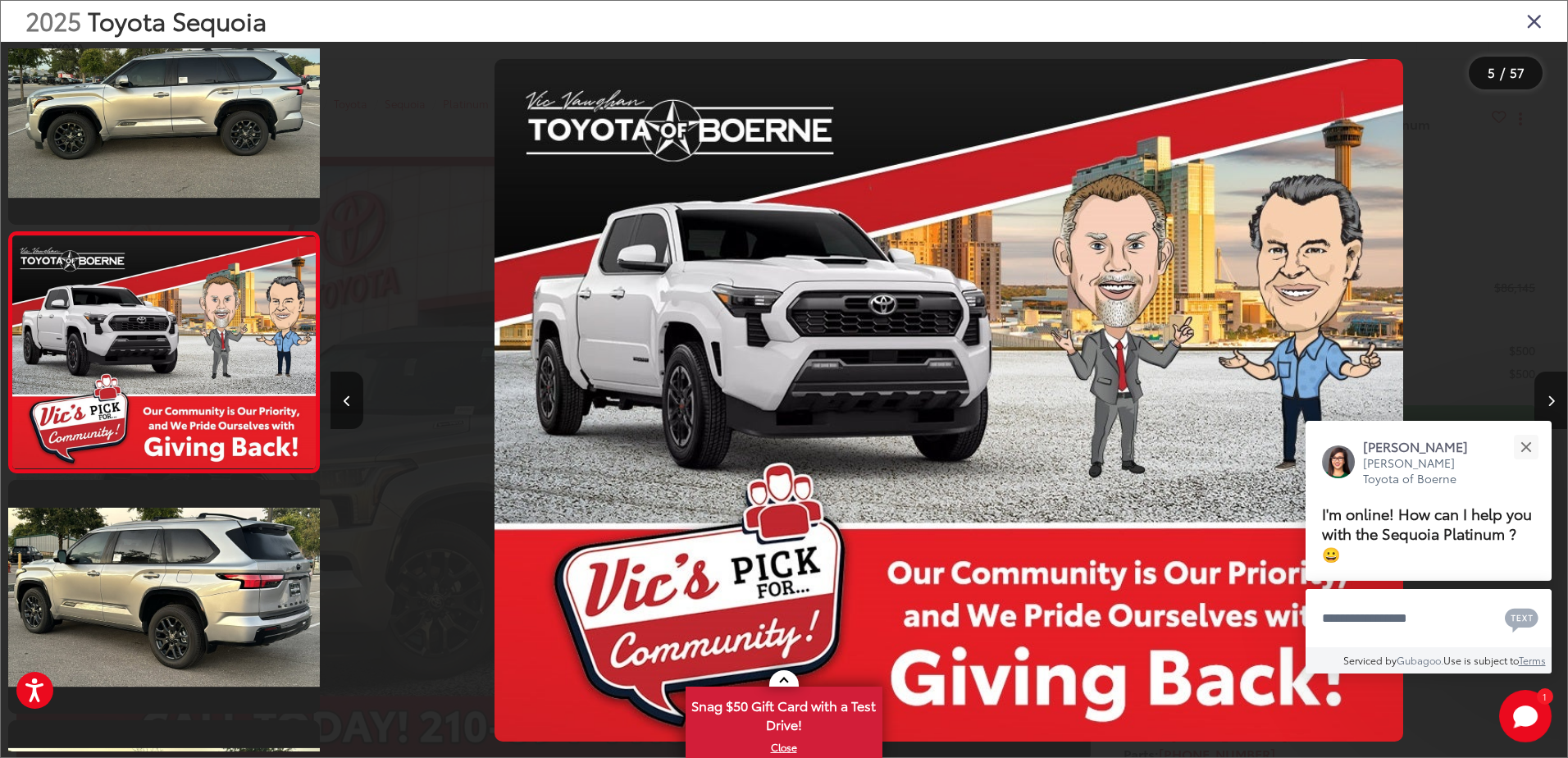
scroll to position [0, 0]
click at [1543, 398] on button "Next image" at bounding box center [1551, 401] width 33 height 58
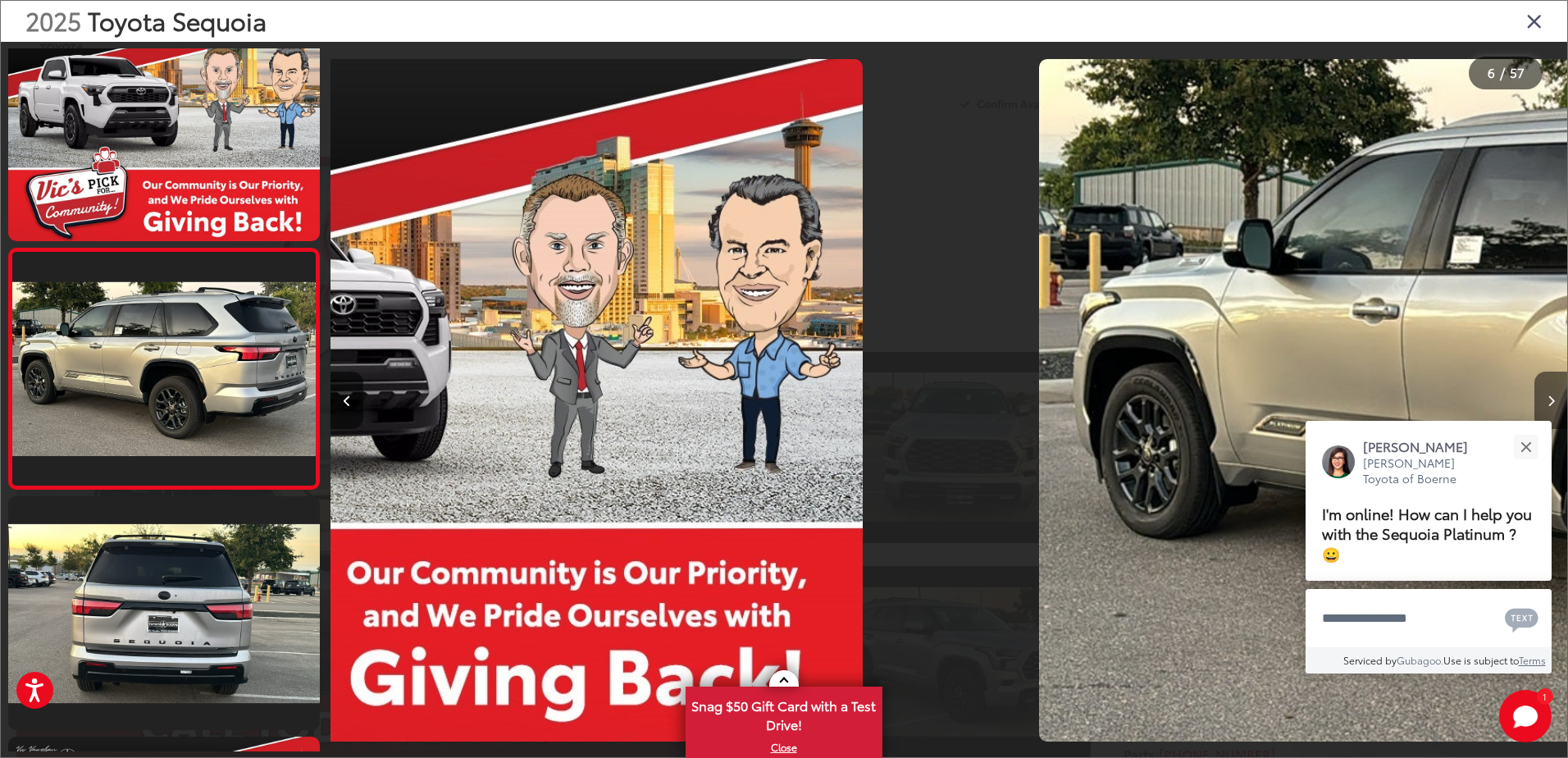
scroll to position [1019, 0]
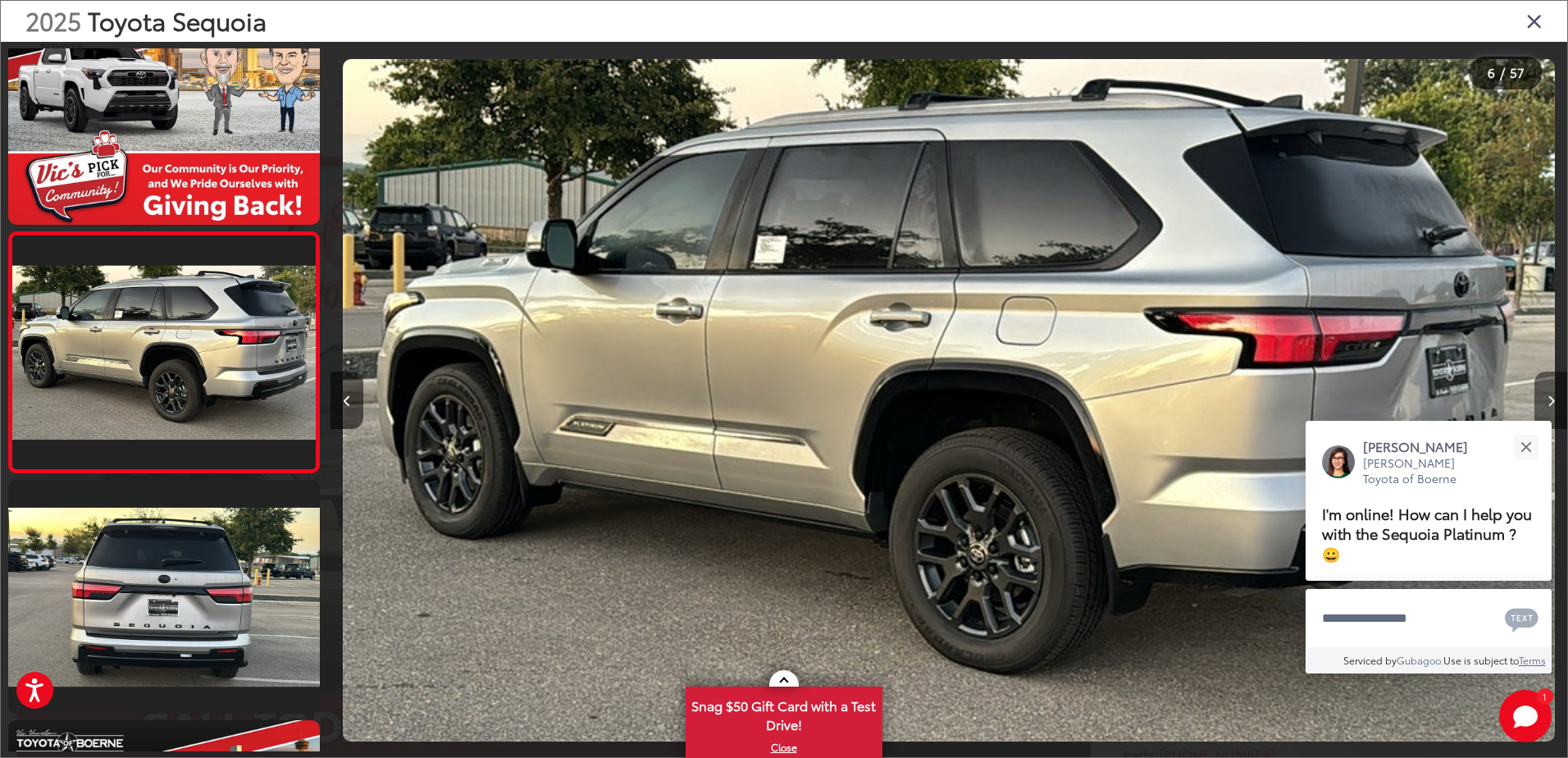
click at [1548, 397] on icon "Next image" at bounding box center [1551, 402] width 8 height 12
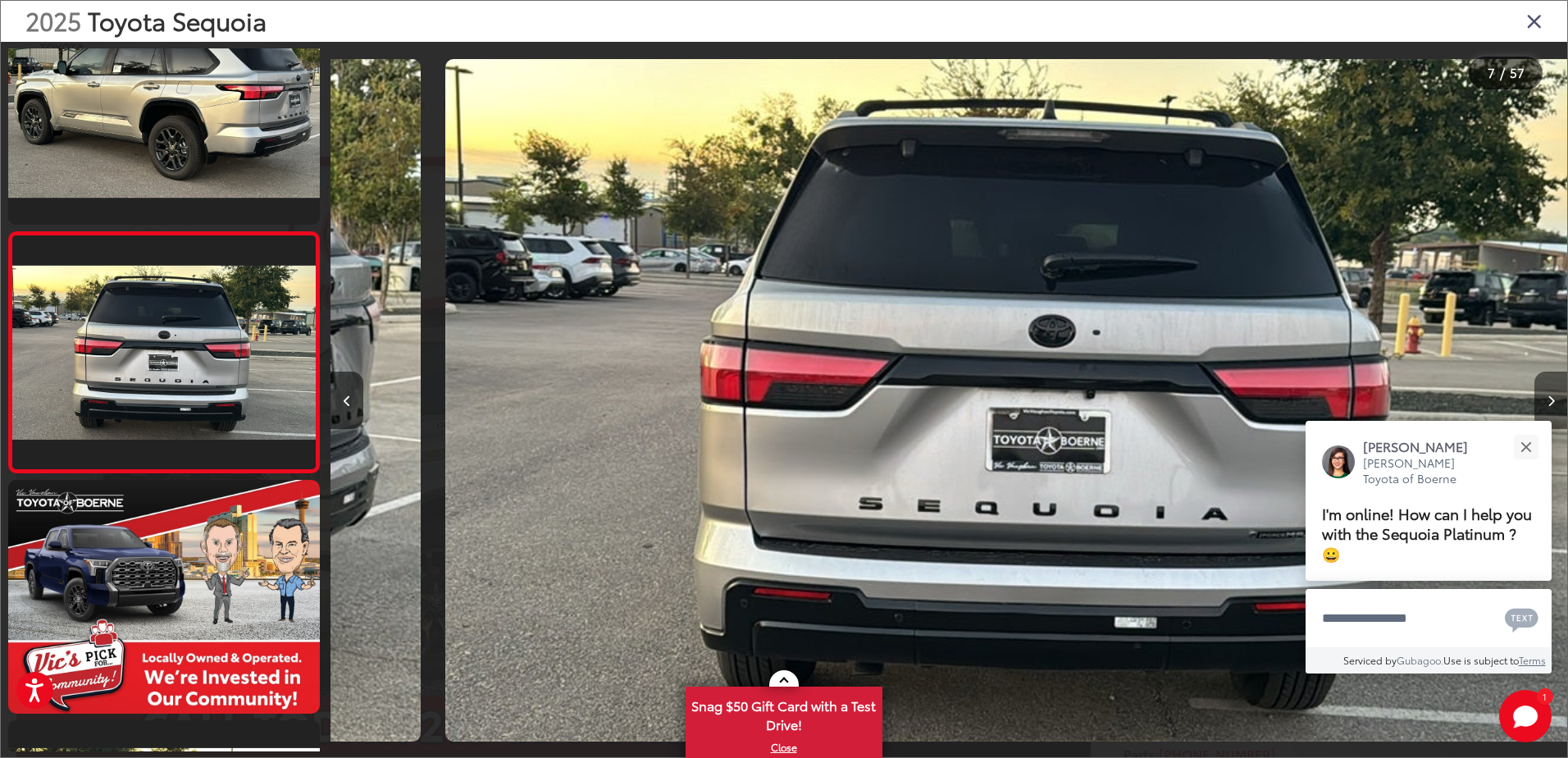
scroll to position [0, 7420]
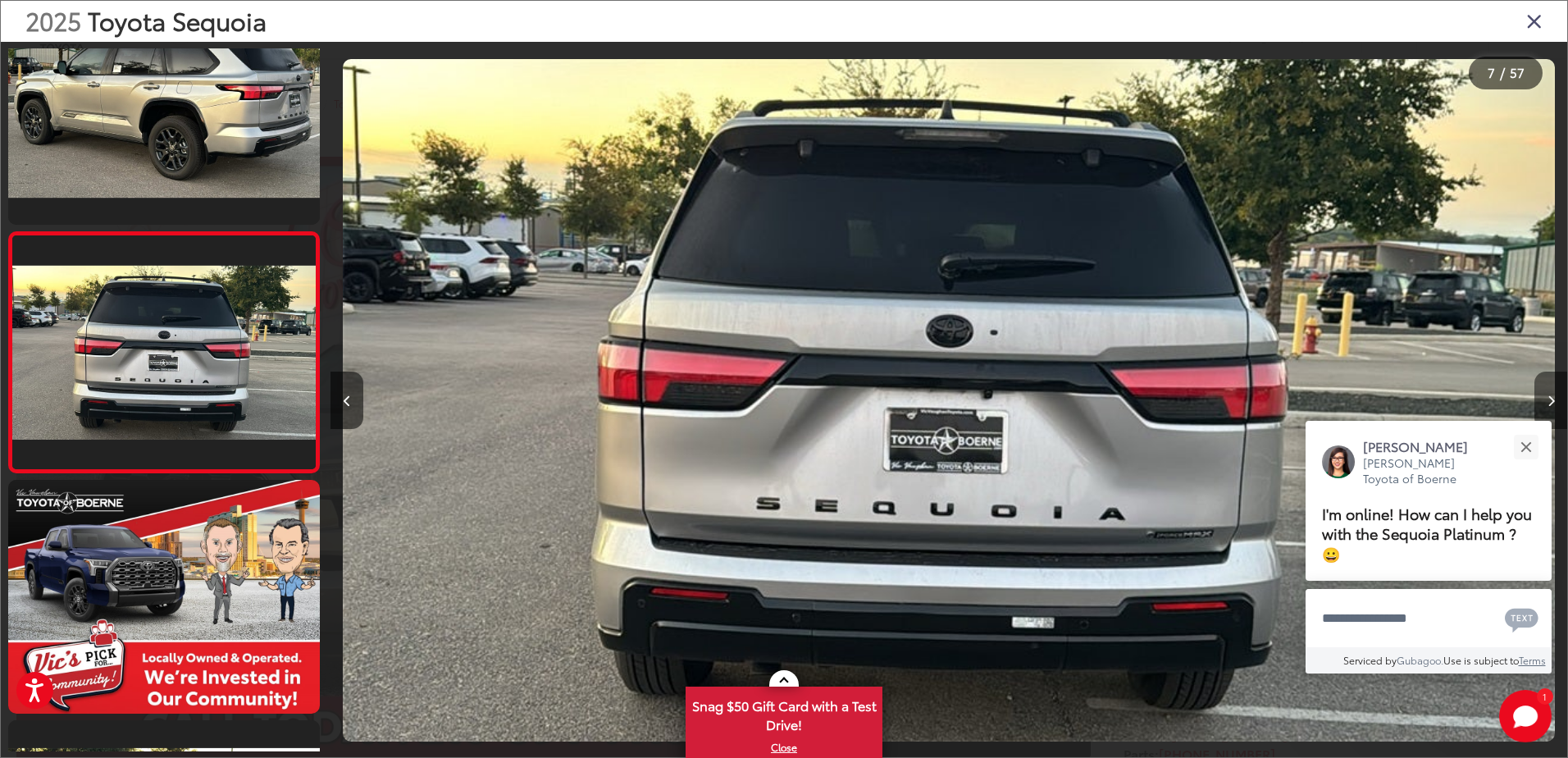
click at [1548, 397] on icon "Next image" at bounding box center [1551, 402] width 8 height 12
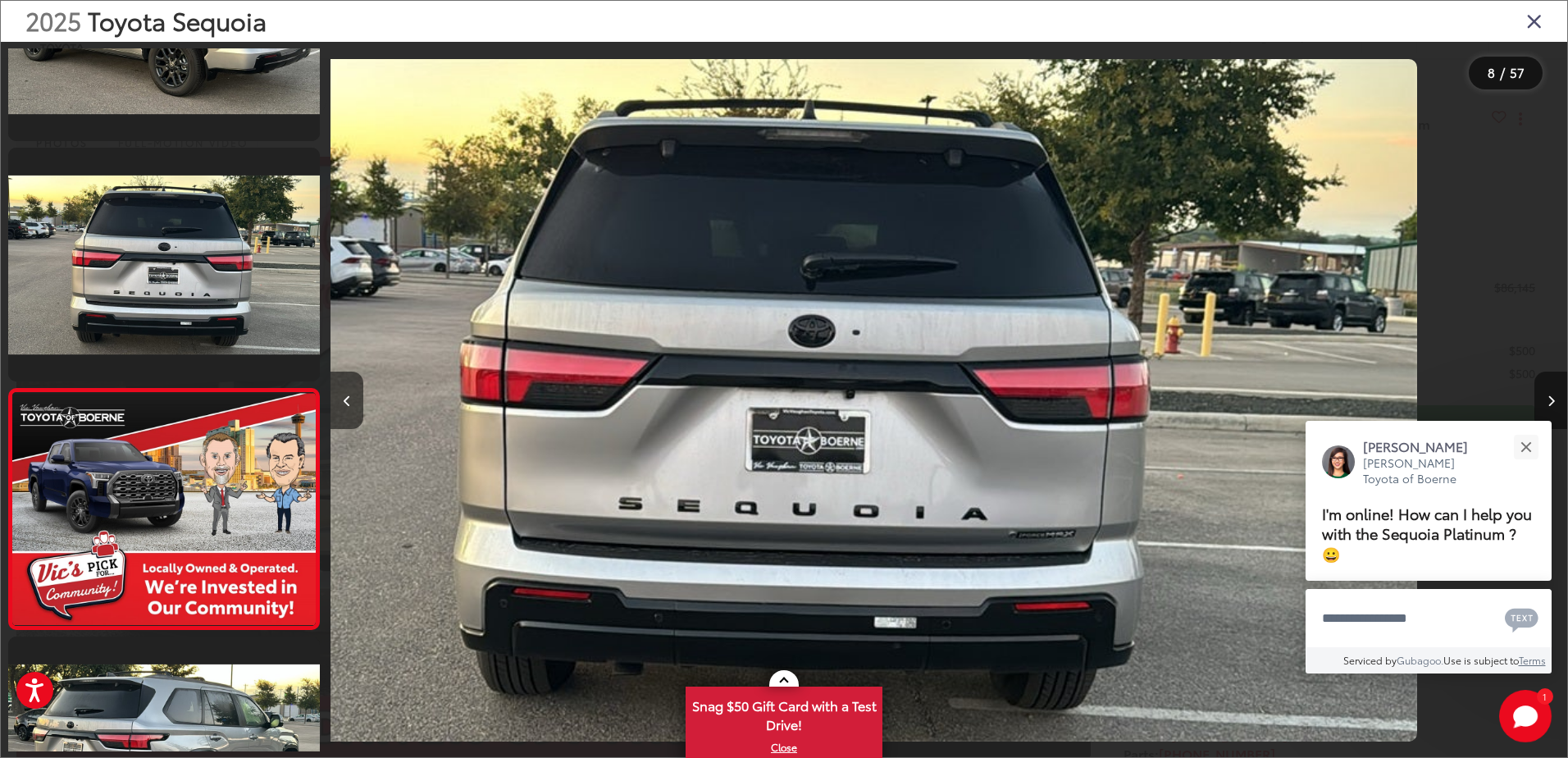
scroll to position [1500, 0]
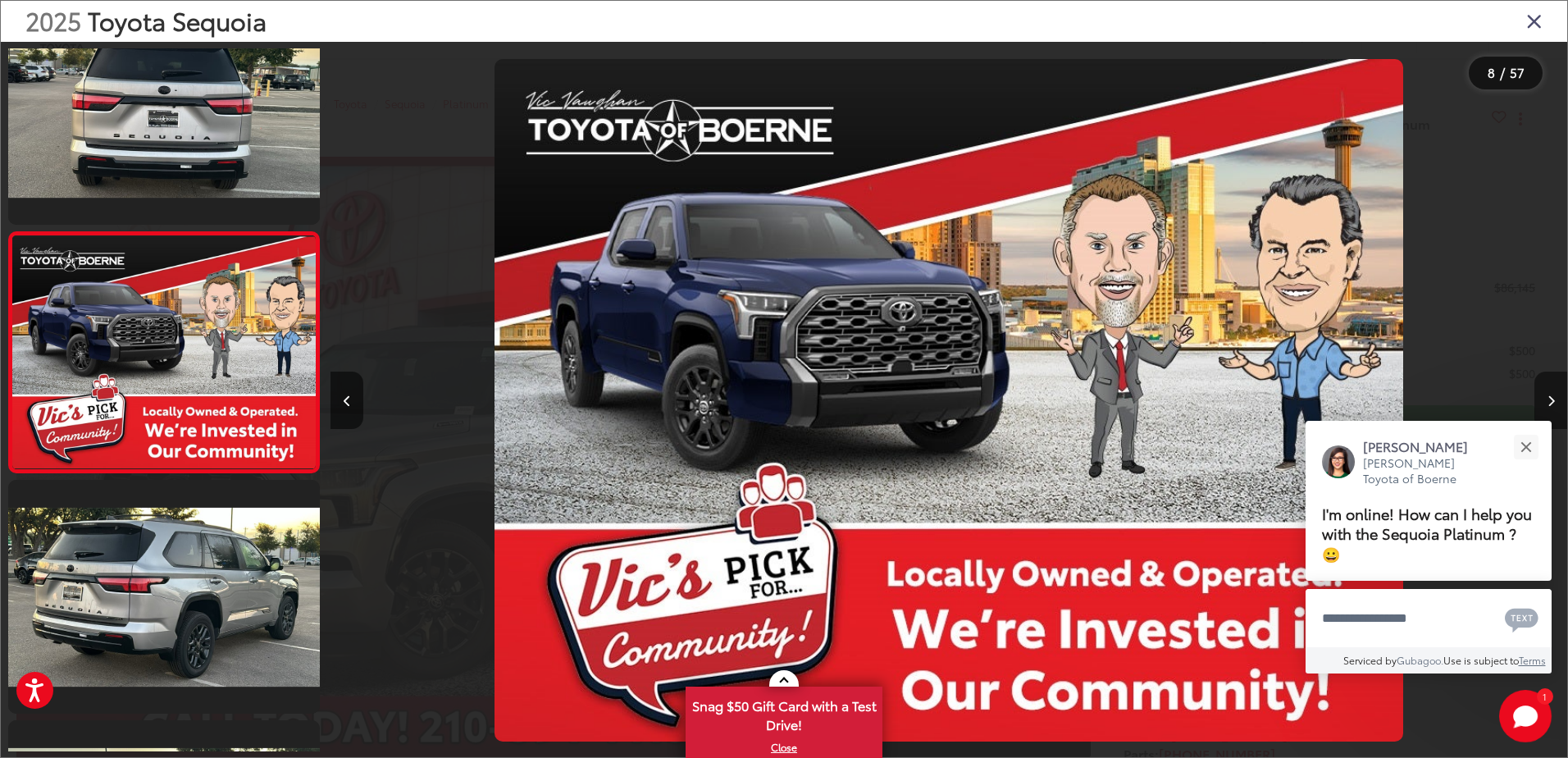
click at [1547, 396] on icon "Next image" at bounding box center [1551, 402] width 8 height 12
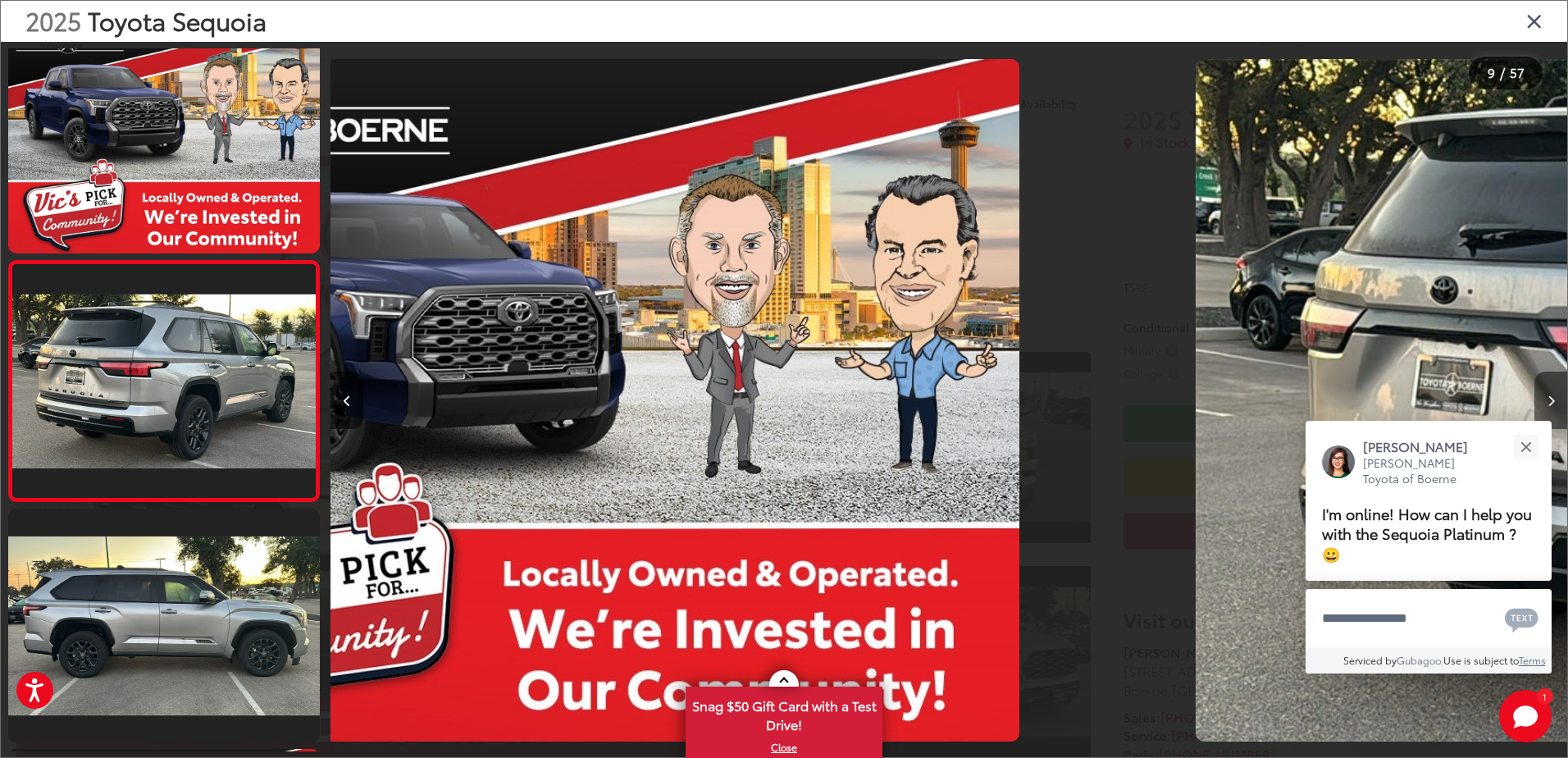
scroll to position [1741, 0]
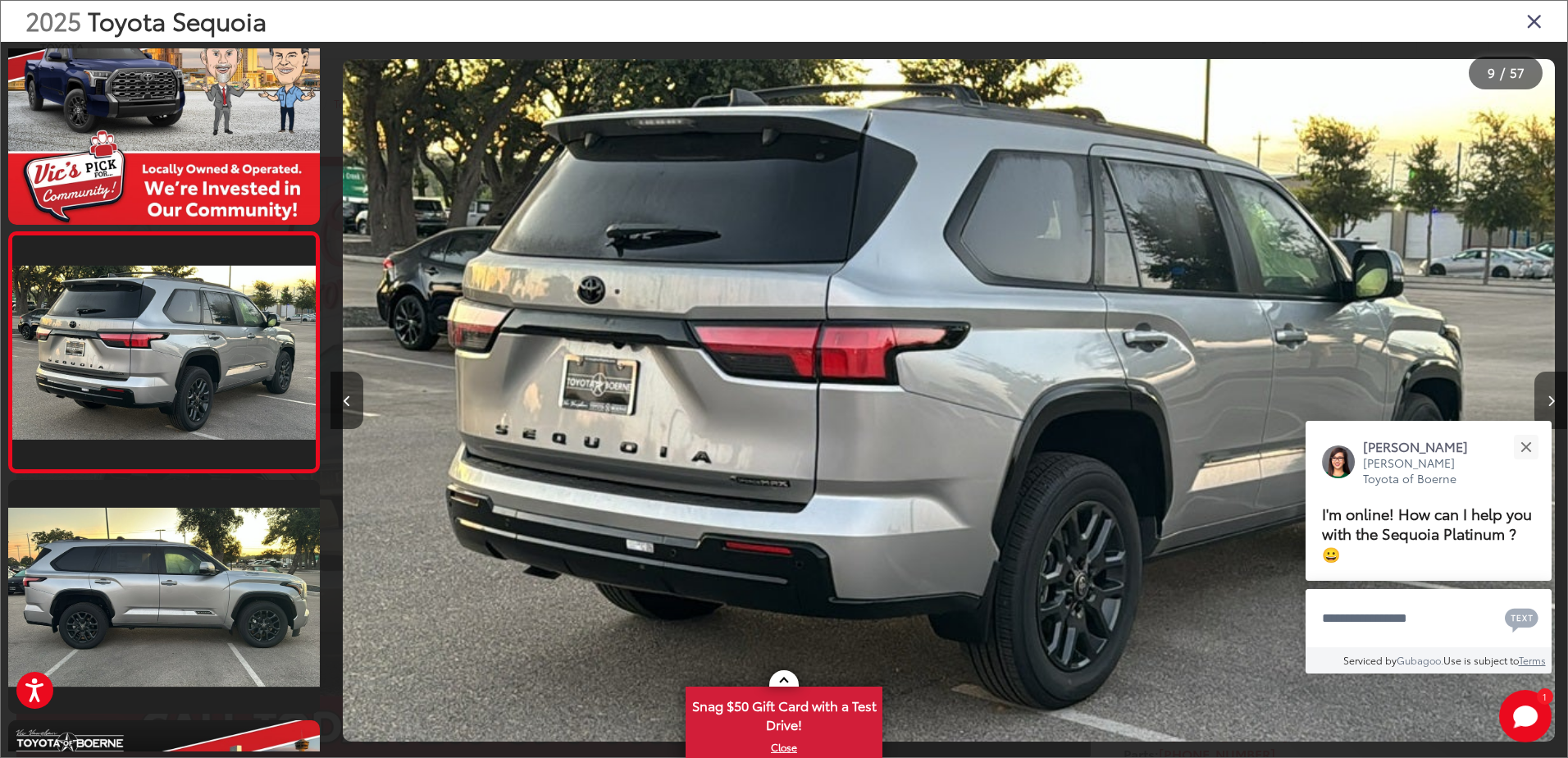
click at [1547, 396] on icon "Next image" at bounding box center [1551, 402] width 8 height 12
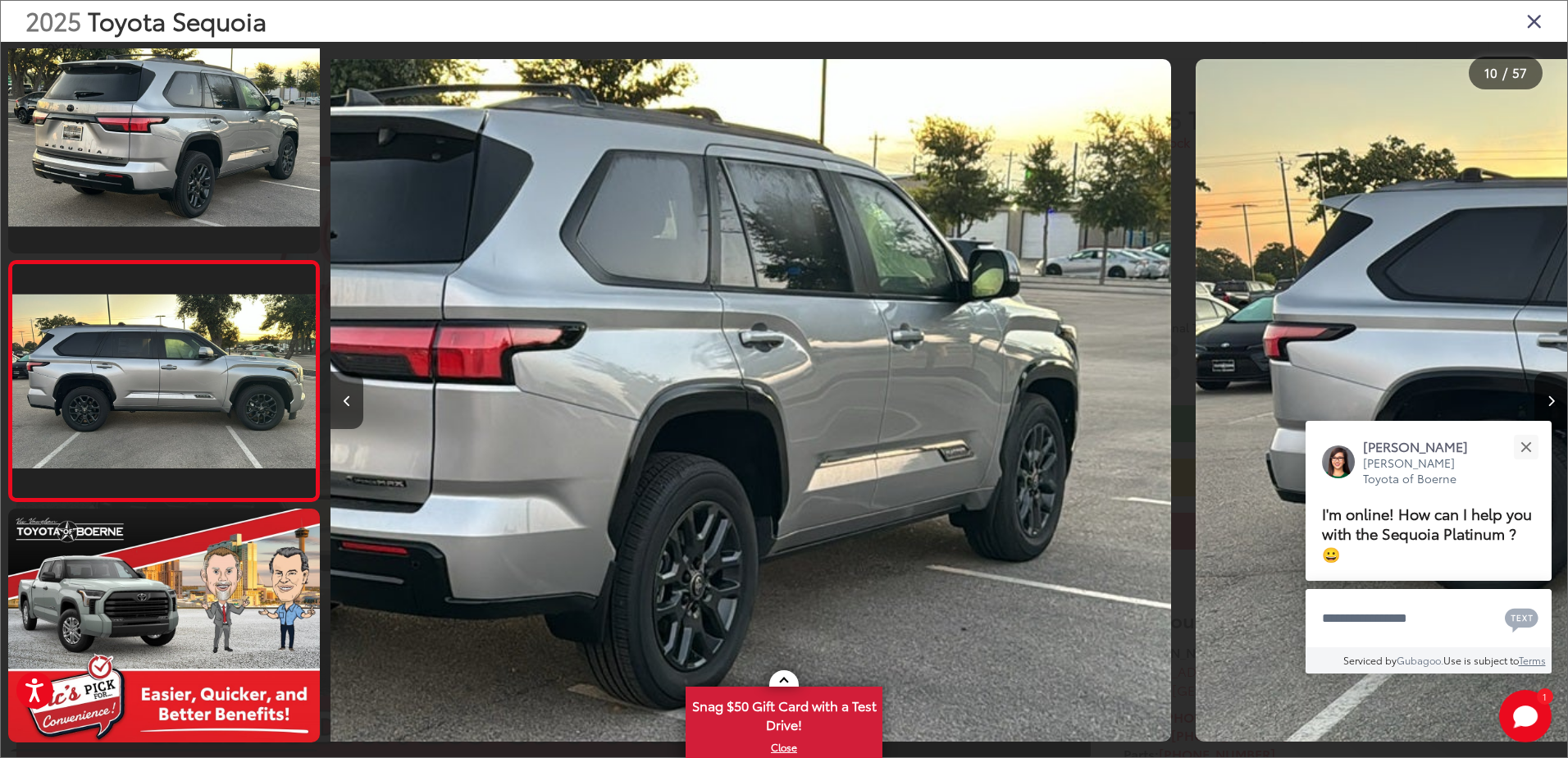
scroll to position [1981, 0]
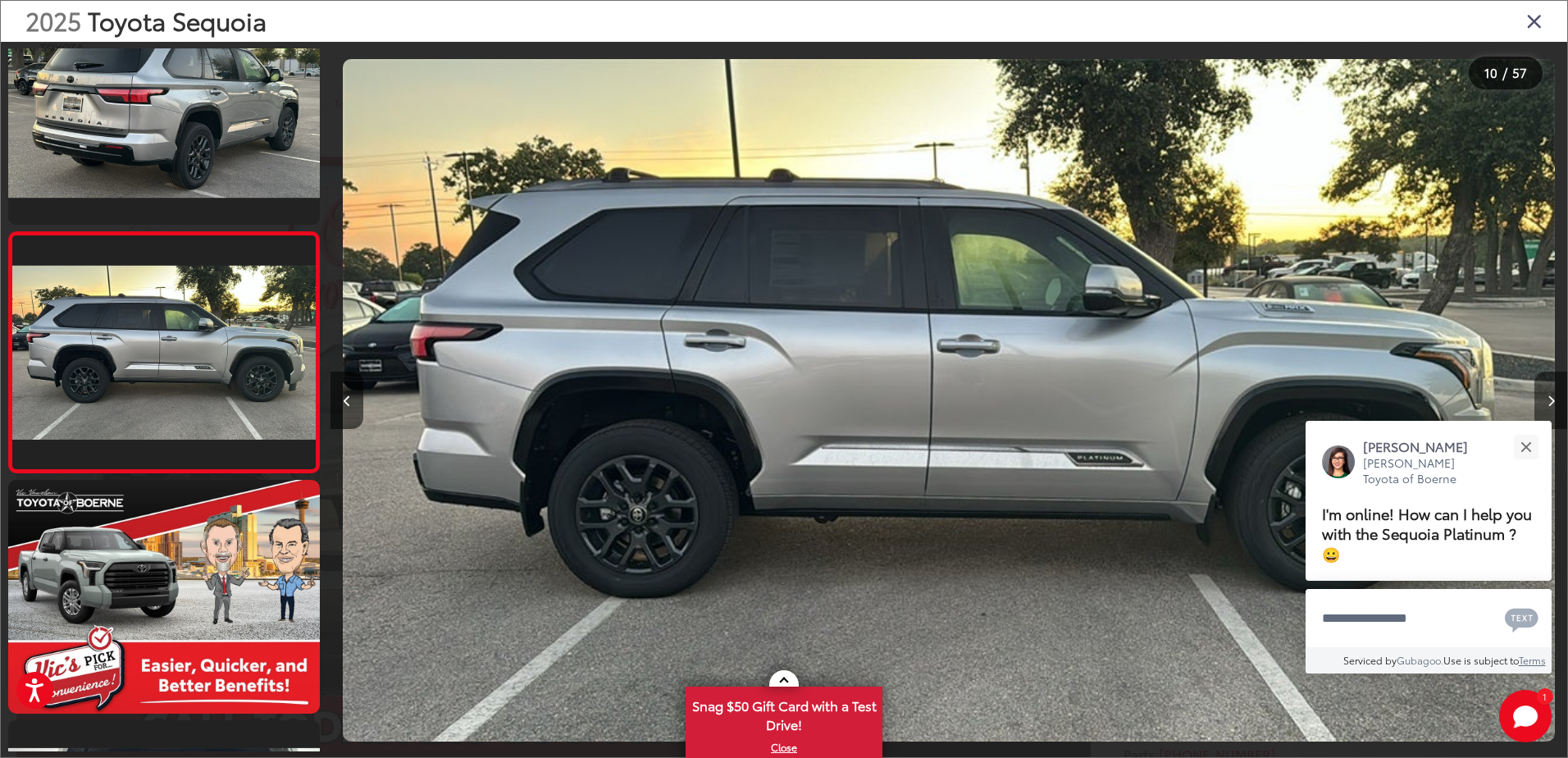
click at [1547, 396] on icon "Next image" at bounding box center [1551, 402] width 8 height 12
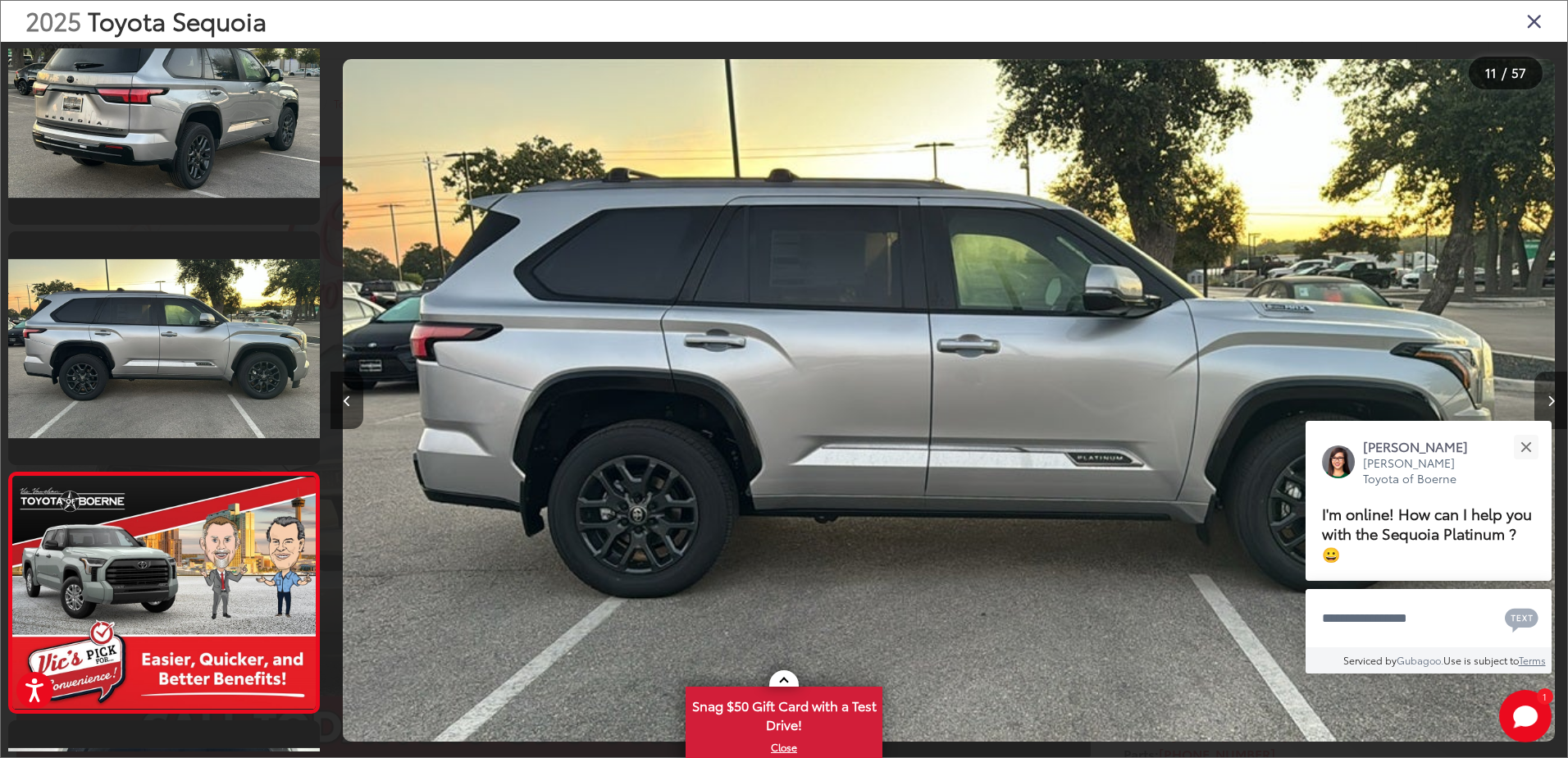
scroll to position [0, 0]
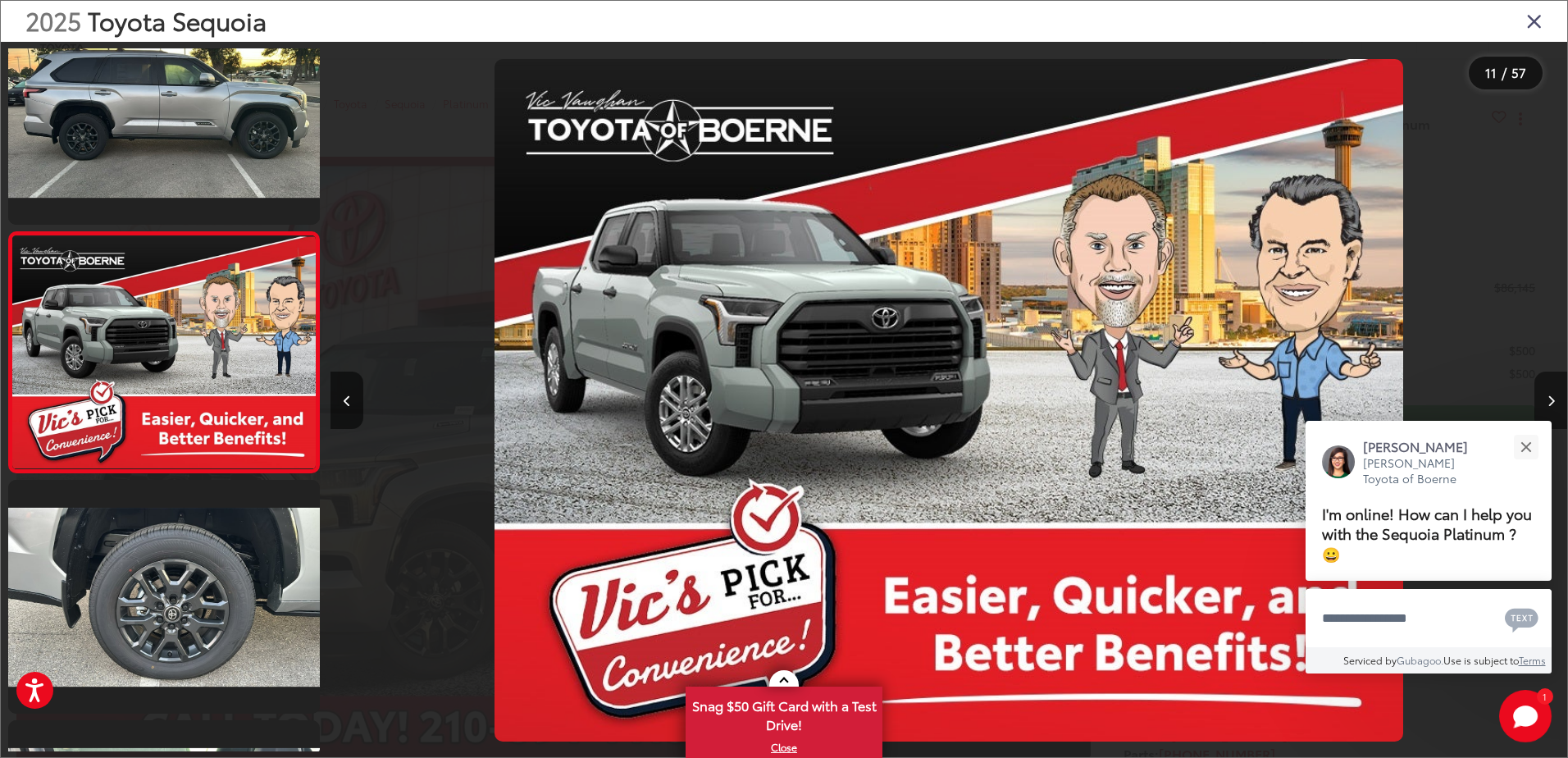
click at [1549, 394] on button "Next image" at bounding box center [1551, 401] width 33 height 58
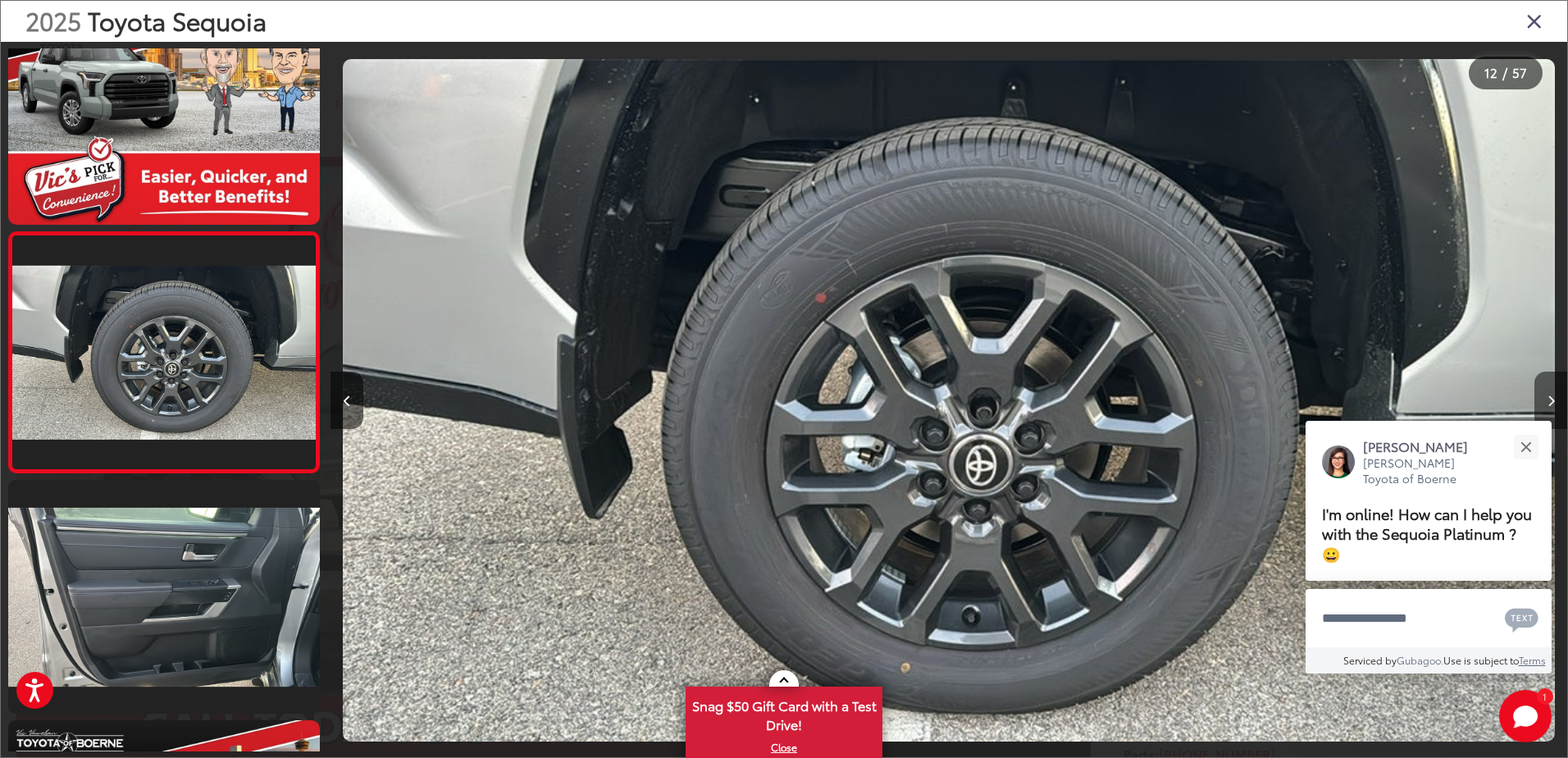
click at [1555, 390] on button "Next image" at bounding box center [1551, 401] width 33 height 58
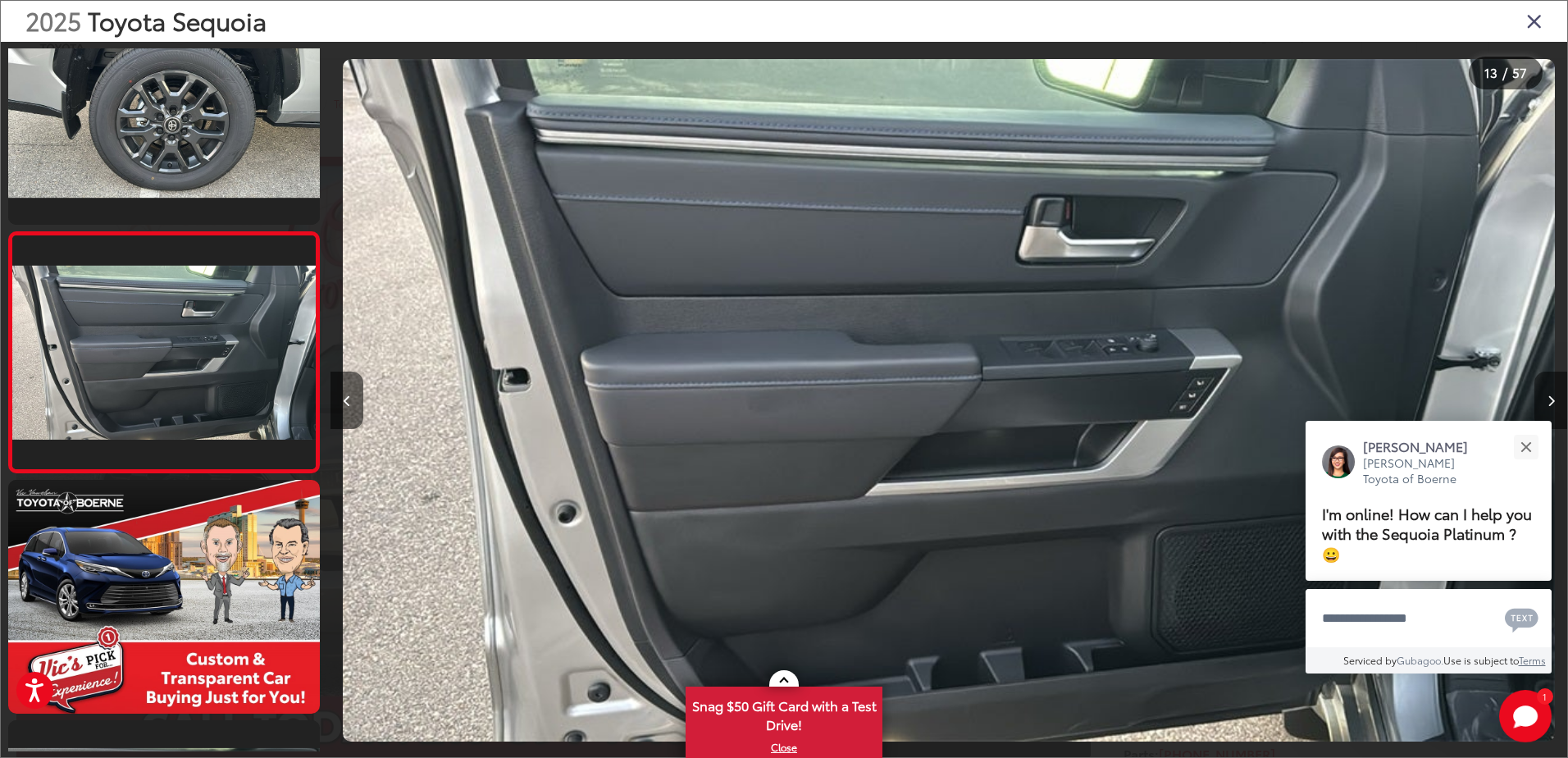
click at [1555, 391] on button "Next image" at bounding box center [1551, 401] width 33 height 58
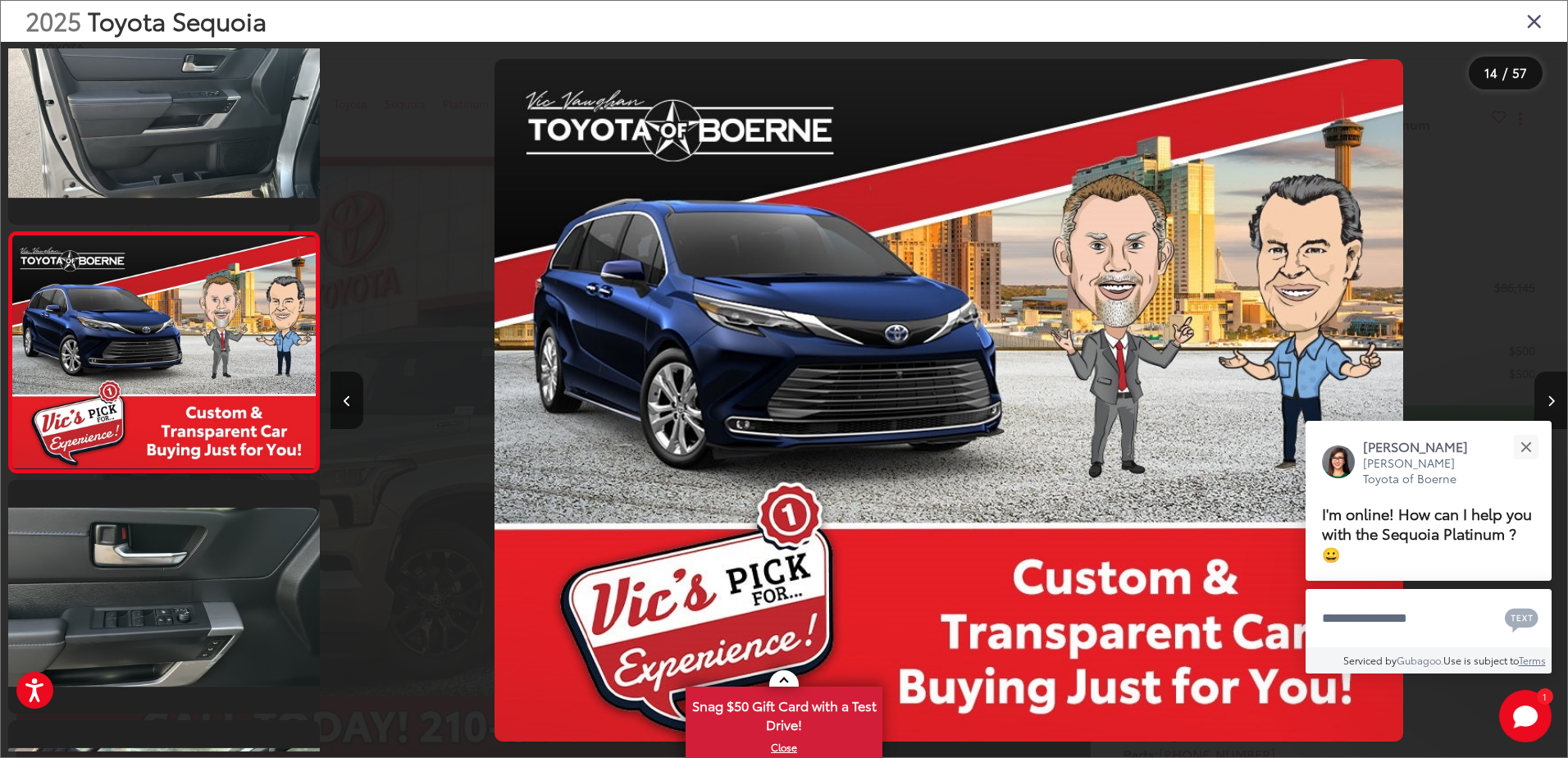
click at [1555, 391] on button "Next image" at bounding box center [1551, 401] width 33 height 58
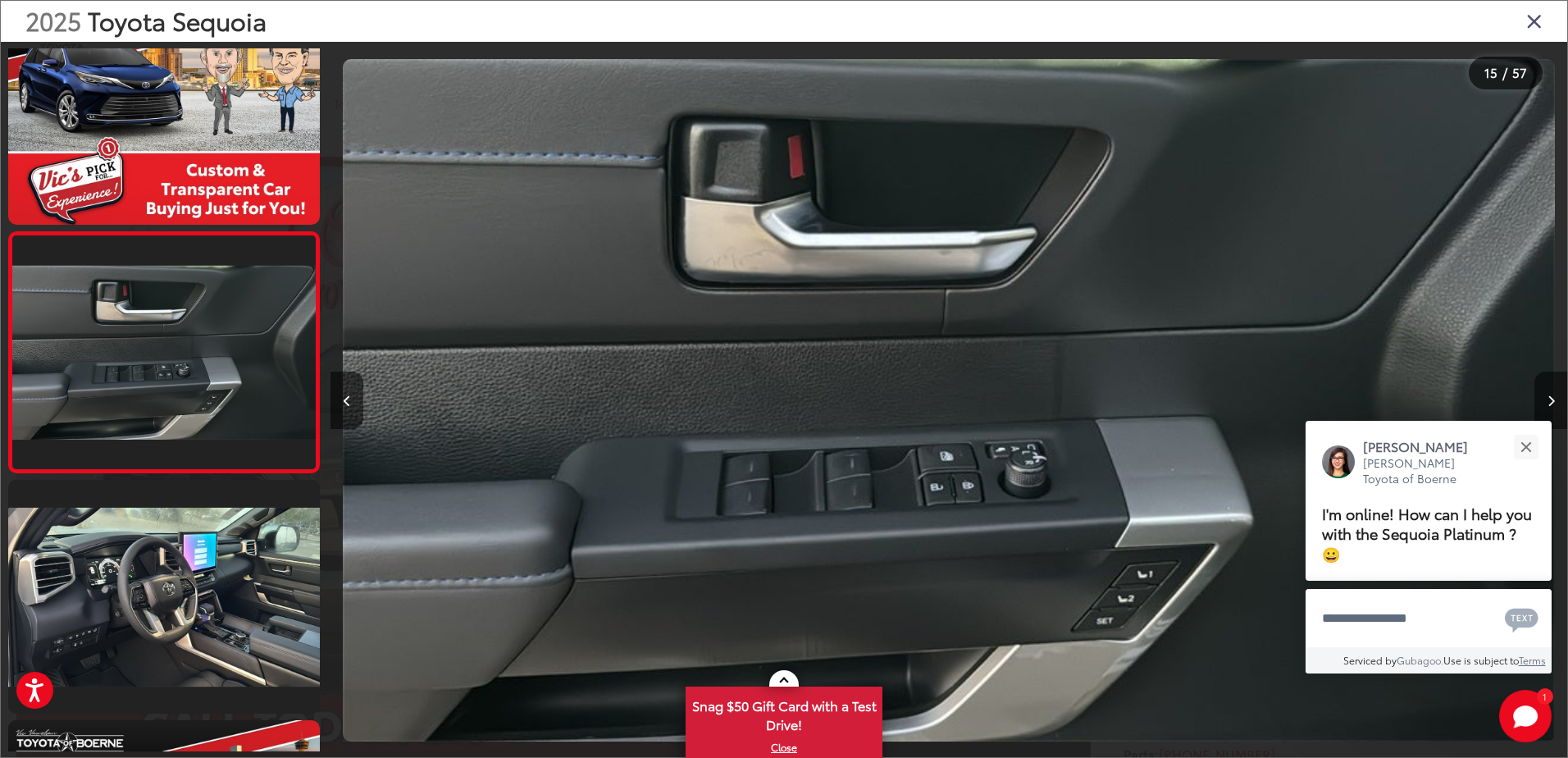
click at [1555, 391] on button "Next image" at bounding box center [1551, 401] width 33 height 58
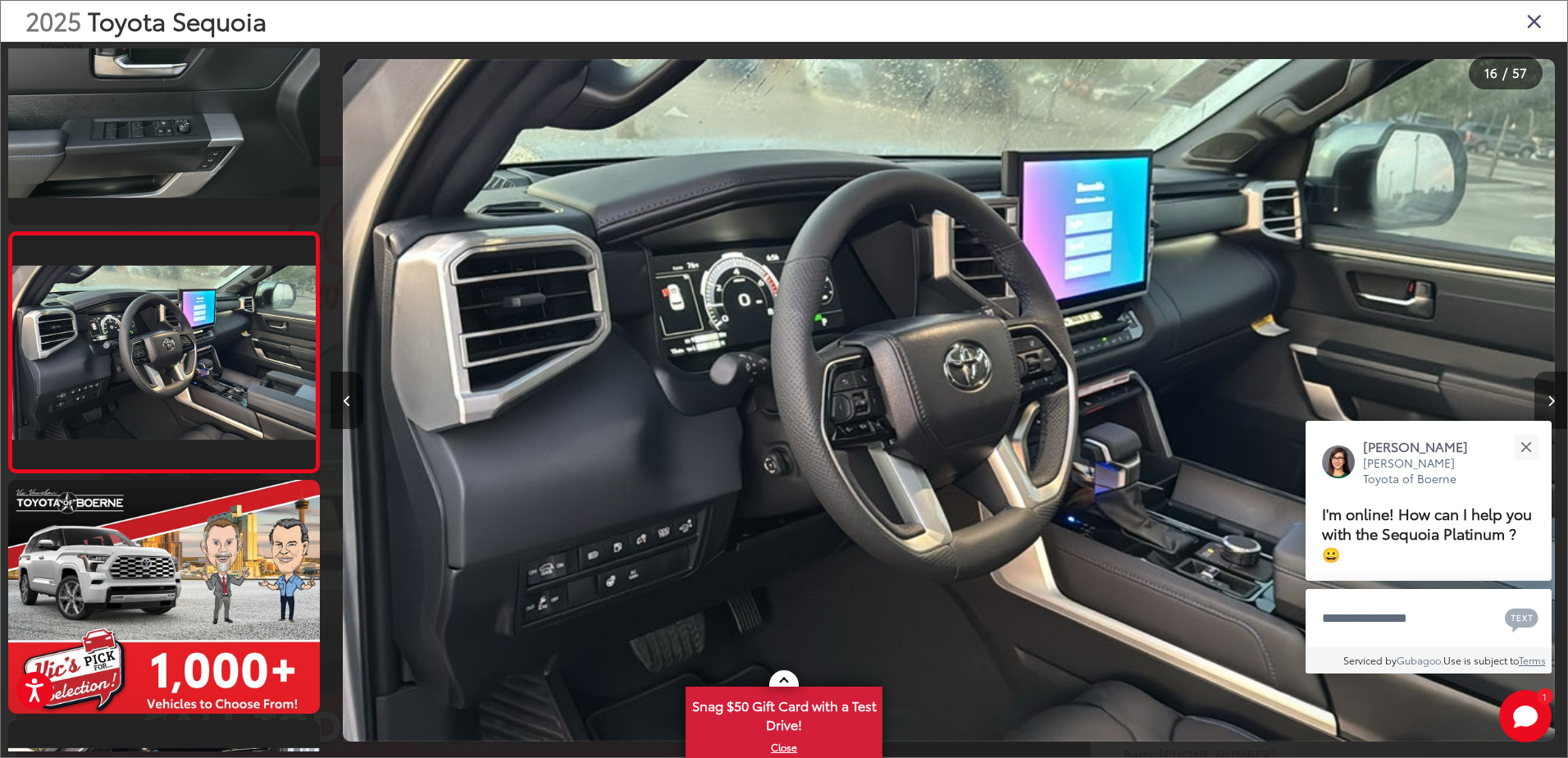
click at [1555, 391] on button "Next image" at bounding box center [1551, 401] width 33 height 58
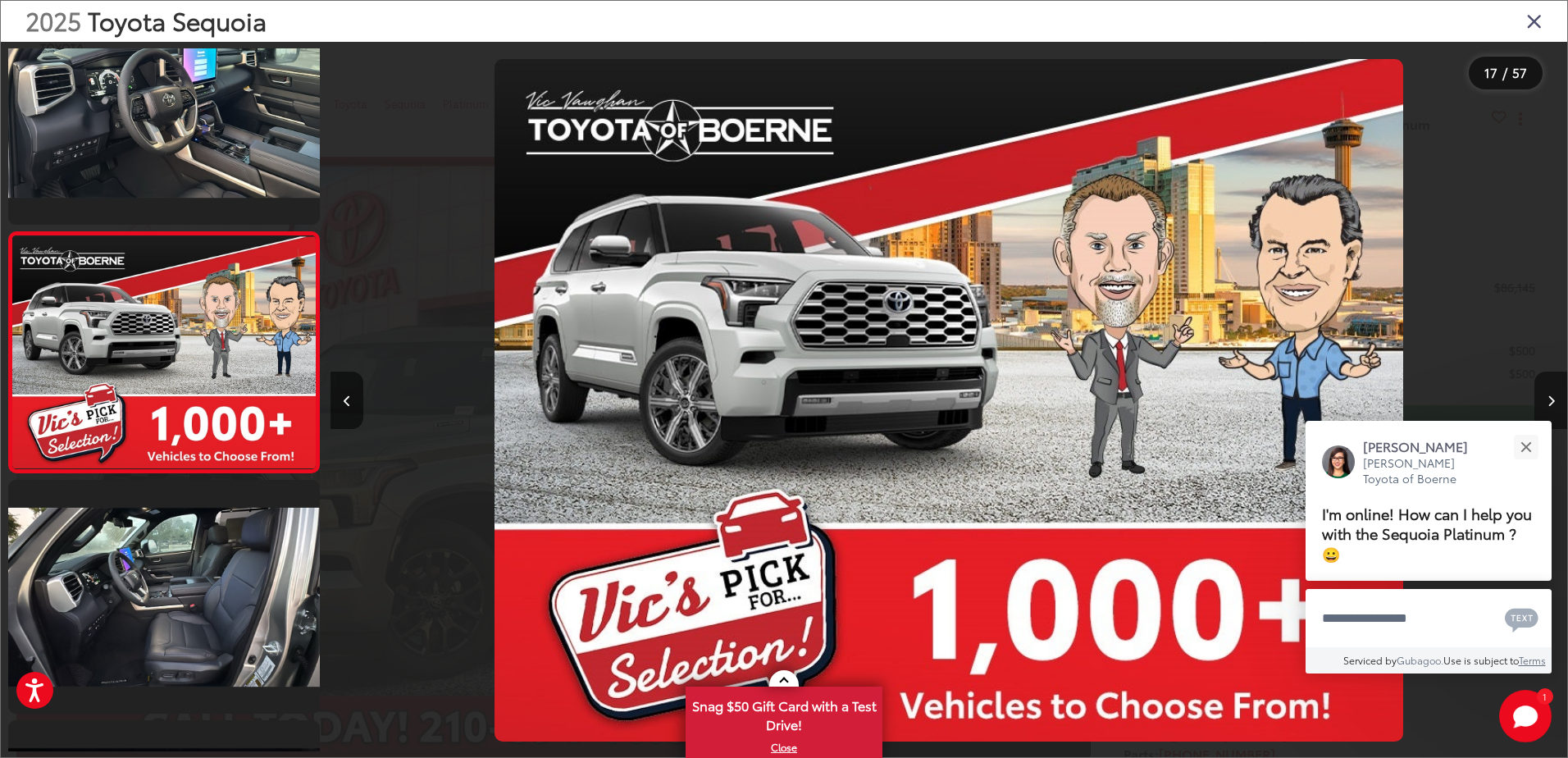
click at [1555, 391] on button "Next image" at bounding box center [1551, 401] width 33 height 58
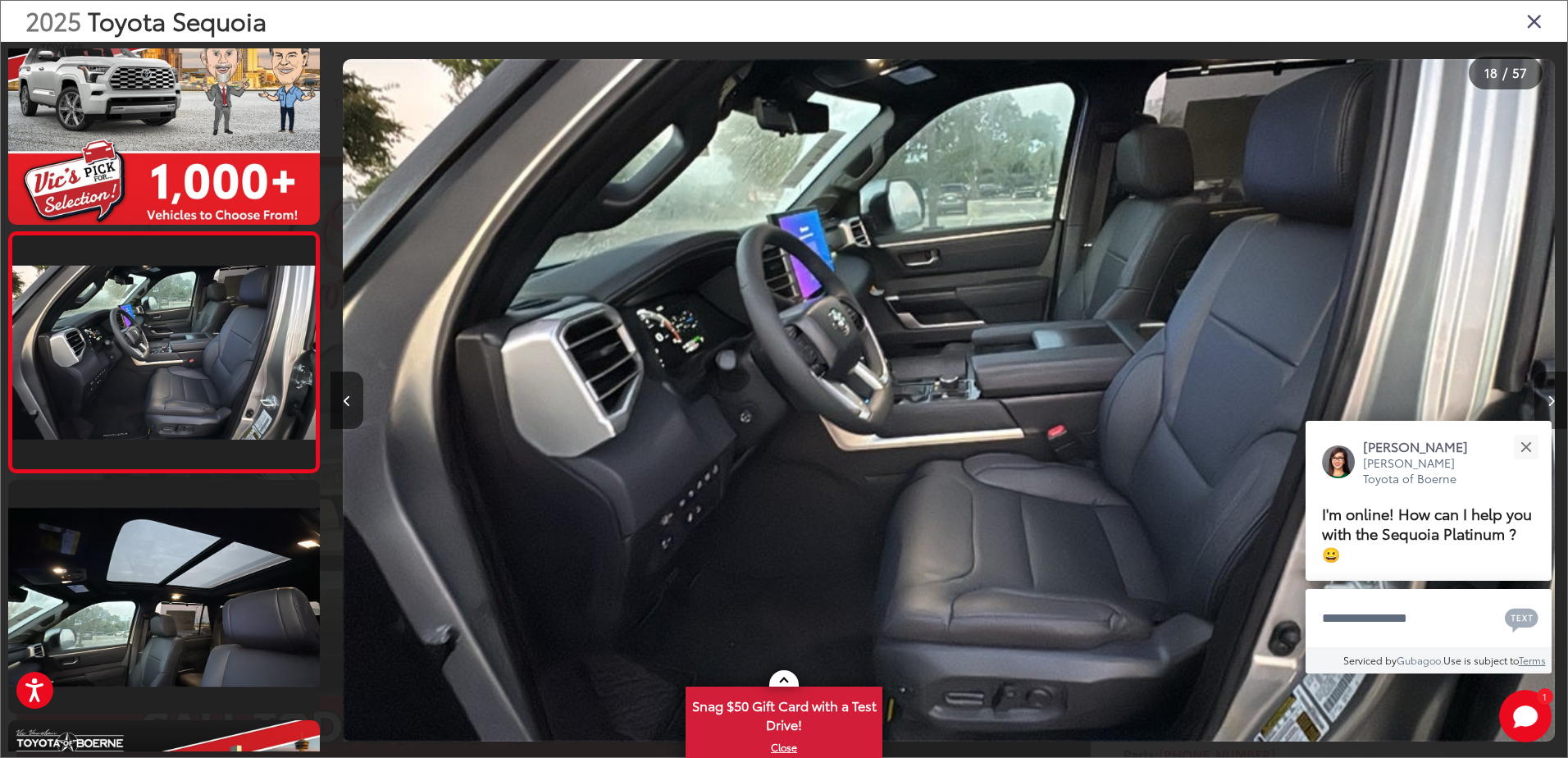
click at [1555, 391] on button "Next image" at bounding box center [1551, 401] width 33 height 58
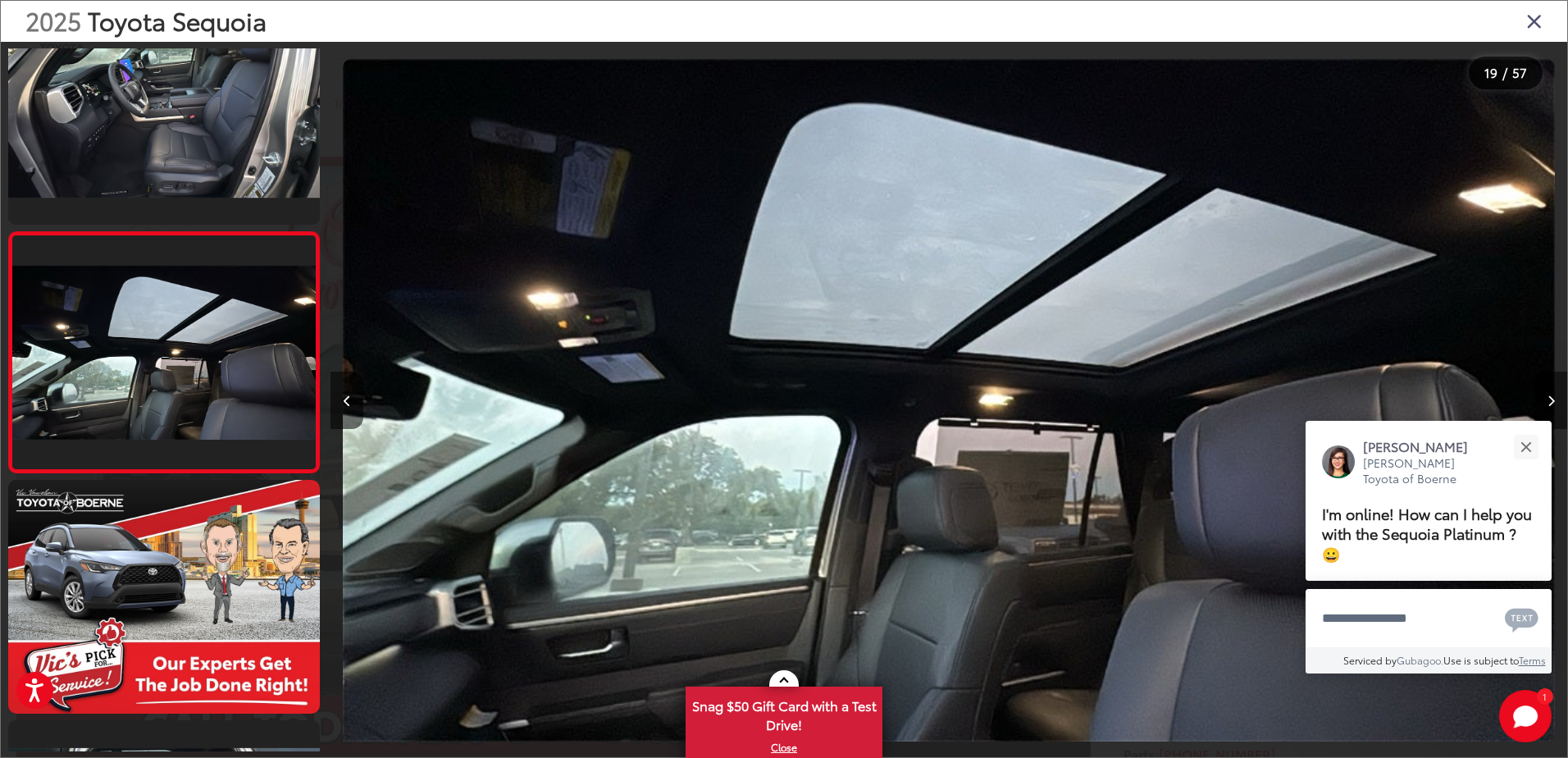
click at [1555, 391] on button "Next image" at bounding box center [1551, 401] width 33 height 58
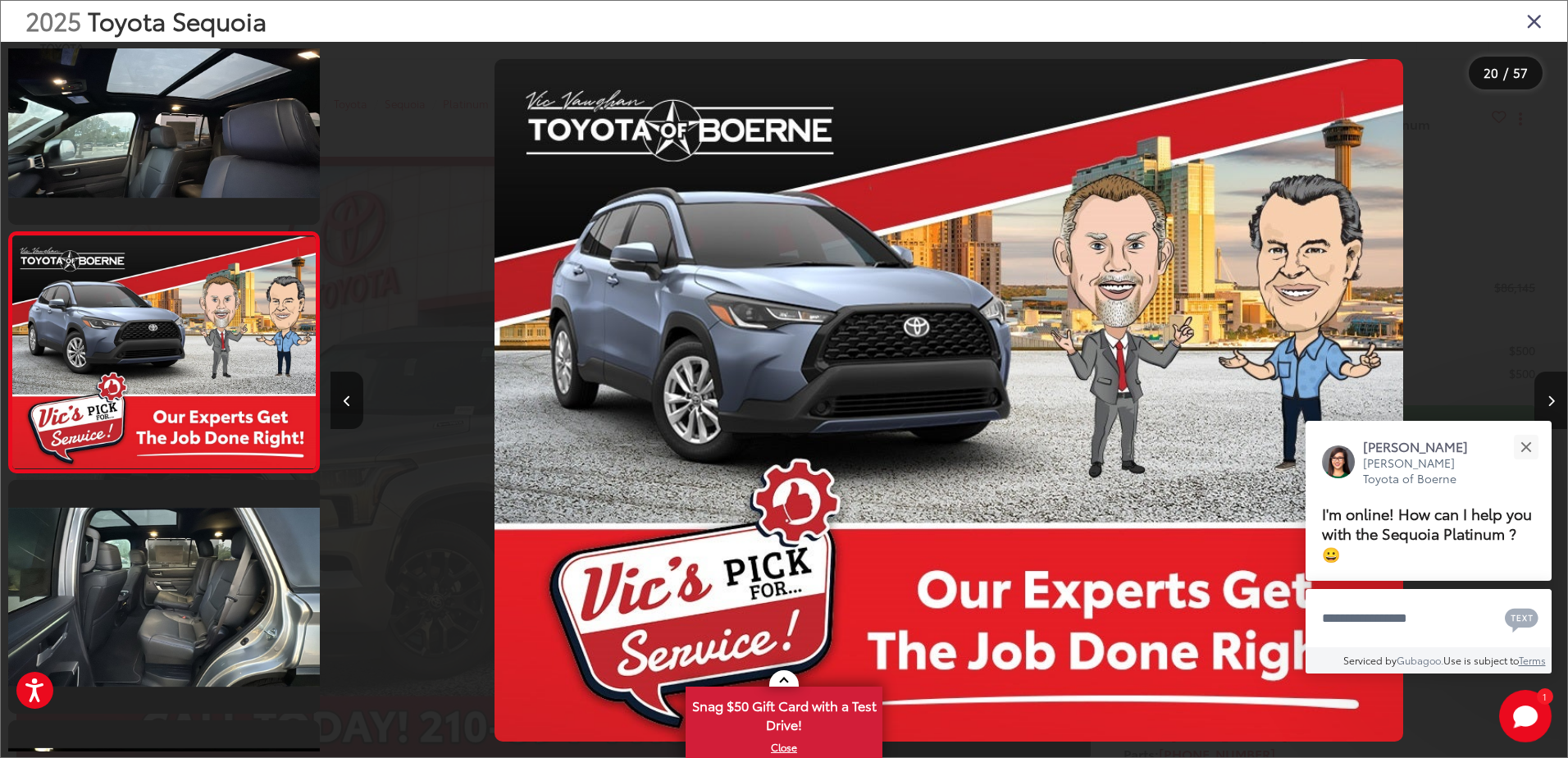
click at [1555, 391] on button "Next image" at bounding box center [1551, 401] width 33 height 58
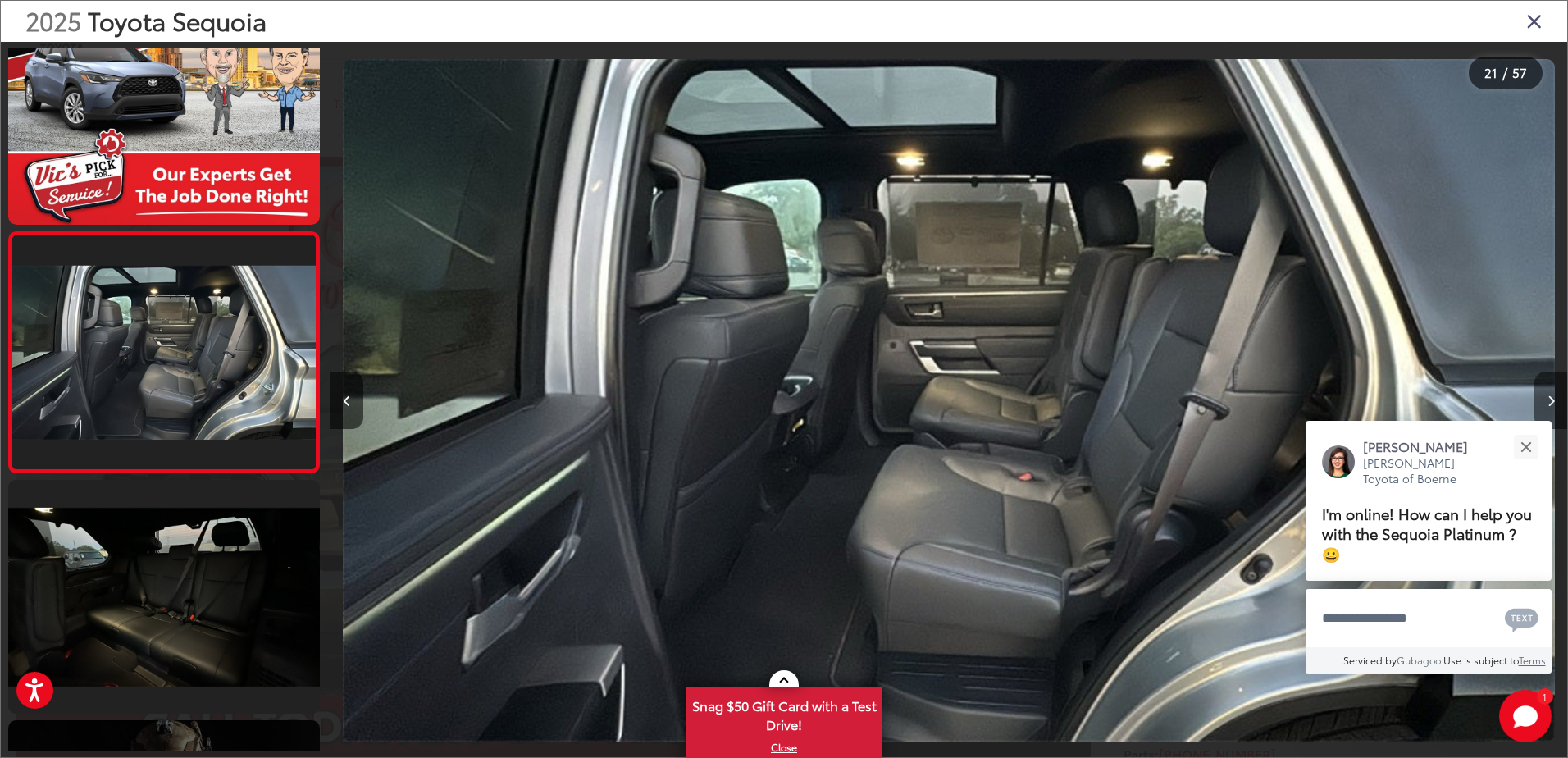
click at [1555, 391] on button "Next image" at bounding box center [1551, 401] width 33 height 58
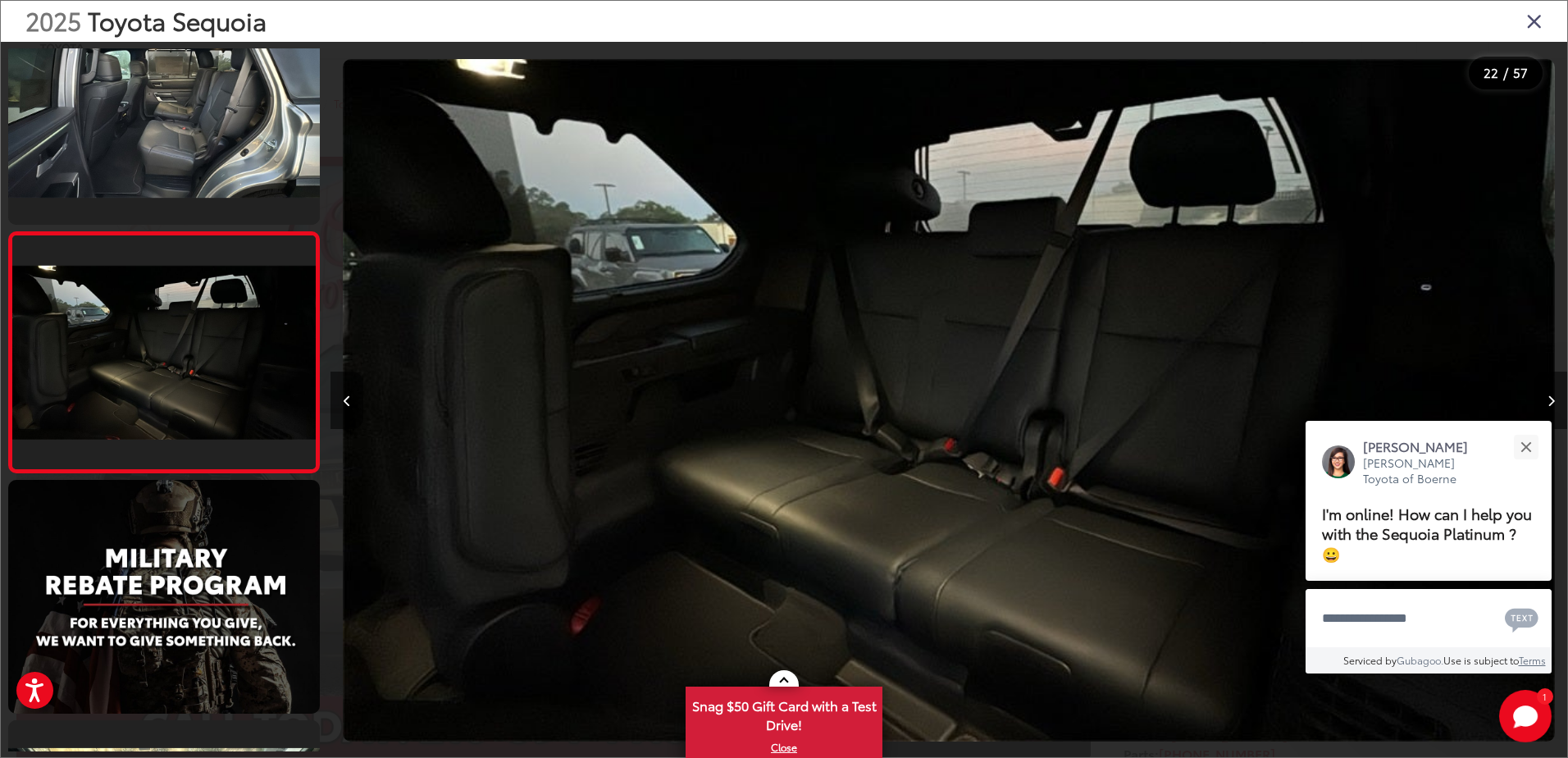
click at [1555, 390] on button "Next image" at bounding box center [1551, 401] width 33 height 58
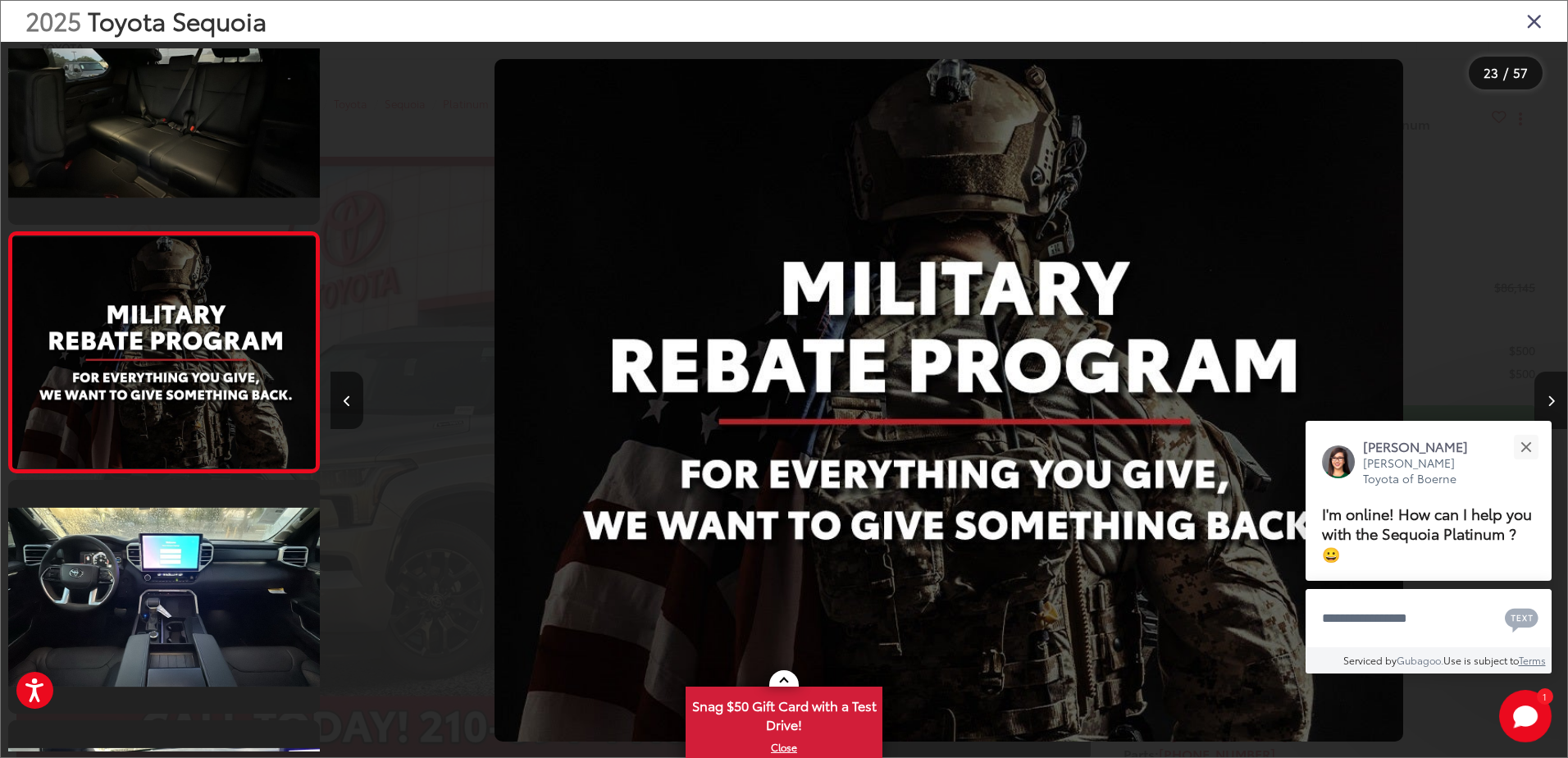
click at [1555, 392] on button "Next image" at bounding box center [1551, 401] width 33 height 58
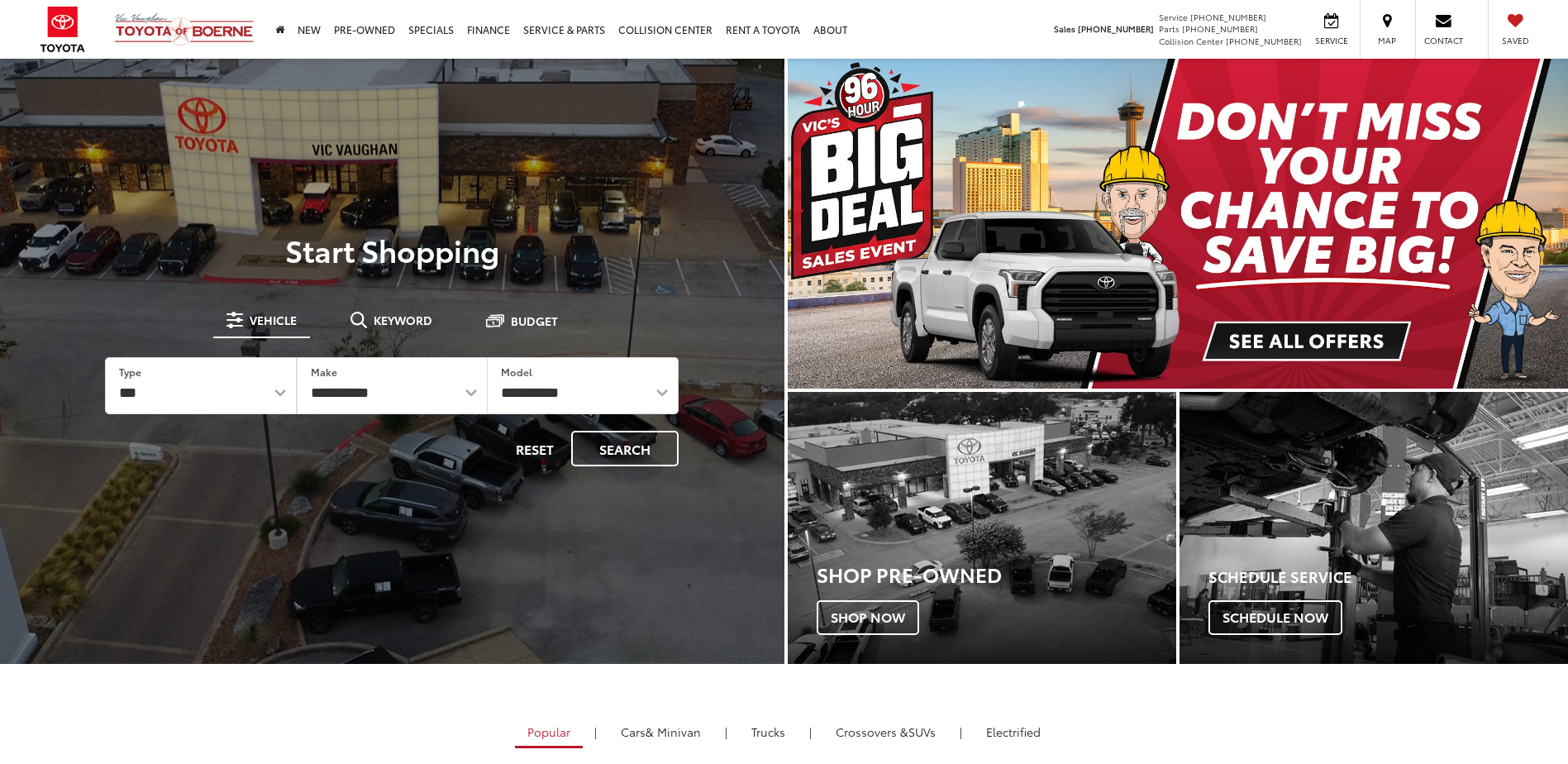
select select "******"
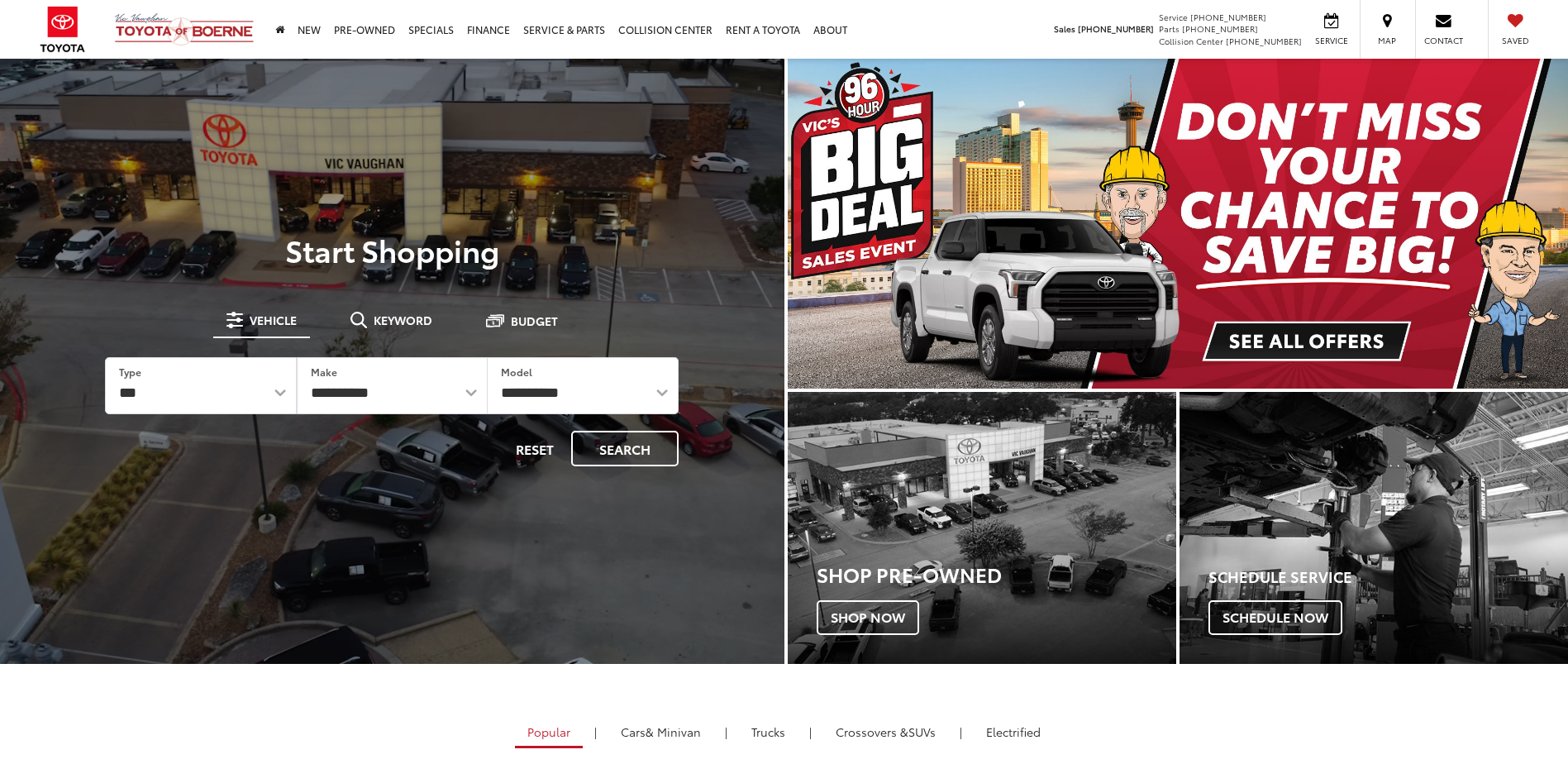
select select "******"
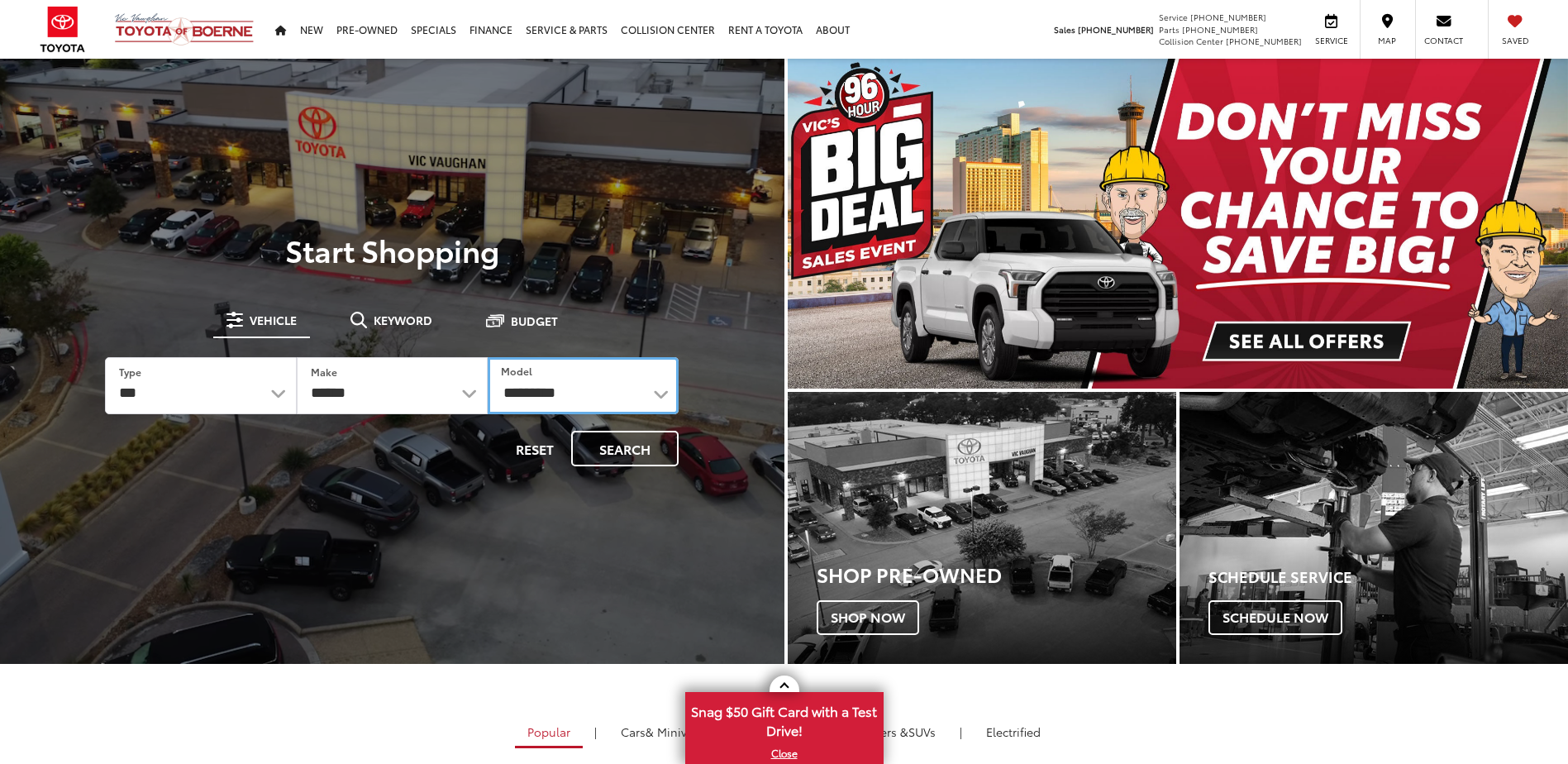
click at [599, 390] on select "**********" at bounding box center [583, 386] width 191 height 57
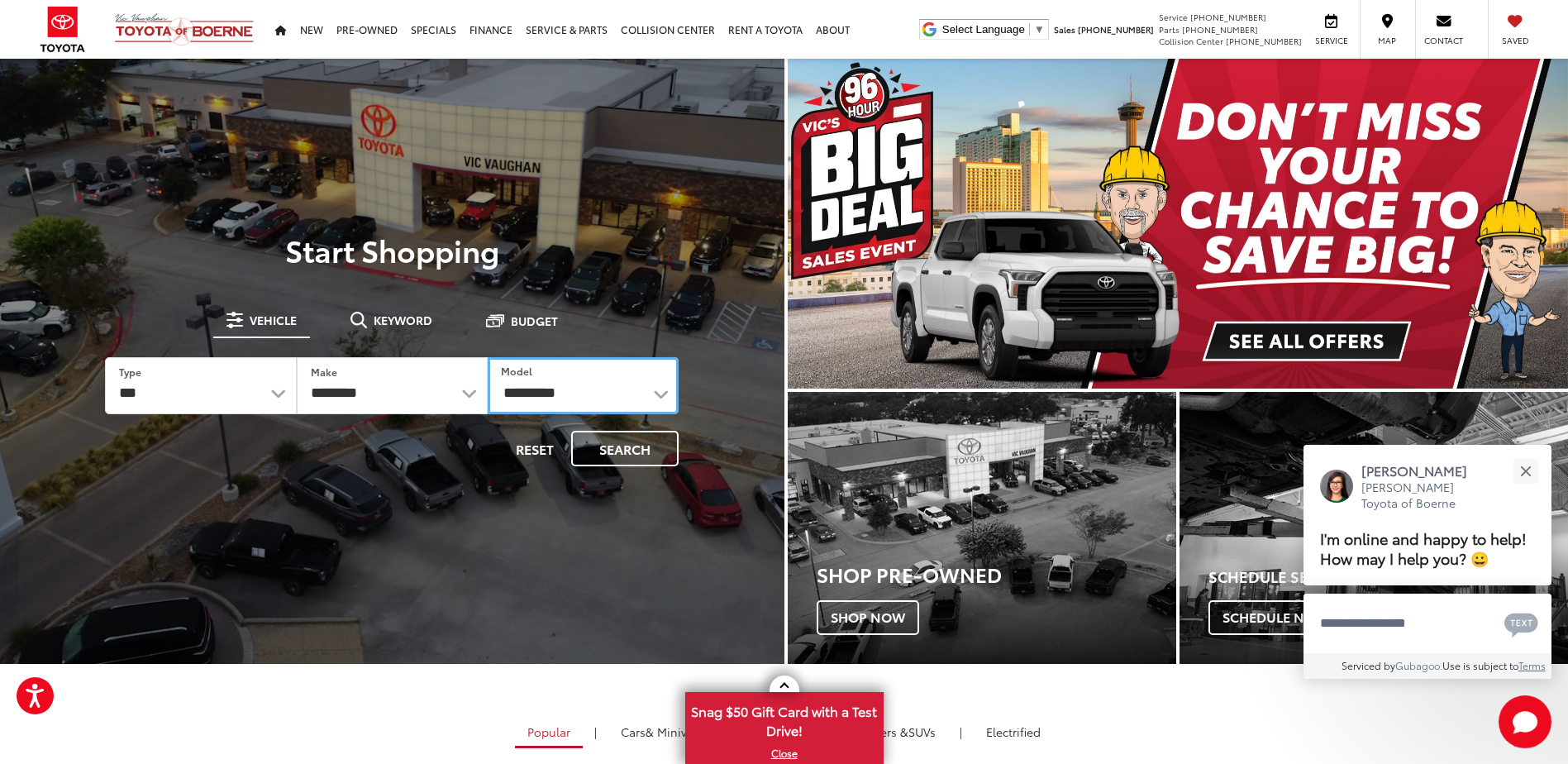
select select "**********"
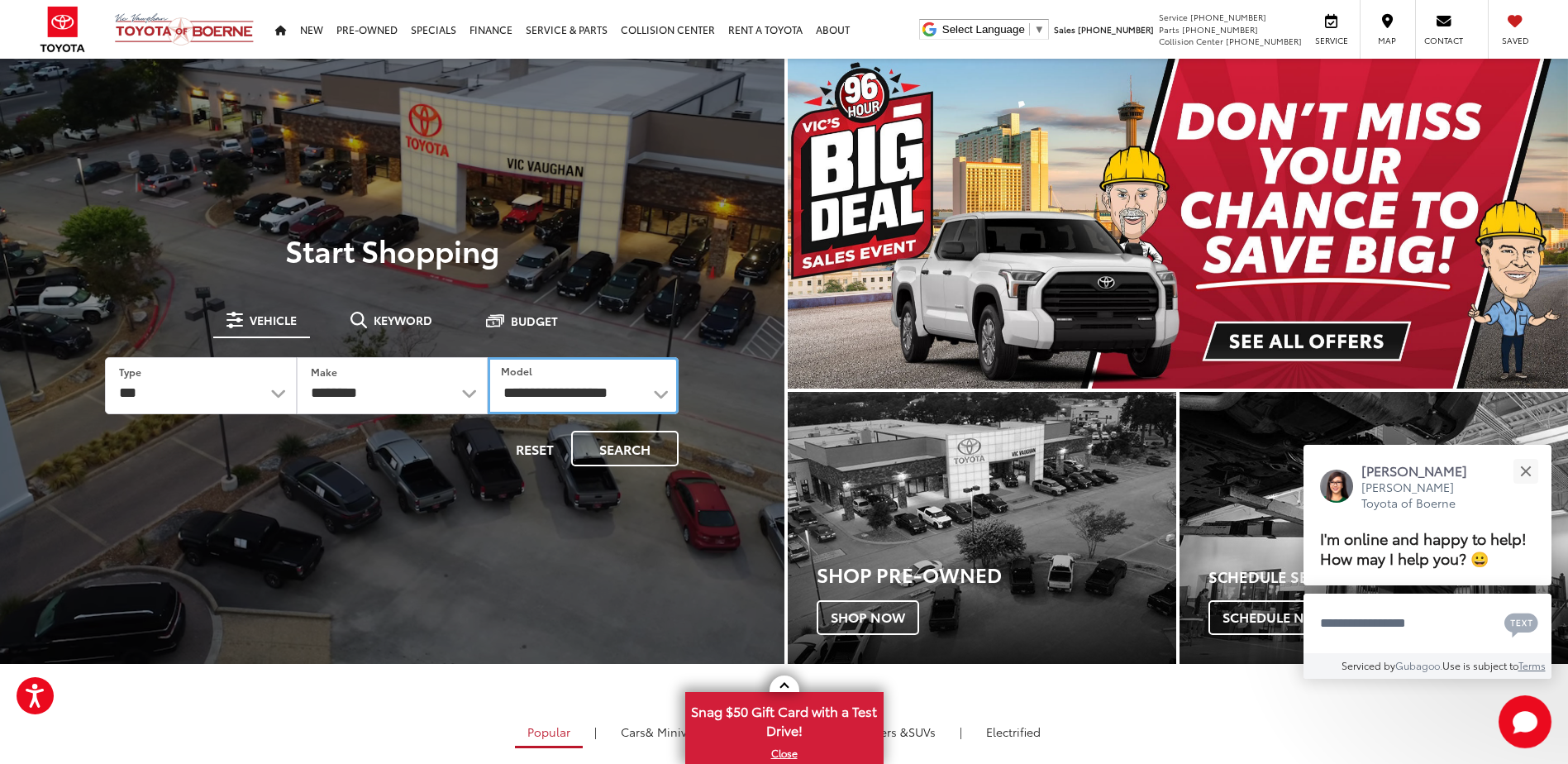
click at [487, 357] on select "**********" at bounding box center [583, 386] width 191 height 57
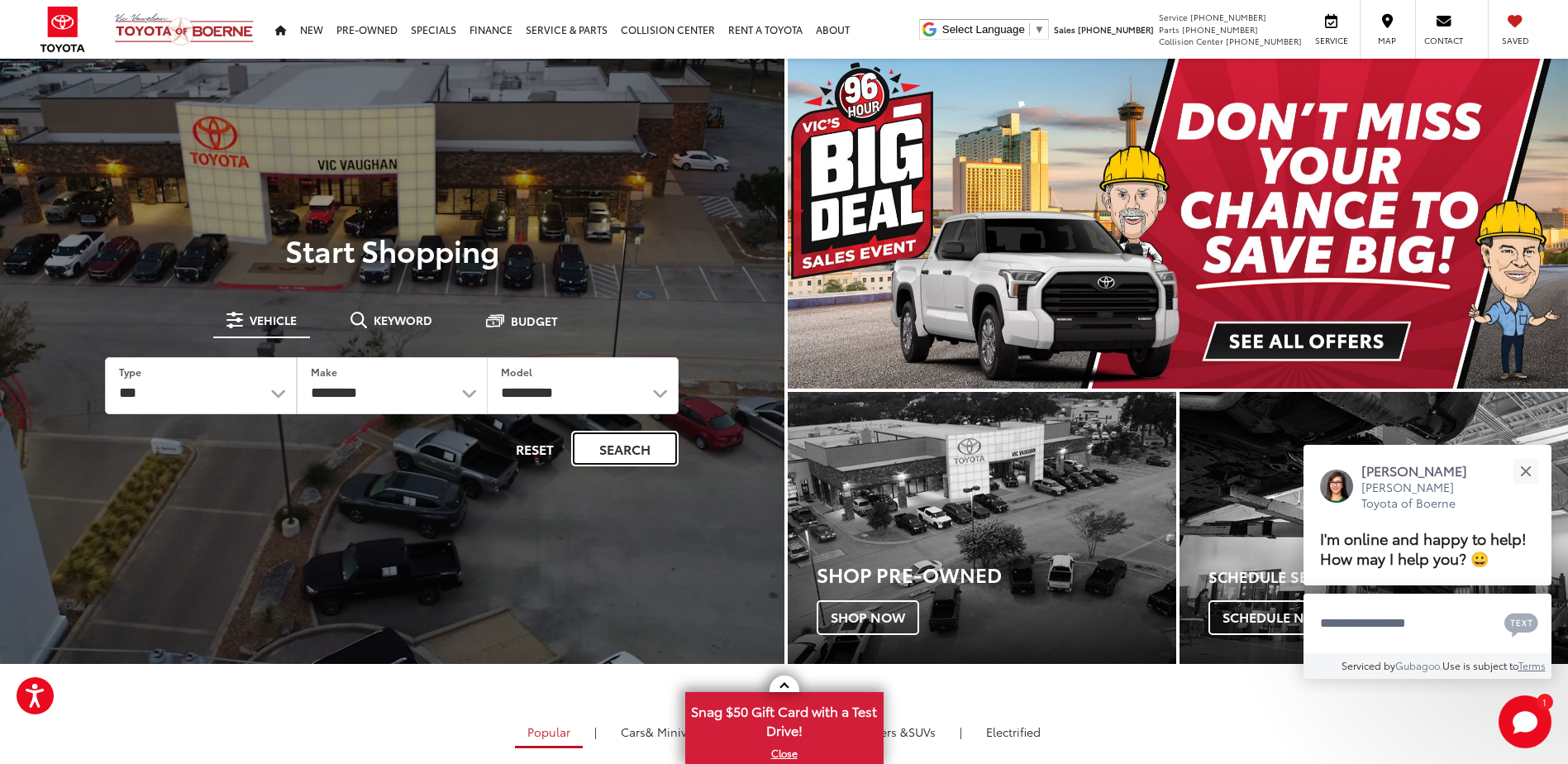
click at [622, 453] on button "Search" at bounding box center [625, 449] width 108 height 36
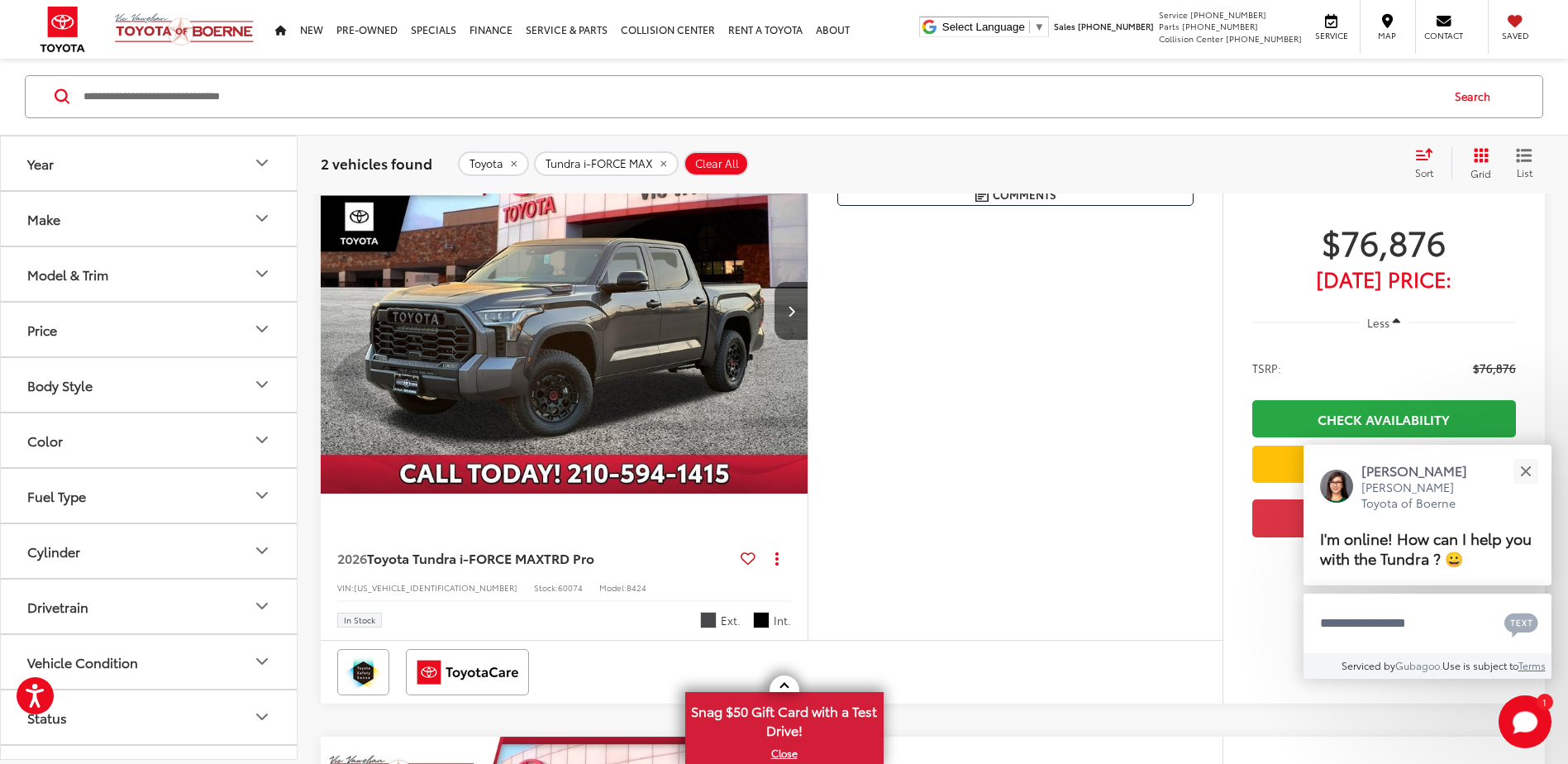
scroll to position [248, 0]
